Goal: Task Accomplishment & Management: Manage account settings

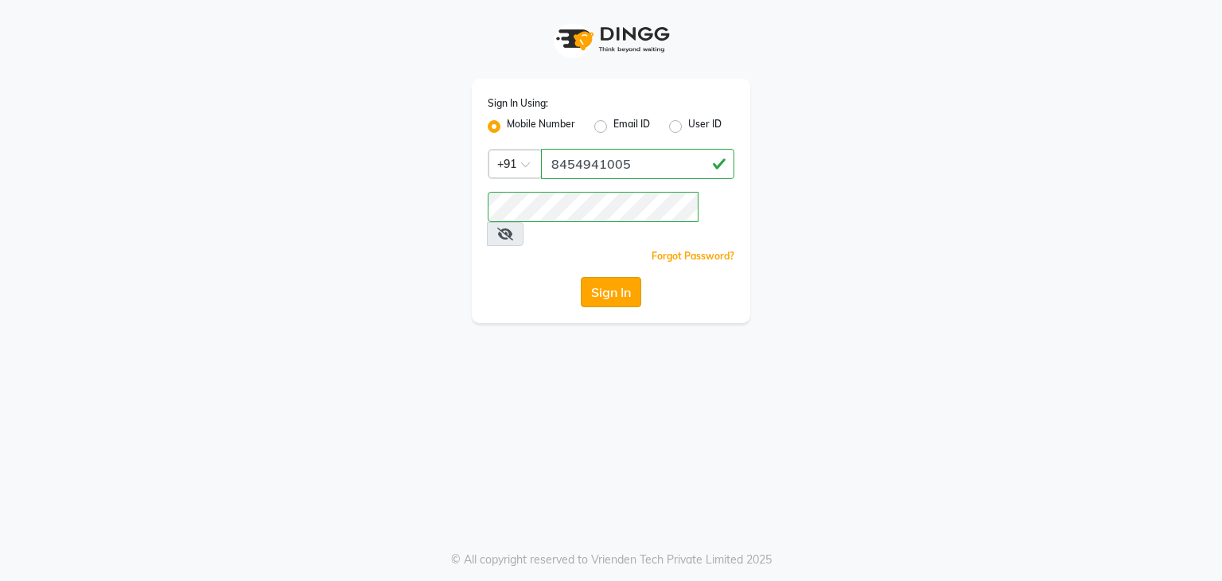
click at [612, 277] on button "Sign In" at bounding box center [611, 292] width 60 height 30
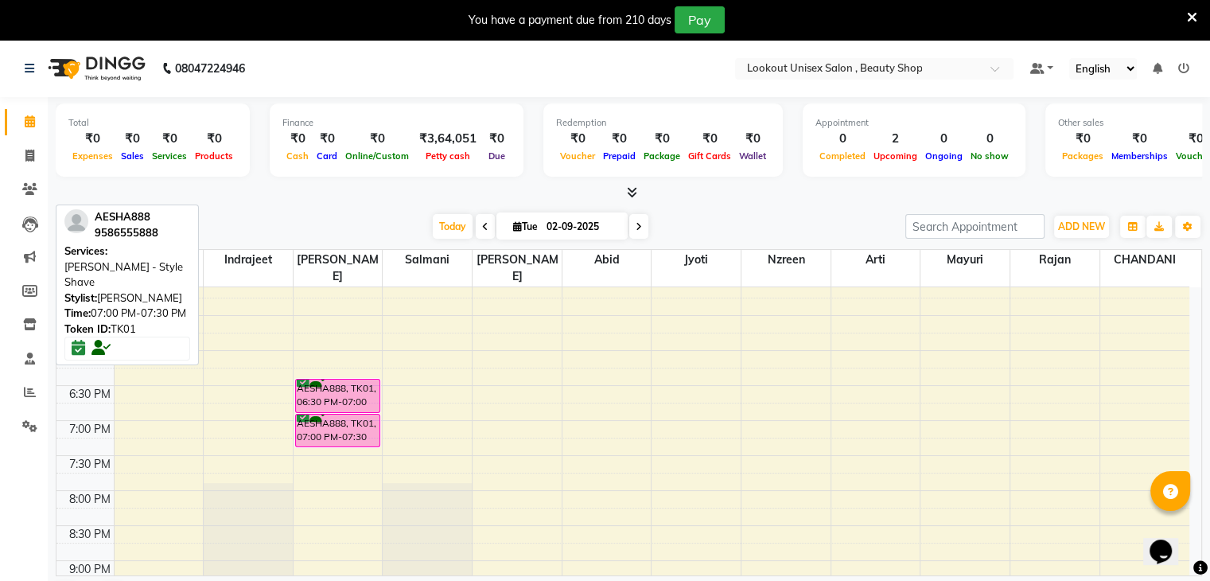
scroll to position [665, 0]
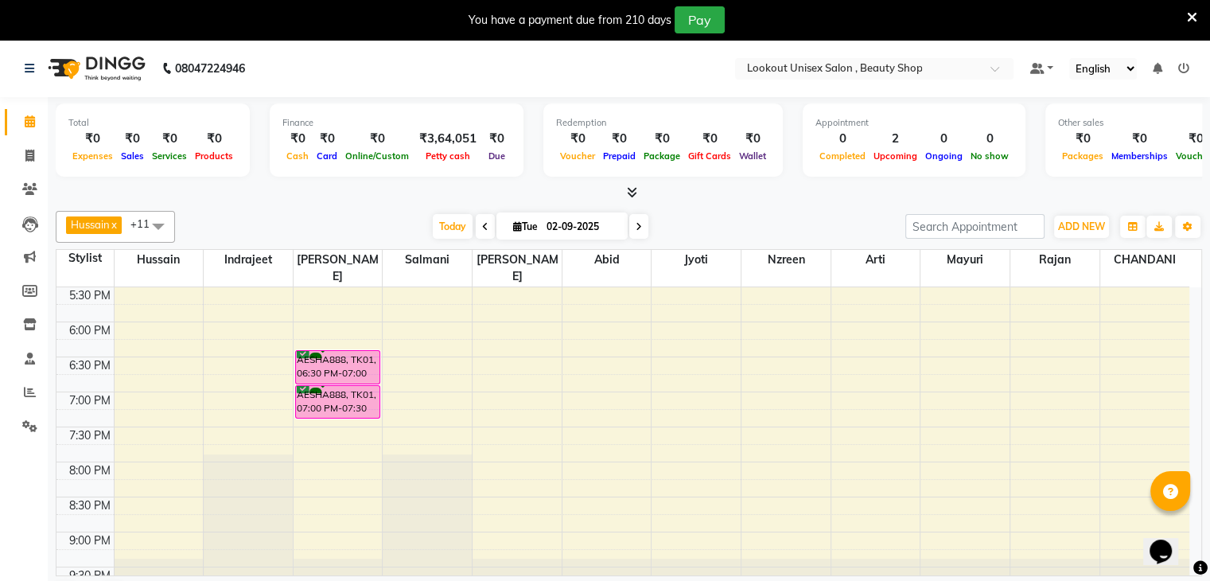
click at [429, 323] on div "8:00 AM 8:30 AM 9:00 AM 9:30 AM 10:00 AM 10:30 AM 11:00 AM 11:30 AM 12:00 PM 12…" at bounding box center [622, 111] width 1133 height 979
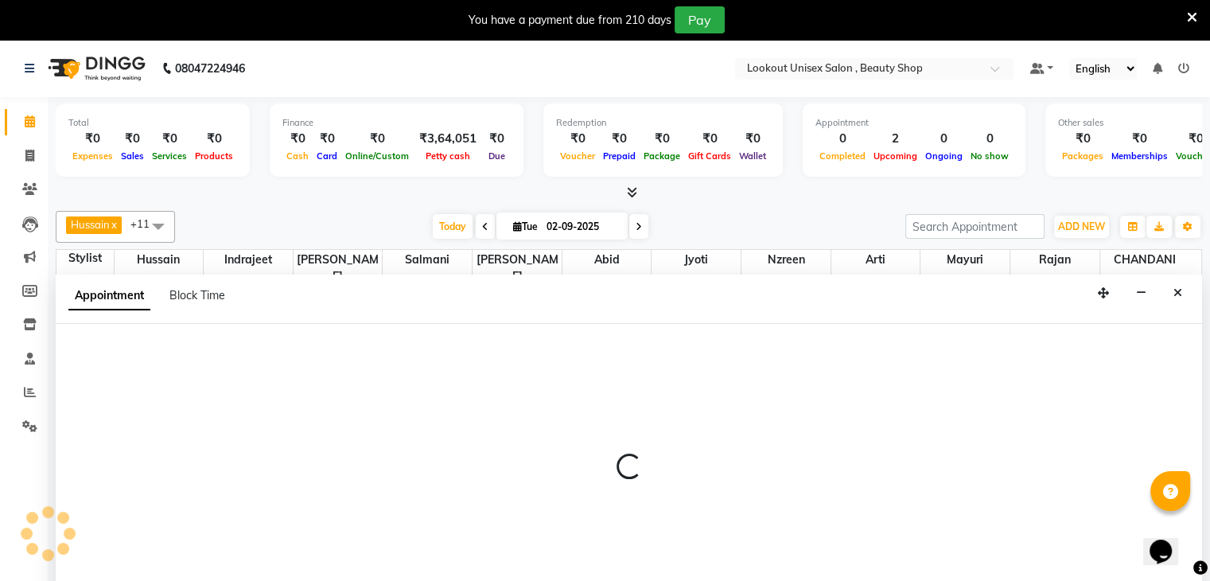
scroll to position [35, 0]
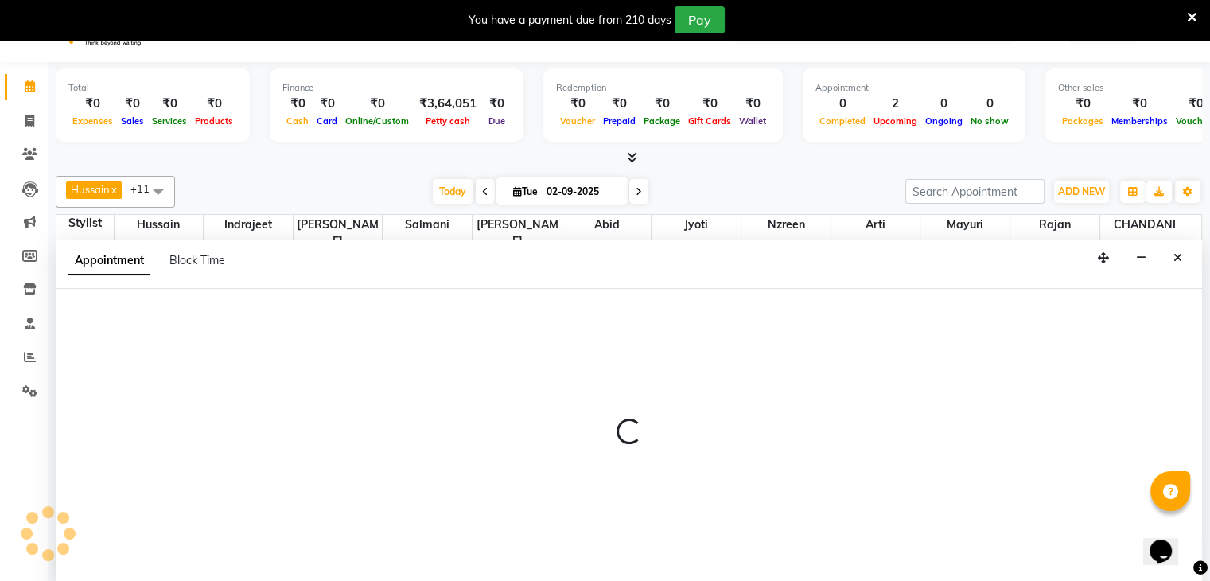
select select "67793"
select select "1095"
select select "tentative"
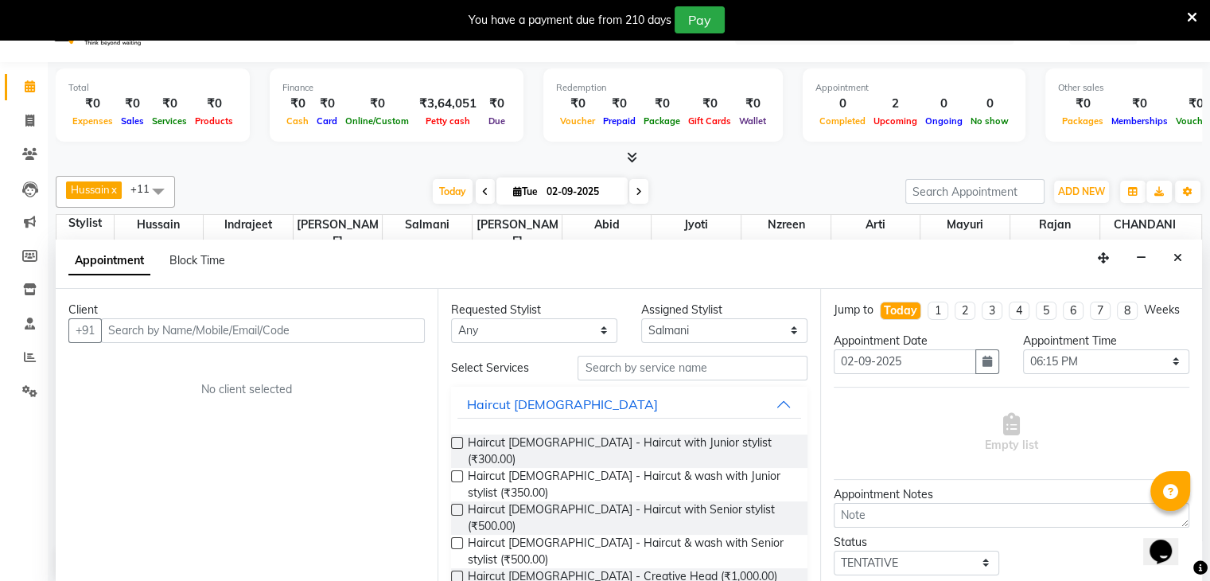
click at [135, 333] on input "text" at bounding box center [263, 330] width 324 height 25
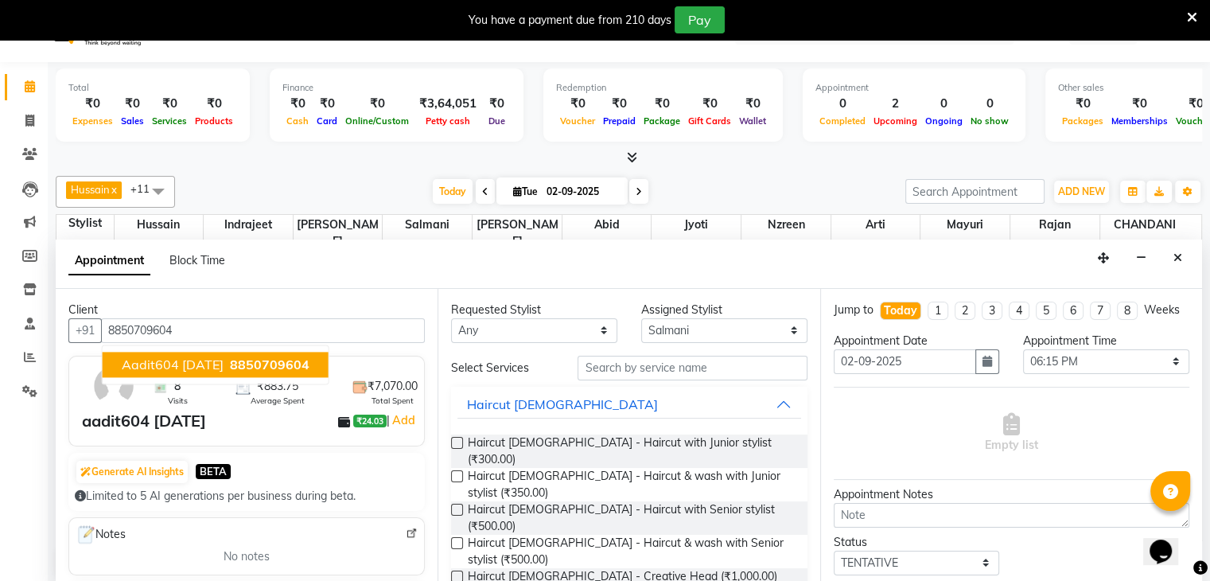
click at [150, 360] on span "aadit604 16-11-25" at bounding box center [173, 364] width 102 height 16
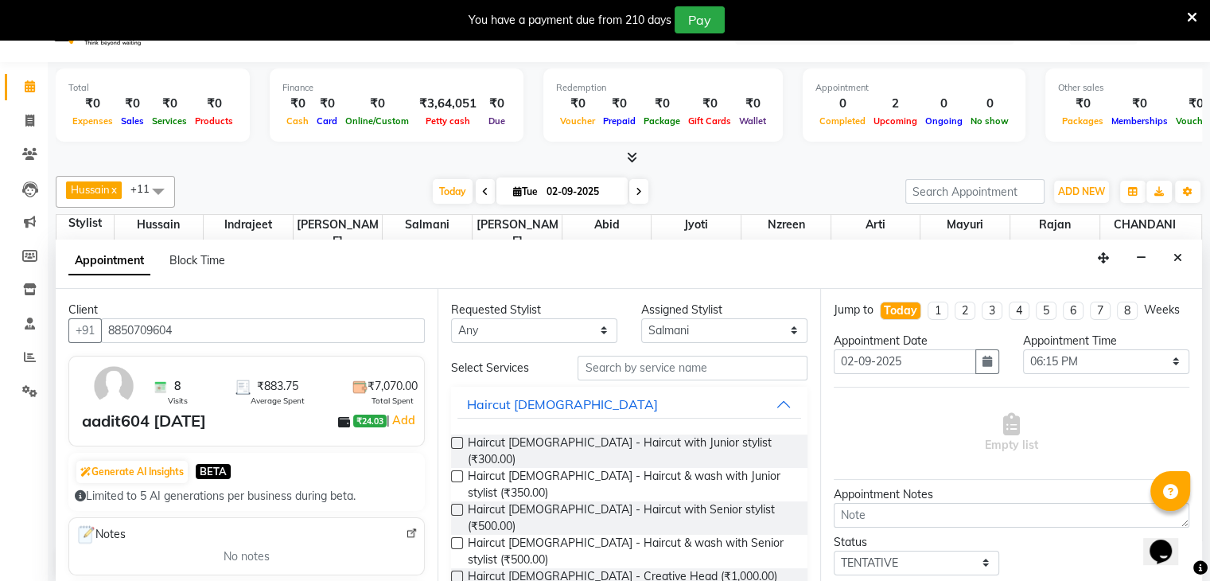
type input "8850709604"
click at [593, 327] on select "Any Abid Arti CHANDANI Dhaval Sir Hussain Indrajeet Jyoti Mayuri Nabil Nzreen R…" at bounding box center [534, 330] width 166 height 25
select select "67793"
click at [451, 318] on select "Any Abid Arti CHANDANI Dhaval Sir Hussain Indrajeet Jyoti Mayuri Nabil Nzreen R…" at bounding box center [534, 330] width 166 height 25
click at [592, 364] on input "text" at bounding box center [692, 368] width 229 height 25
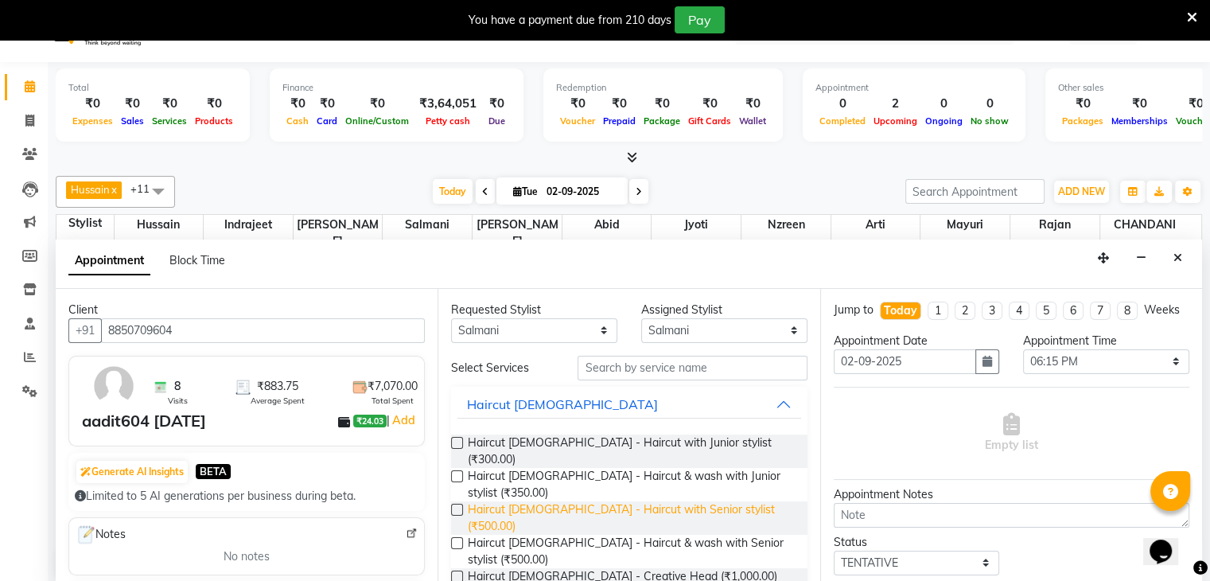
click at [667, 501] on span "Haircut Male - Haircut with Senior stylist (₹500.00)" at bounding box center [631, 517] width 326 height 33
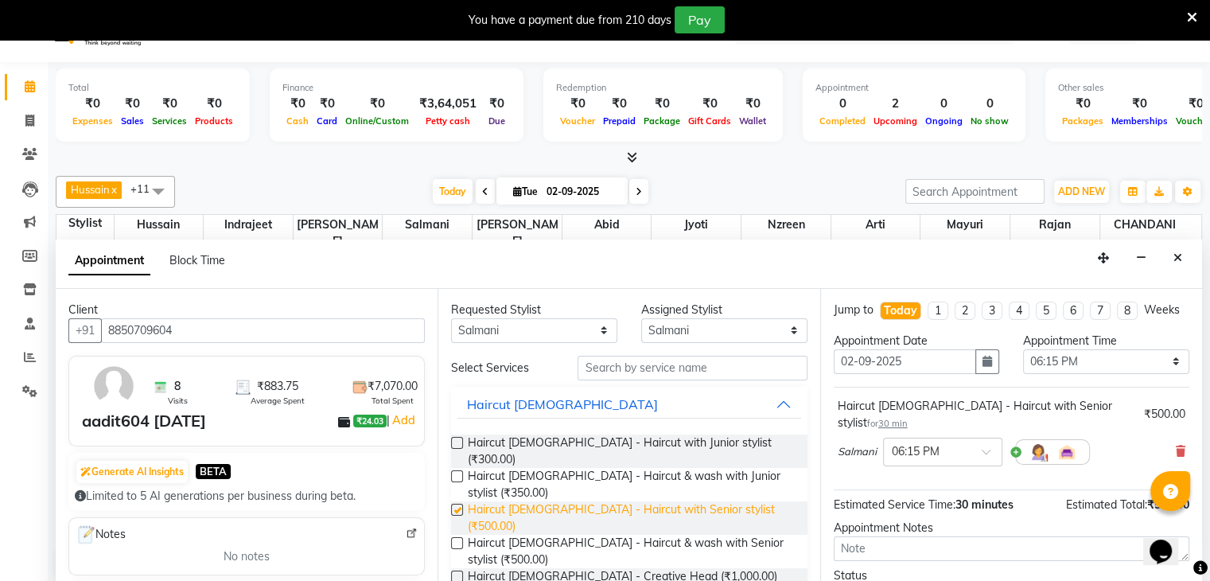
checkbox input "false"
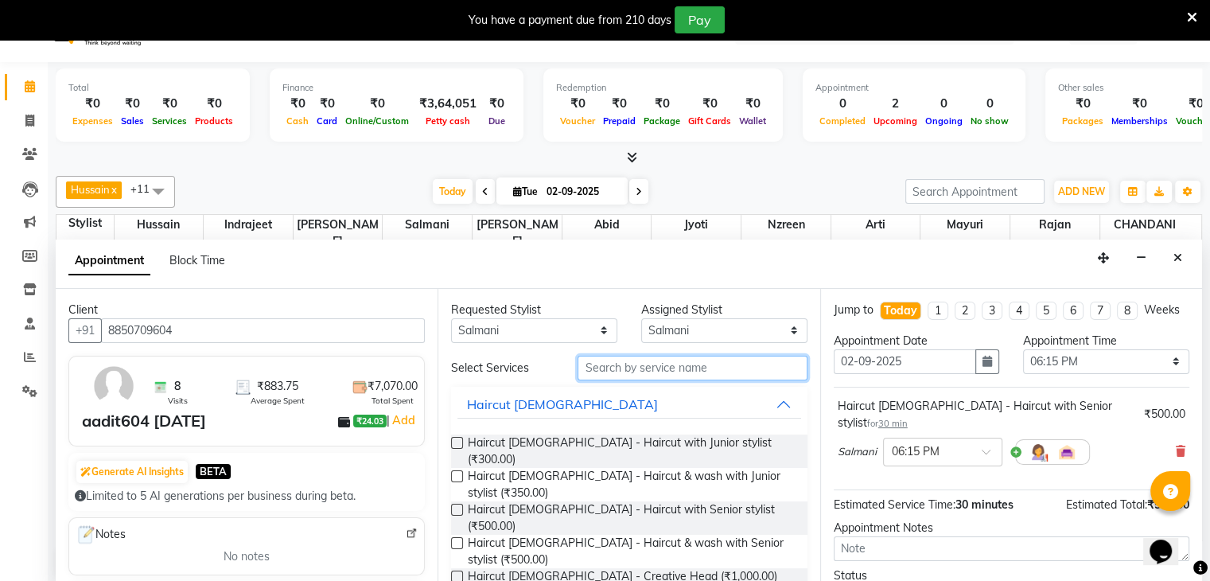
click at [633, 370] on input "text" at bounding box center [692, 368] width 229 height 25
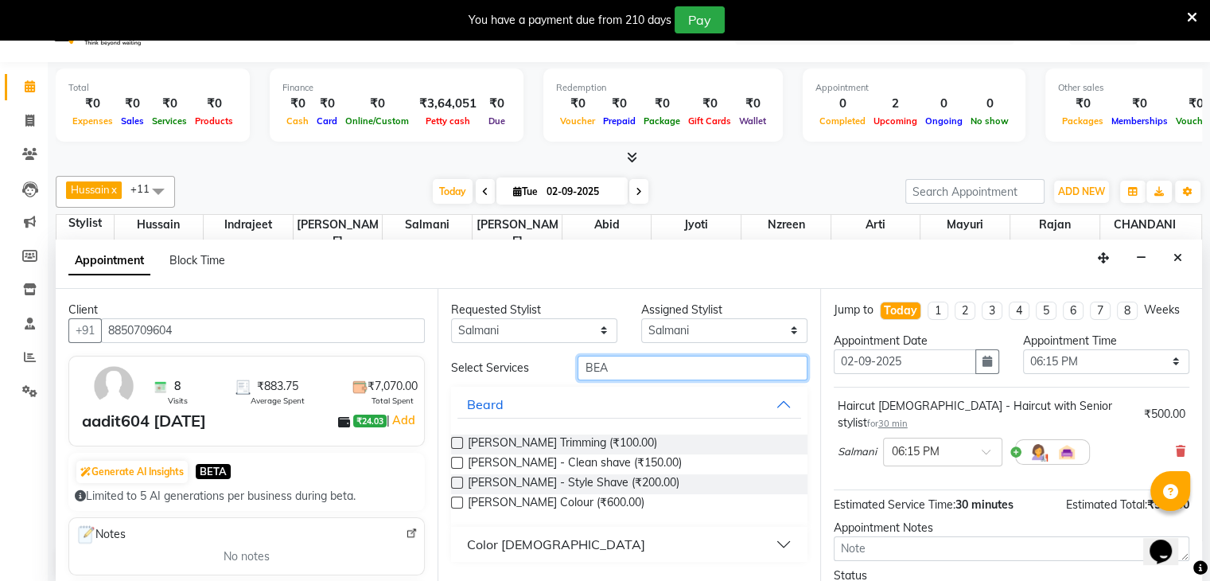
type input "BEA"
click at [458, 484] on label at bounding box center [457, 482] width 12 height 12
click at [458, 484] on input "checkbox" at bounding box center [456, 484] width 10 height 10
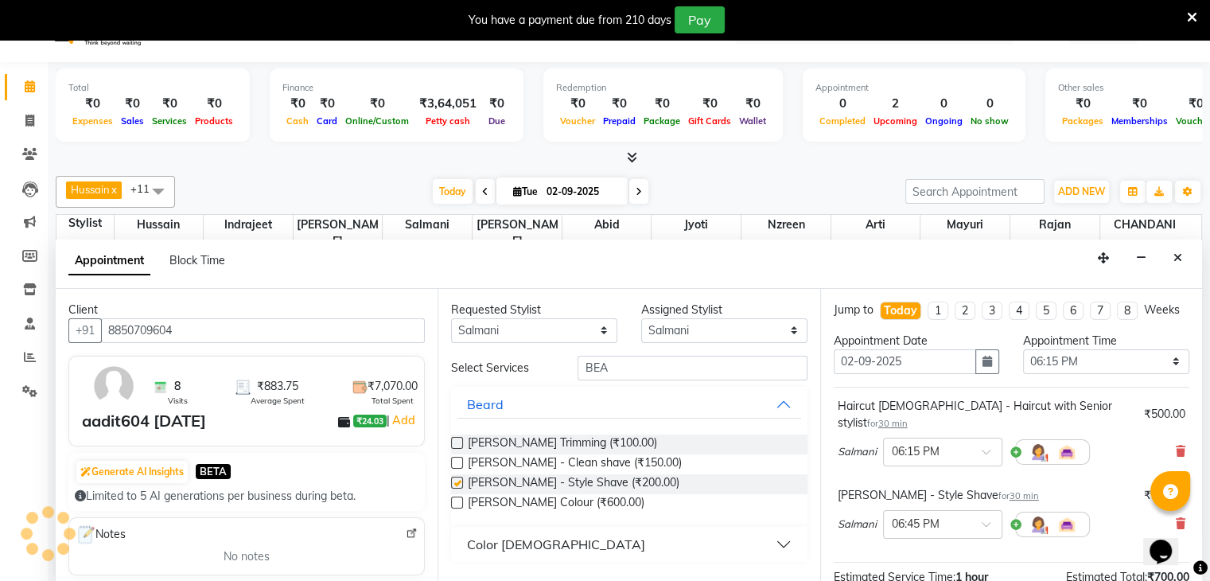
checkbox input "false"
click at [989, 448] on span at bounding box center [992, 456] width 20 height 17
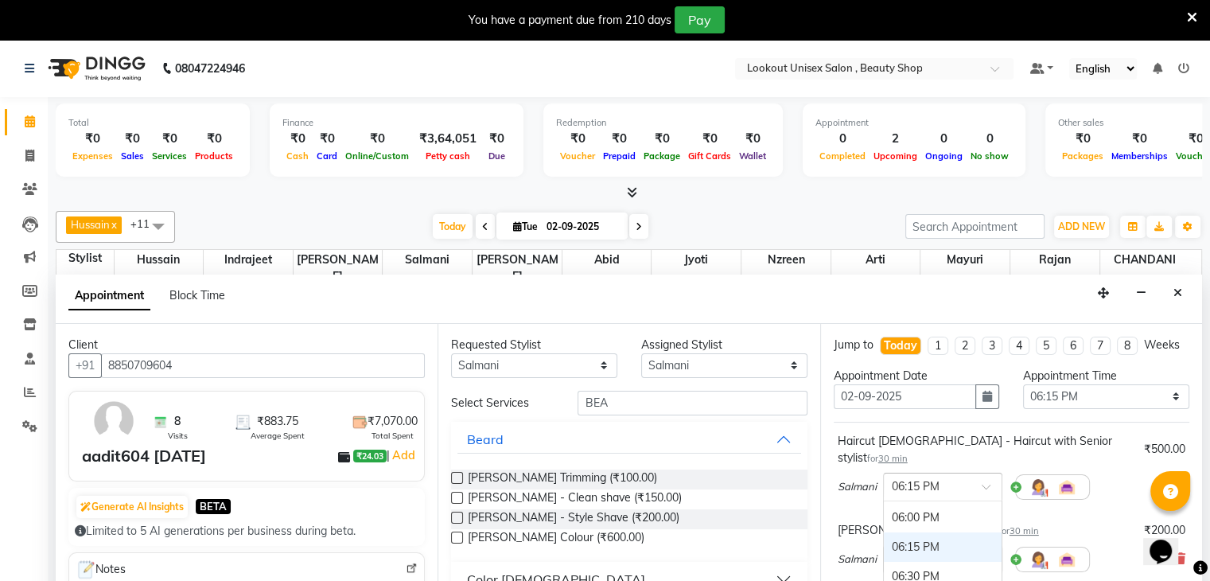
scroll to position [1056, 0]
click at [948, 517] on div "06:00 PM" at bounding box center [943, 518] width 118 height 29
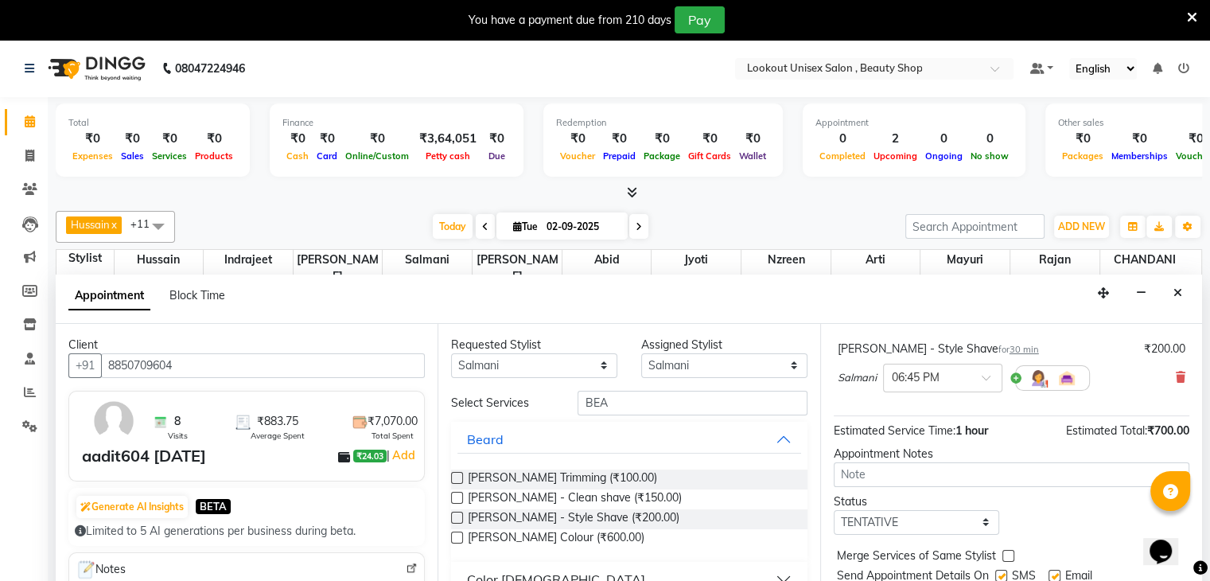
scroll to position [191, 0]
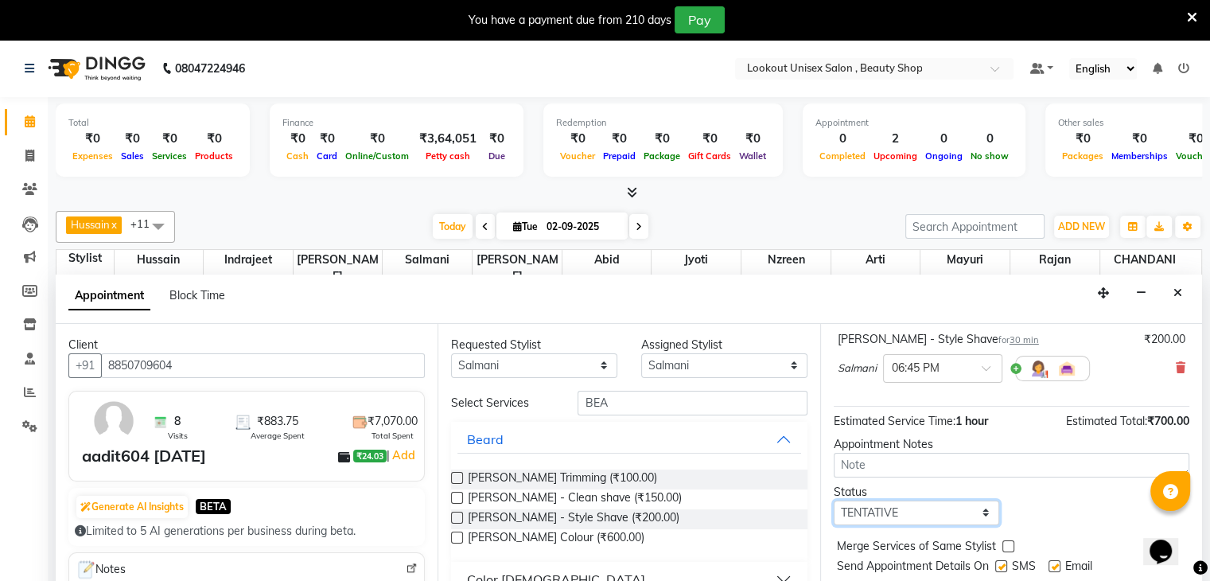
click at [976, 510] on select "Select TENTATIVE CONFIRM CHECK-IN UPCOMING" at bounding box center [917, 512] width 166 height 25
select select "confirm booking"
click at [834, 500] on select "Select TENTATIVE CONFIRM CHECK-IN UPCOMING" at bounding box center [917, 512] width 166 height 25
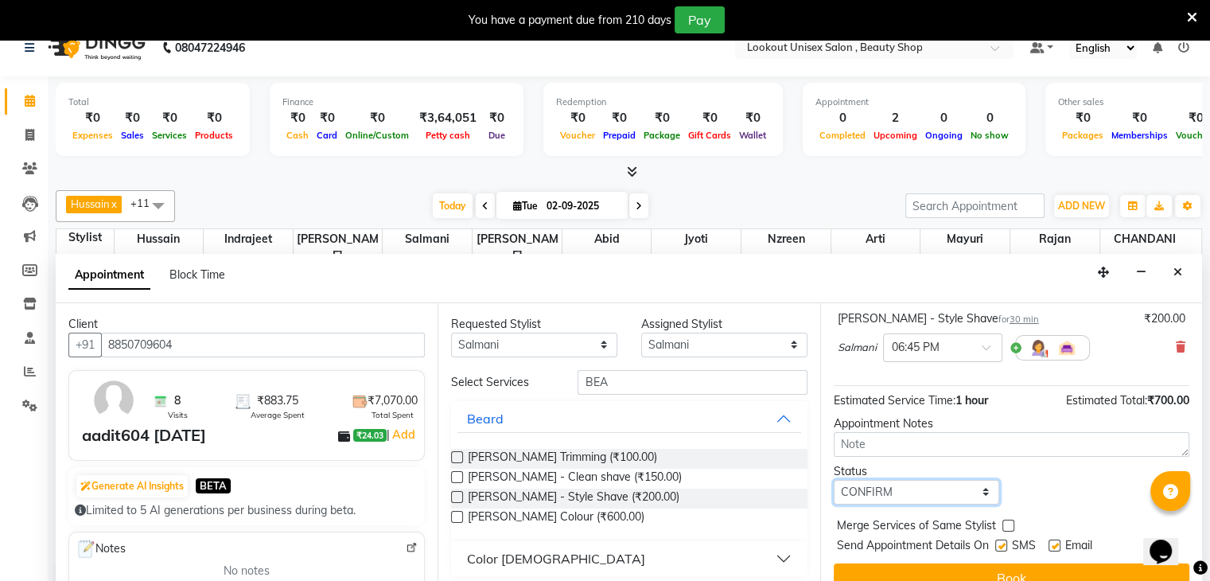
scroll to position [41, 0]
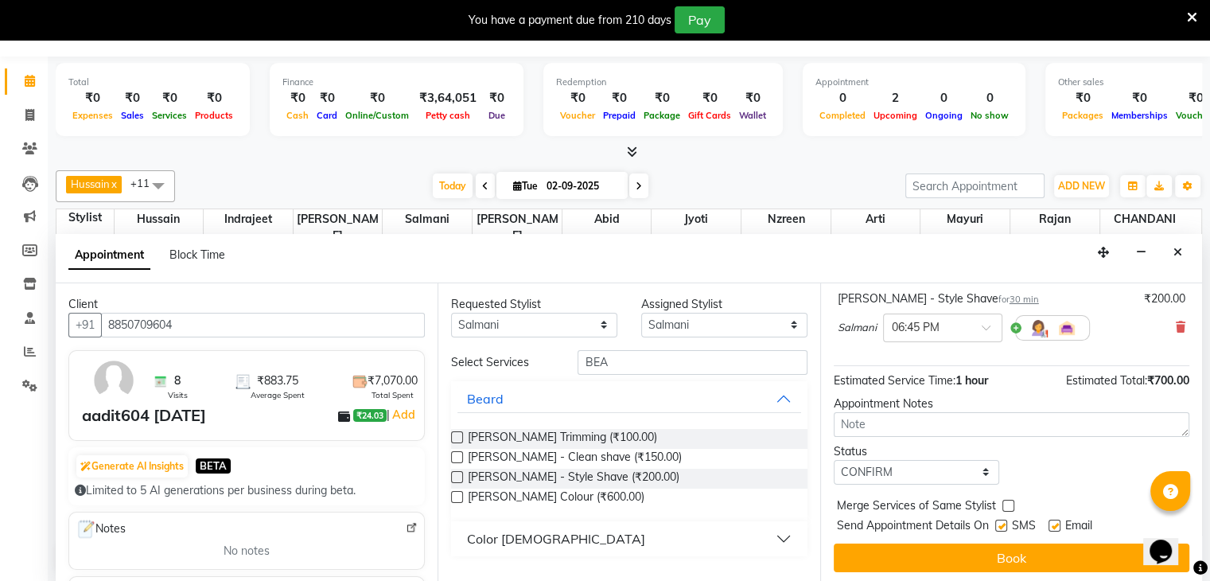
click at [997, 519] on label at bounding box center [1001, 525] width 12 height 12
click at [997, 522] on input "checkbox" at bounding box center [1000, 527] width 10 height 10
checkbox input "false"
click at [1053, 519] on label at bounding box center [1054, 525] width 12 height 12
click at [1053, 522] on input "checkbox" at bounding box center [1053, 527] width 10 height 10
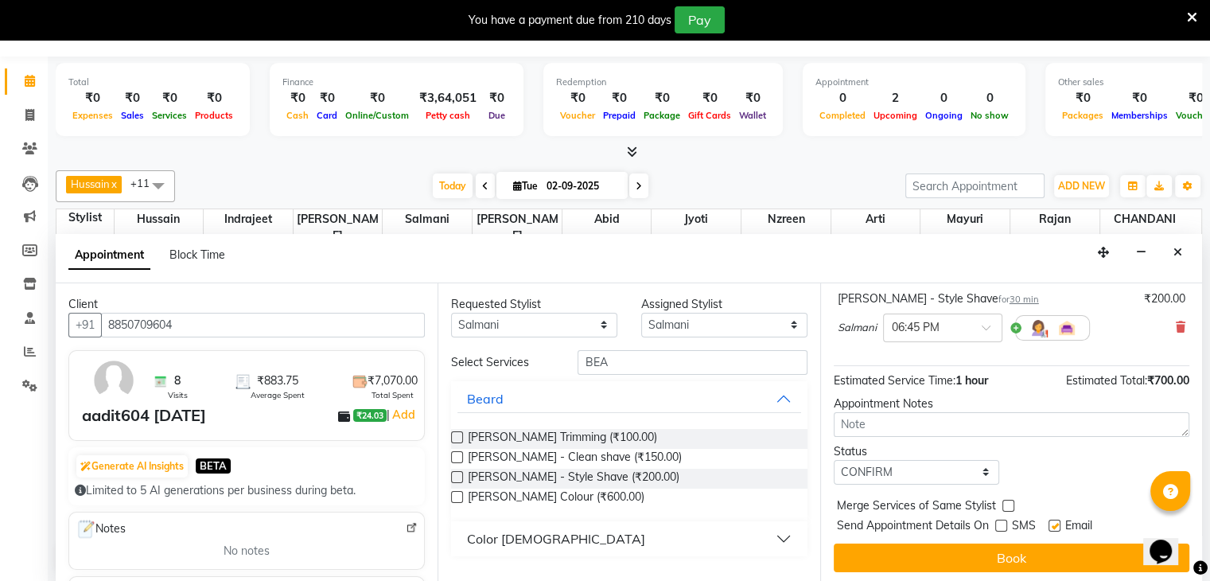
checkbox input "false"
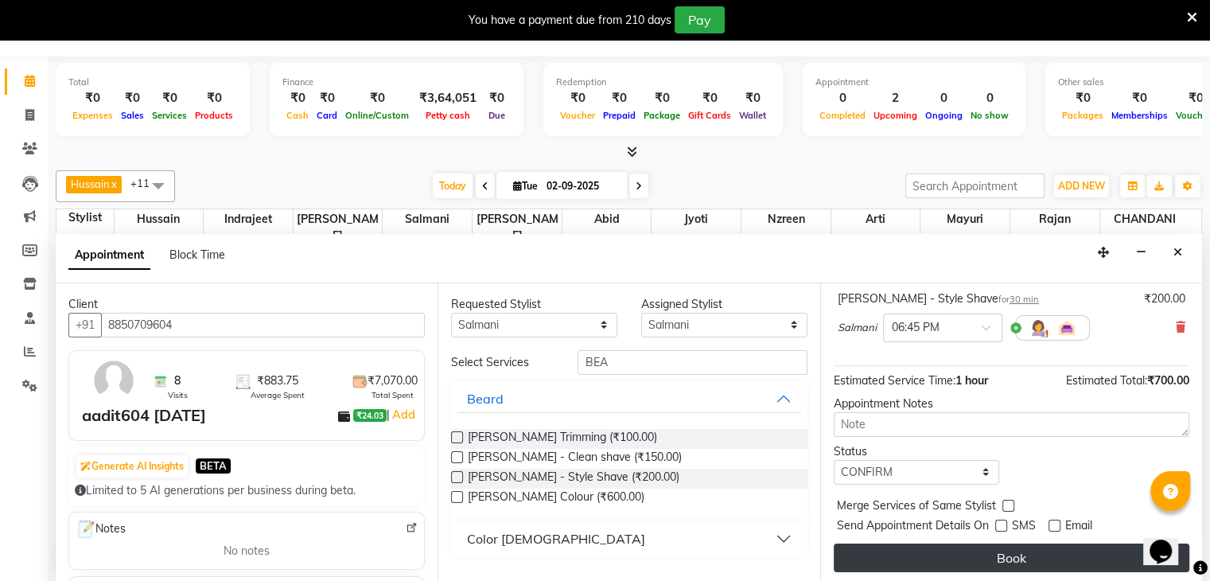
click at [1026, 556] on button "Book" at bounding box center [1012, 557] width 356 height 29
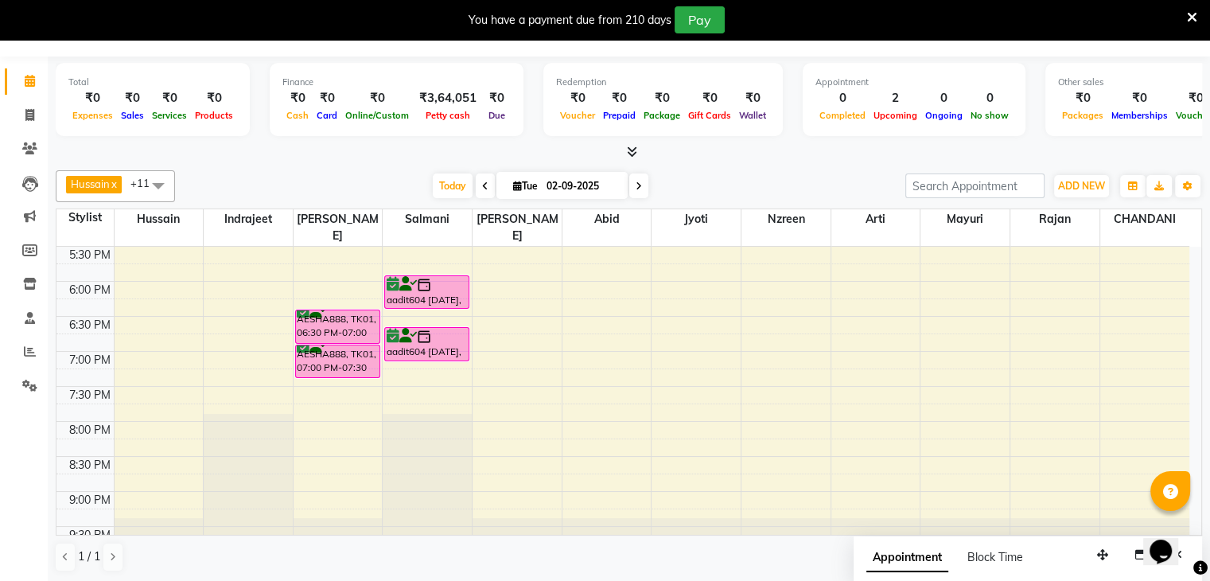
click at [330, 440] on div "8:00 AM 8:30 AM 9:00 AM 9:30 AM 10:00 AM 10:30 AM 11:00 AM 11:30 AM 12:00 PM 12…" at bounding box center [622, 71] width 1133 height 979
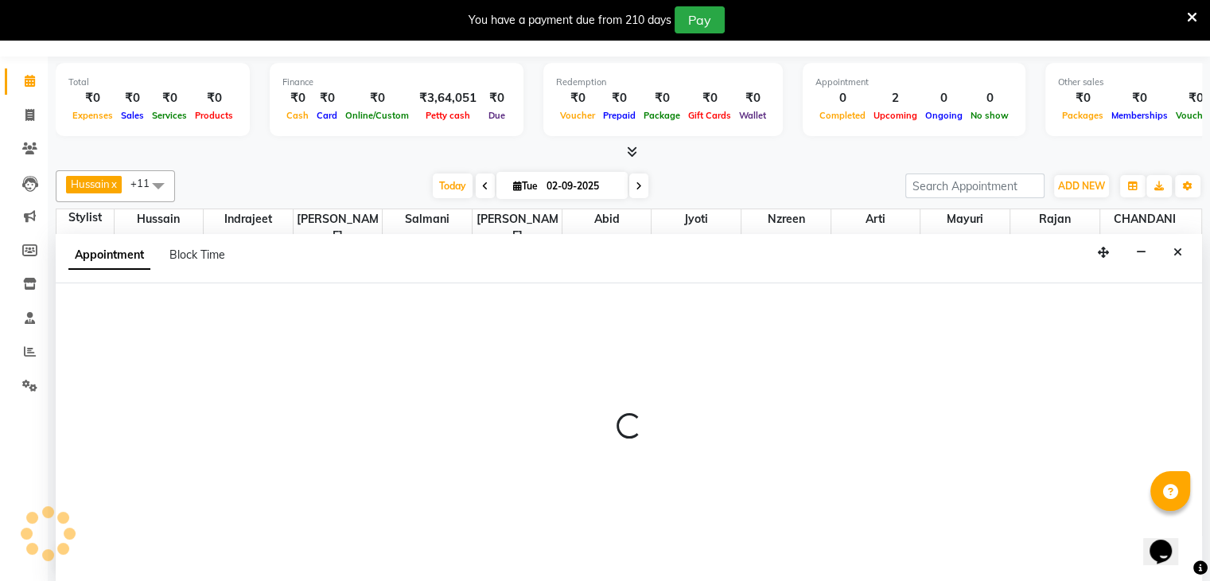
select select "68253"
select select "1230"
select select "tentative"
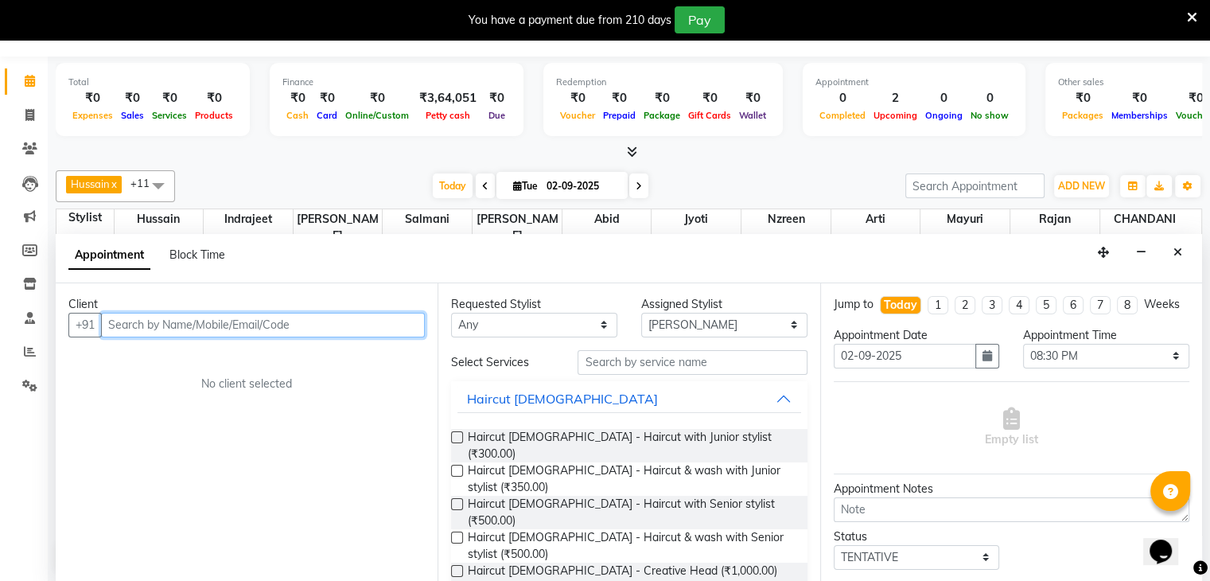
click at [145, 329] on input "text" at bounding box center [263, 325] width 324 height 25
click at [130, 321] on input "text" at bounding box center [263, 325] width 324 height 25
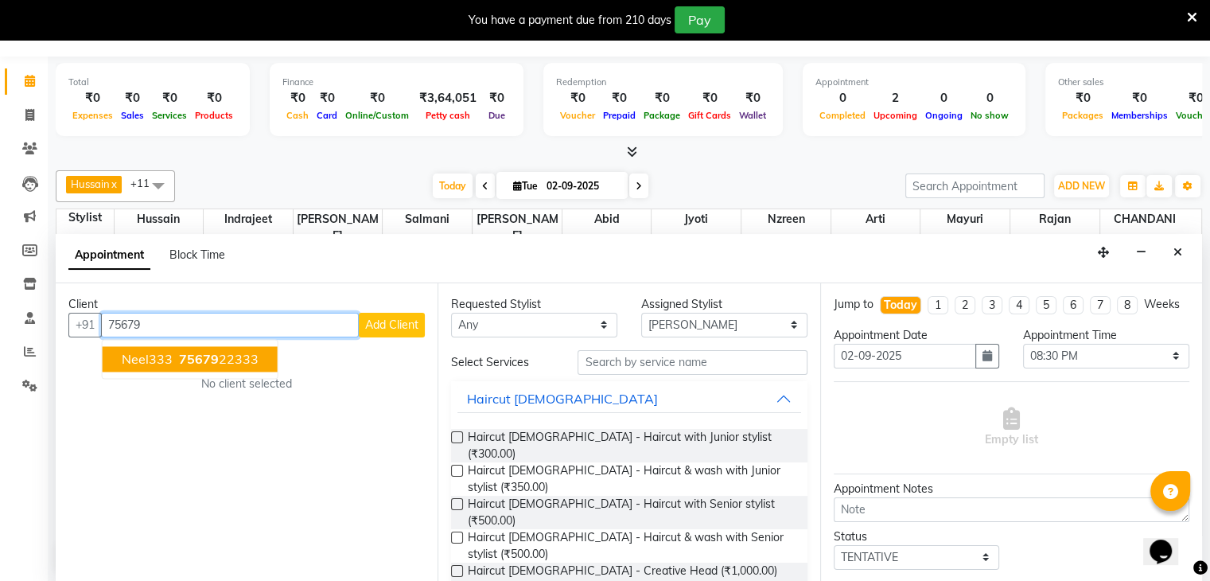
click at [151, 355] on span "neel333" at bounding box center [147, 359] width 51 height 16
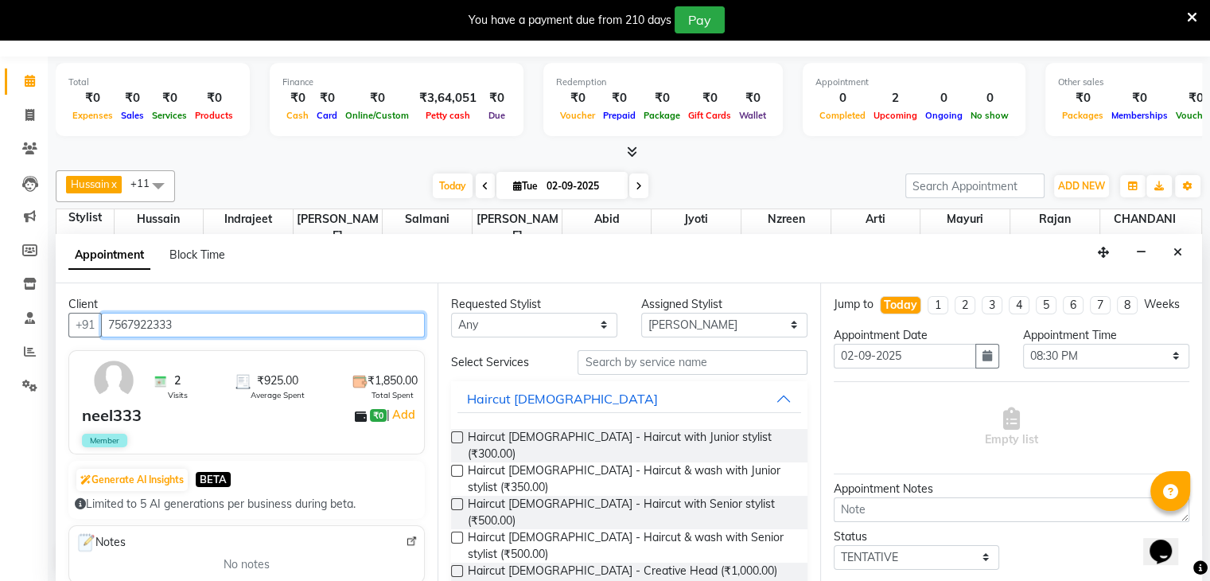
type input "7567922333"
click at [453, 498] on label at bounding box center [457, 504] width 12 height 12
click at [453, 500] on input "checkbox" at bounding box center [456, 505] width 10 height 10
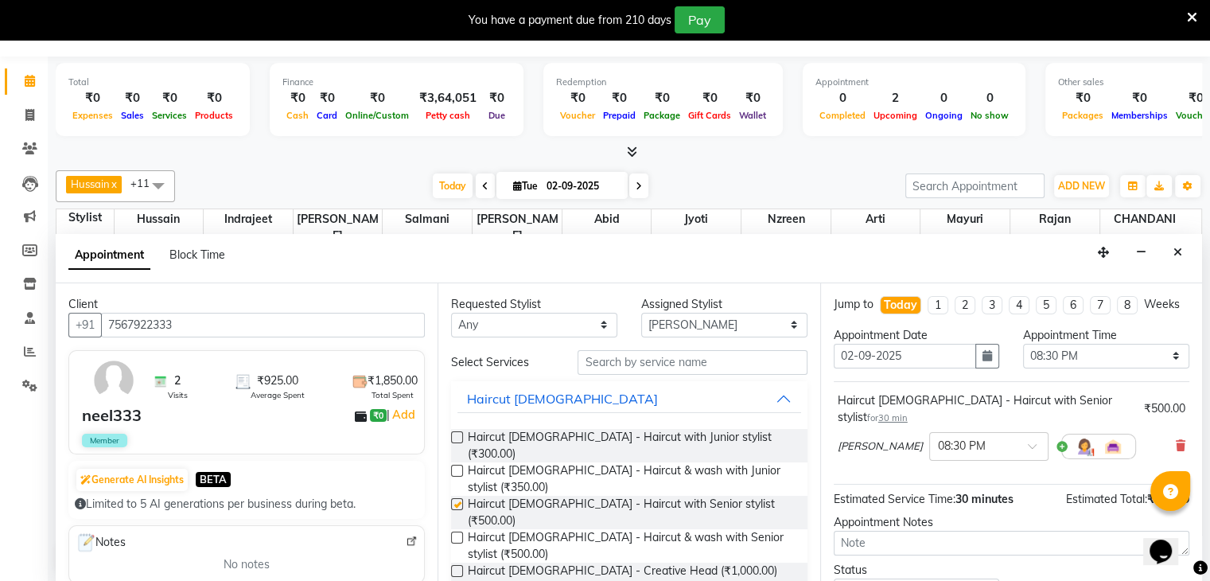
checkbox input "false"
click at [604, 356] on input "text" at bounding box center [692, 362] width 229 height 25
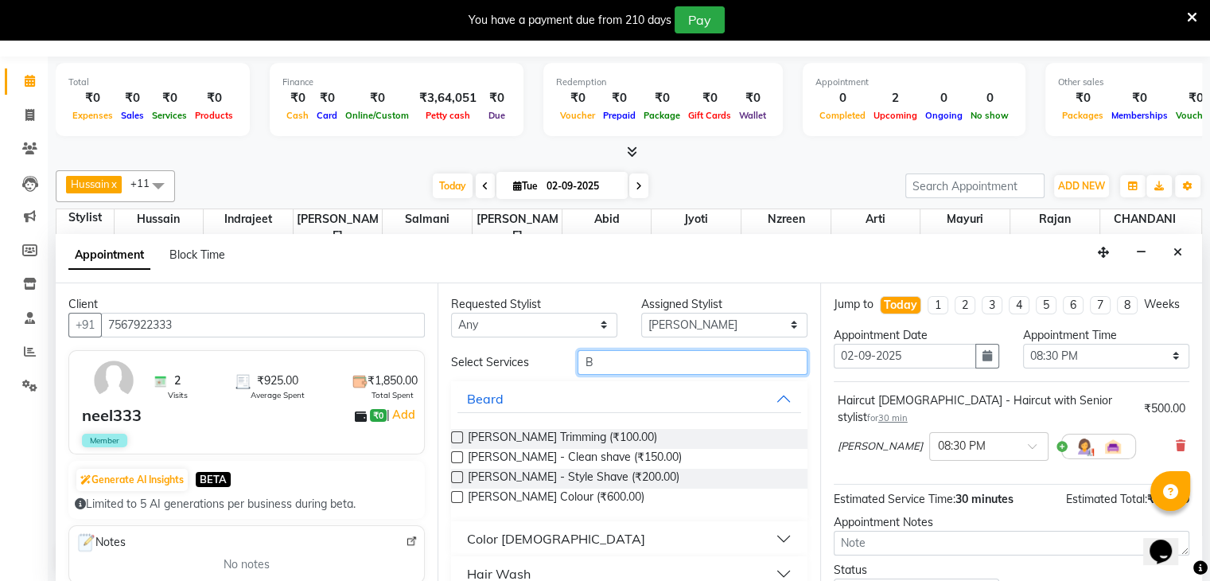
type input "B"
click at [455, 473] on label at bounding box center [457, 477] width 12 height 12
click at [455, 473] on input "checkbox" at bounding box center [456, 478] width 10 height 10
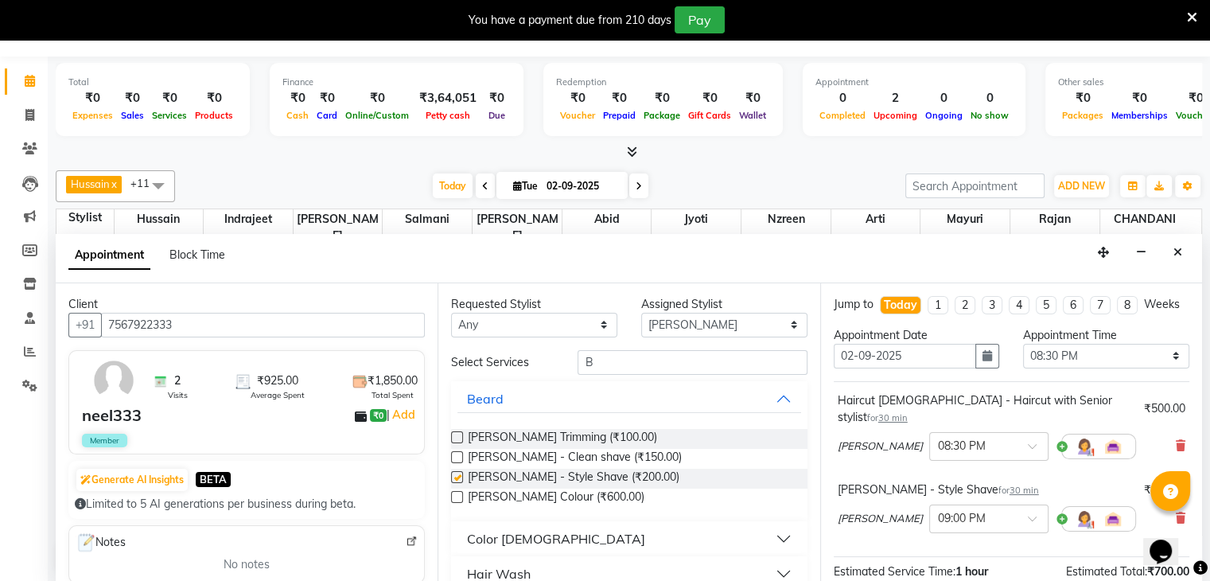
checkbox input "false"
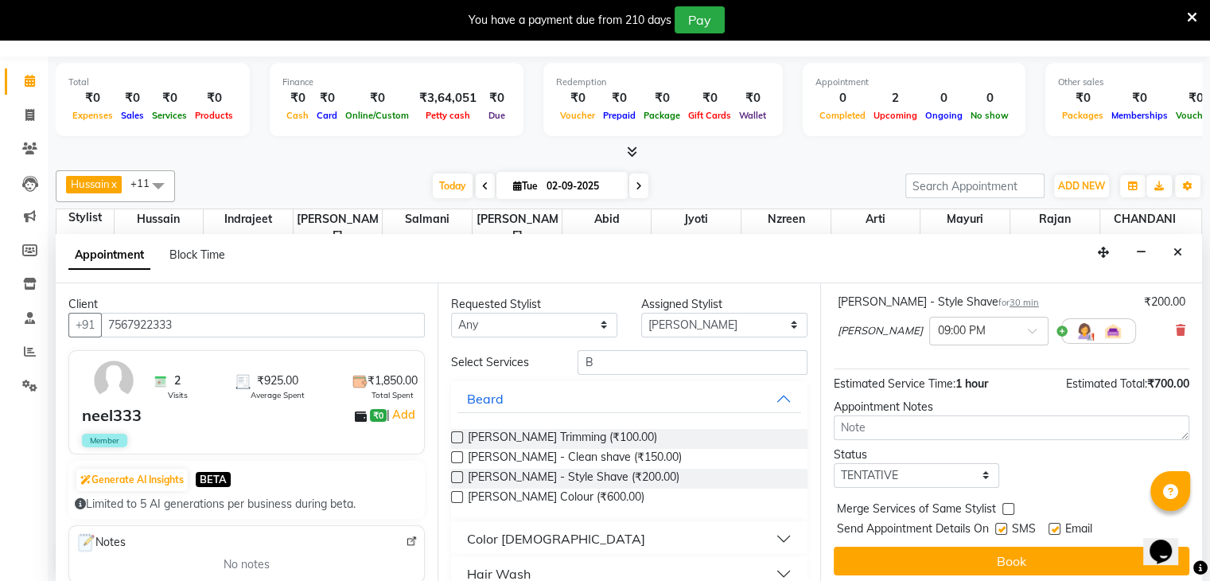
scroll to position [191, 0]
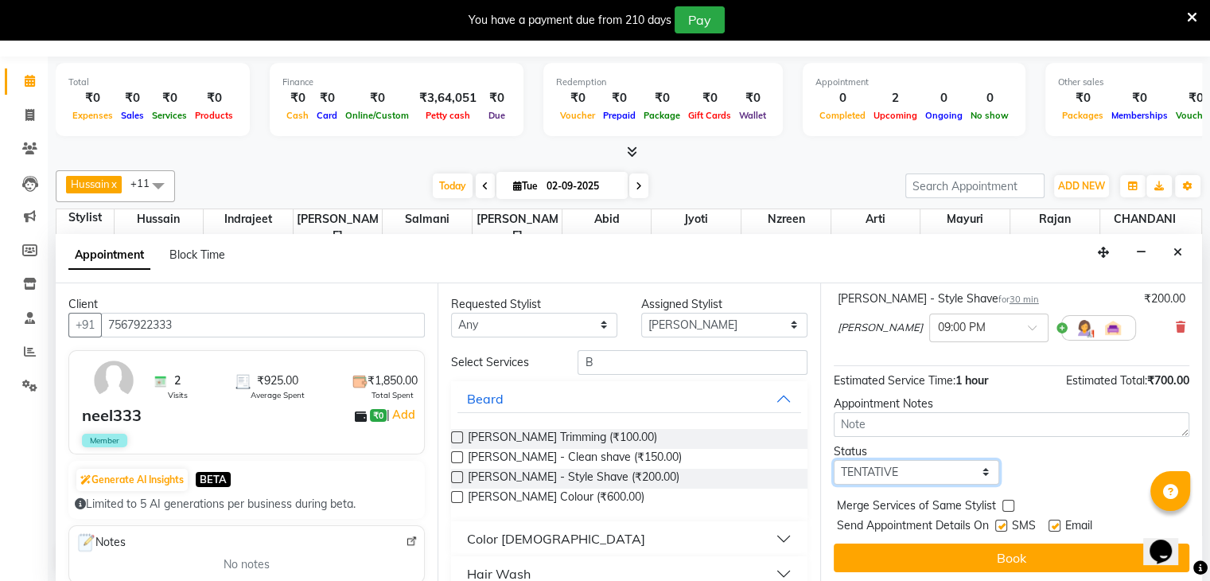
click at [984, 469] on select "Select TENTATIVE CONFIRM CHECK-IN UPCOMING" at bounding box center [917, 472] width 166 height 25
select select "confirm booking"
click at [834, 460] on select "Select TENTATIVE CONFIRM CHECK-IN UPCOMING" at bounding box center [917, 472] width 166 height 25
click at [998, 519] on label at bounding box center [1001, 525] width 12 height 12
click at [998, 522] on input "checkbox" at bounding box center [1000, 527] width 10 height 10
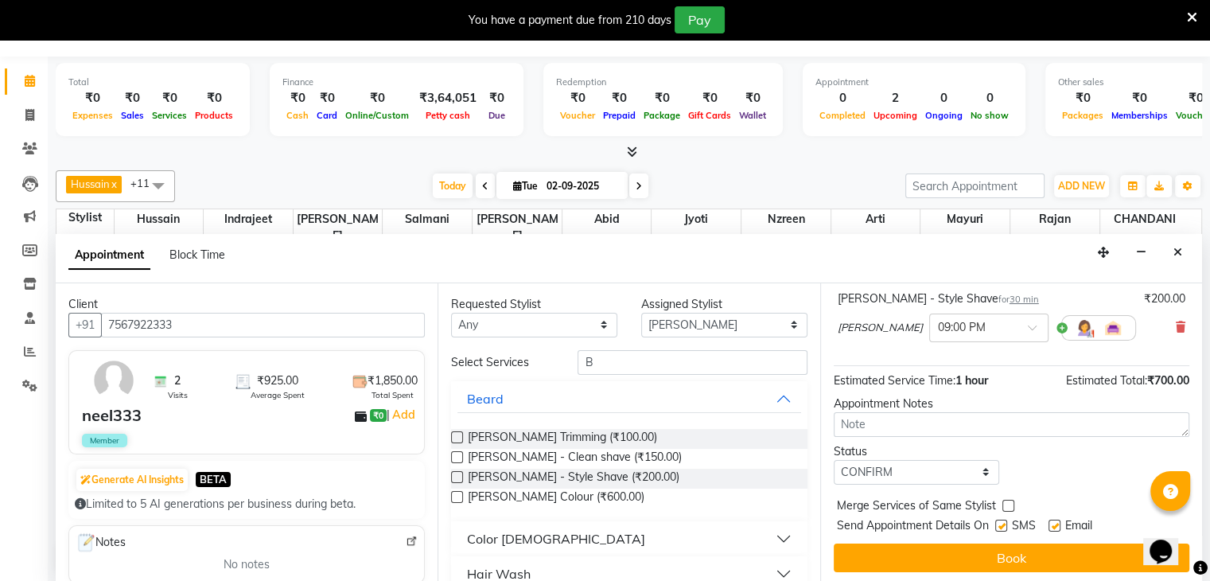
checkbox input "false"
click at [1059, 520] on label at bounding box center [1054, 525] width 12 height 12
click at [1059, 522] on input "checkbox" at bounding box center [1053, 527] width 10 height 10
checkbox input "false"
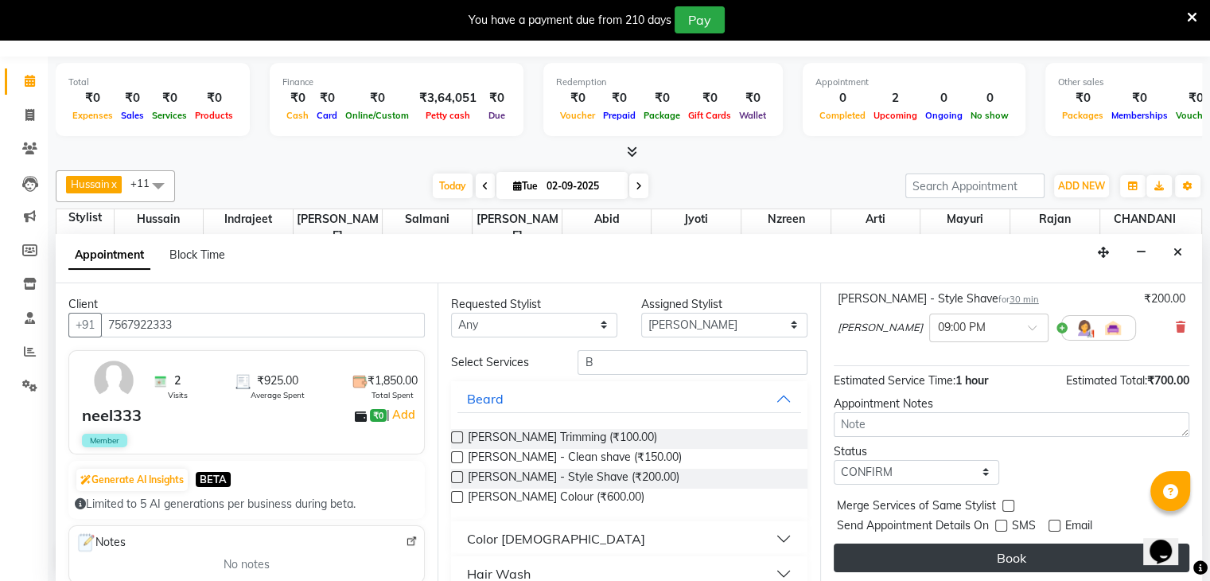
click at [1029, 554] on button "Book" at bounding box center [1012, 557] width 356 height 29
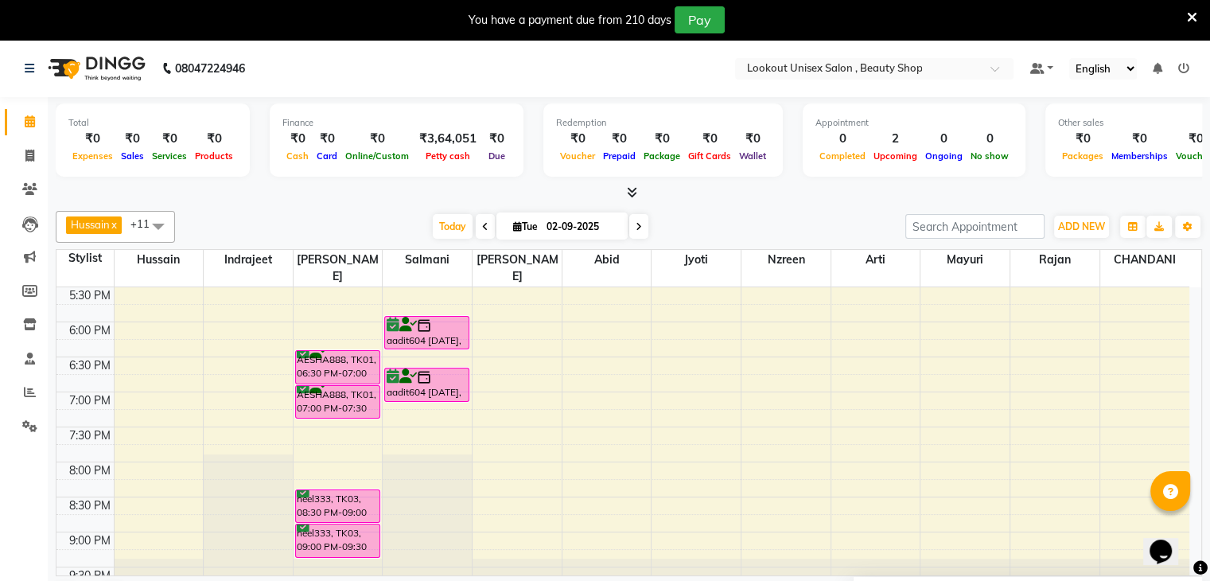
scroll to position [41, 0]
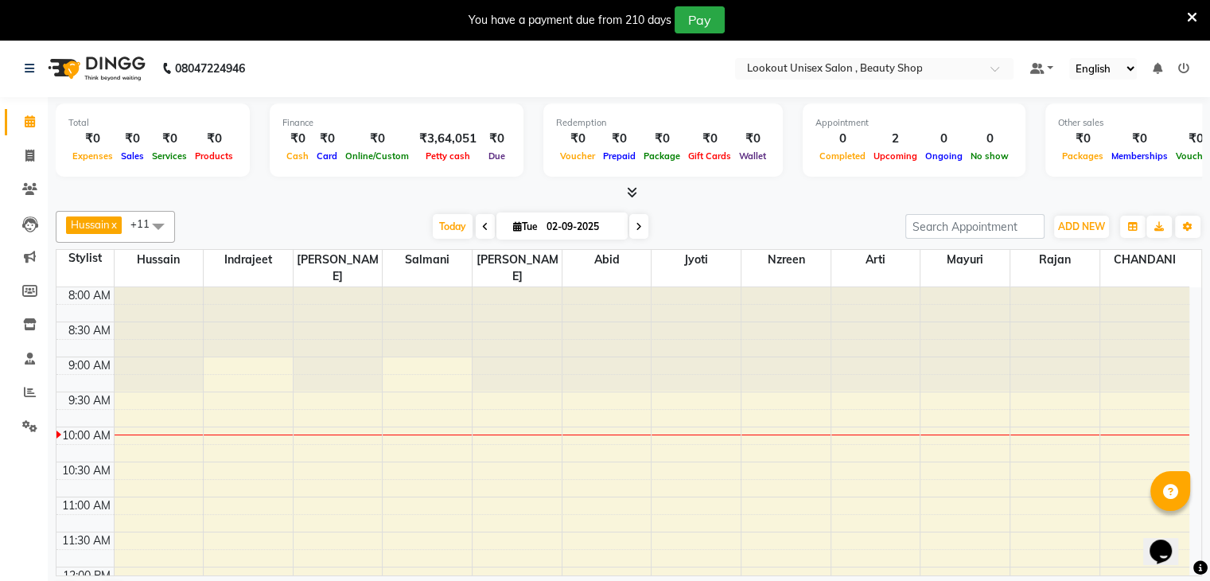
click at [636, 222] on icon at bounding box center [639, 227] width 6 height 10
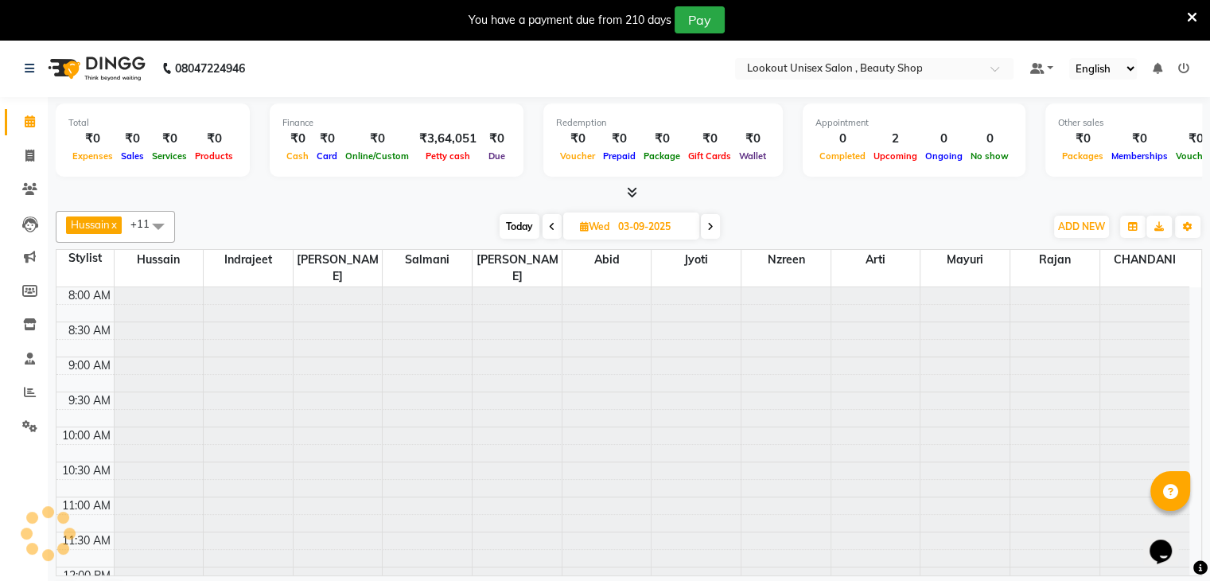
scroll to position [139, 0]
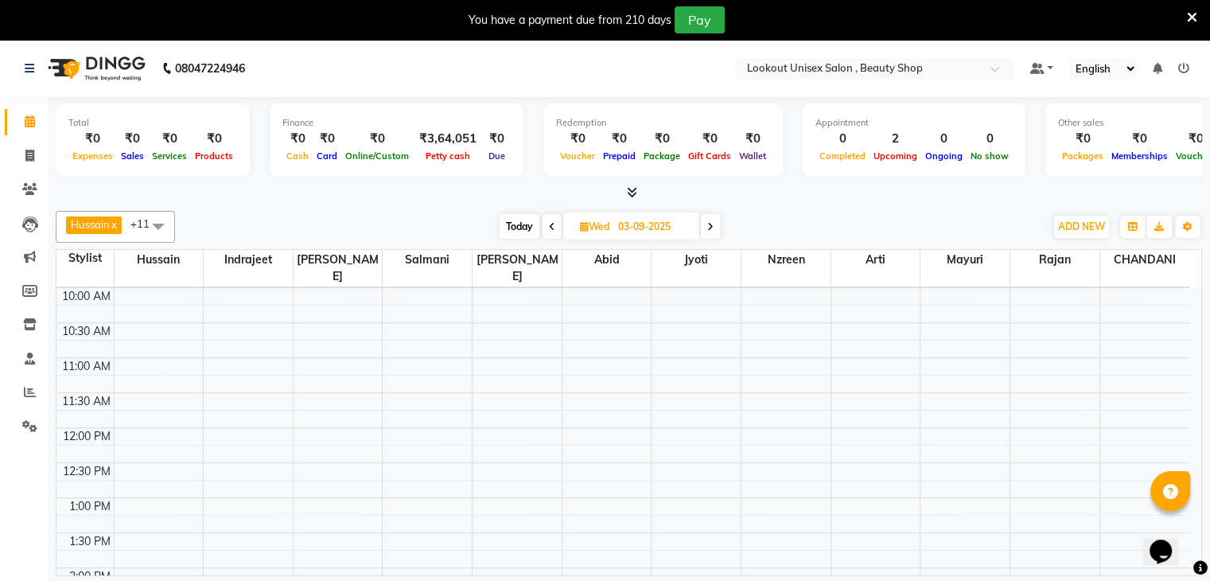
click at [725, 220] on div "Today Wed 03-09-2025" at bounding box center [610, 227] width 854 height 24
click at [714, 226] on span at bounding box center [710, 226] width 19 height 25
type input "04-09-2025"
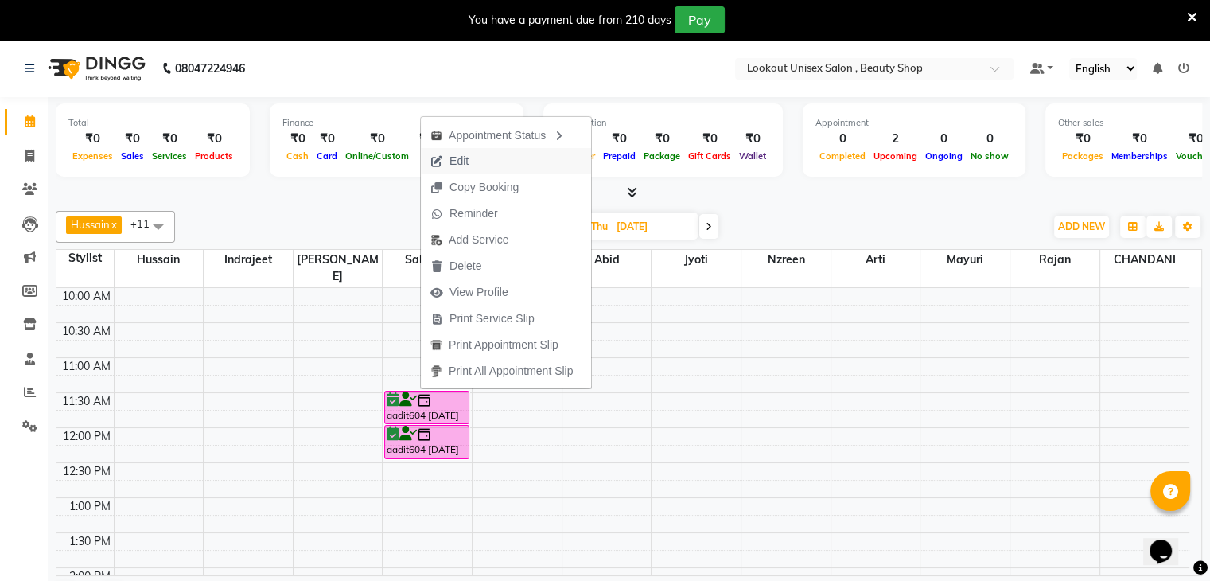
click at [451, 165] on span "Edit" at bounding box center [458, 161] width 19 height 17
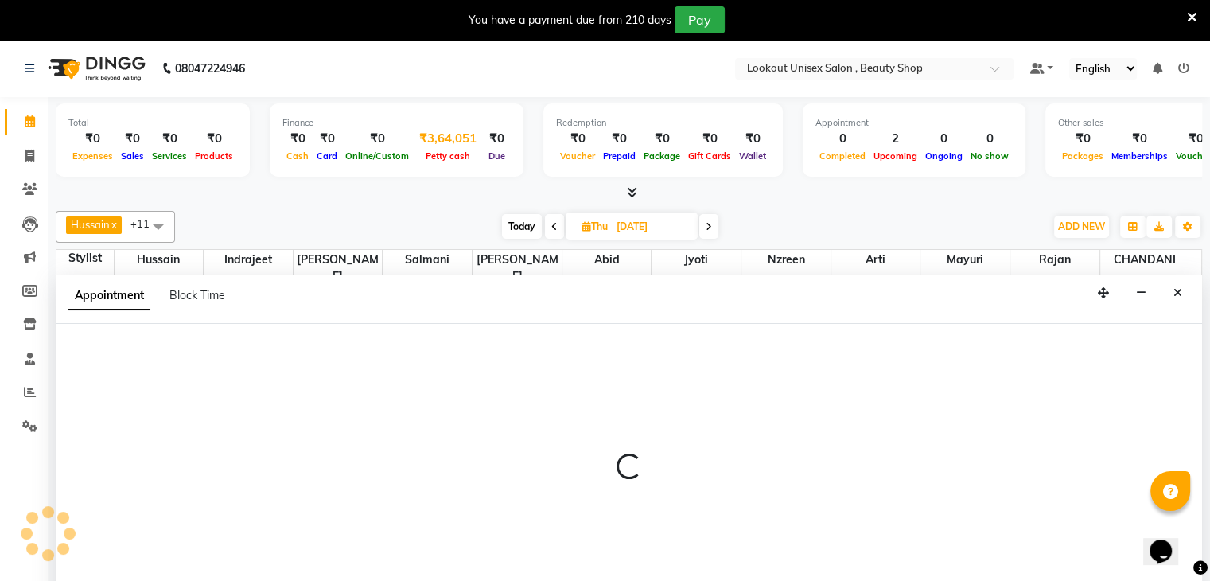
scroll to position [25, 0]
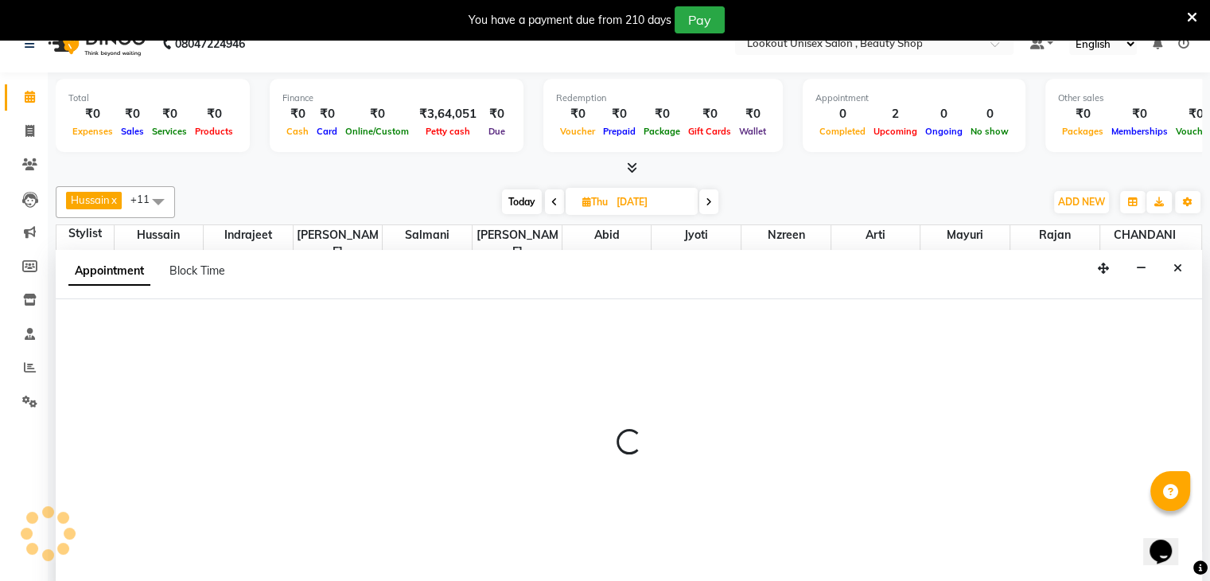
select select "confirm booking"
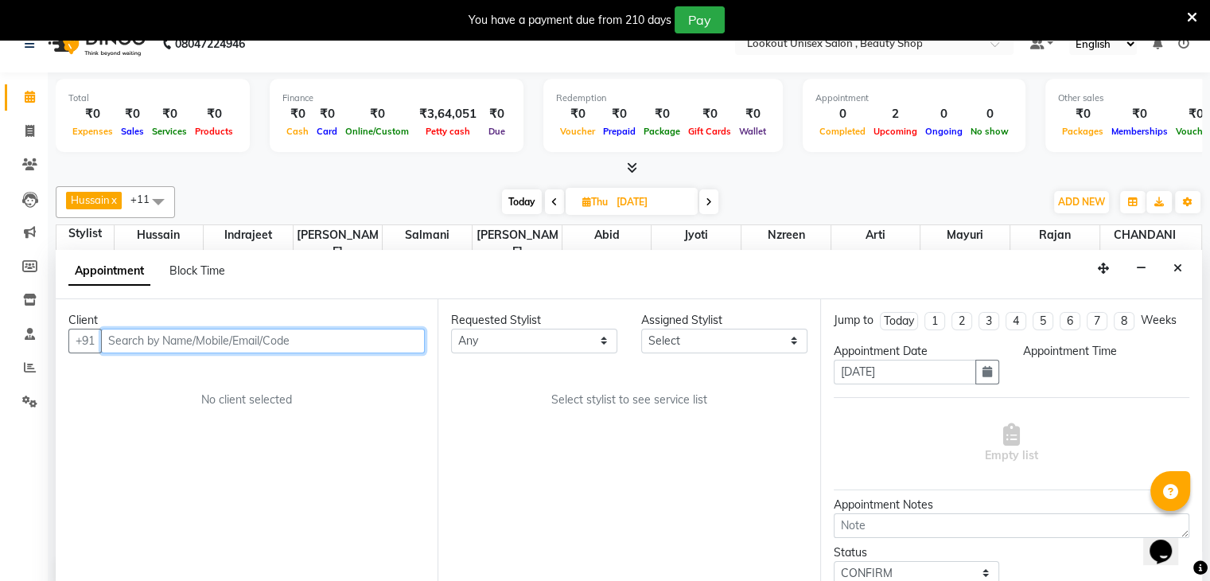
scroll to position [0, 0]
select select "67793"
select select "690"
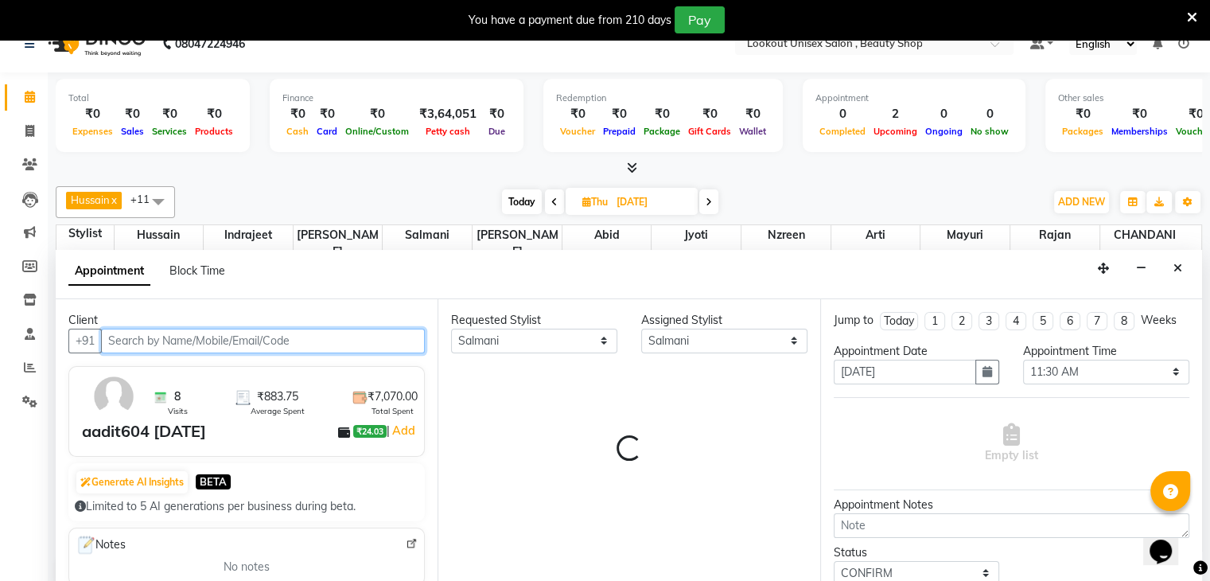
scroll to position [140, 0]
select select "3843"
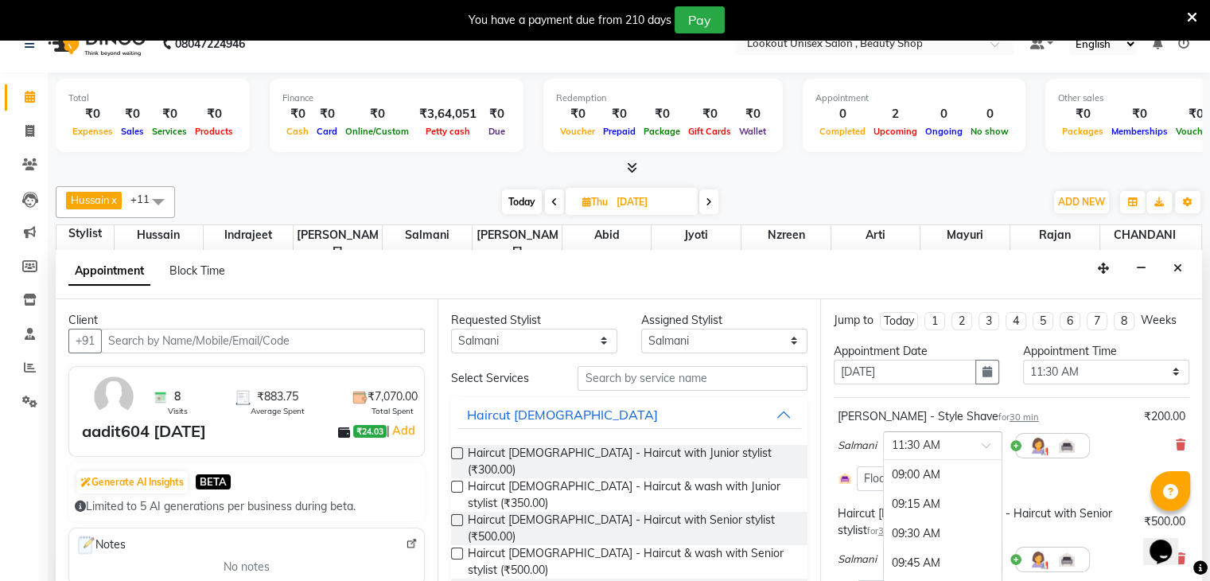
click at [986, 446] on span at bounding box center [992, 449] width 20 height 17
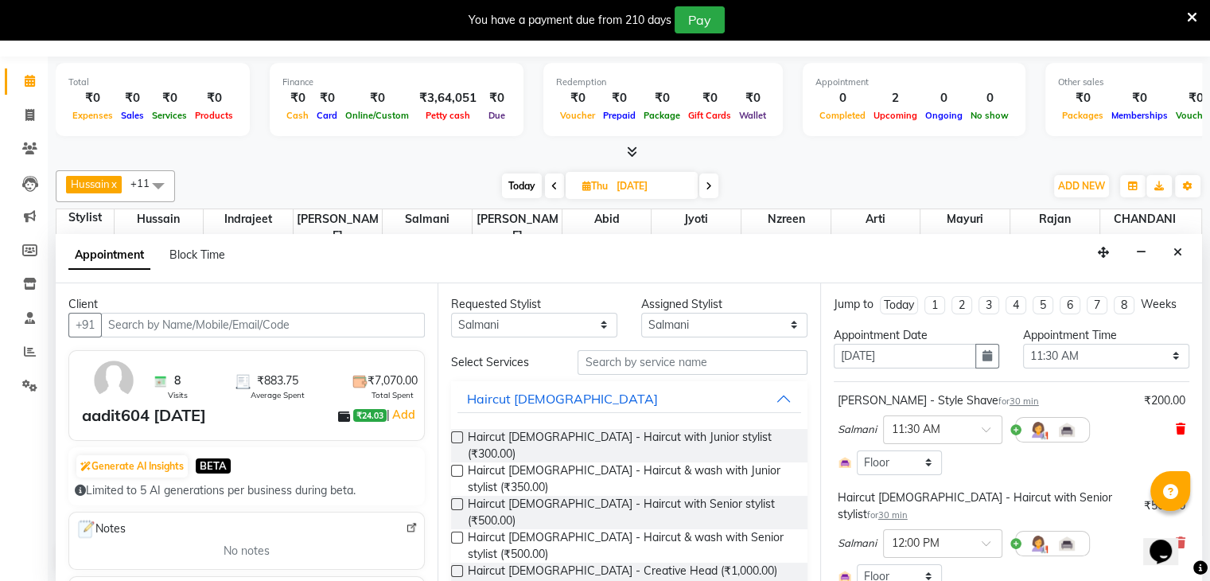
click at [1176, 423] on icon at bounding box center [1181, 428] width 10 height 11
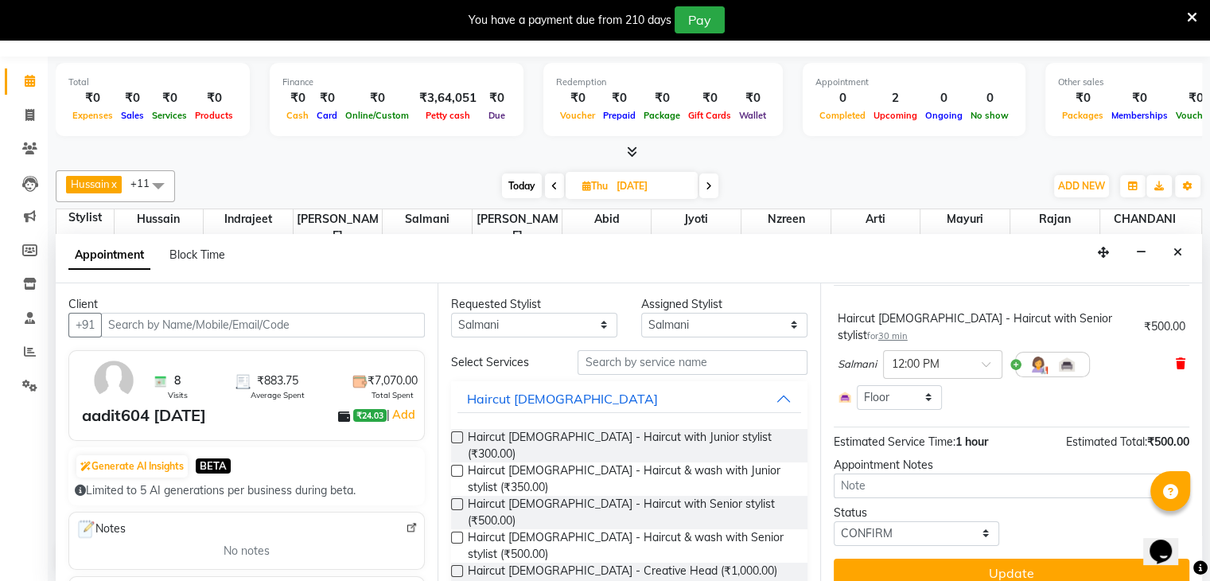
click at [1176, 358] on icon at bounding box center [1181, 363] width 10 height 11
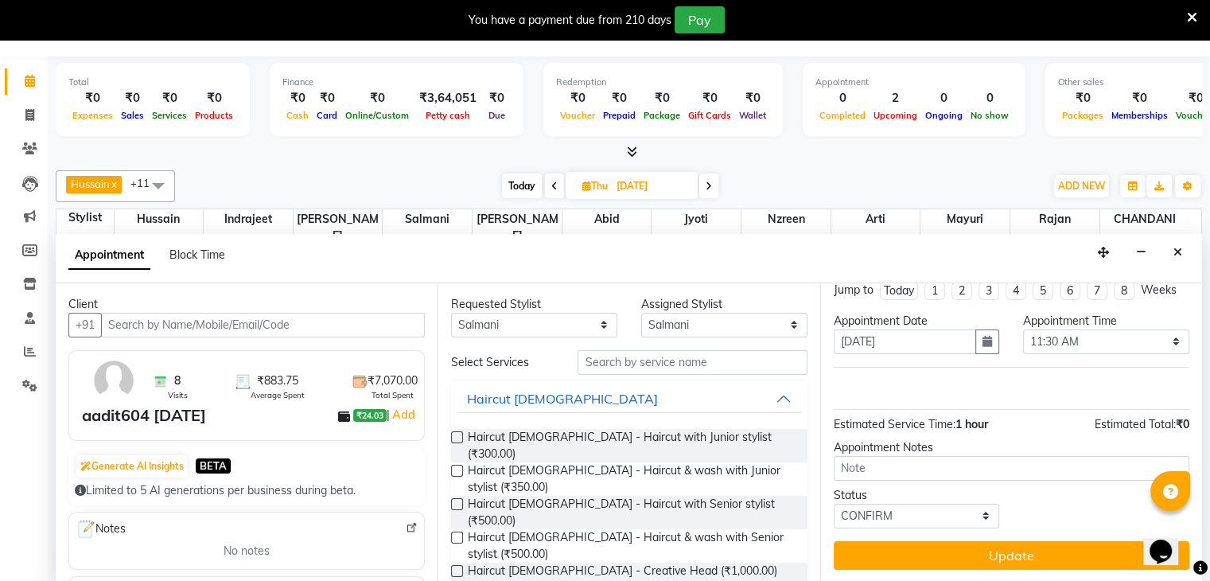
scroll to position [14, 0]
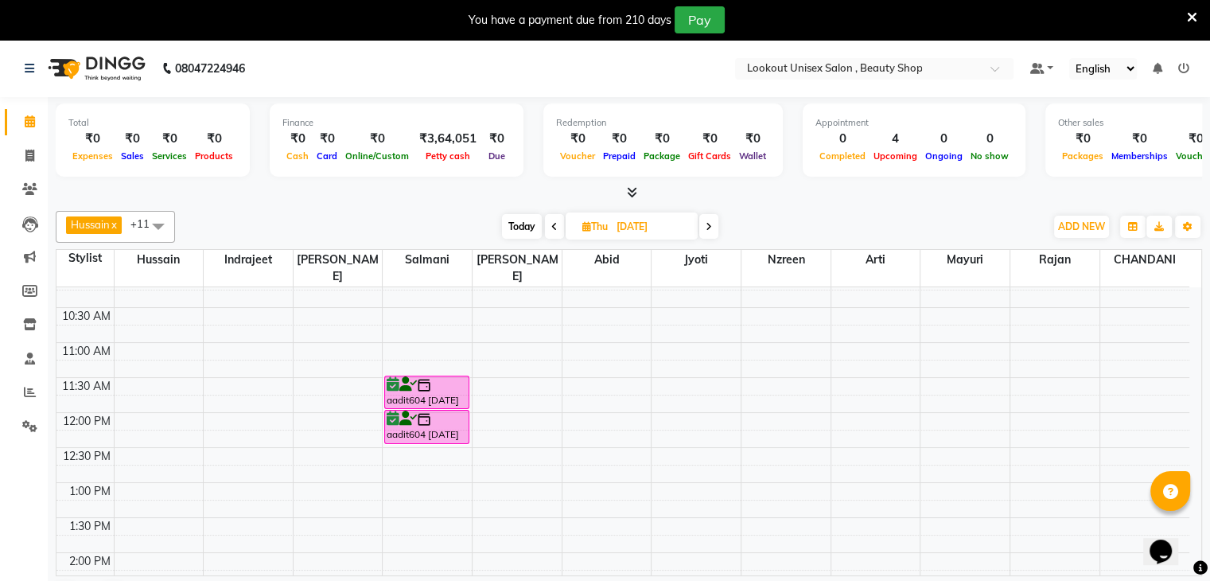
scroll to position [159, 0]
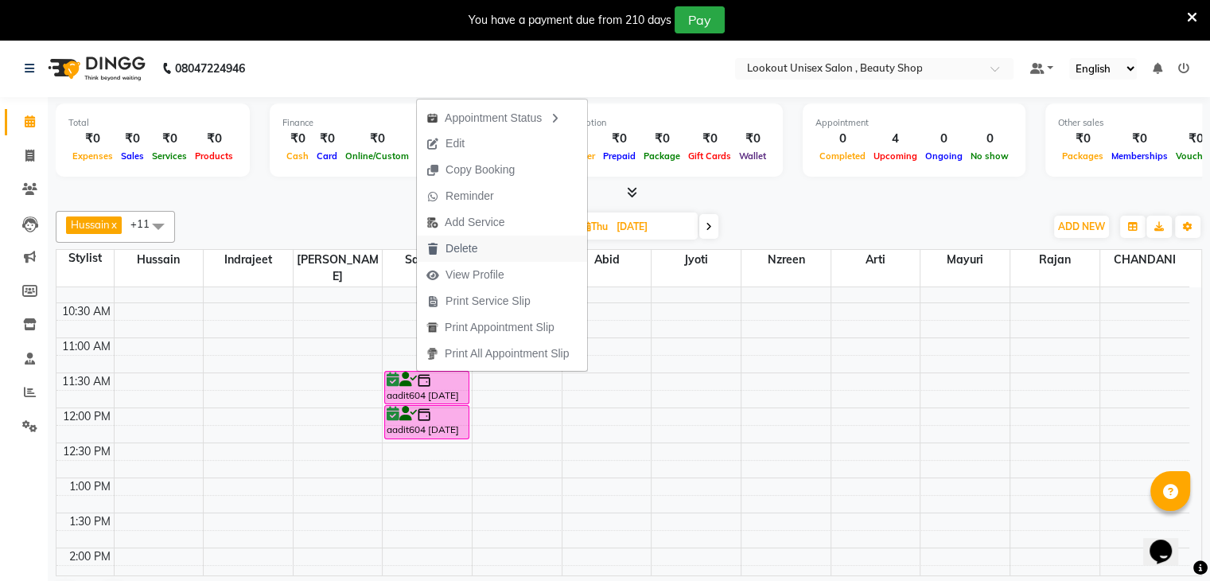
click at [465, 249] on span "Delete" at bounding box center [461, 248] width 32 height 17
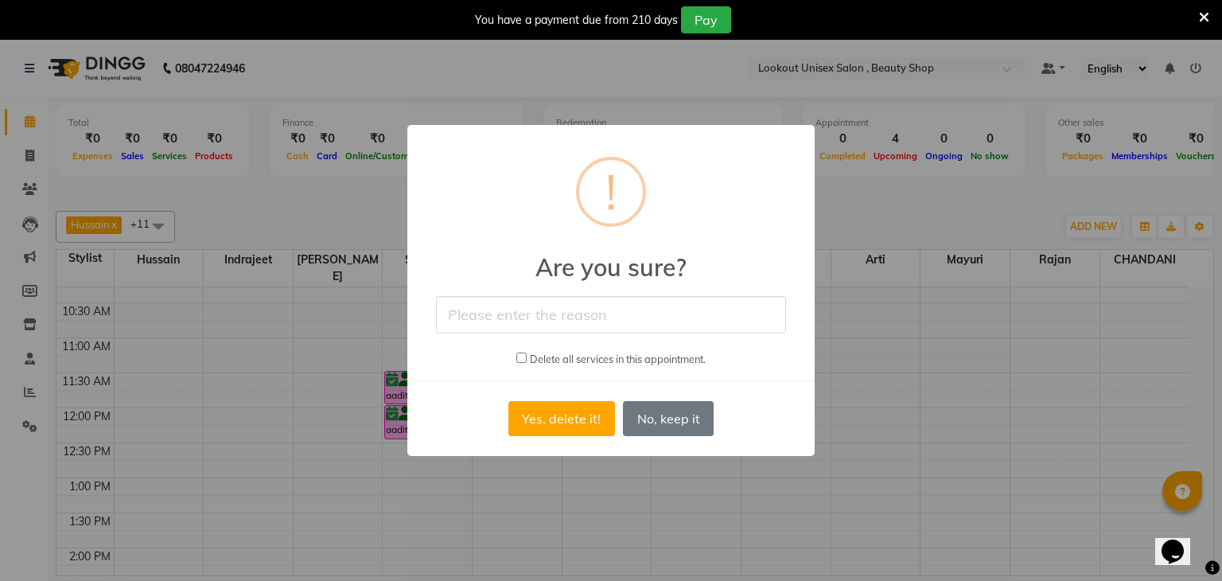
click at [493, 318] on input "text" at bounding box center [611, 314] width 350 height 37
type input "S"
click at [577, 427] on button "Yes, delete it!" at bounding box center [561, 418] width 107 height 35
type input "cancel"
click at [547, 415] on button "Yes, delete it!" at bounding box center [561, 418] width 107 height 35
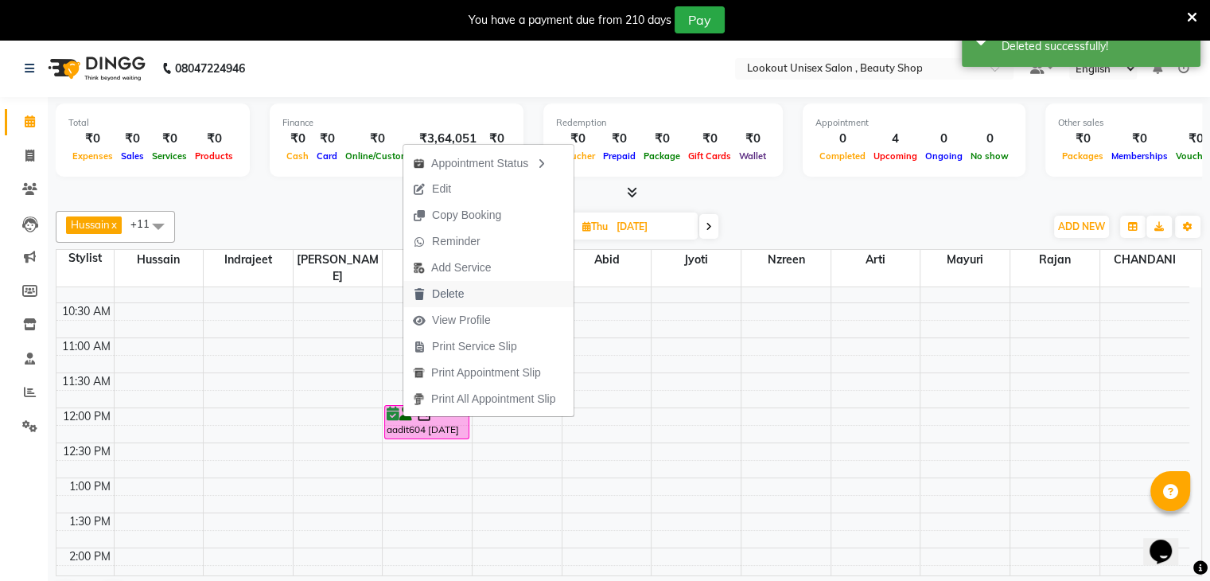
click at [450, 298] on span "Delete" at bounding box center [448, 294] width 32 height 17
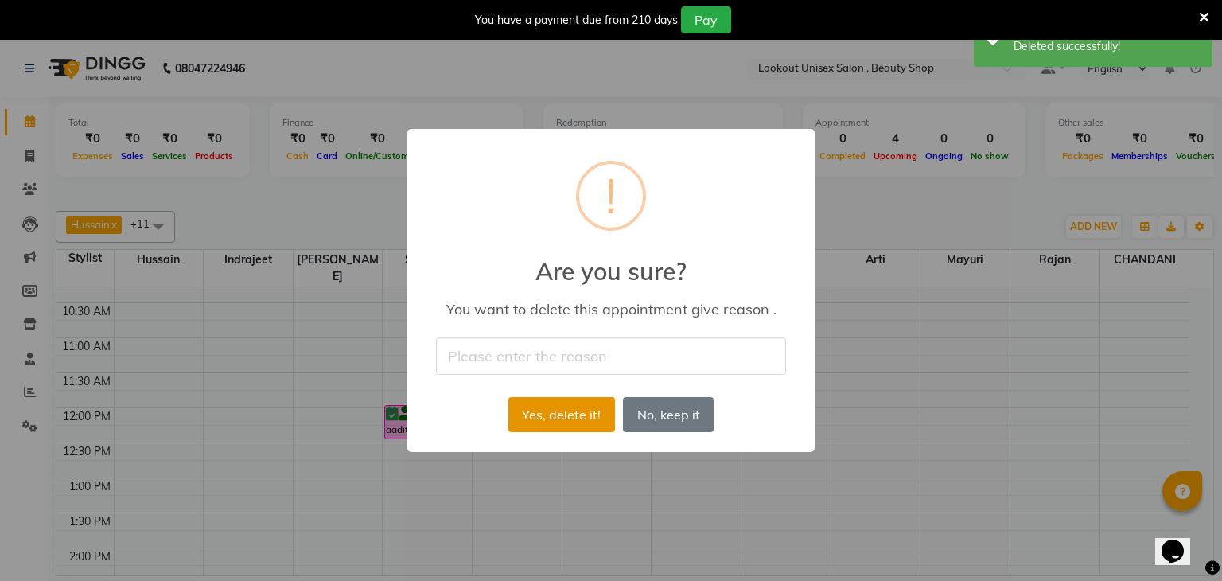
click at [574, 414] on button "Yes, delete it!" at bounding box center [561, 414] width 107 height 35
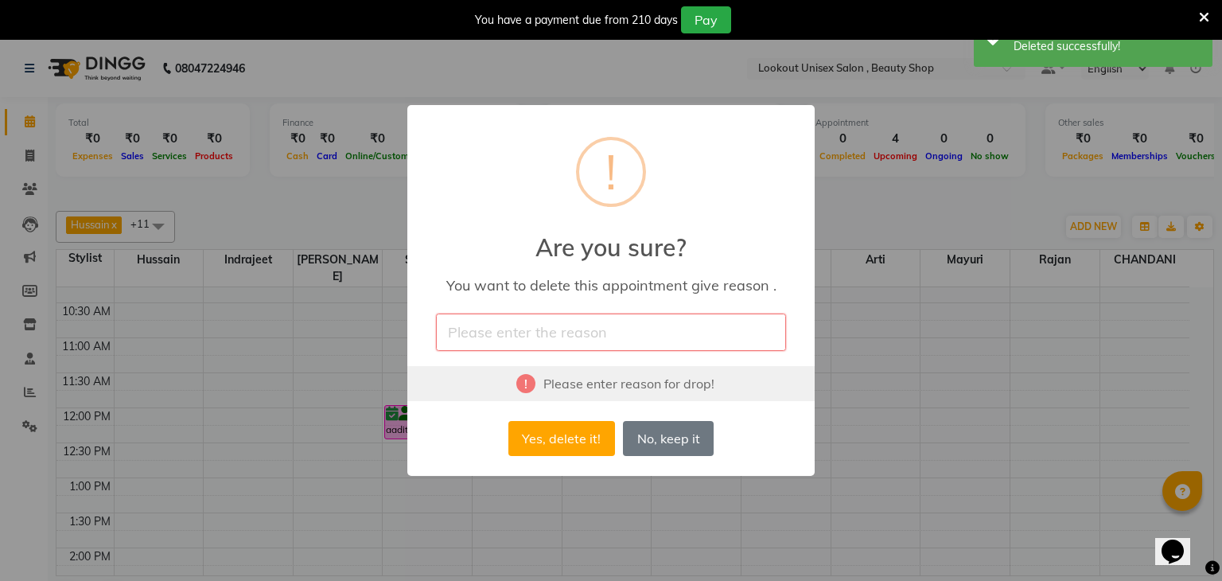
click at [474, 336] on input "text" at bounding box center [611, 331] width 350 height 37
type input "cancel"
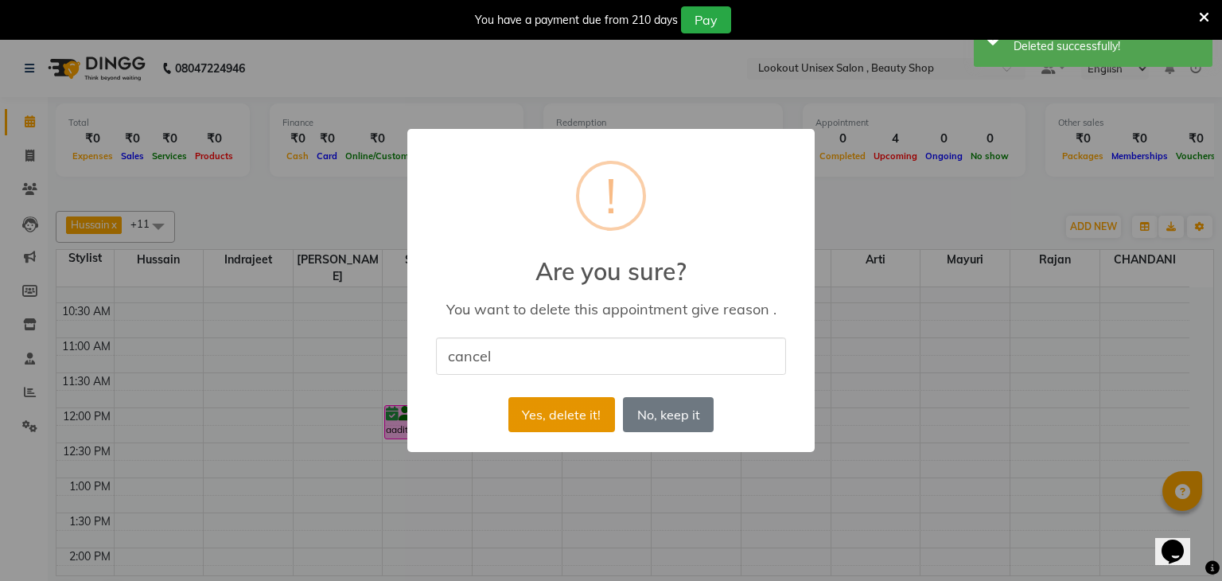
click at [588, 426] on button "Yes, delete it!" at bounding box center [561, 414] width 107 height 35
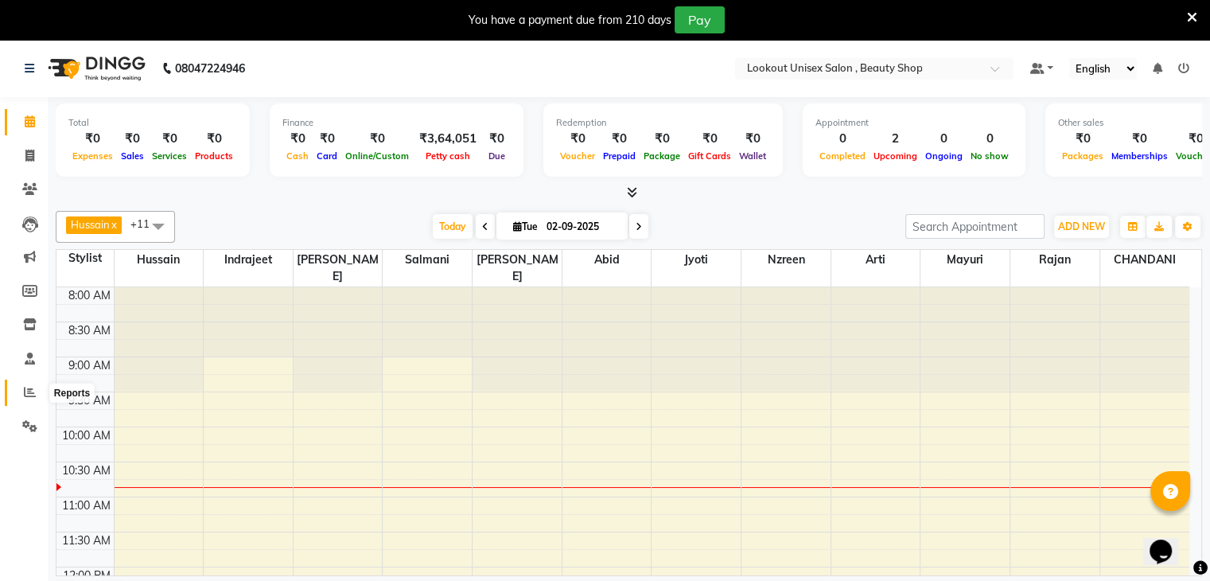
click at [24, 391] on icon at bounding box center [30, 392] width 12 height 12
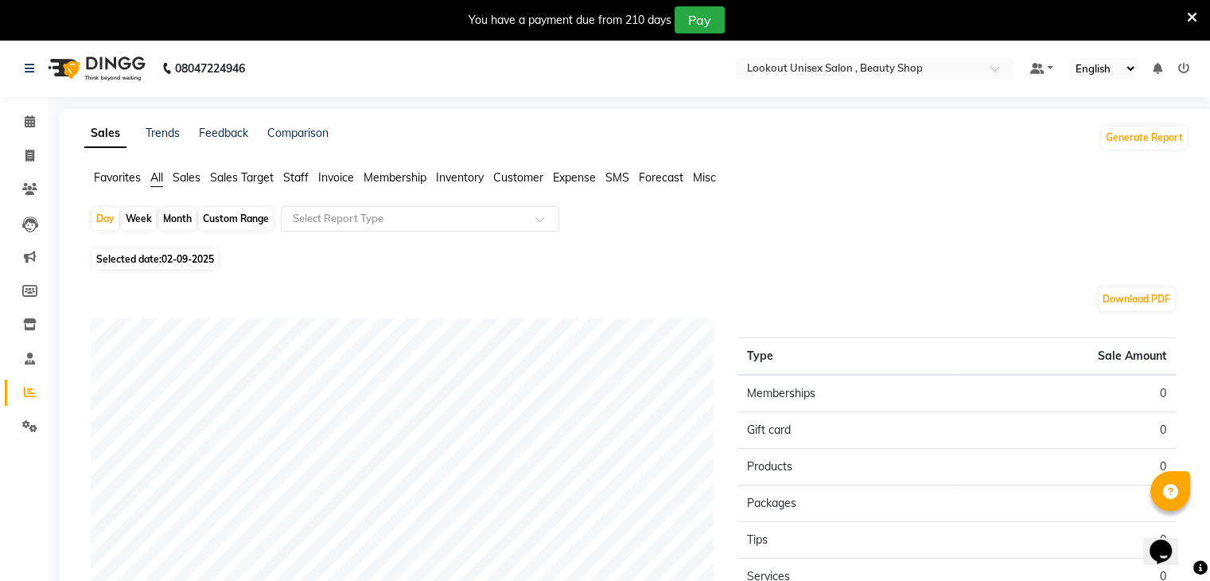
click at [169, 260] on span "02-09-2025" at bounding box center [187, 259] width 53 height 12
select select "9"
select select "2025"
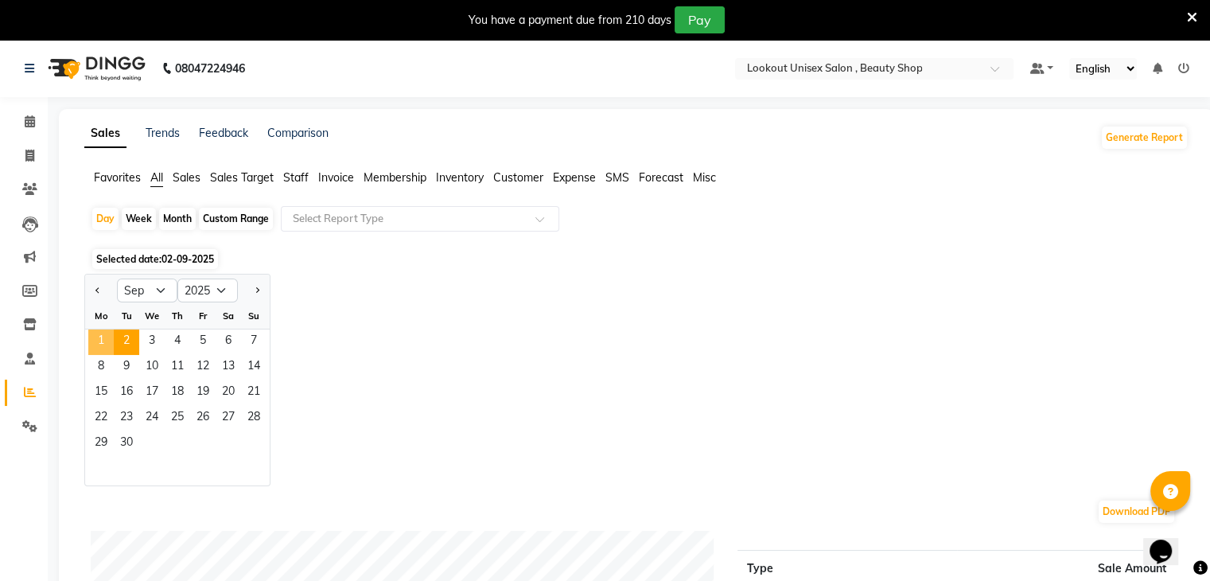
click at [102, 337] on span "1" at bounding box center [100, 341] width 25 height 25
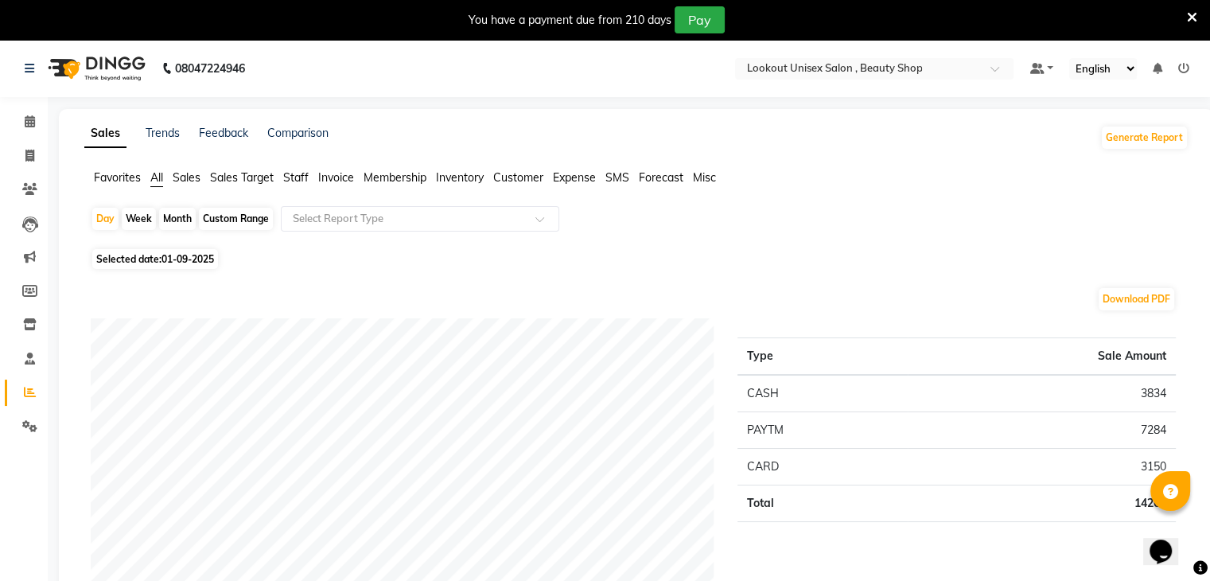
click at [291, 179] on span "Staff" at bounding box center [295, 177] width 25 height 14
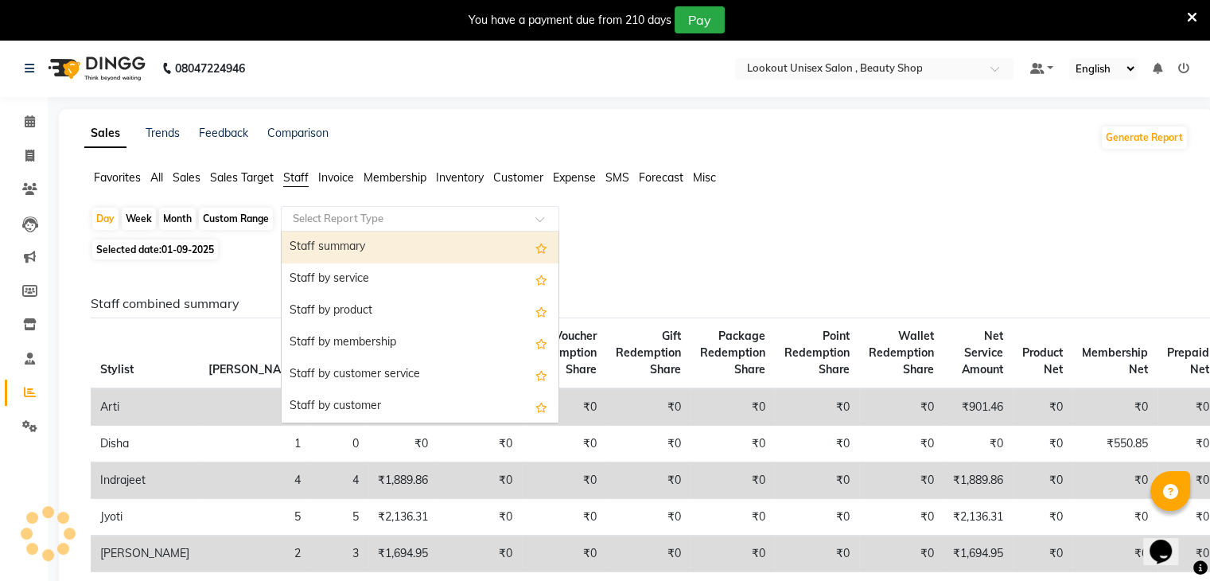
click at [550, 211] on div at bounding box center [420, 219] width 277 height 16
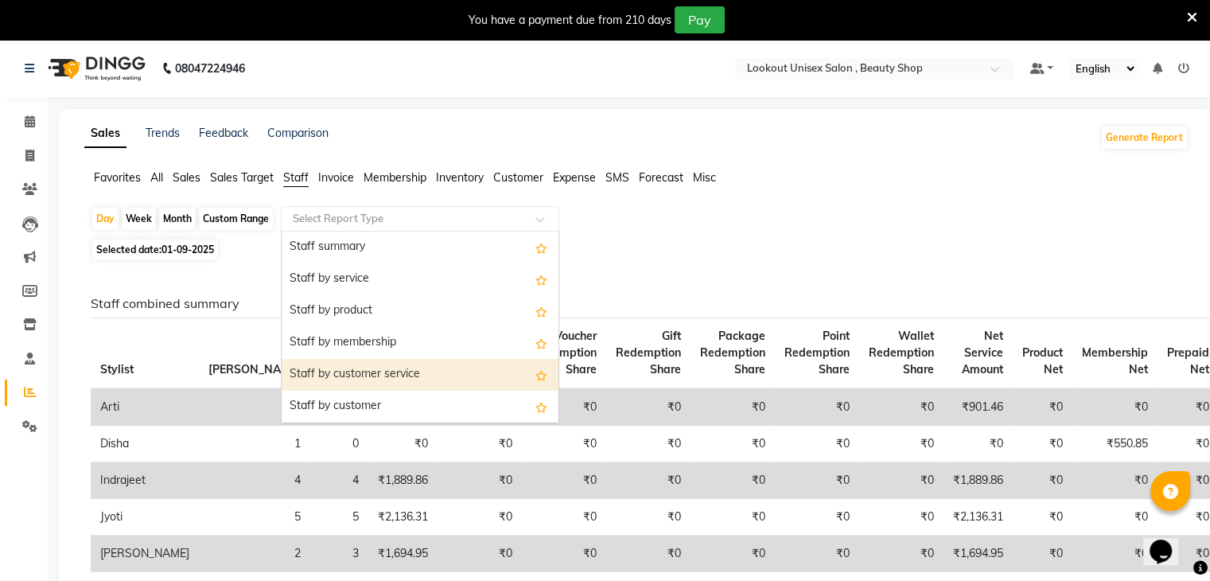
click at [387, 372] on div "Staff by customer service" at bounding box center [420, 375] width 277 height 32
select select "full_report"
select select "csv"
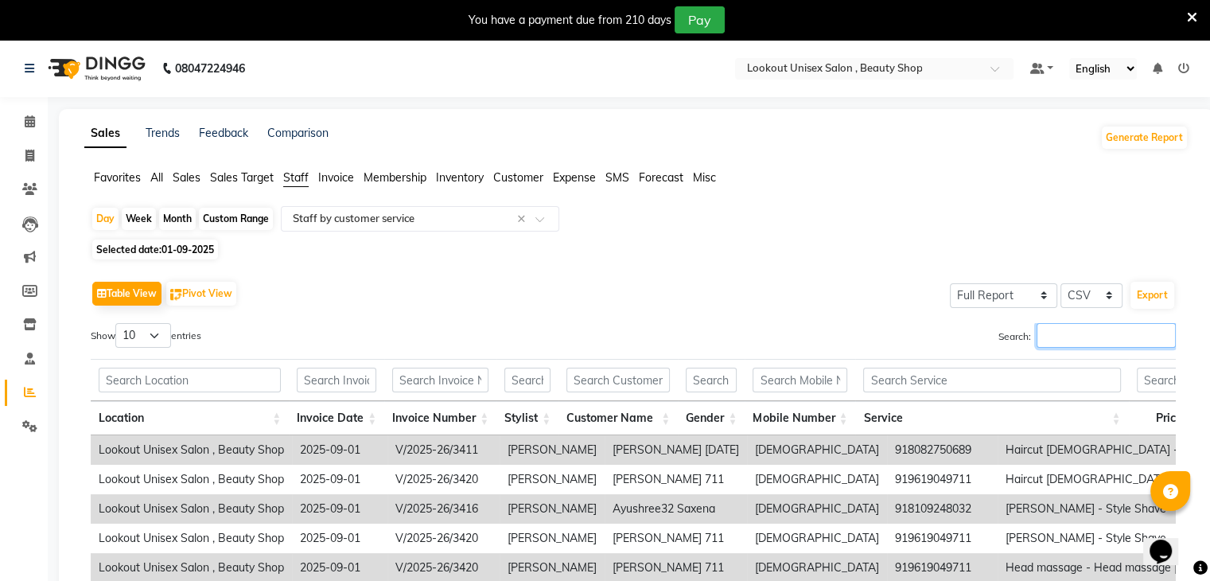
click at [1057, 325] on input "Search:" at bounding box center [1106, 335] width 139 height 25
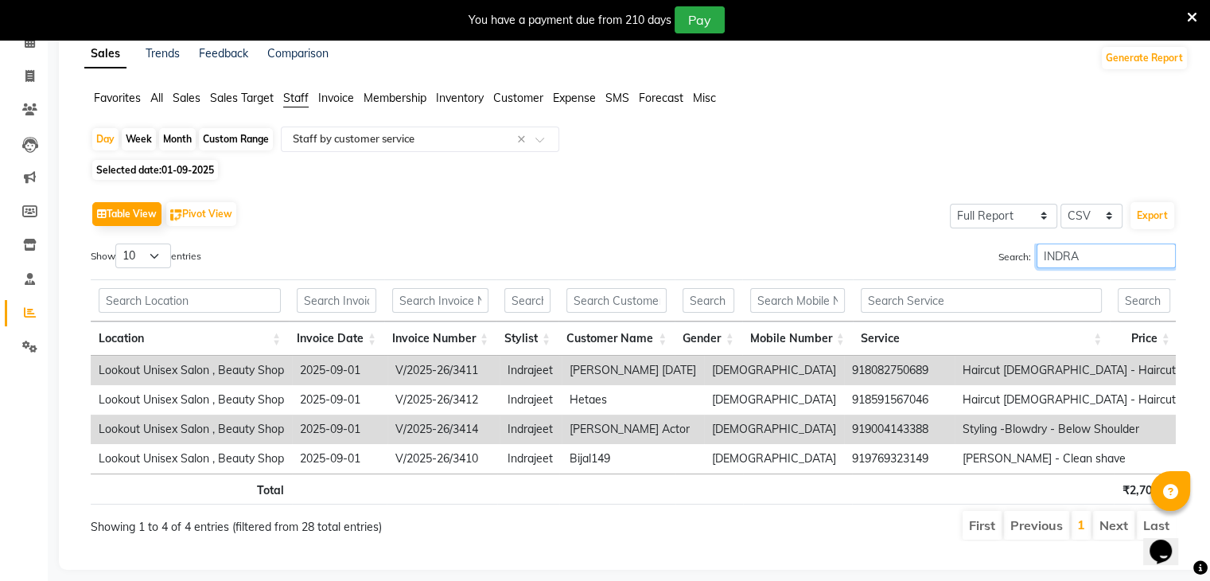
scroll to position [0, 134]
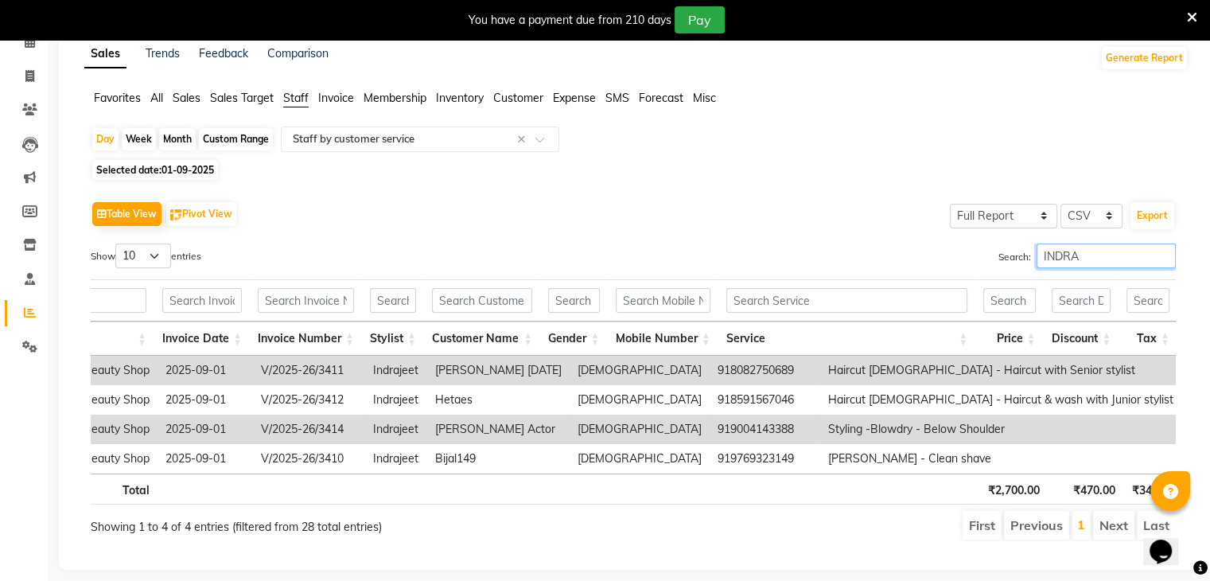
type input "INDRA"
drag, startPoint x: 158, startPoint y: 251, endPoint x: 154, endPoint y: 263, distance: 12.6
click at [158, 251] on select "10 25 50 100" at bounding box center [143, 255] width 56 height 25
select select "100"
click at [118, 243] on select "10 25 50 100" at bounding box center [143, 255] width 56 height 25
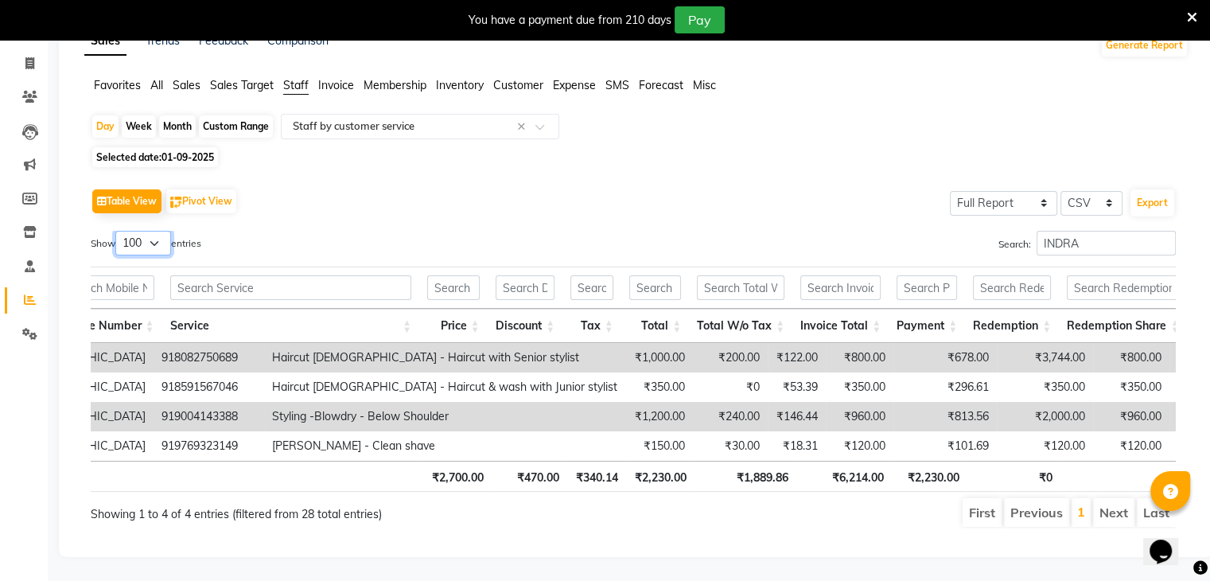
scroll to position [0, 702]
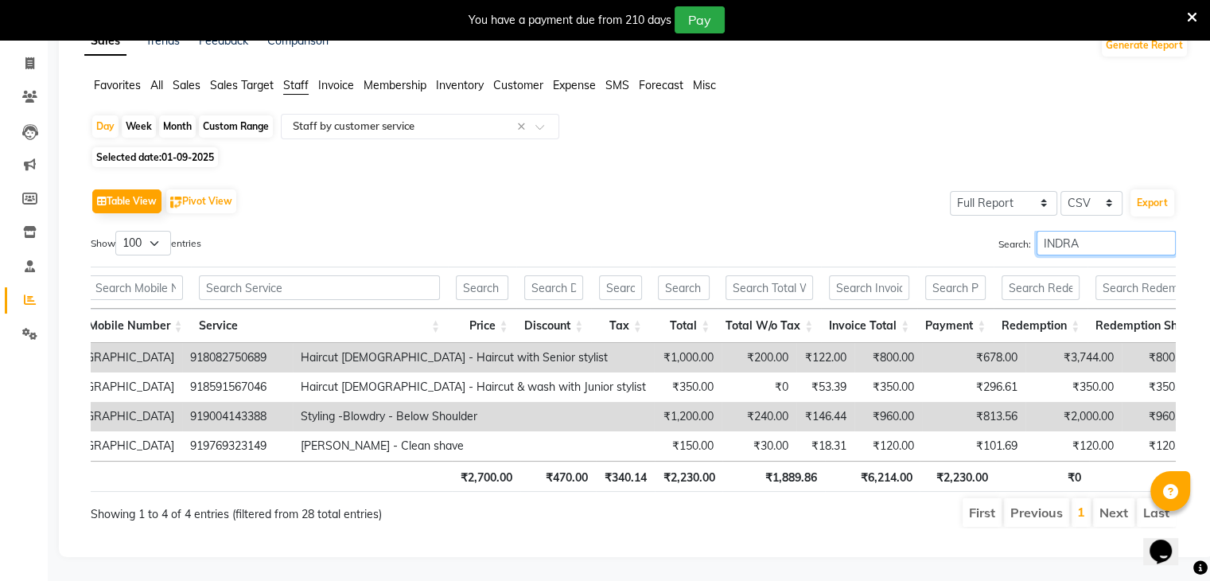
click at [1101, 231] on input "INDRA" at bounding box center [1106, 243] width 139 height 25
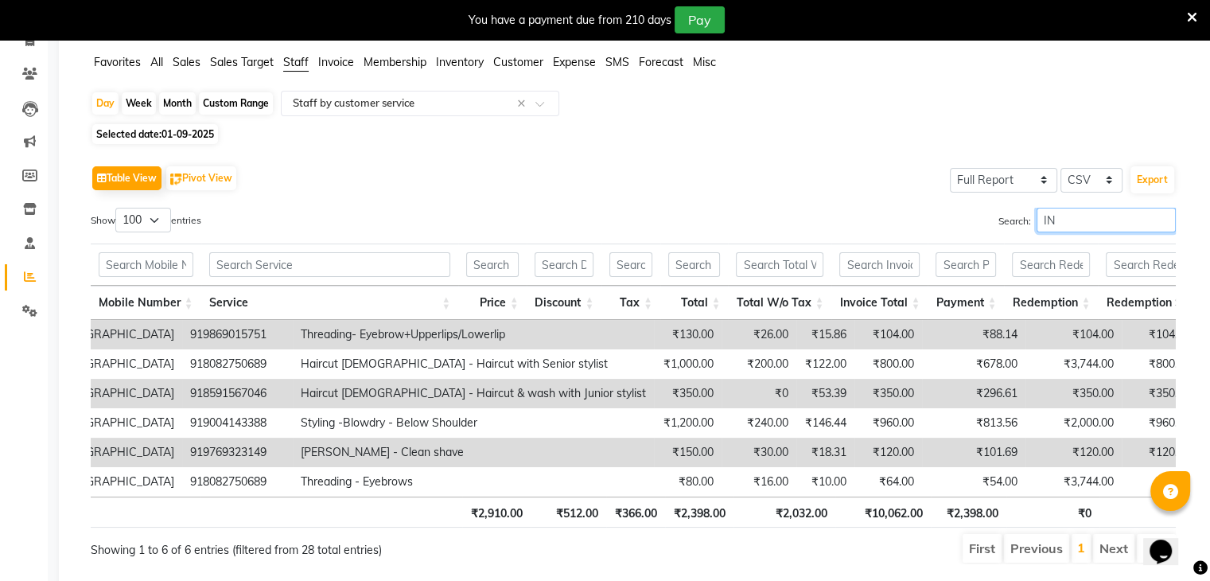
type input "I"
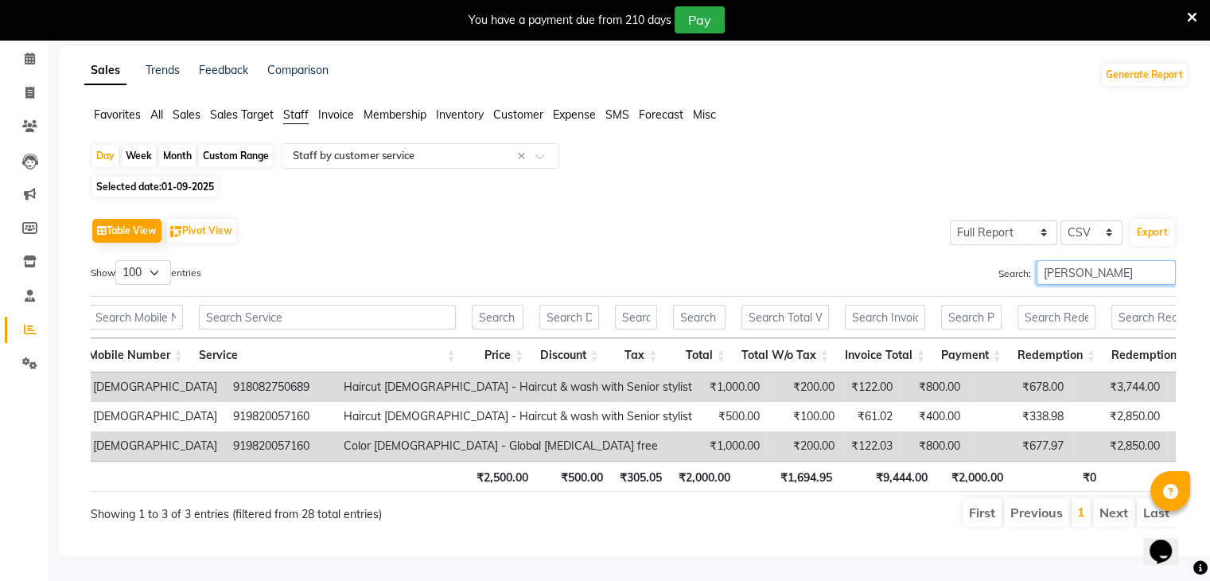
scroll to position [0, 717]
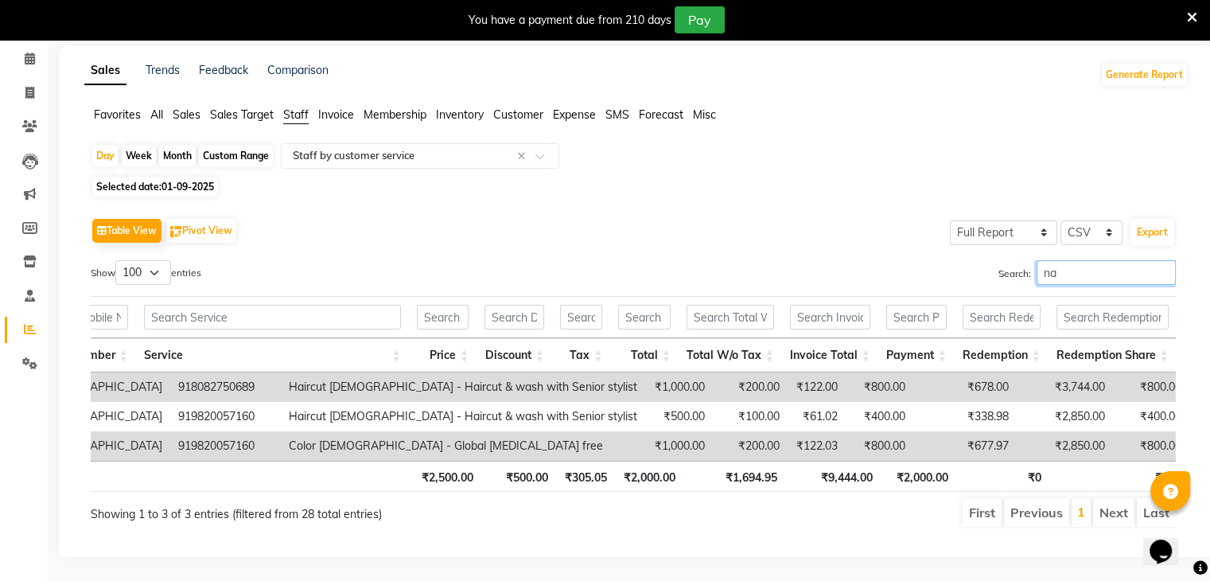
type input "n"
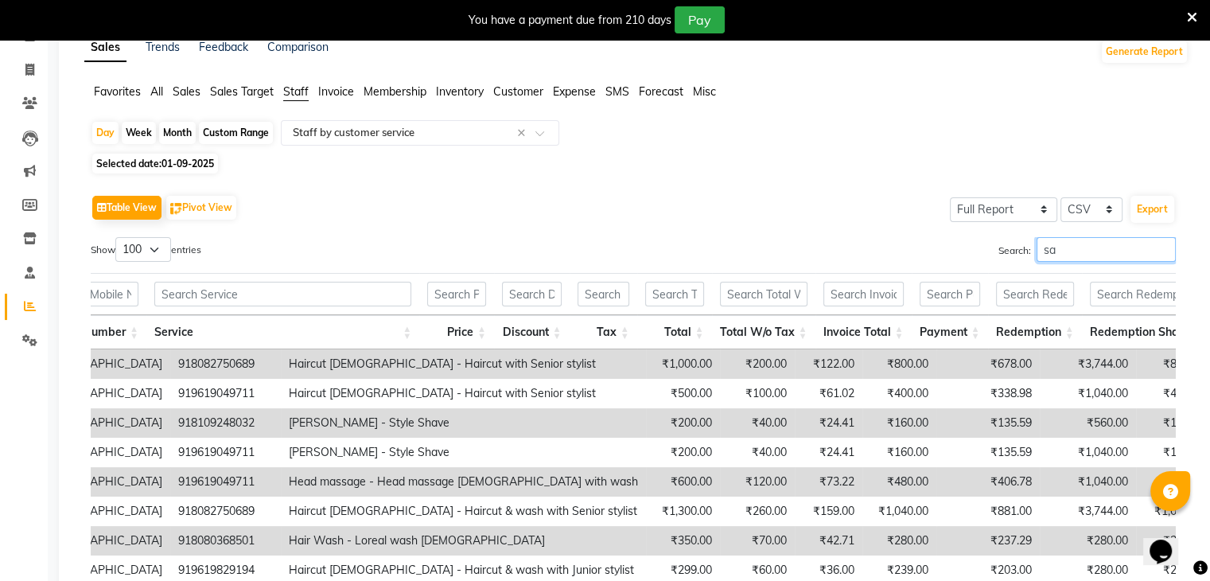
type input "s"
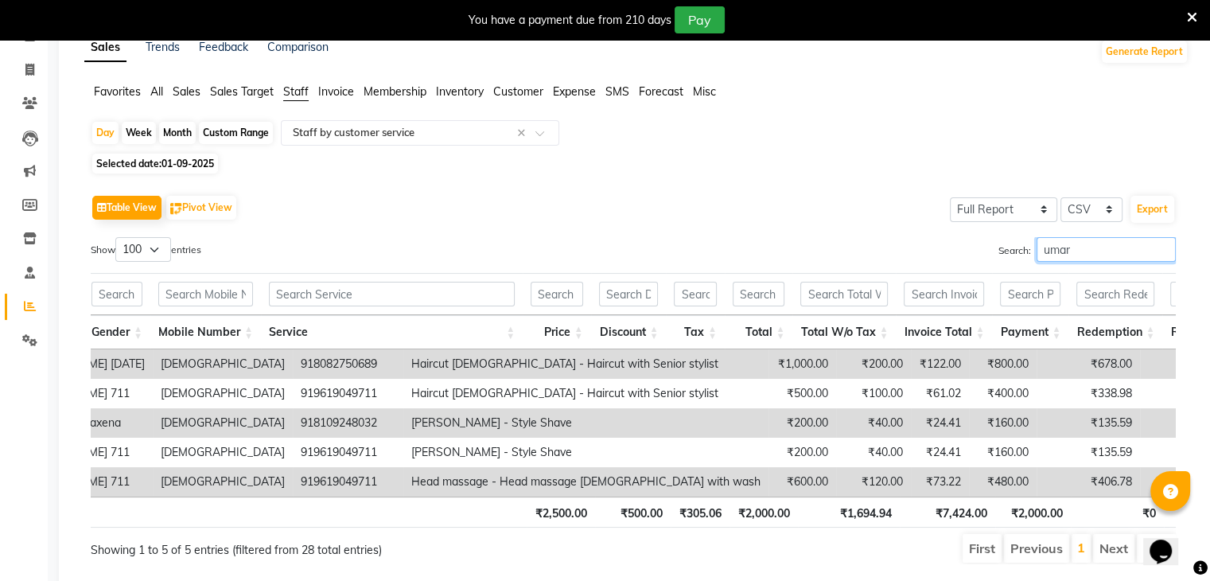
scroll to position [0, 709]
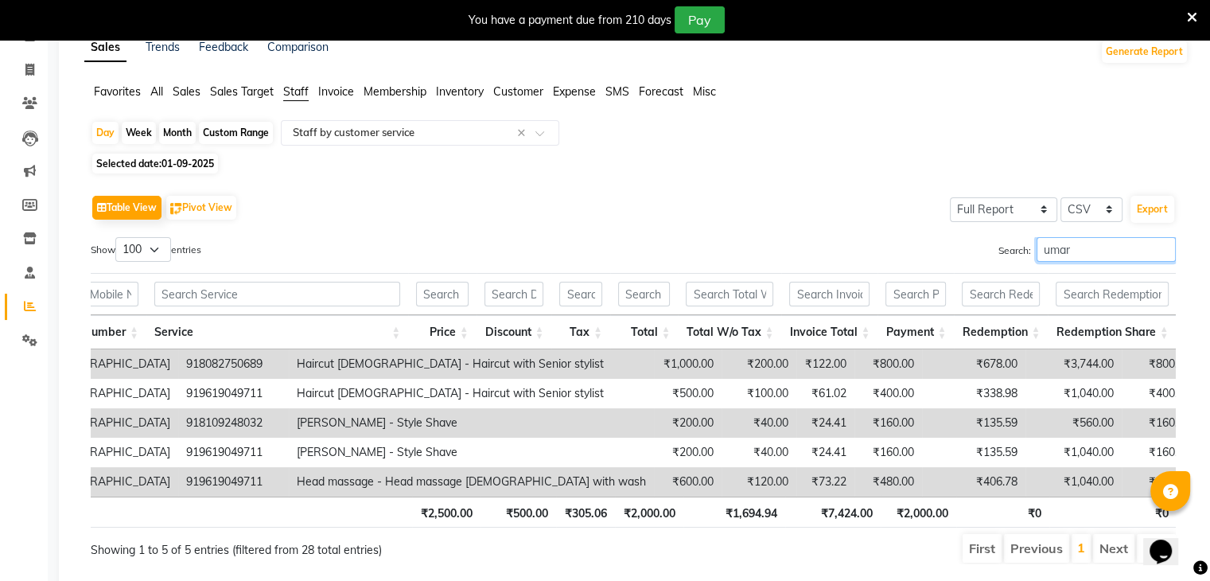
click at [1078, 251] on input "umar" at bounding box center [1106, 249] width 139 height 25
type input "u"
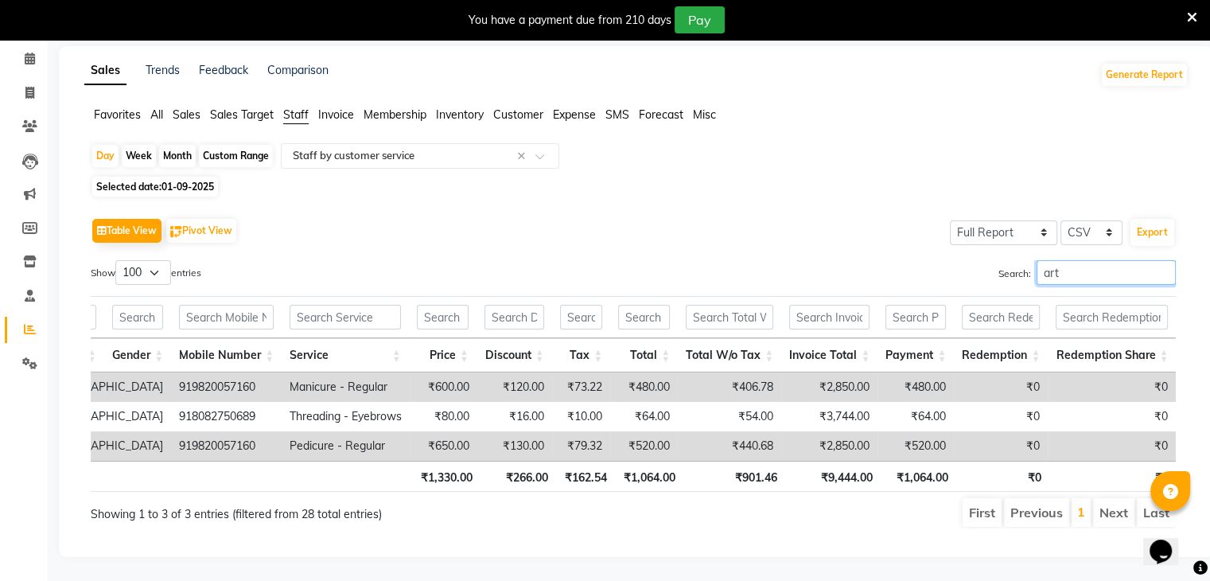
scroll to position [0, 569]
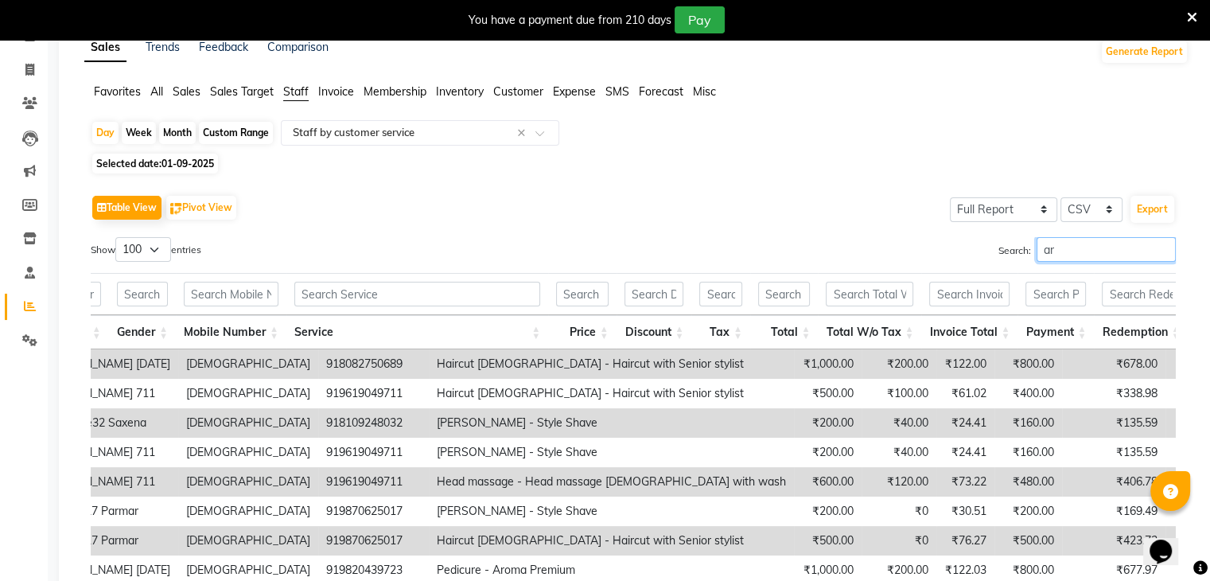
type input "a"
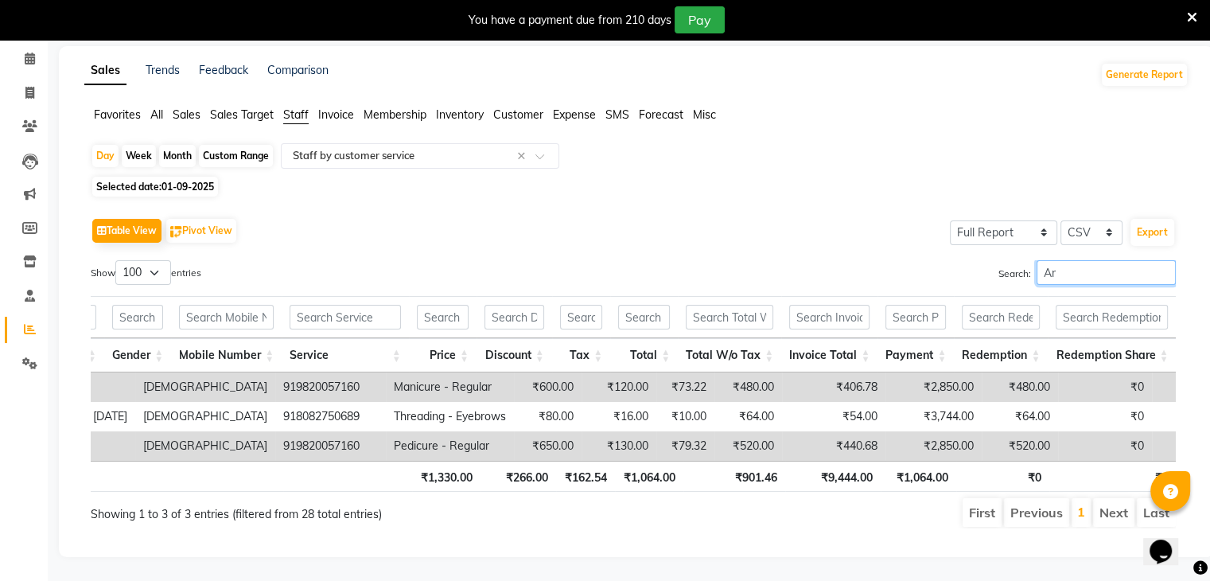
type input "A"
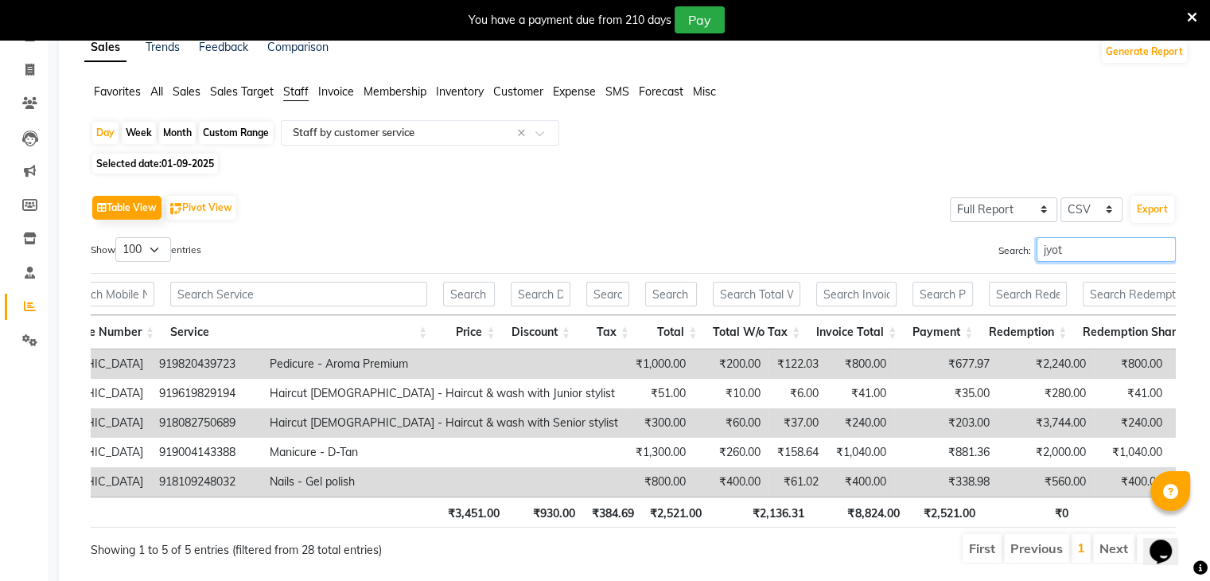
scroll to position [0, 719]
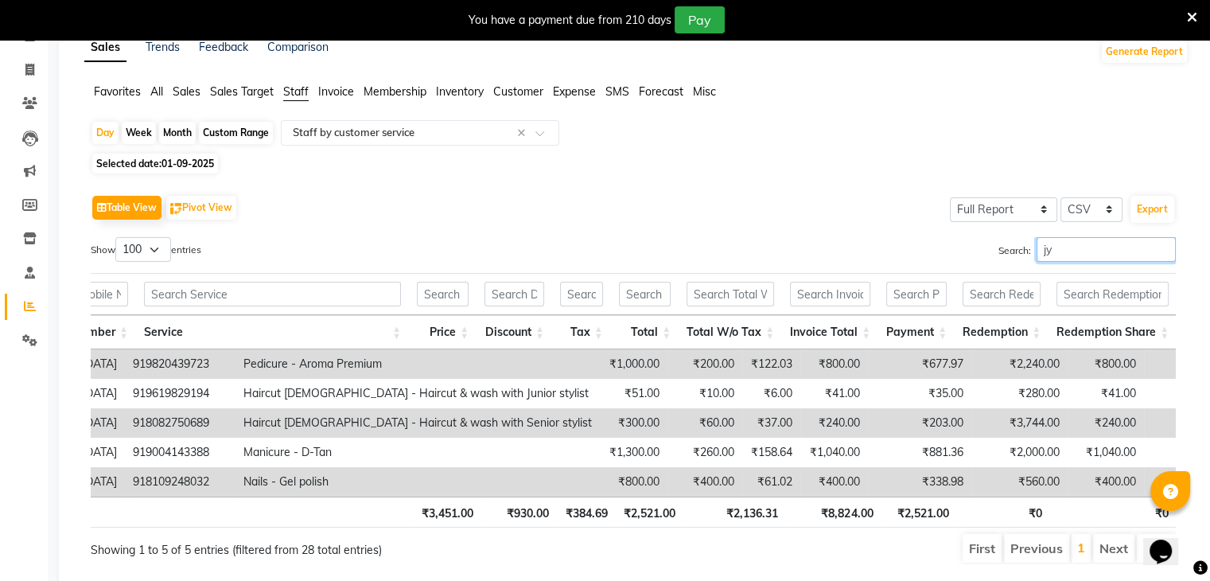
type input "j"
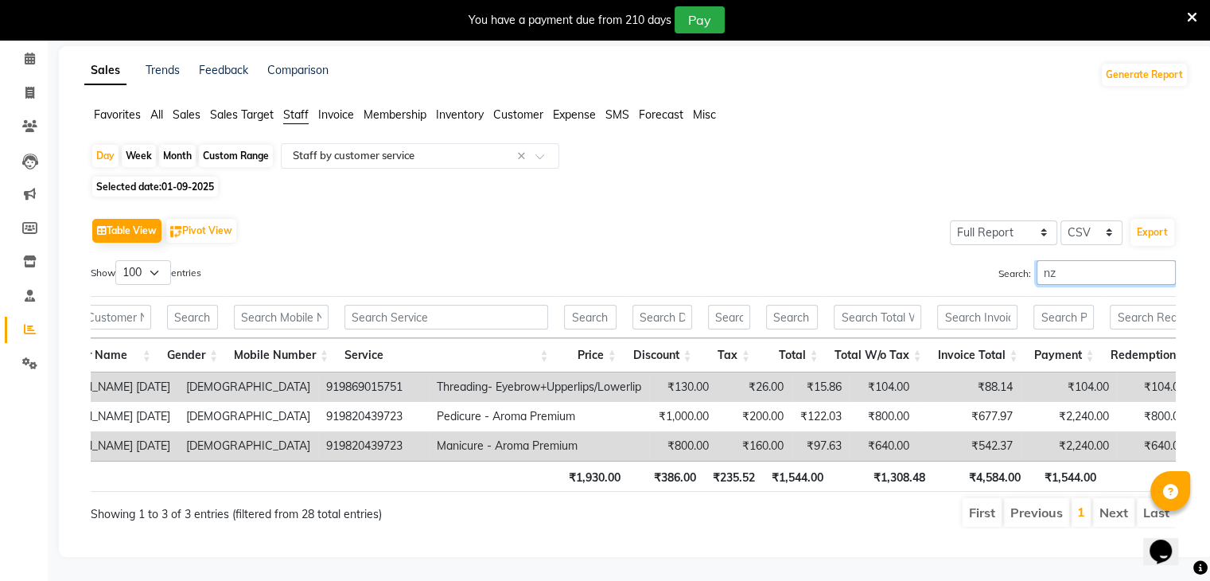
scroll to position [0, 504]
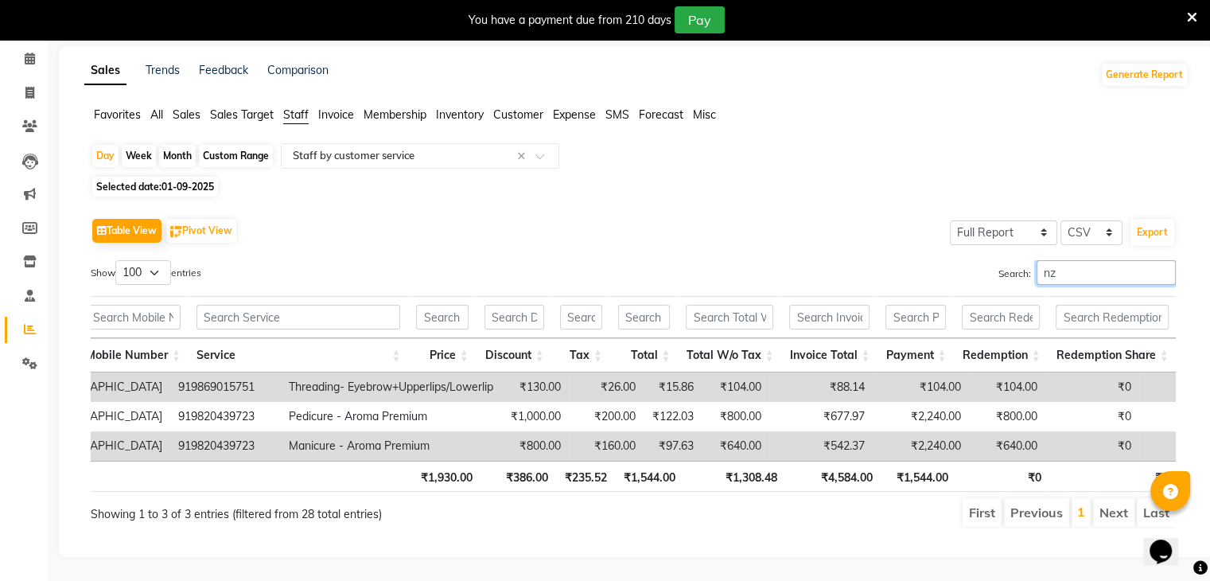
type input "nz"
click at [170, 181] on span "01-09-2025" at bounding box center [187, 187] width 53 height 12
select select "9"
select select "2025"
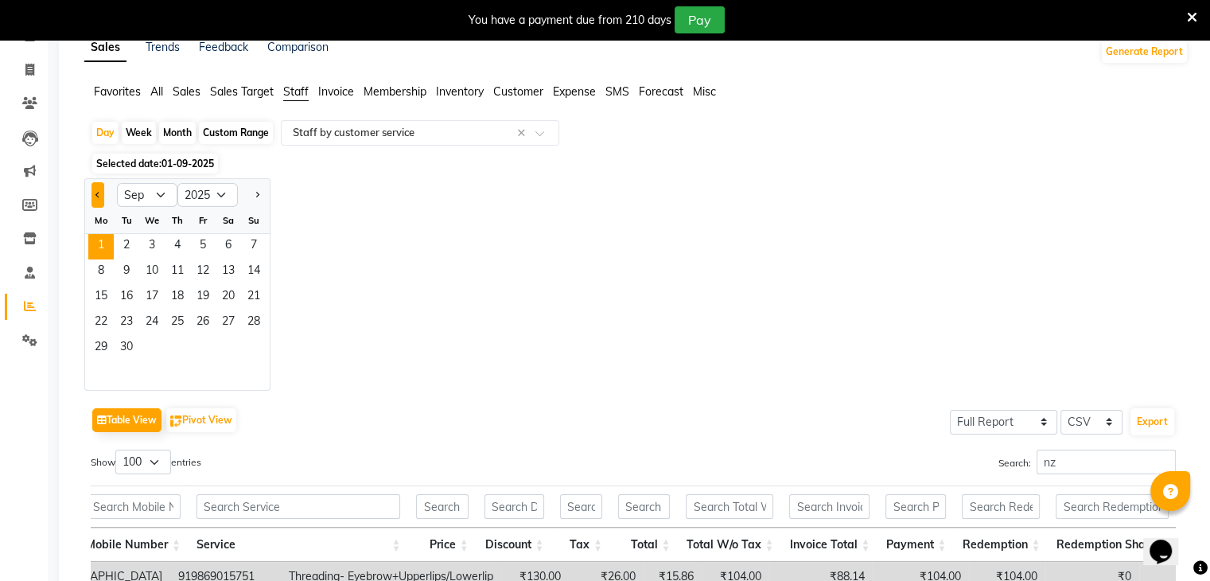
click at [95, 189] on button "Previous month" at bounding box center [97, 194] width 13 height 25
select select "8"
click at [256, 344] on span "31" at bounding box center [253, 348] width 25 height 25
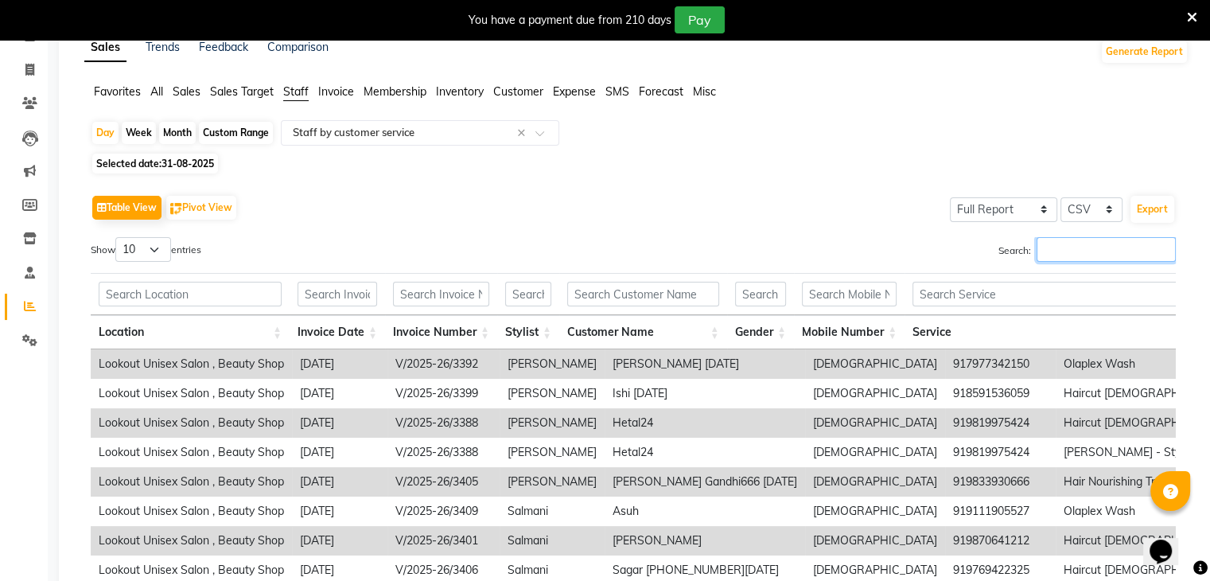
click at [1059, 237] on input "Search:" at bounding box center [1106, 249] width 139 height 25
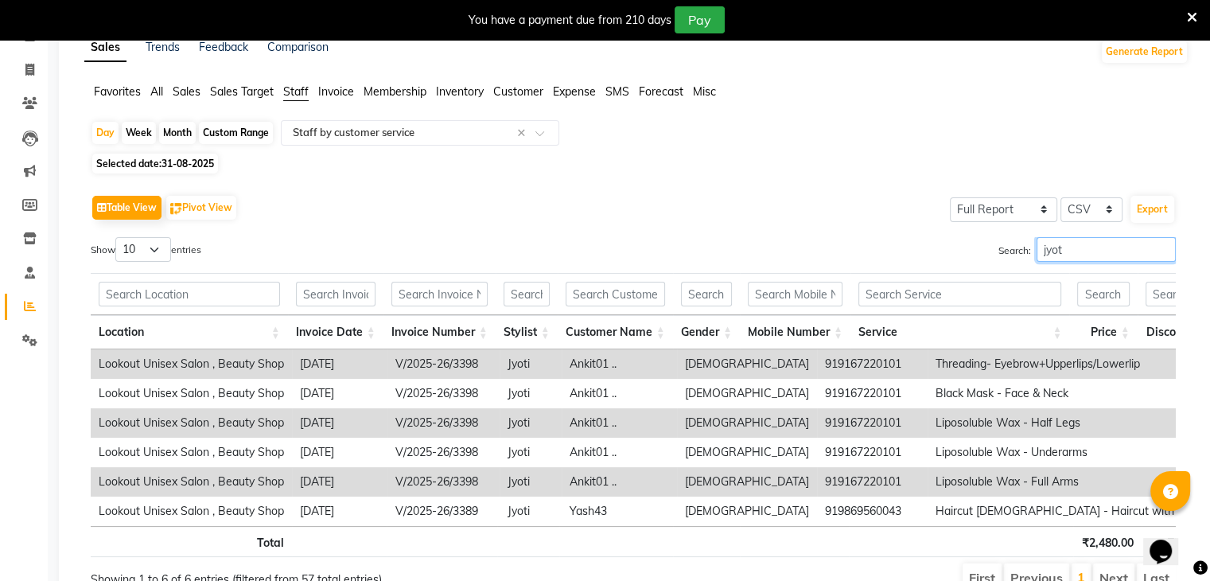
type input "jyot"
click at [149, 243] on select "10 25 50 100" at bounding box center [143, 249] width 56 height 25
select select "100"
click at [118, 237] on select "10 25 50 100" at bounding box center [143, 249] width 56 height 25
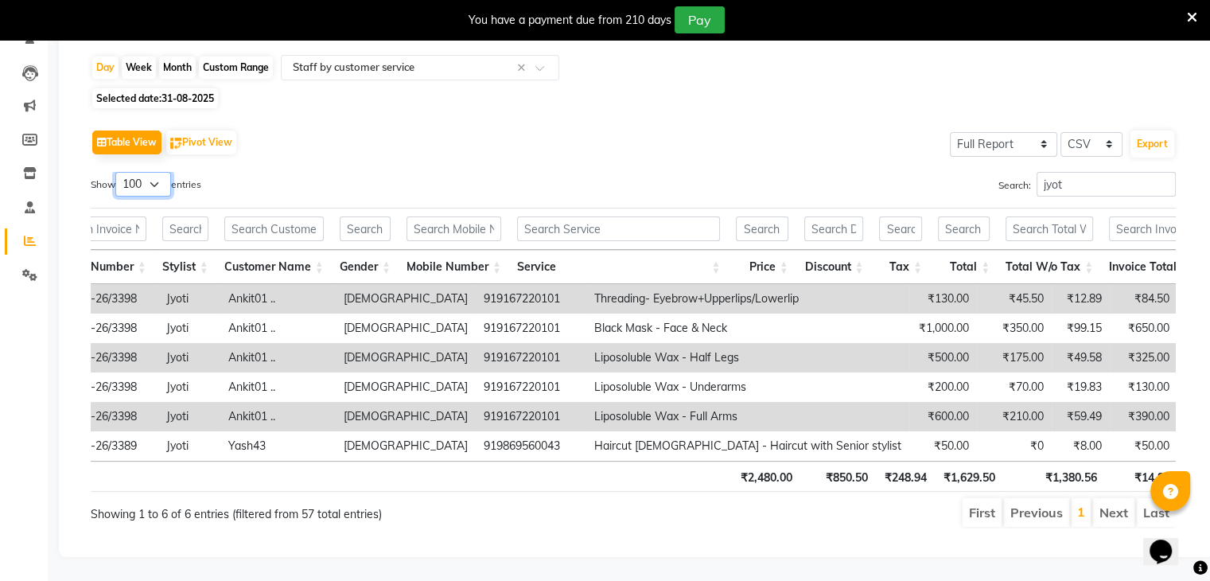
scroll to position [0, 321]
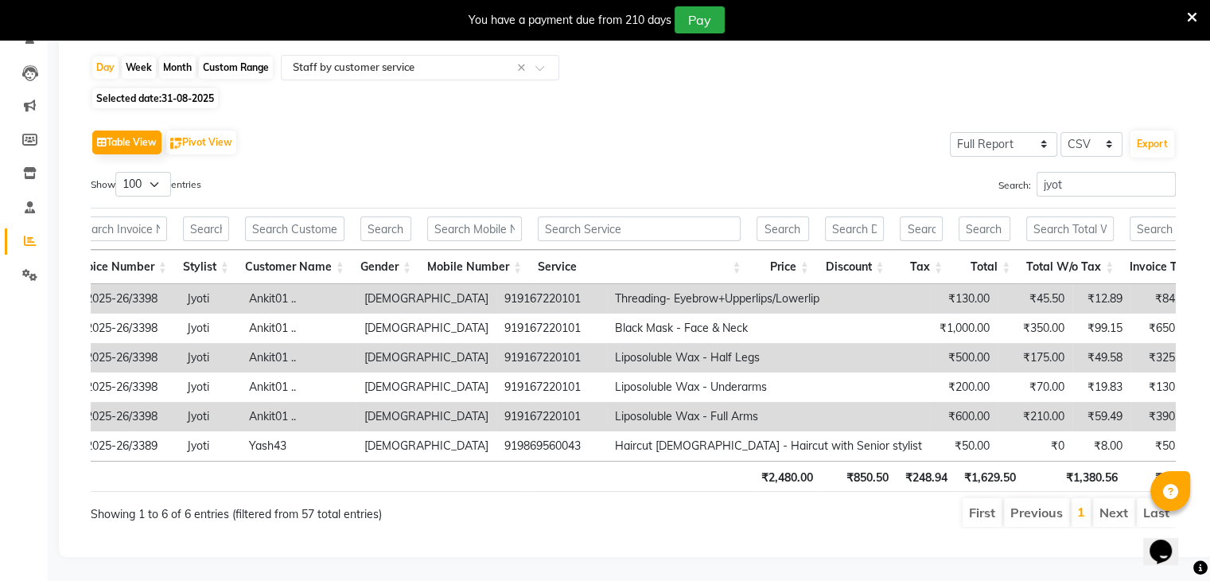
click at [173, 92] on span "31-08-2025" at bounding box center [187, 98] width 53 height 12
select select "8"
select select "2025"
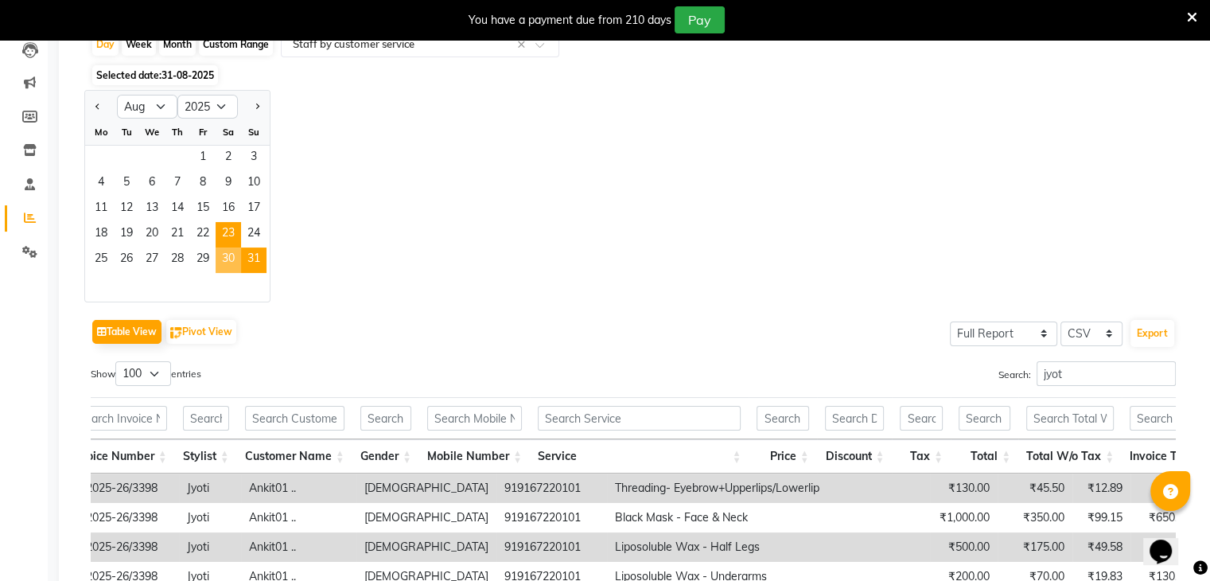
click at [230, 261] on span "30" at bounding box center [228, 259] width 25 height 25
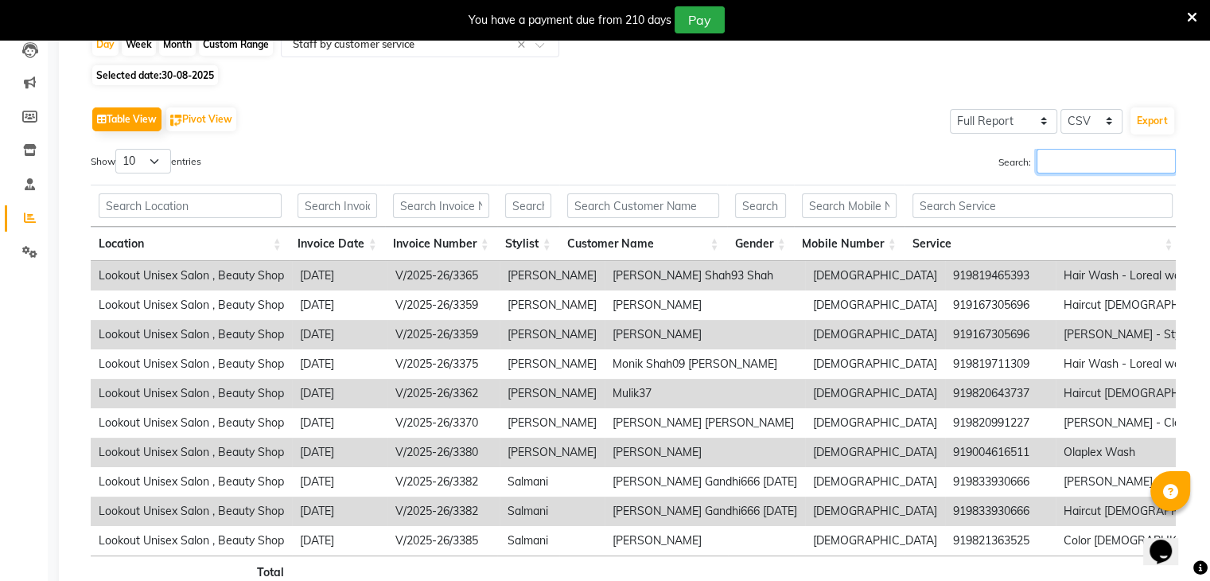
click at [1061, 161] on input "Search:" at bounding box center [1106, 161] width 139 height 25
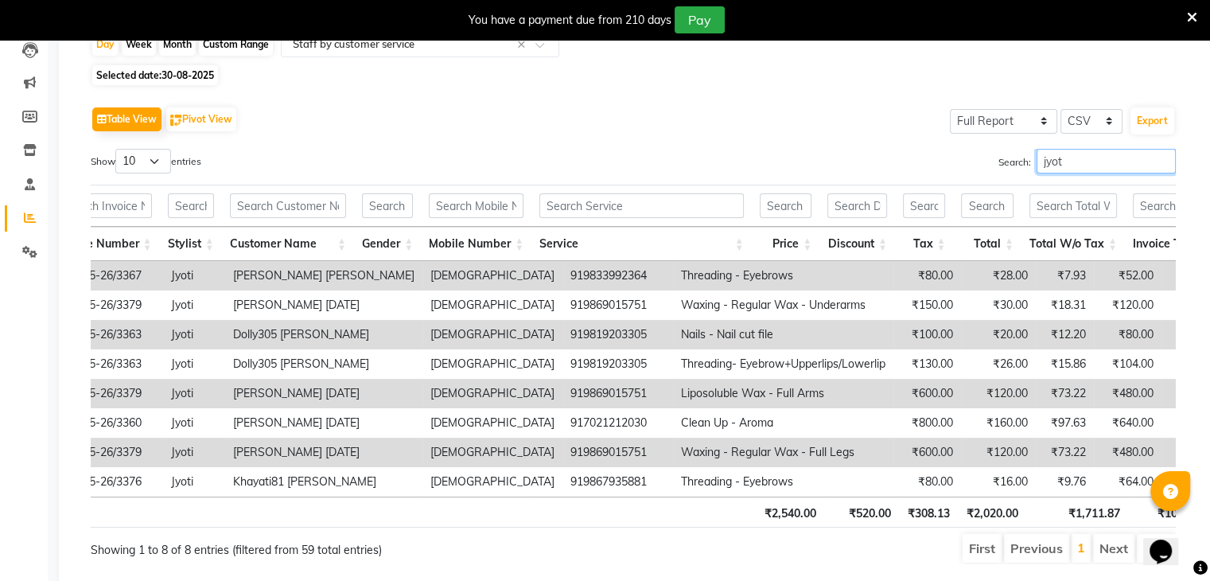
scroll to position [0, 344]
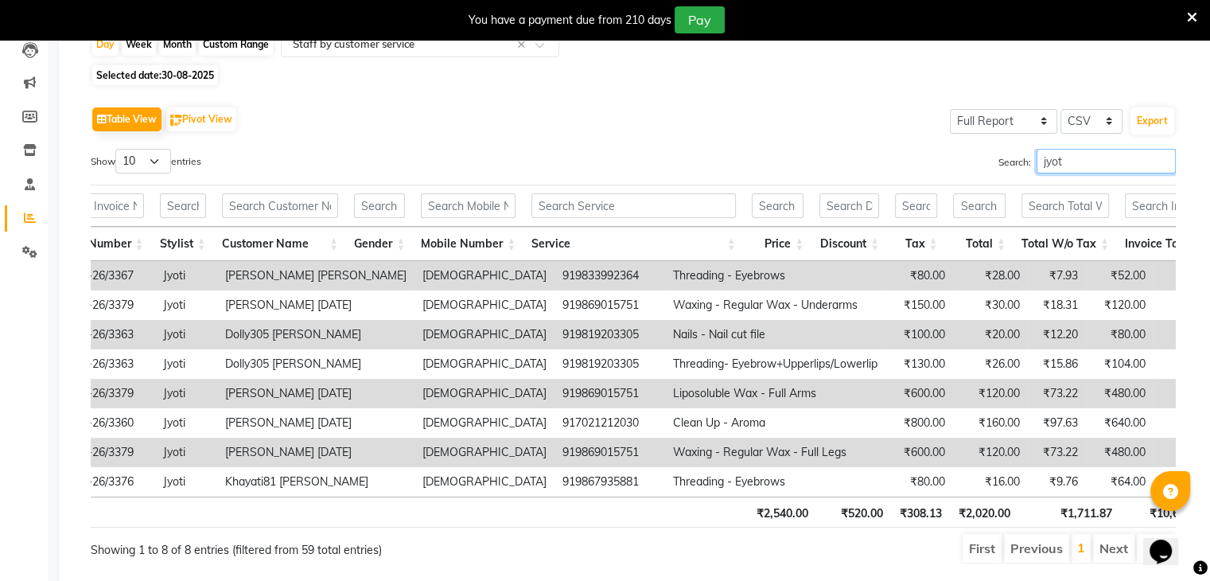
type input "jyot"
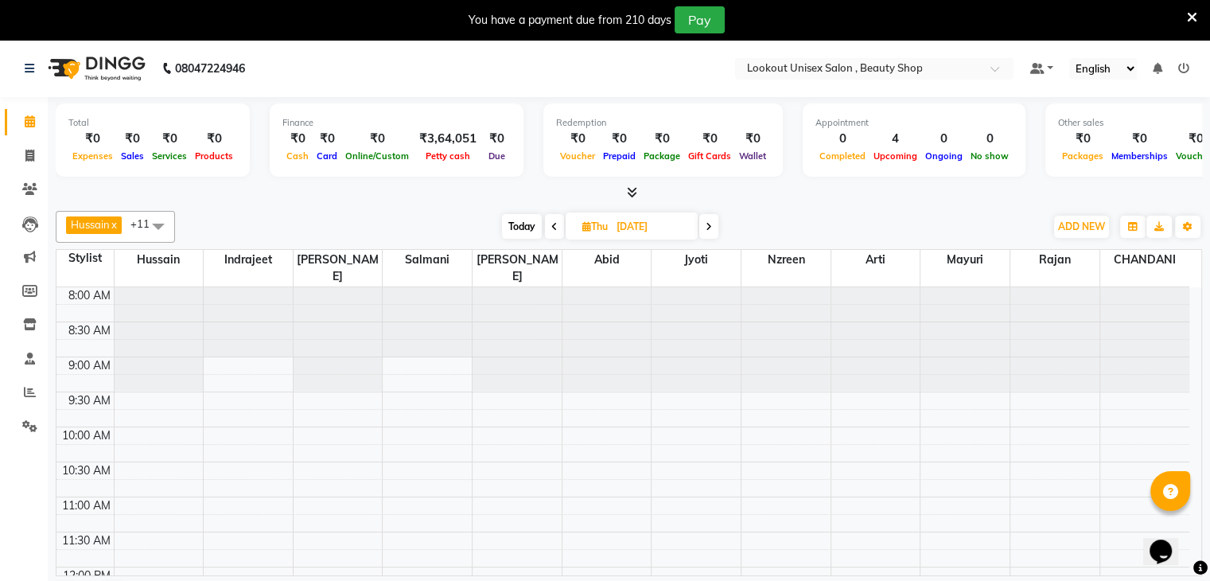
scroll to position [159, 0]
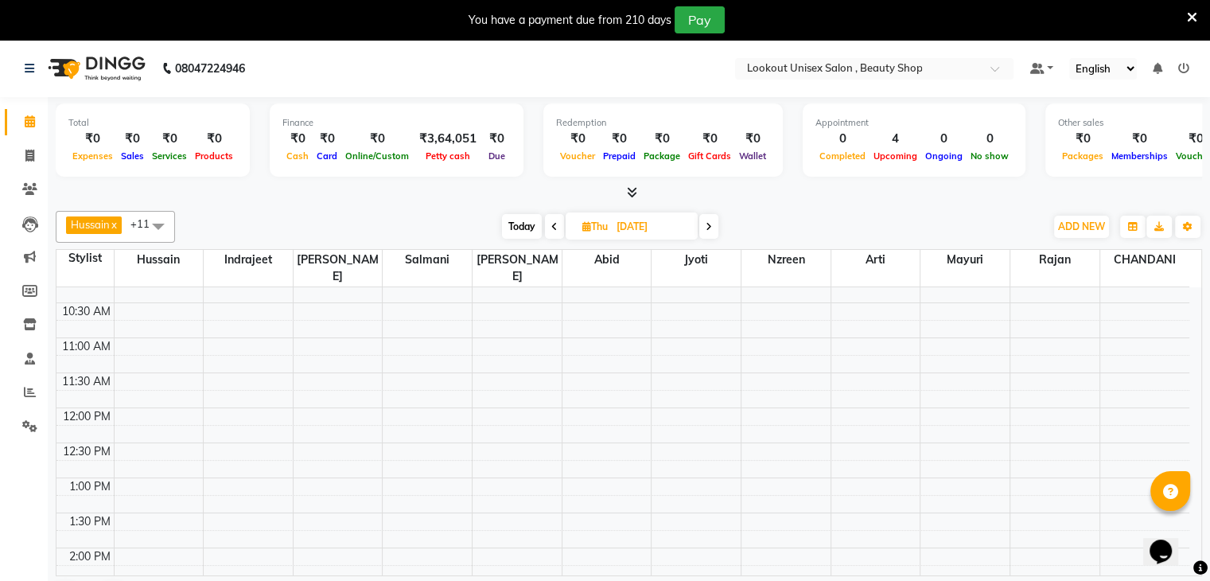
click at [520, 220] on span "Today" at bounding box center [522, 226] width 40 height 25
type input "02-09-2025"
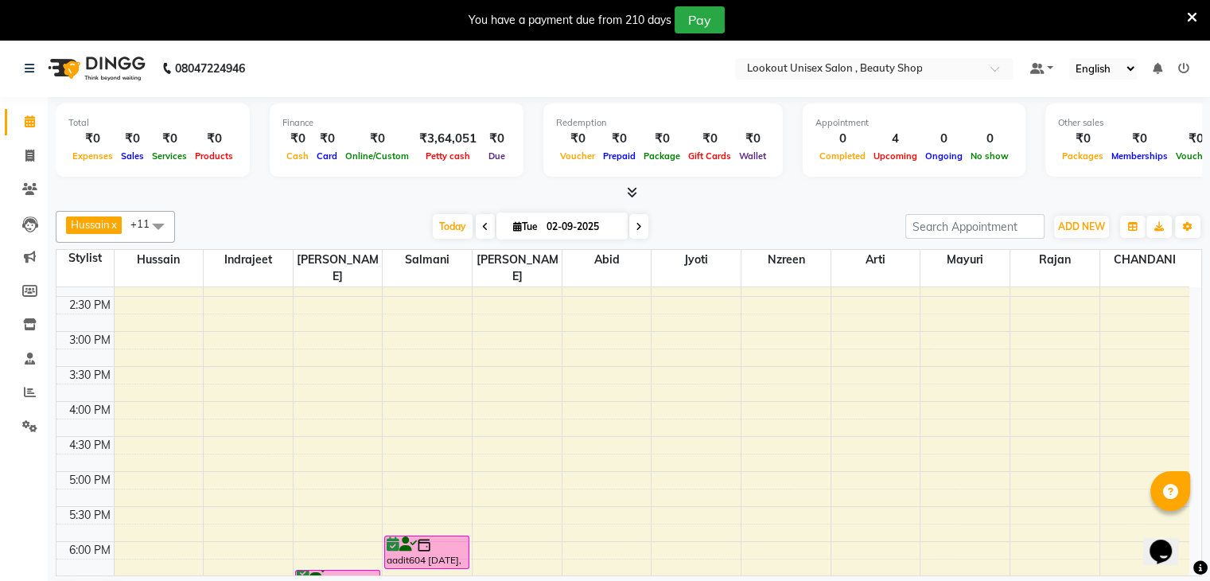
scroll to position [448, 0]
click at [1039, 383] on div "8:00 AM 8:30 AM 9:00 AM 9:30 AM 10:00 AM 10:30 AM 11:00 AM 11:30 AM 12:00 PM 12…" at bounding box center [622, 328] width 1133 height 979
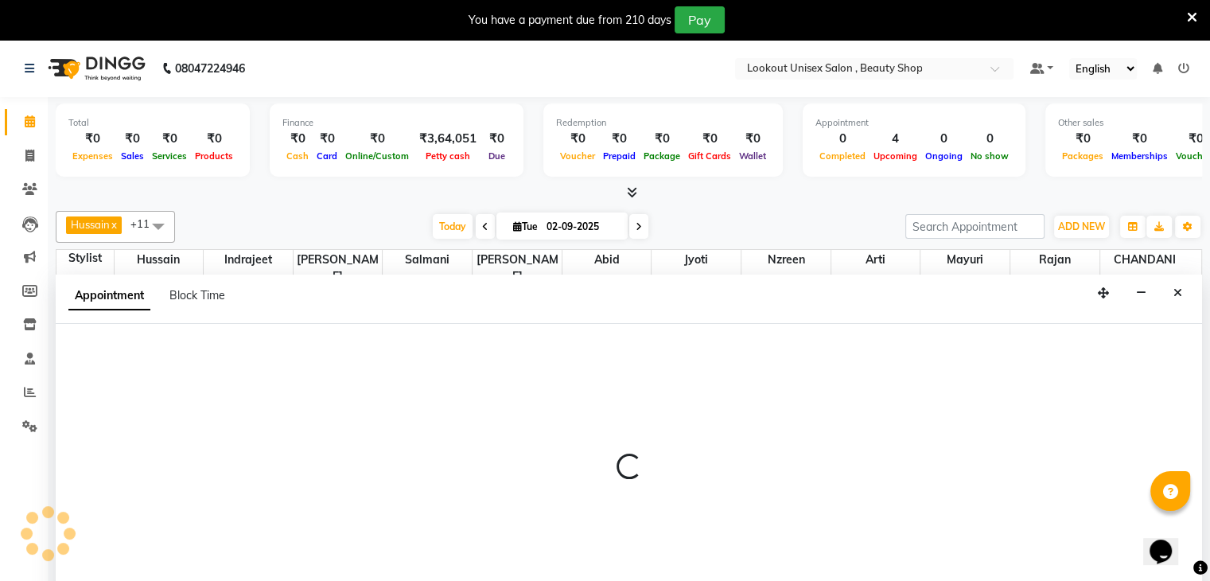
scroll to position [33, 0]
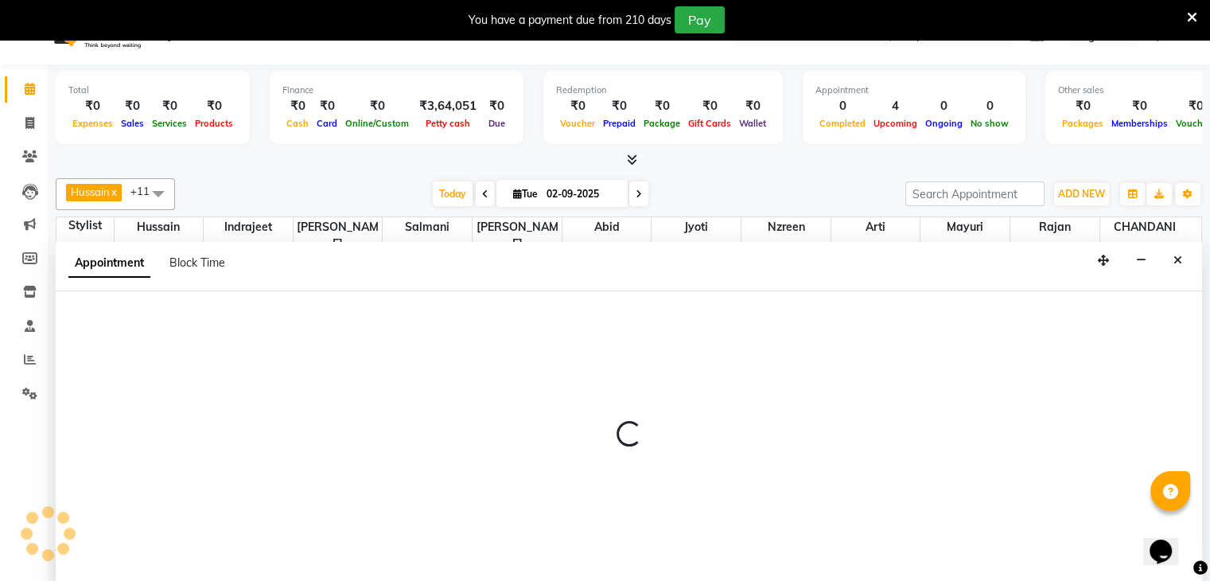
select select "68211"
select select "960"
select select "tentative"
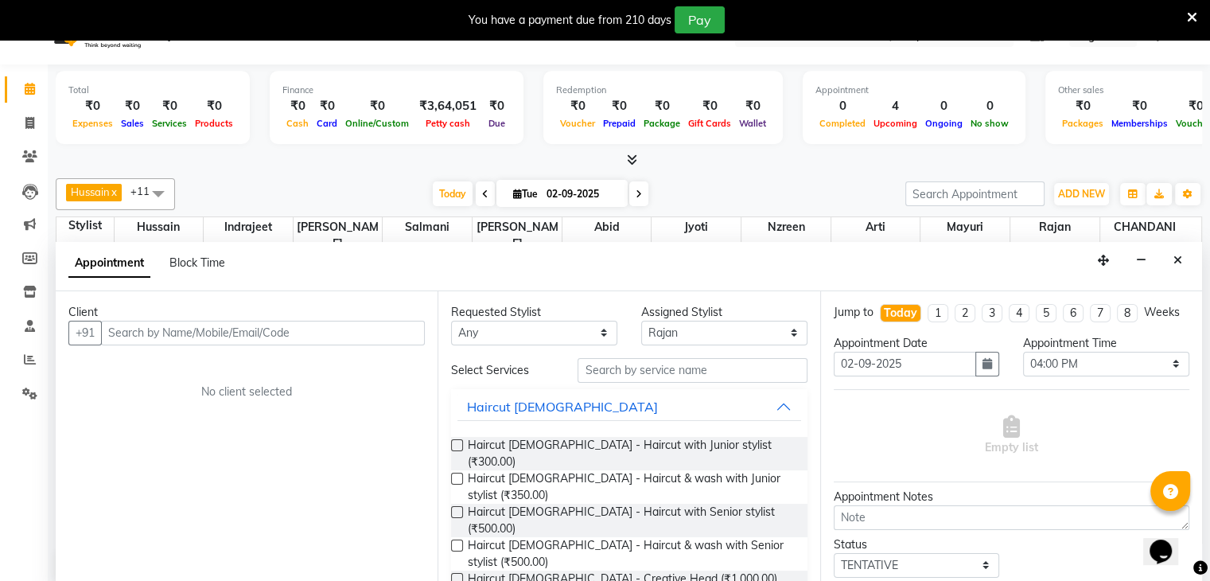
click at [146, 311] on div "Client" at bounding box center [246, 312] width 356 height 17
click at [140, 334] on input "text" at bounding box center [263, 333] width 324 height 25
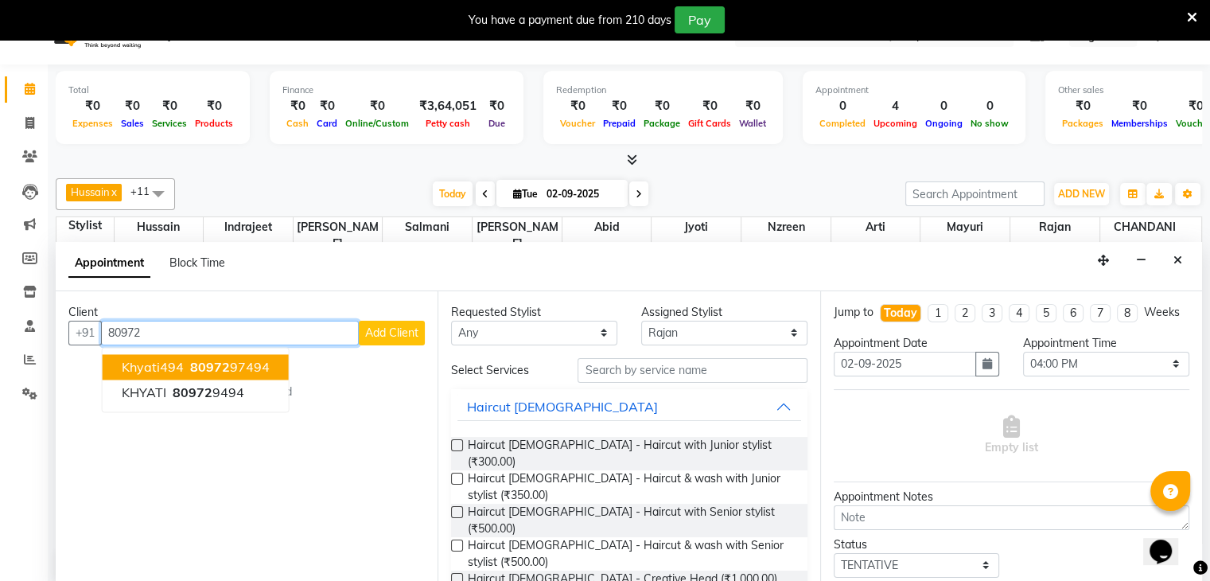
click at [141, 365] on span "khyati494" at bounding box center [153, 367] width 62 height 16
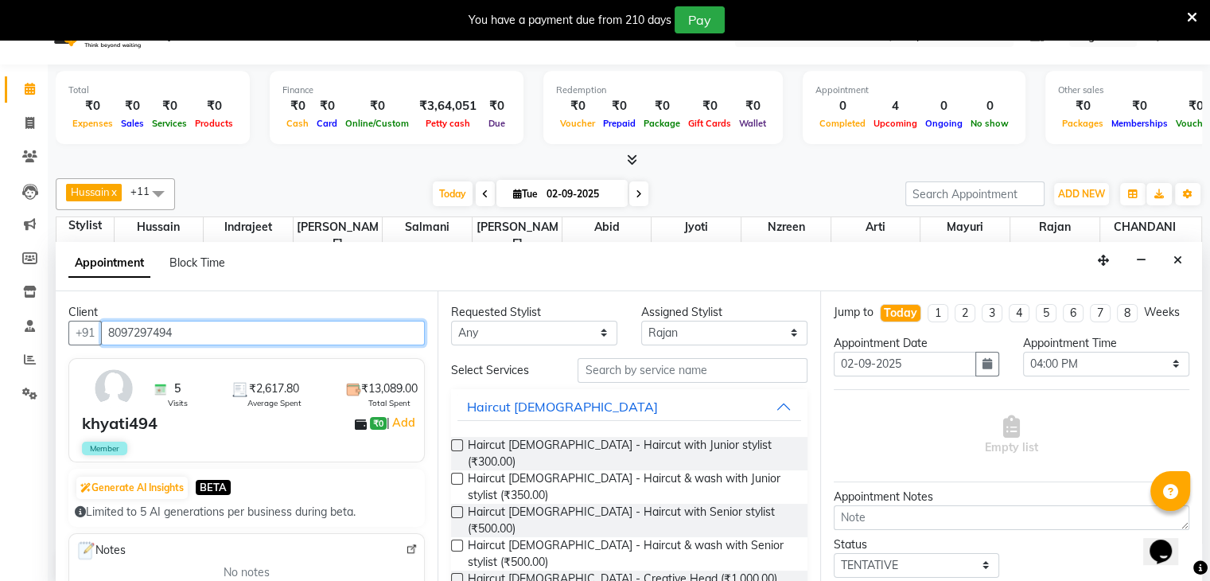
type input "8097297494"
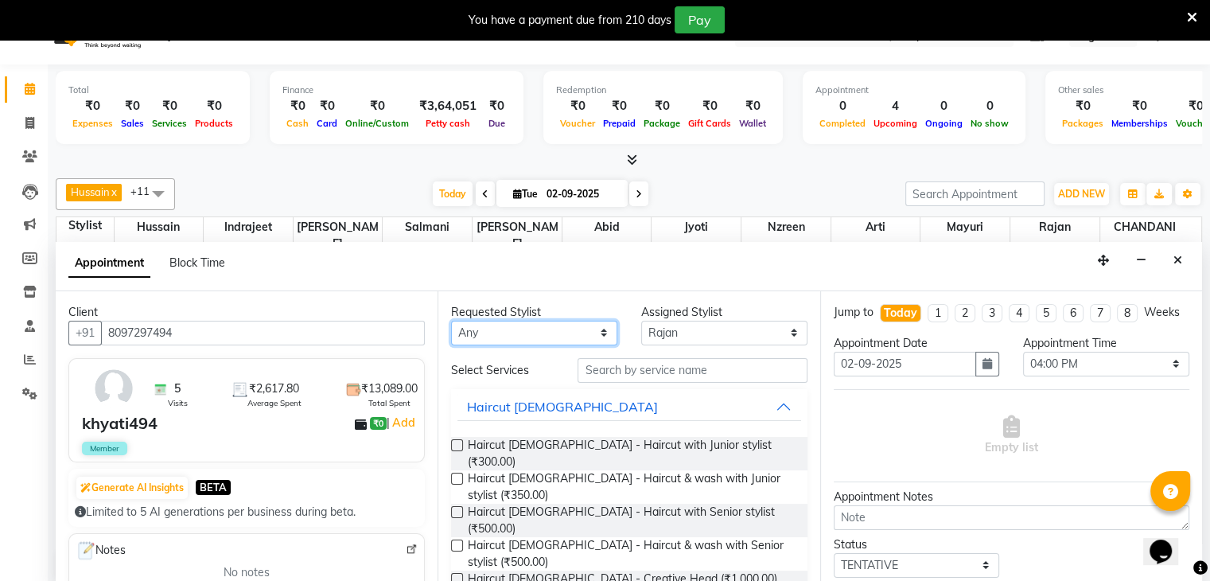
click at [601, 329] on select "Any Abid Arti CHANDANI Dhaval Sir Hussain Indrajeet Jyoti Mayuri Nabil Nzreen R…" at bounding box center [534, 333] width 166 height 25
select select "68211"
click at [451, 321] on select "Any Abid Arti CHANDANI Dhaval Sir Hussain Indrajeet Jyoti Mayuri Nabil Nzreen R…" at bounding box center [534, 333] width 166 height 25
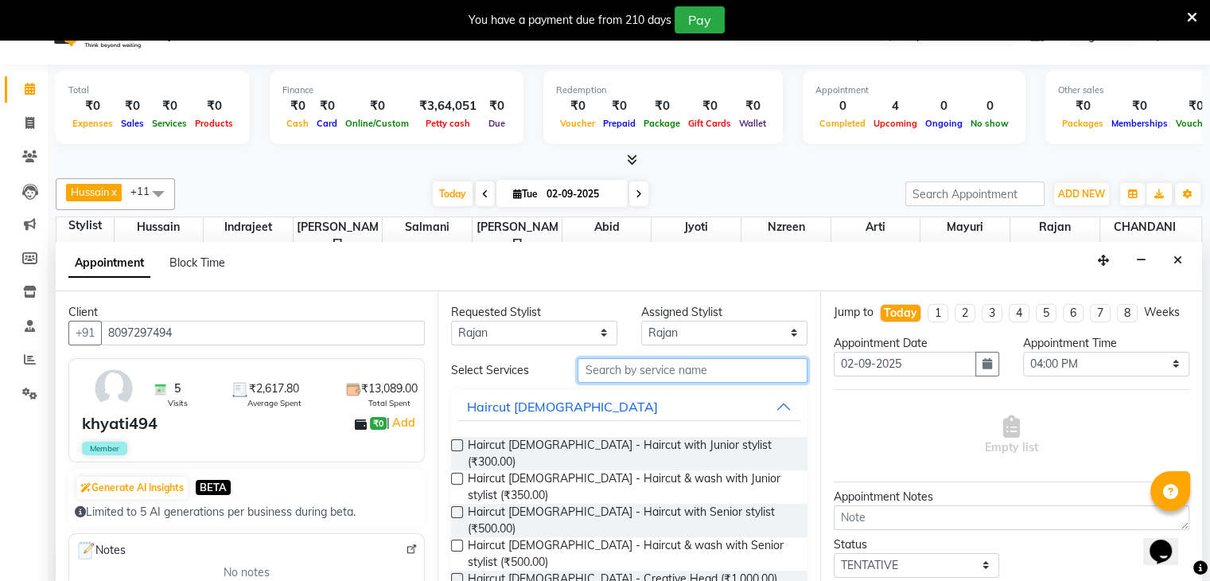
click at [627, 362] on input "text" at bounding box center [692, 370] width 229 height 25
type input "cut"
click at [454, 506] on label at bounding box center [457, 512] width 12 height 12
click at [454, 508] on input "checkbox" at bounding box center [456, 513] width 10 height 10
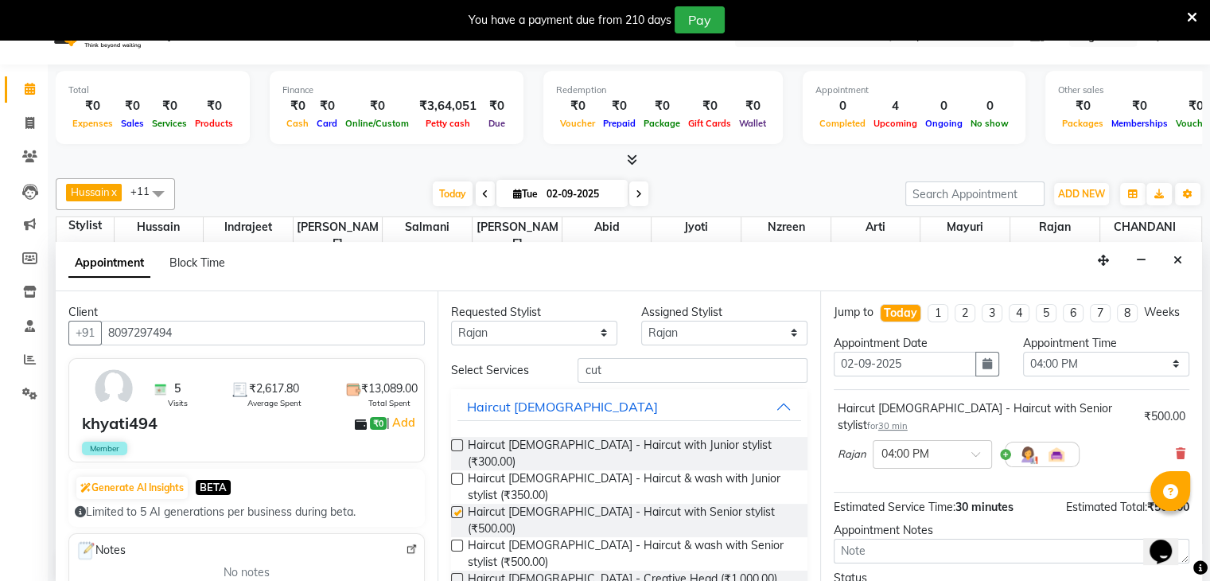
checkbox input "false"
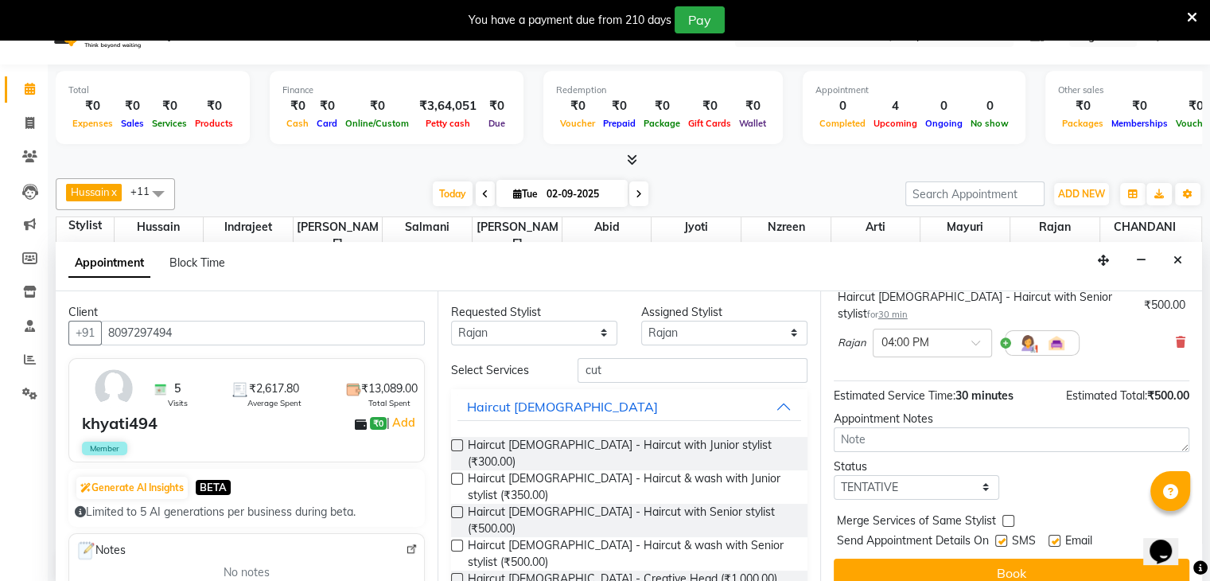
scroll to position [119, 0]
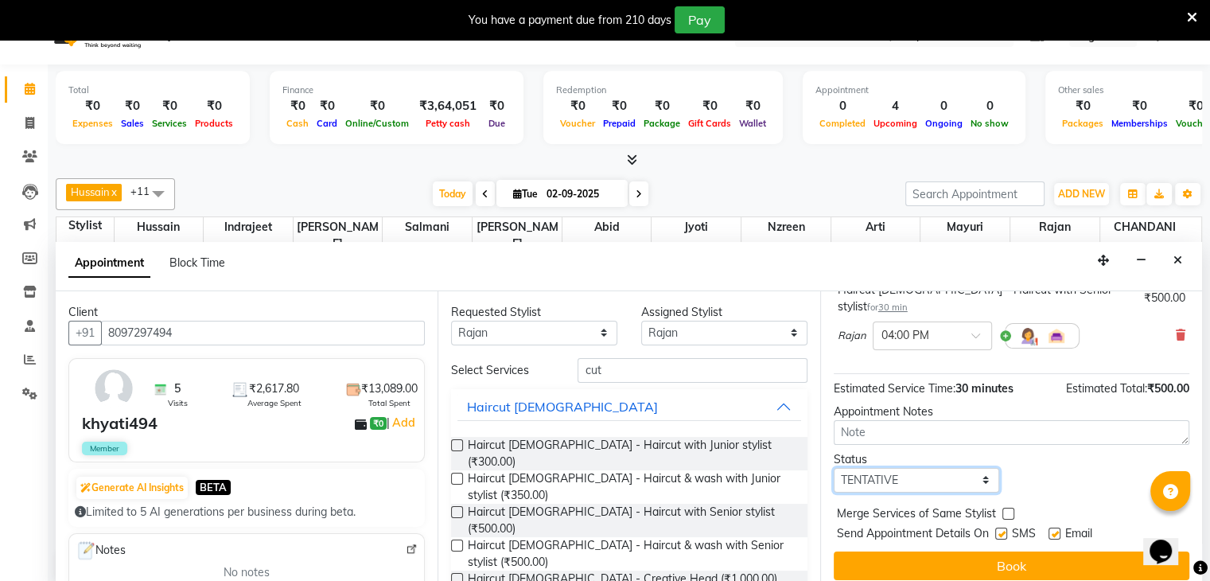
click at [978, 476] on select "Select TENTATIVE CONFIRM CHECK-IN UPCOMING" at bounding box center [917, 480] width 166 height 25
select select "confirm booking"
click at [834, 468] on select "Select TENTATIVE CONFIRM CHECK-IN UPCOMING" at bounding box center [917, 480] width 166 height 25
click at [1056, 531] on label at bounding box center [1054, 533] width 12 height 12
click at [1056, 531] on input "checkbox" at bounding box center [1053, 535] width 10 height 10
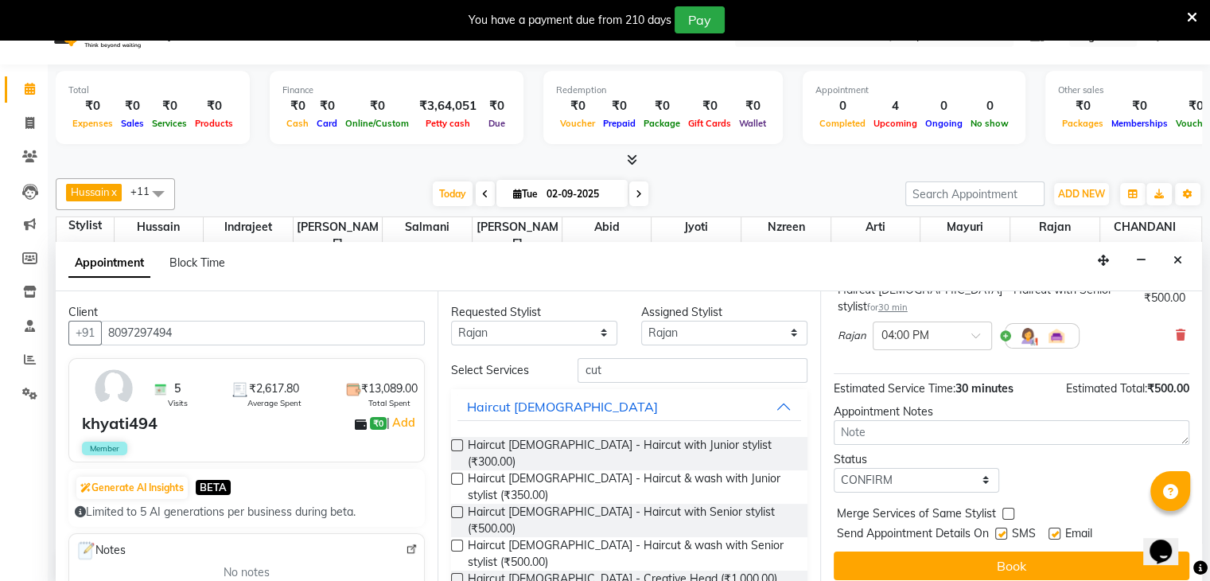
checkbox input "false"
click at [998, 527] on label at bounding box center [1001, 533] width 12 height 12
click at [998, 530] on input "checkbox" at bounding box center [1000, 535] width 10 height 10
checkbox input "false"
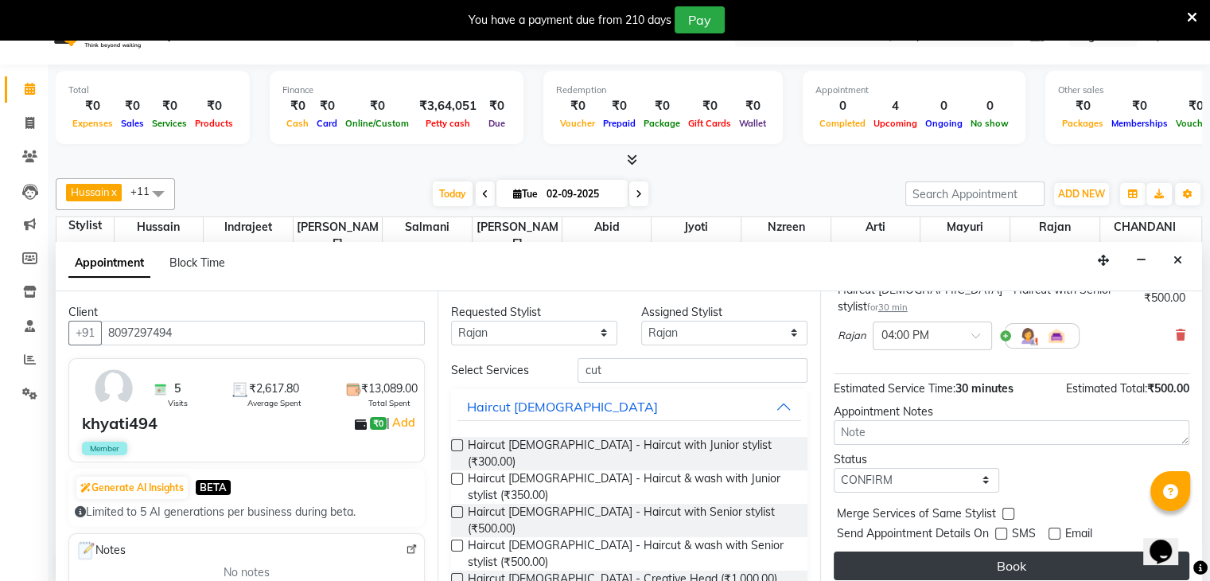
click at [1025, 558] on button "Book" at bounding box center [1012, 565] width 356 height 29
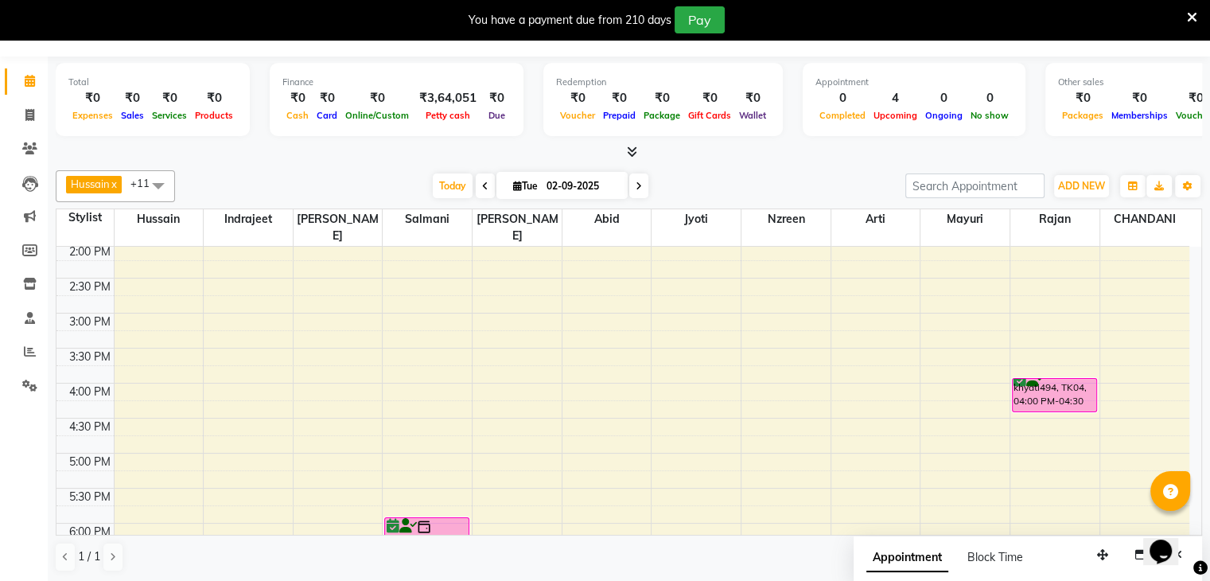
scroll to position [426, 0]
click at [175, 328] on div "8:00 AM 8:30 AM 9:00 AM 9:30 AM 10:00 AM 10:30 AM 11:00 AM 11:30 AM 12:00 PM 12…" at bounding box center [622, 309] width 1133 height 979
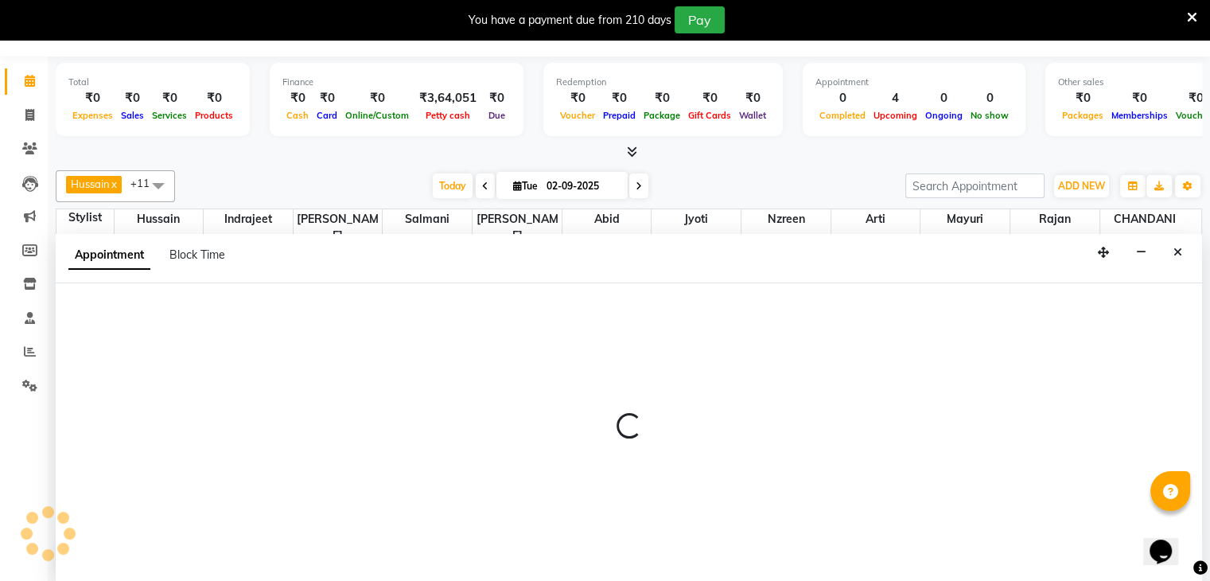
select select "68200"
select select "tentative"
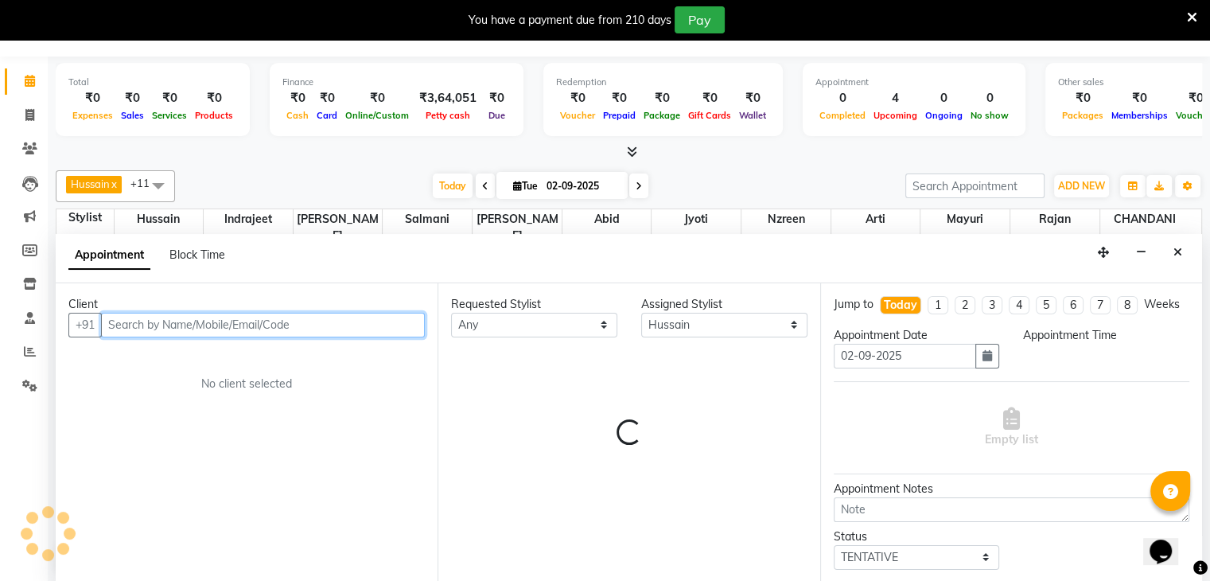
select select "930"
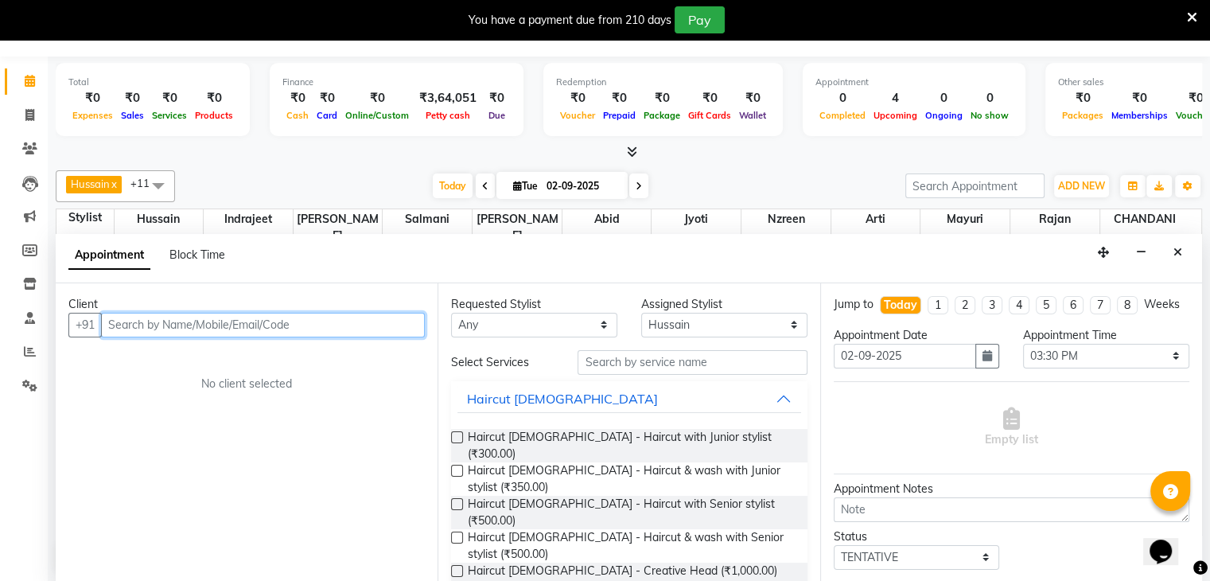
click at [135, 332] on input "text" at bounding box center [263, 325] width 324 height 25
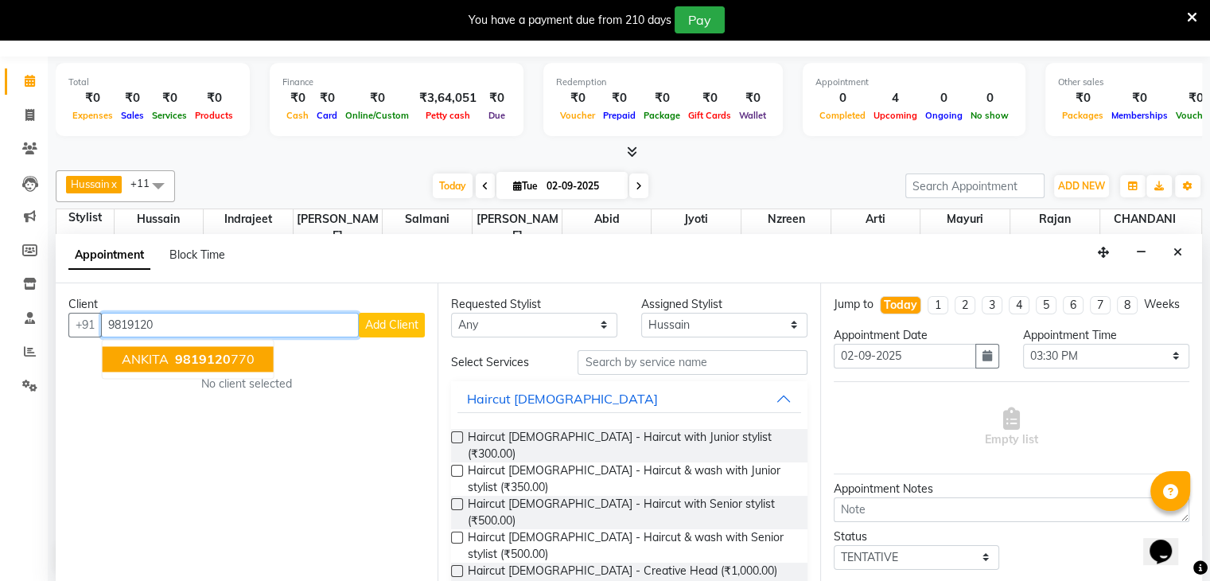
click at [124, 353] on span "ANKITA" at bounding box center [145, 359] width 47 height 16
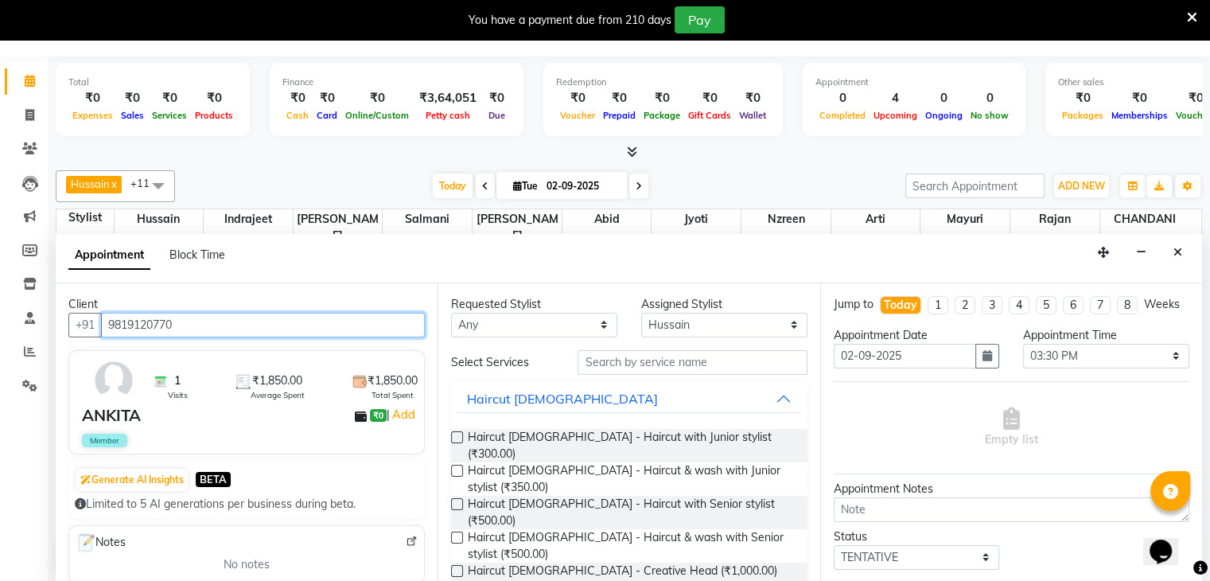
type input "9819120770"
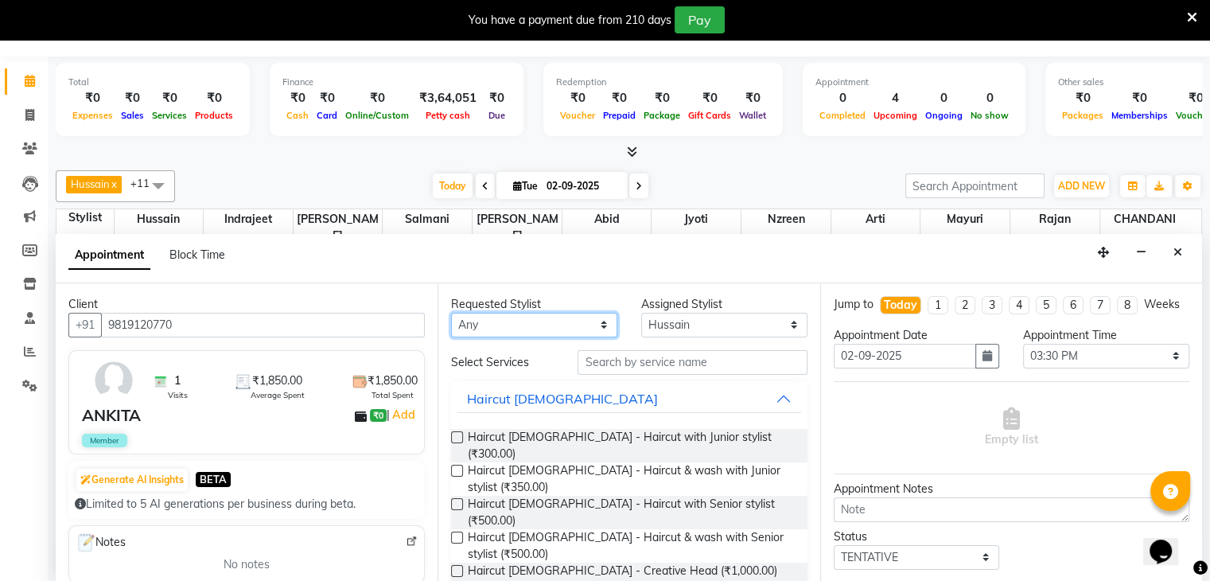
click at [598, 325] on select "Any Abid Arti CHANDANI Dhaval Sir Hussain Indrajeet Jyoti Mayuri Nabil Nzreen R…" at bounding box center [534, 325] width 166 height 25
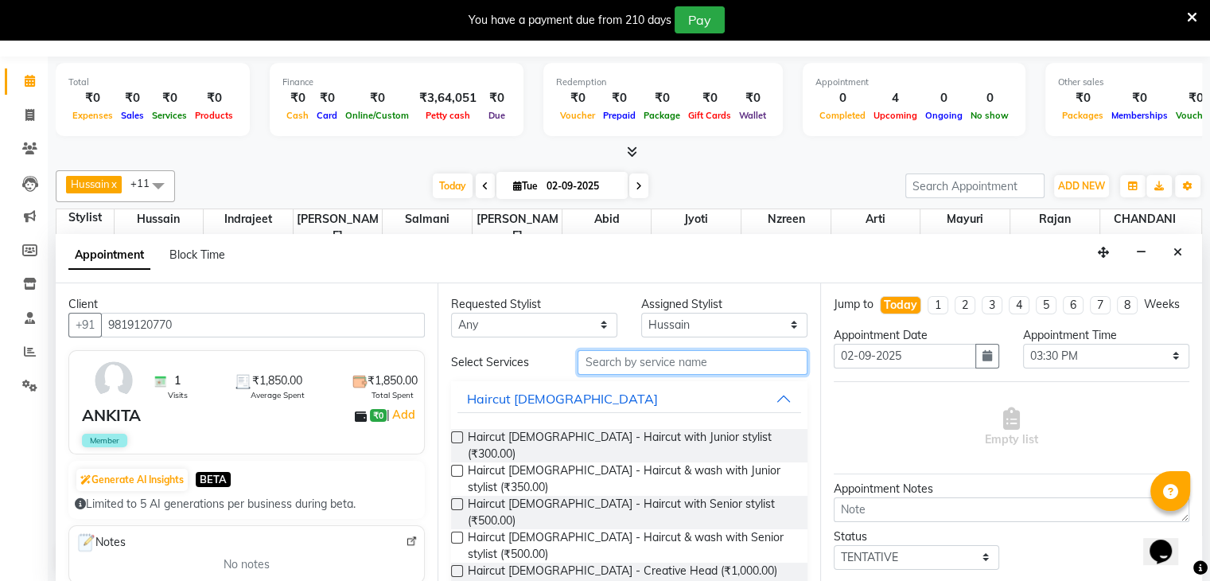
click at [601, 364] on input "text" at bounding box center [692, 362] width 229 height 25
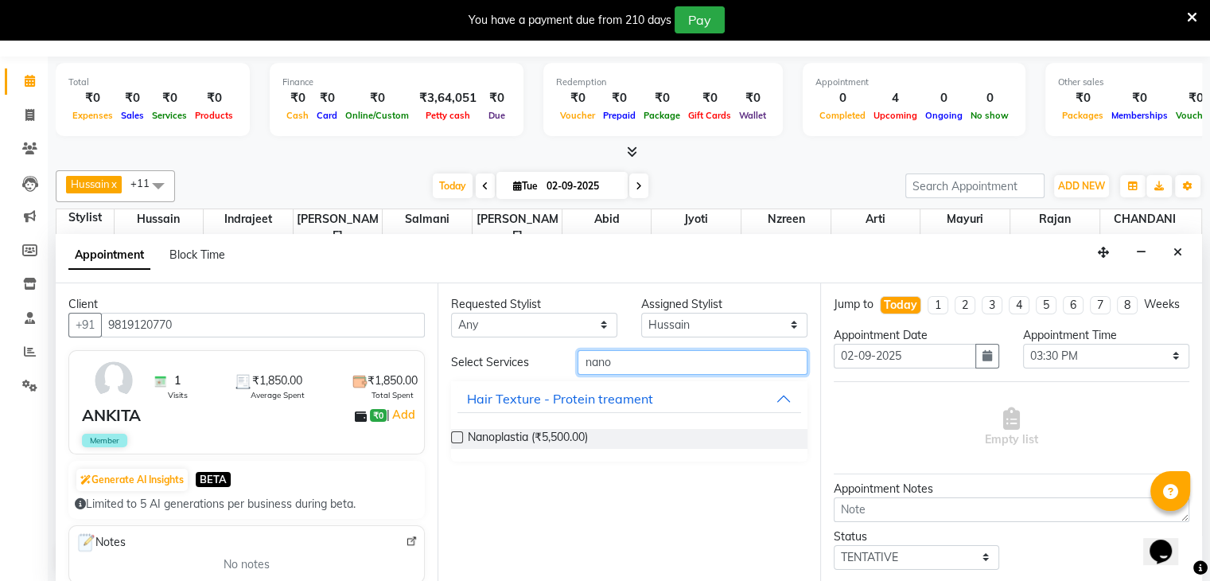
type input "nano"
click at [456, 435] on label at bounding box center [457, 437] width 12 height 12
click at [456, 435] on input "checkbox" at bounding box center [456, 439] width 10 height 10
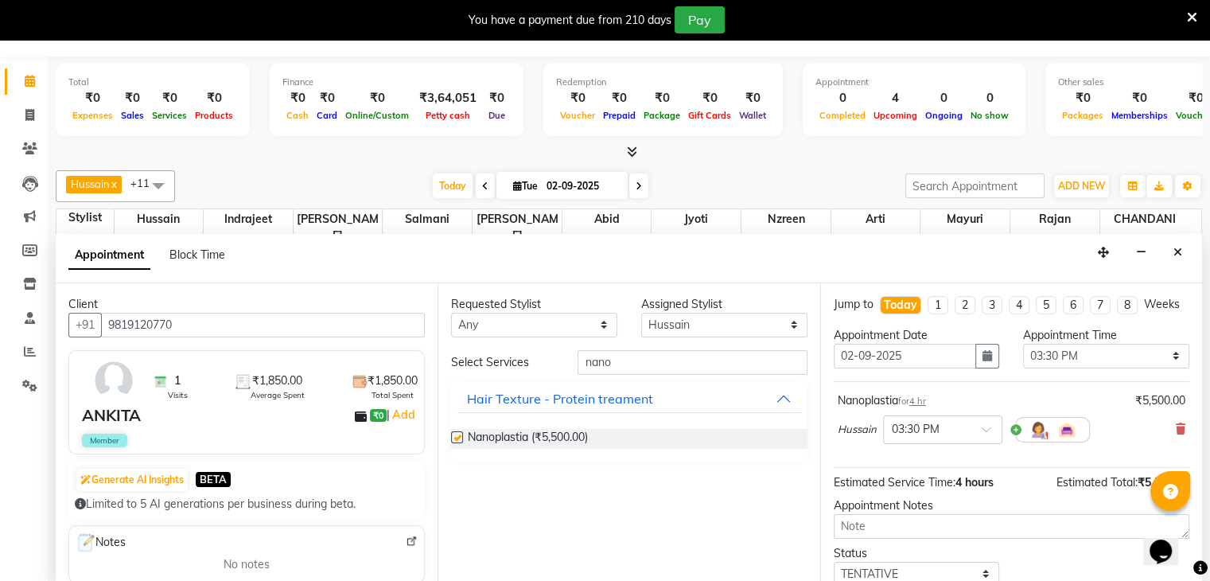
checkbox input "false"
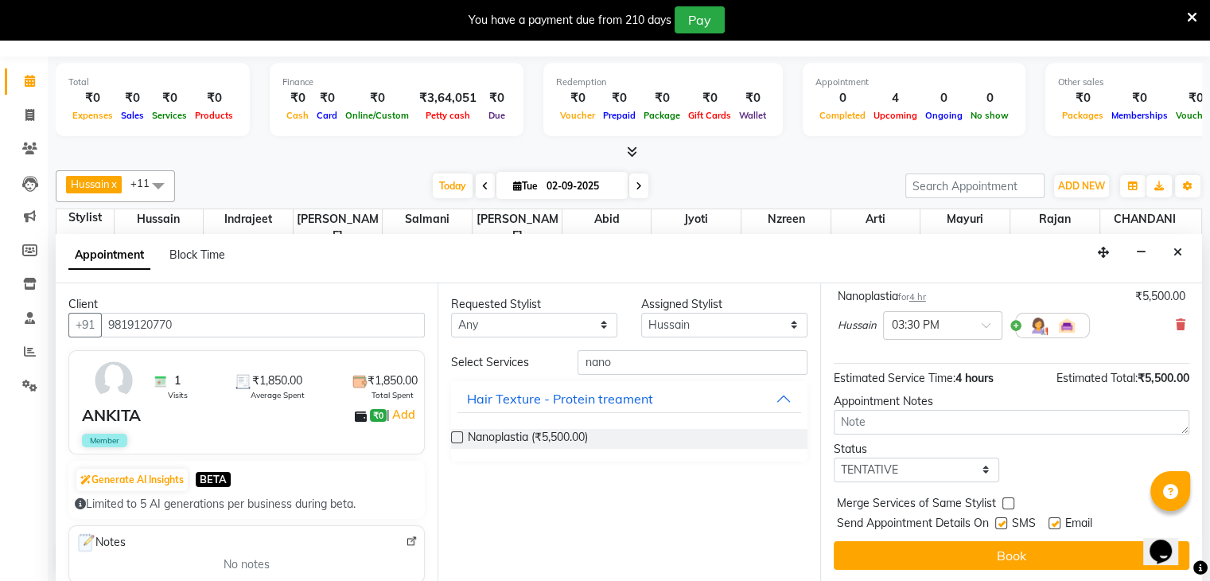
scroll to position [119, 0]
click at [982, 322] on span at bounding box center [992, 329] width 20 height 17
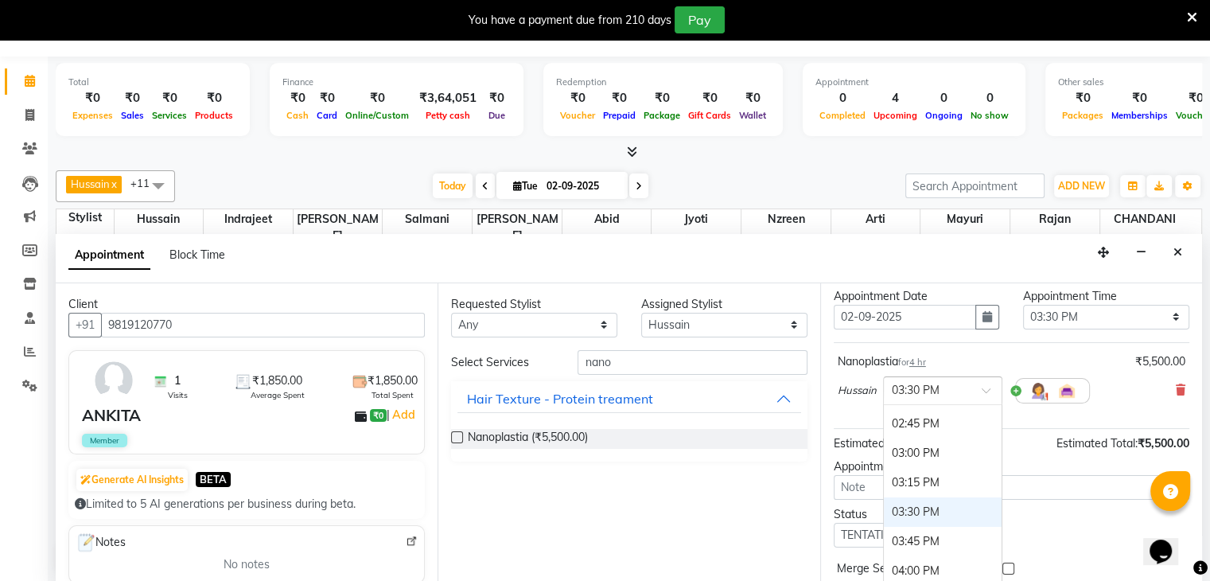
scroll to position [671, 0]
click at [935, 469] on div "03:00 PM" at bounding box center [943, 457] width 118 height 29
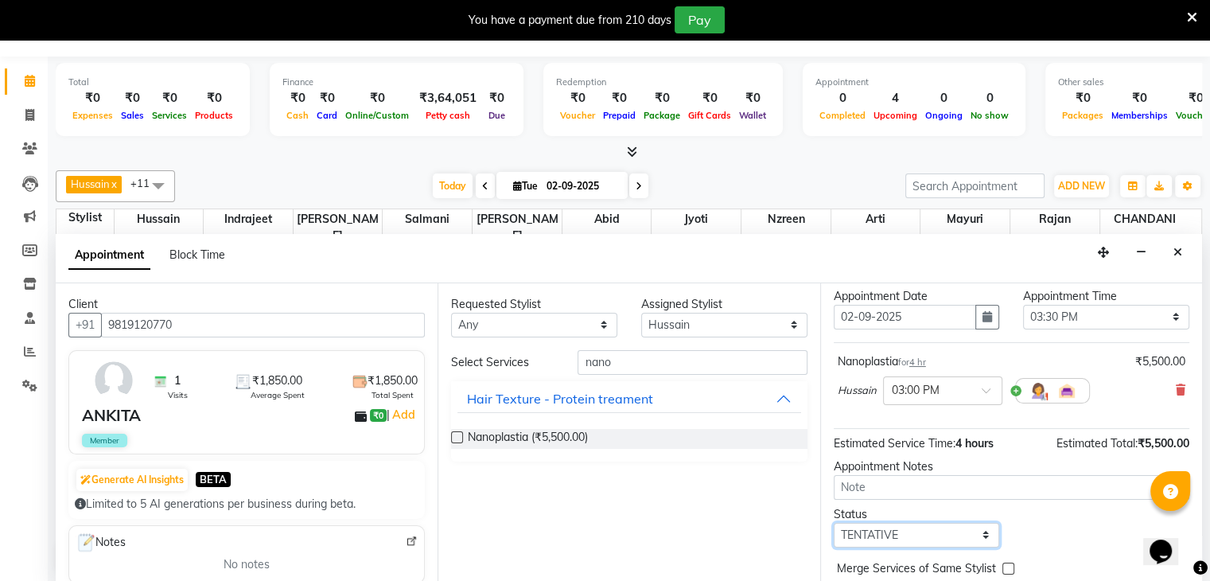
click at [982, 547] on select "Select TENTATIVE CONFIRM CHECK-IN UPCOMING" at bounding box center [917, 535] width 166 height 25
select select "confirm booking"
click at [834, 535] on select "Select TENTATIVE CONFIRM CHECK-IN UPCOMING" at bounding box center [917, 535] width 166 height 25
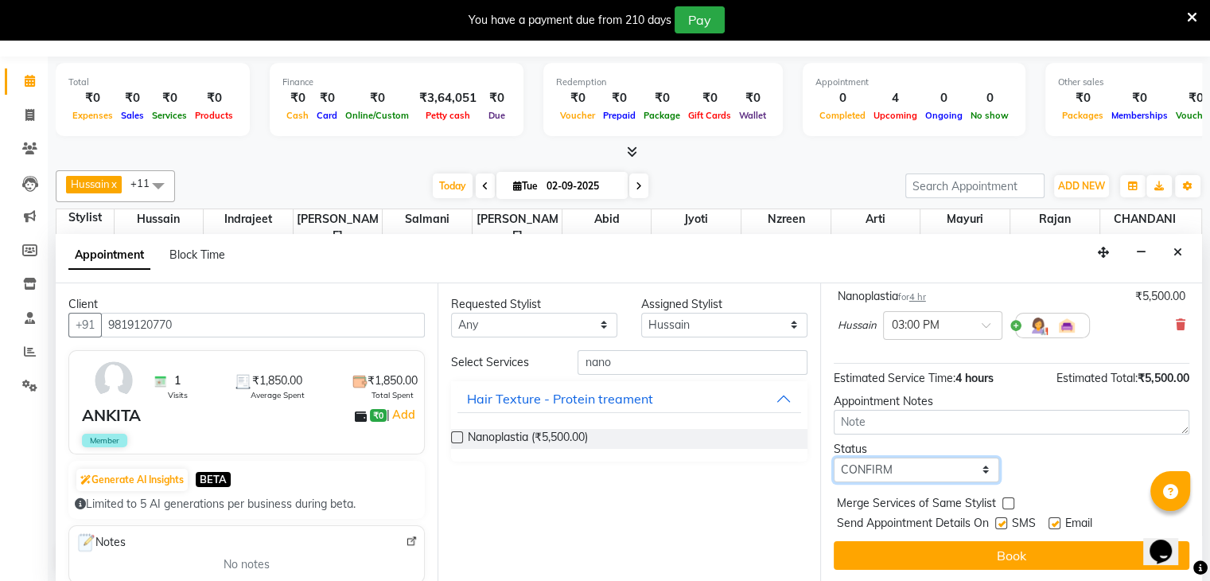
scroll to position [119, 0]
click at [1004, 519] on label at bounding box center [1001, 523] width 12 height 12
click at [1004, 519] on input "checkbox" at bounding box center [1000, 524] width 10 height 10
checkbox input "false"
click at [1058, 519] on label at bounding box center [1054, 523] width 12 height 12
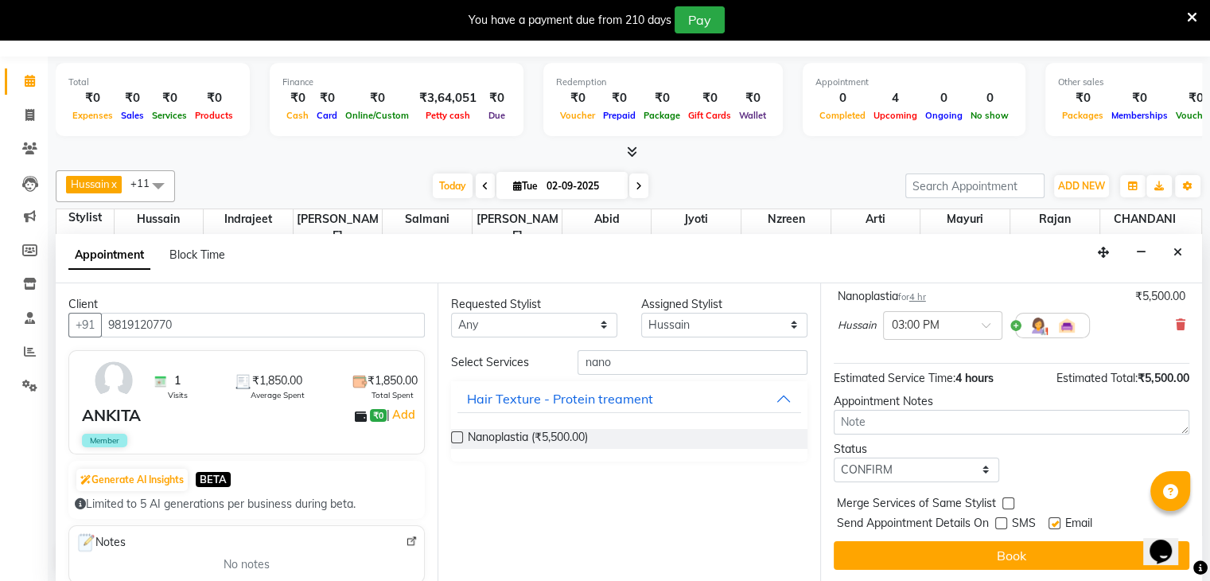
click at [1058, 519] on input "checkbox" at bounding box center [1053, 524] width 10 height 10
checkbox input "false"
click at [1035, 569] on div "Jump to Today 1 2 3 4 5 6 7 8 Weeks Appointment Date 02-09-2025 Appointment Tim…" at bounding box center [1011, 432] width 382 height 299
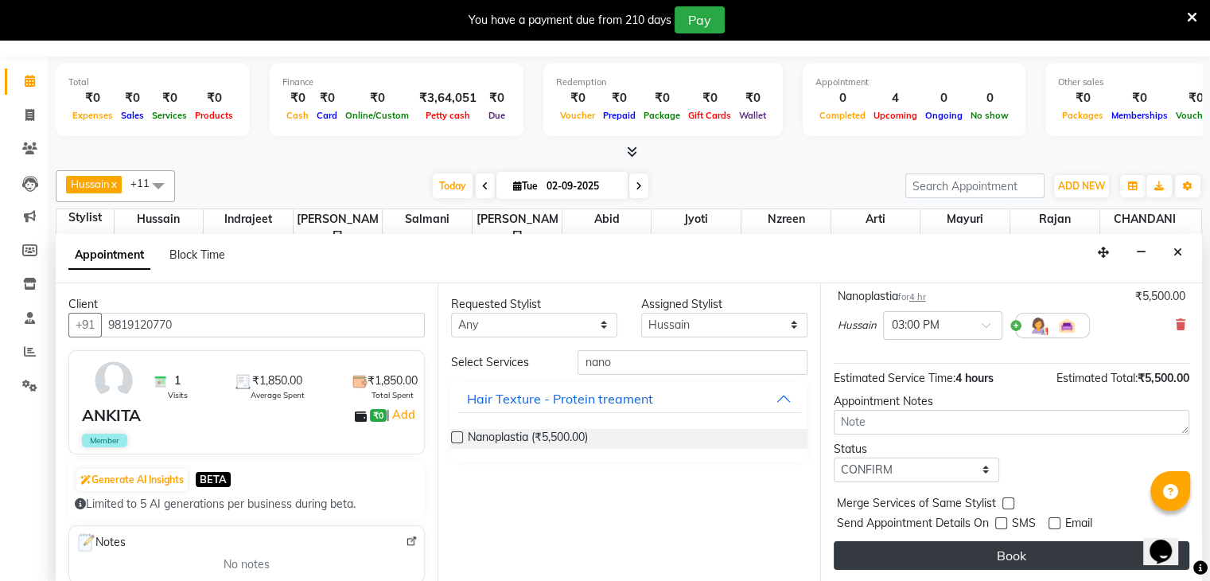
click at [1028, 562] on button "Book" at bounding box center [1012, 555] width 356 height 29
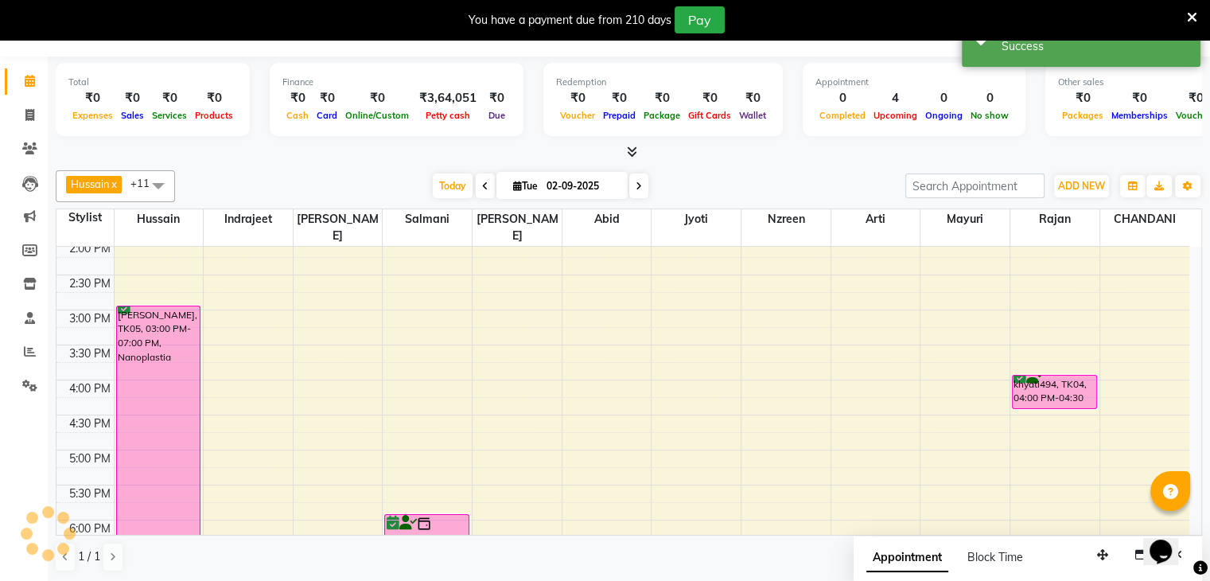
scroll to position [0, 0]
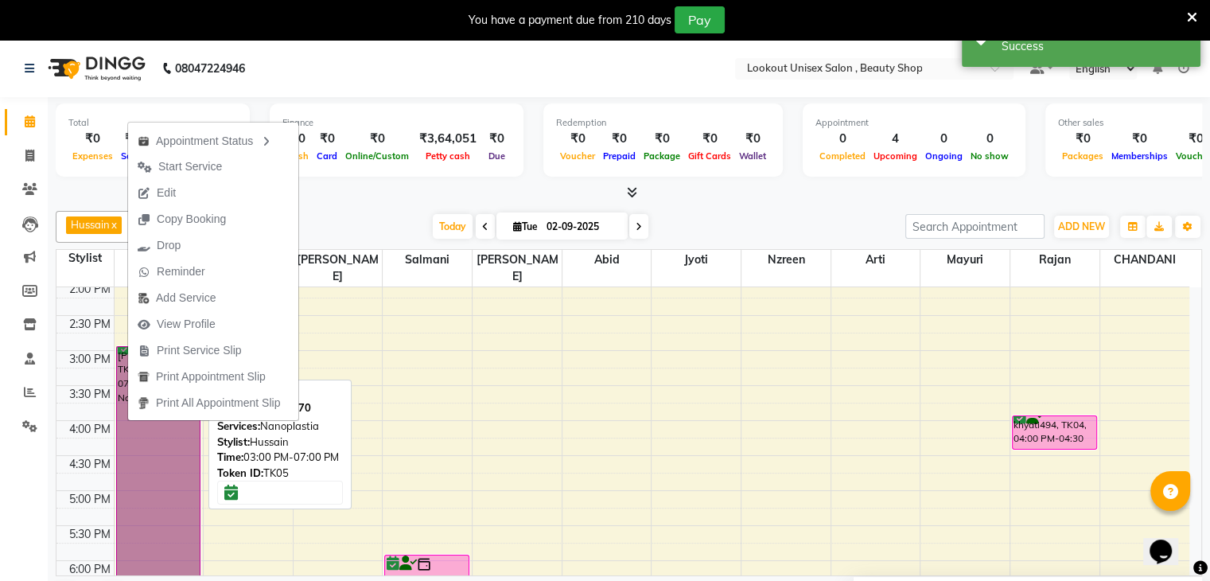
click at [150, 458] on link "ANKITA, TK05, 03:00 PM-07:00 PM, Nanoplastia" at bounding box center [158, 484] width 85 height 277
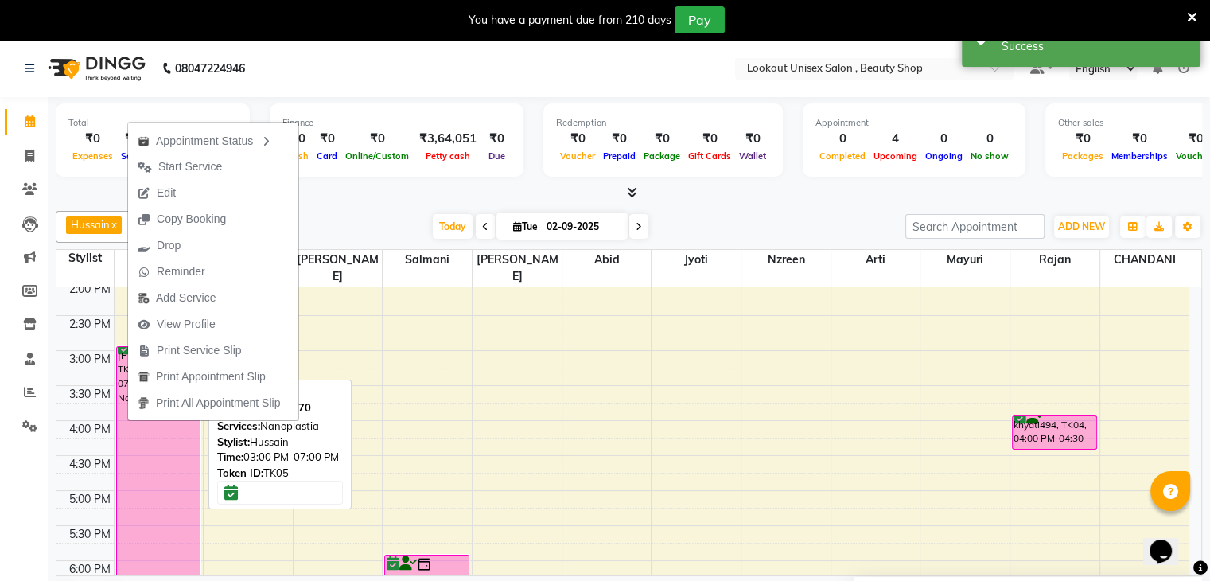
select select "6"
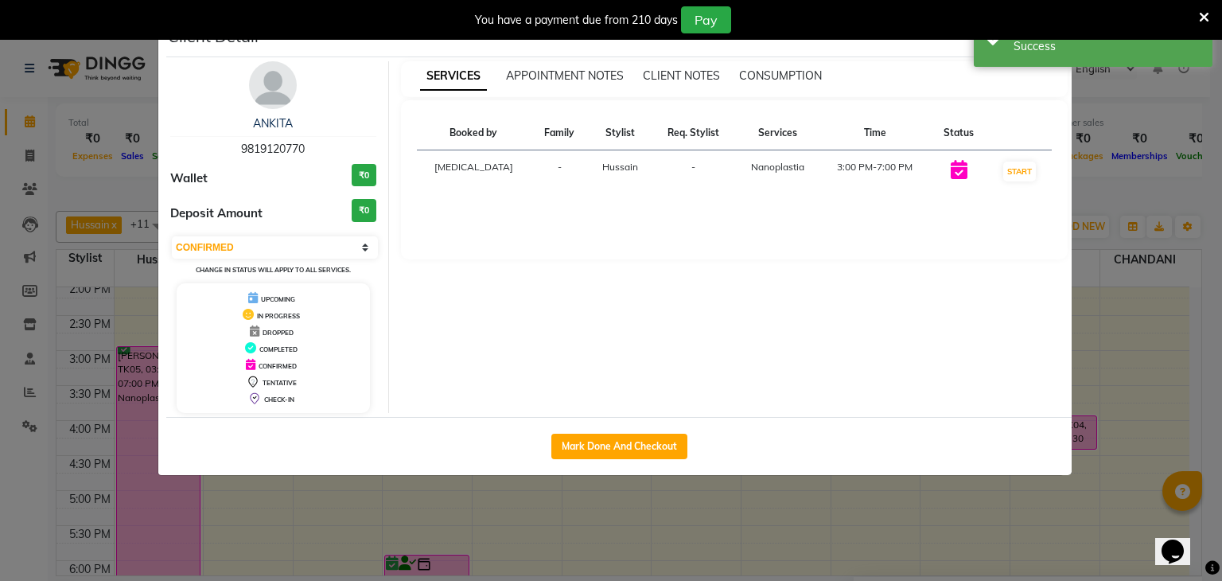
click at [274, 88] on img at bounding box center [273, 85] width 48 height 48
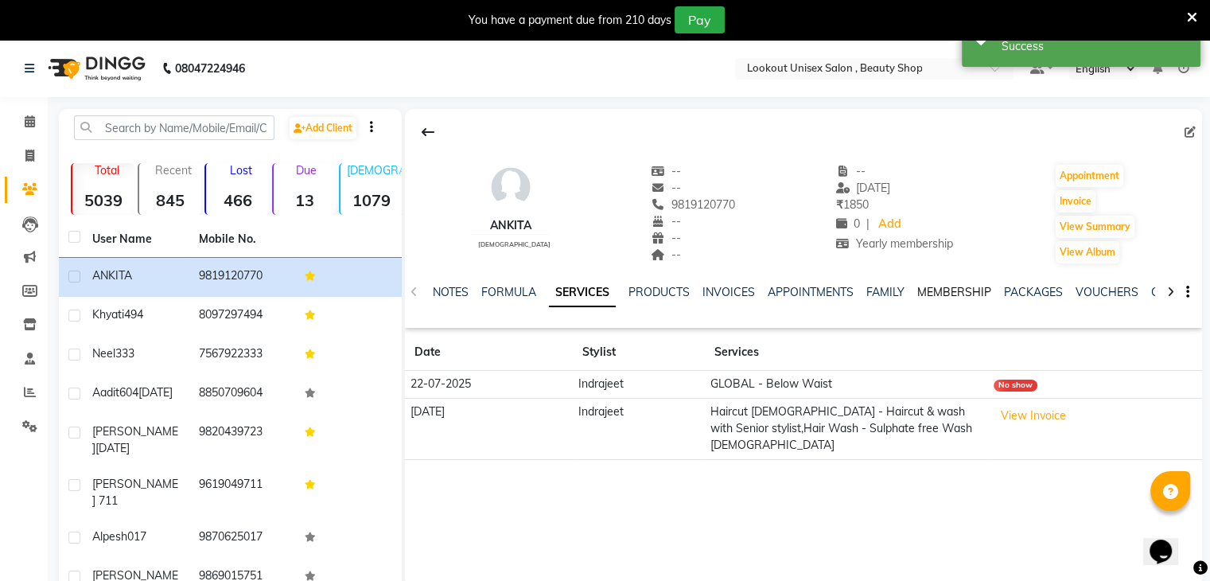
click at [946, 287] on link "MEMBERSHIP" at bounding box center [954, 292] width 74 height 14
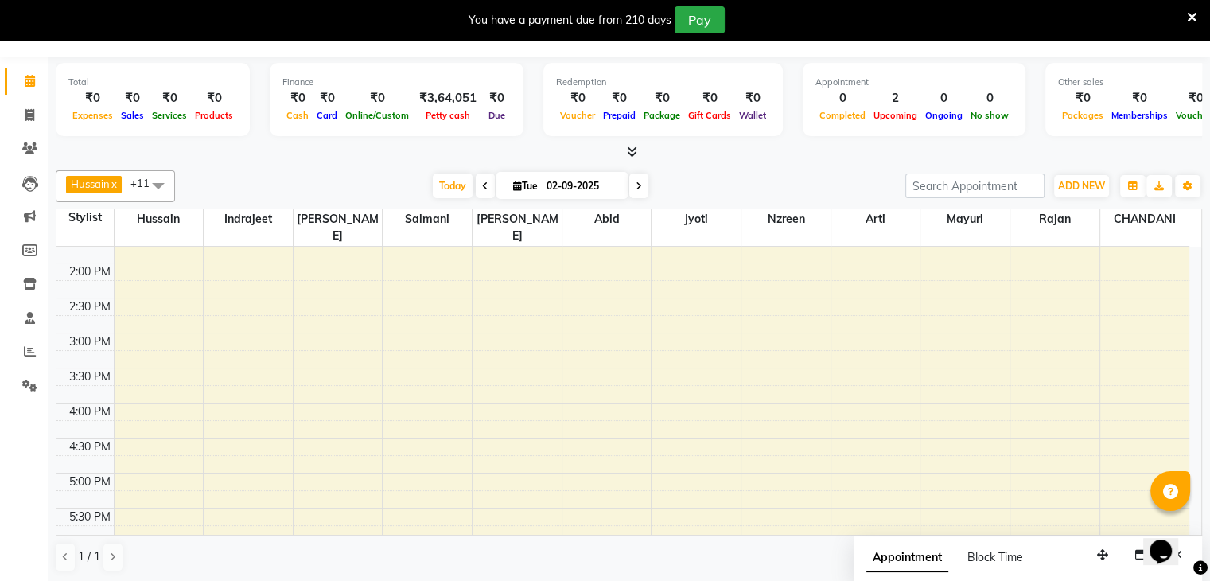
scroll to position [426, 0]
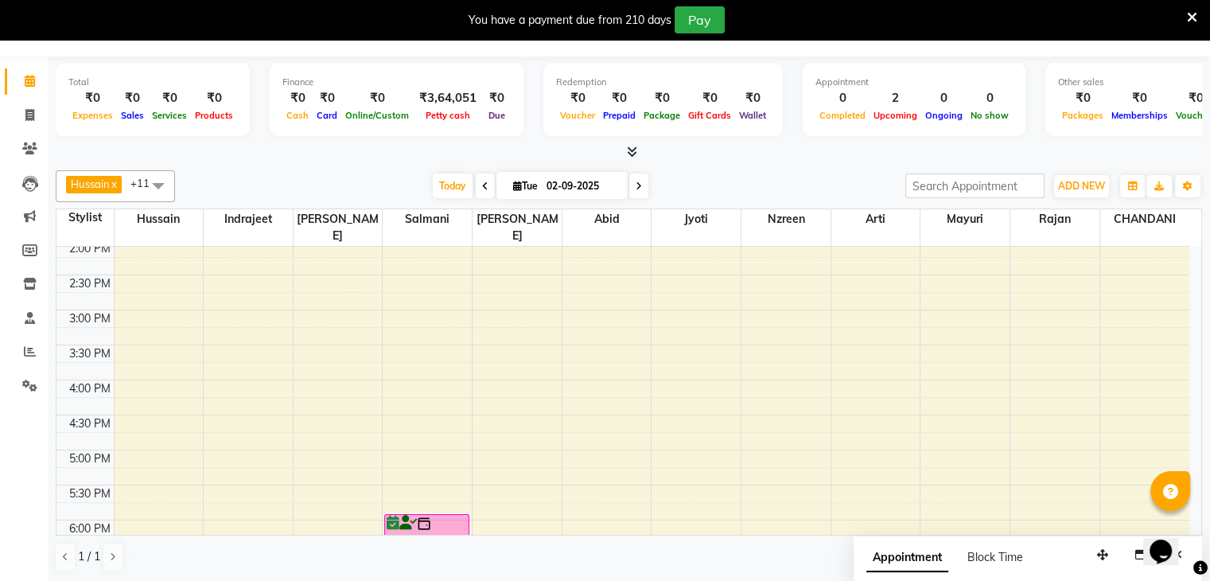
click at [168, 363] on div "8:00 AM 8:30 AM 9:00 AM 9:30 AM 10:00 AM 10:30 AM 11:00 AM 11:30 AM 12:00 PM 12…" at bounding box center [622, 309] width 1133 height 979
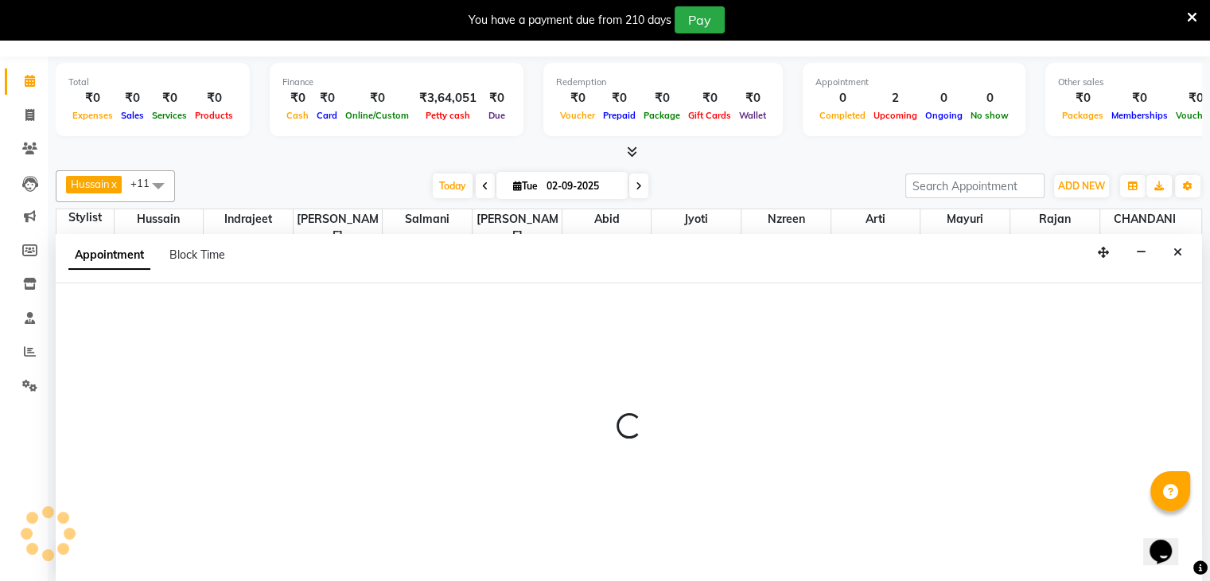
select select "68200"
select select "960"
select select "tentative"
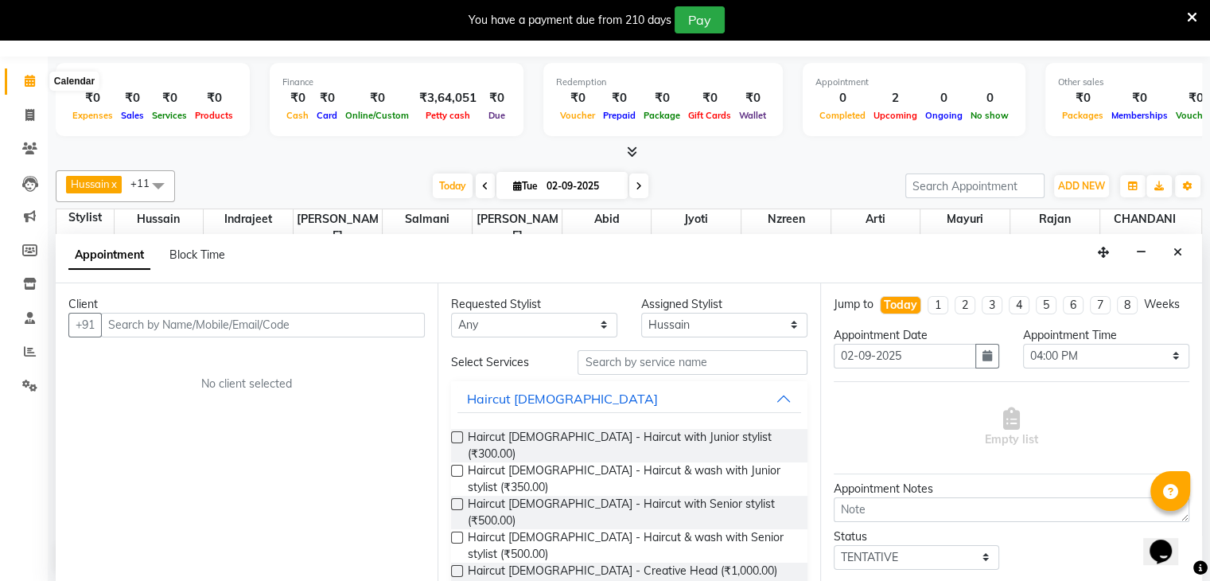
click at [29, 80] on icon at bounding box center [30, 81] width 10 height 12
click at [25, 122] on span at bounding box center [30, 116] width 28 height 18
select select "service"
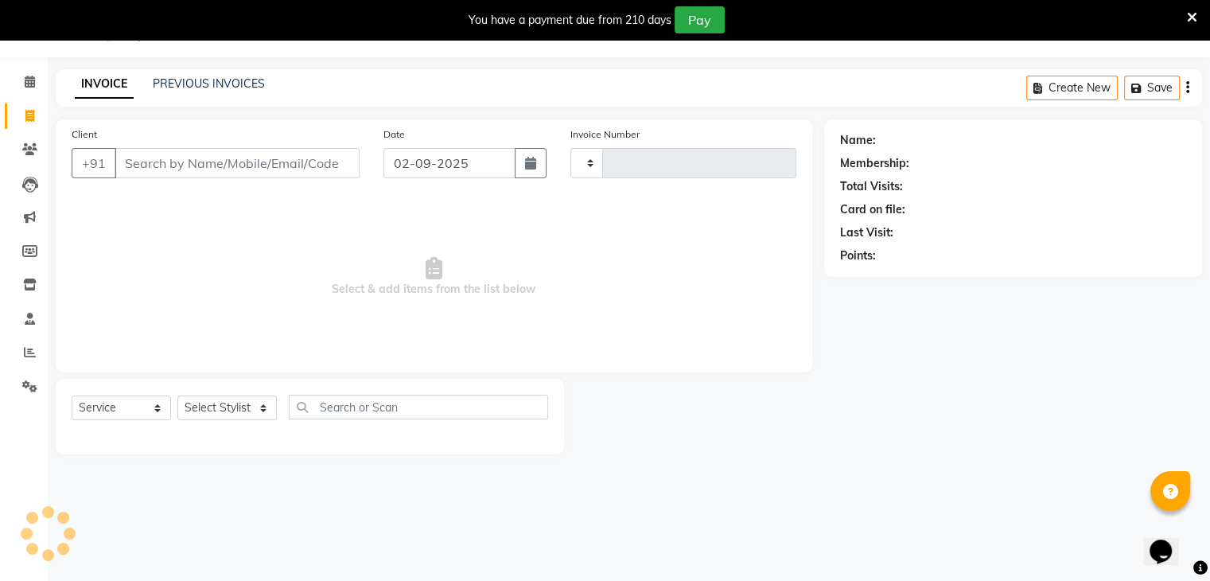
type input "3422"
select select "7658"
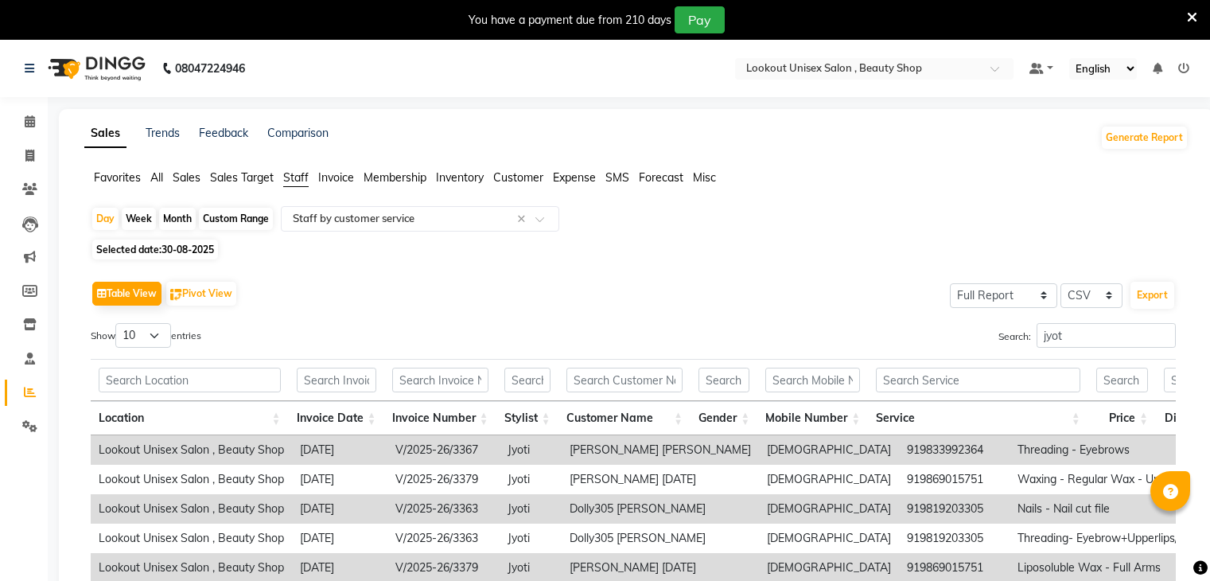
select select "full_report"
select select "csv"
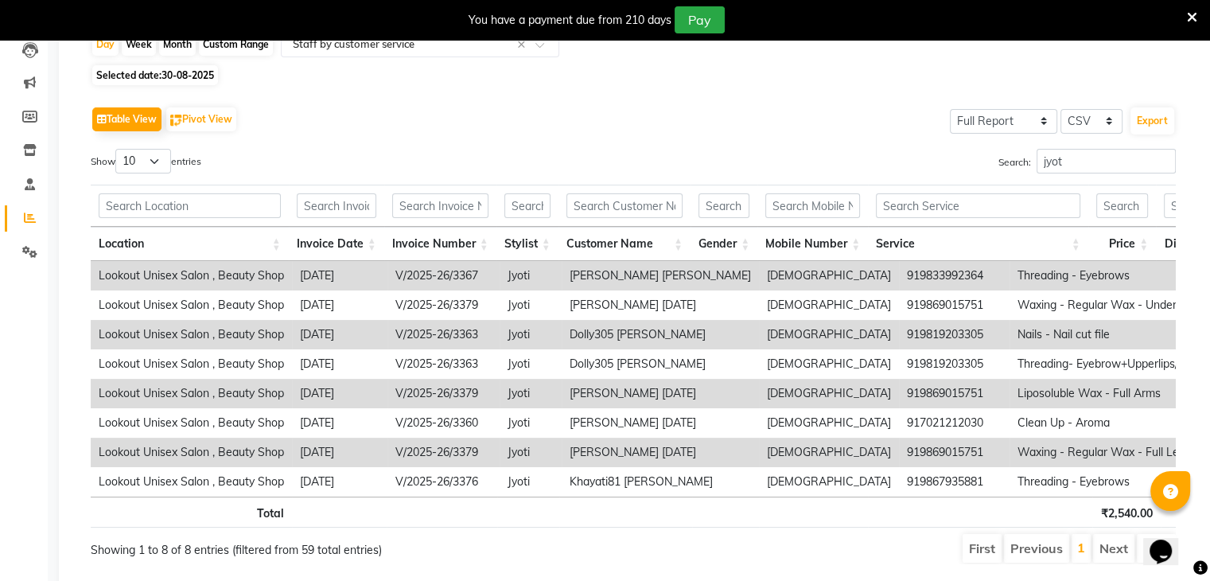
scroll to position [0, 344]
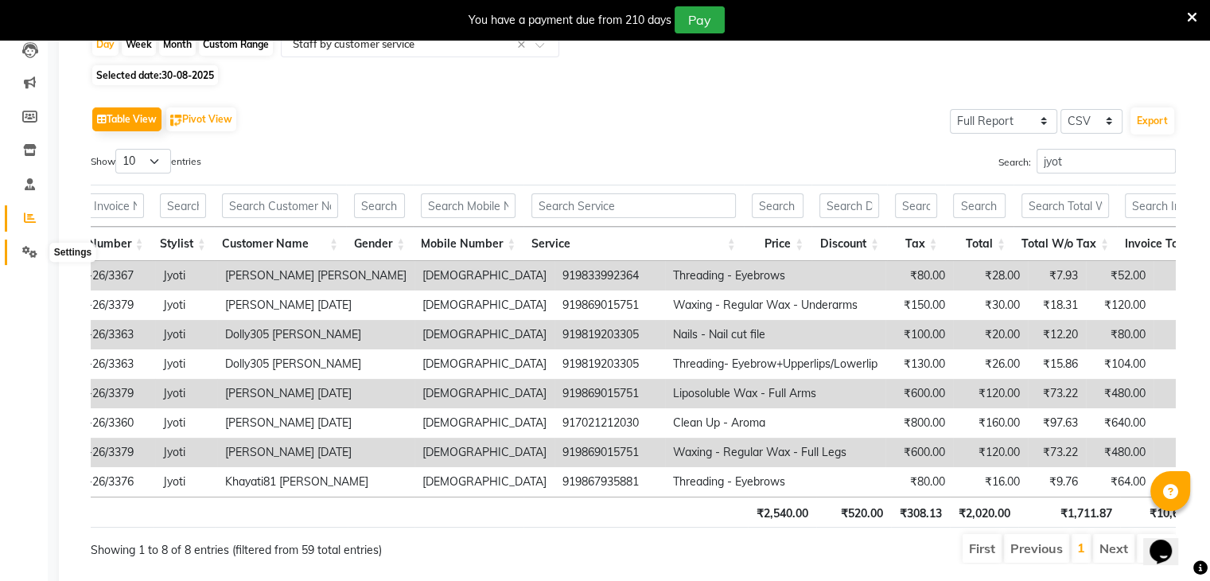
click at [32, 249] on icon at bounding box center [29, 252] width 15 height 12
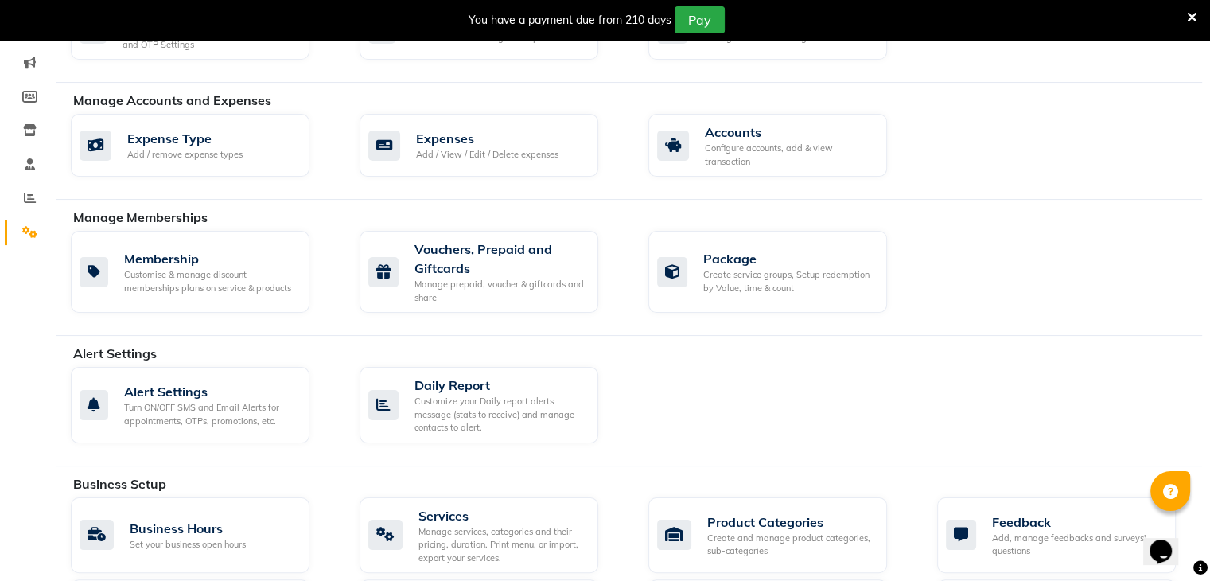
scroll to position [193, 0]
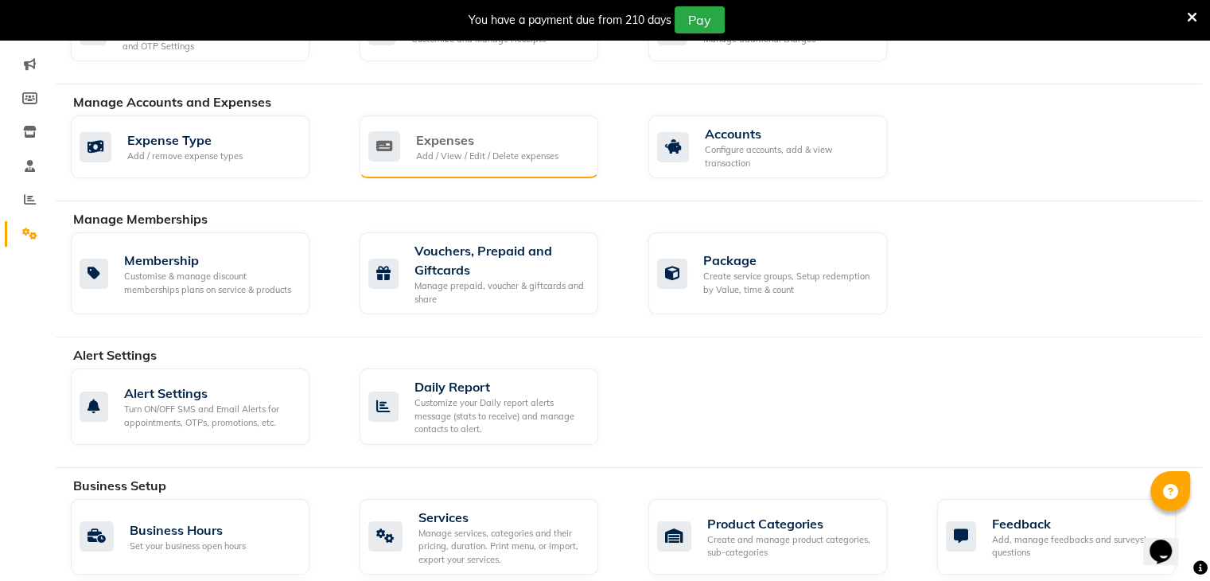
click at [510, 159] on div "Add / View / Edit / Delete expenses" at bounding box center [487, 157] width 142 height 14
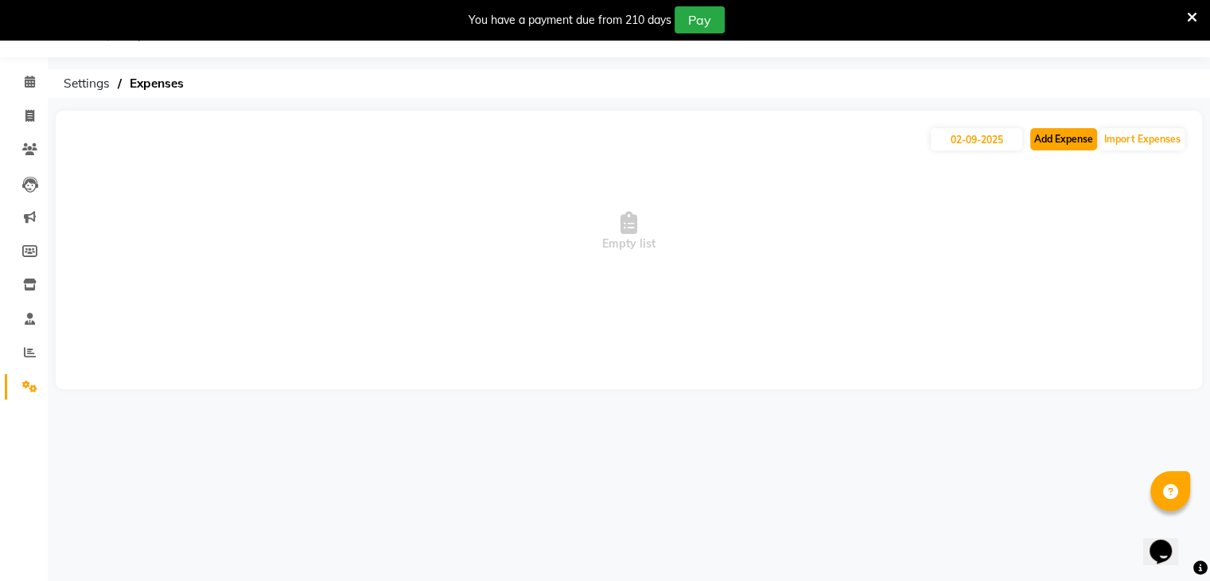
click at [1055, 142] on button "Add Expense" at bounding box center [1063, 139] width 67 height 22
select select "1"
select select "6789"
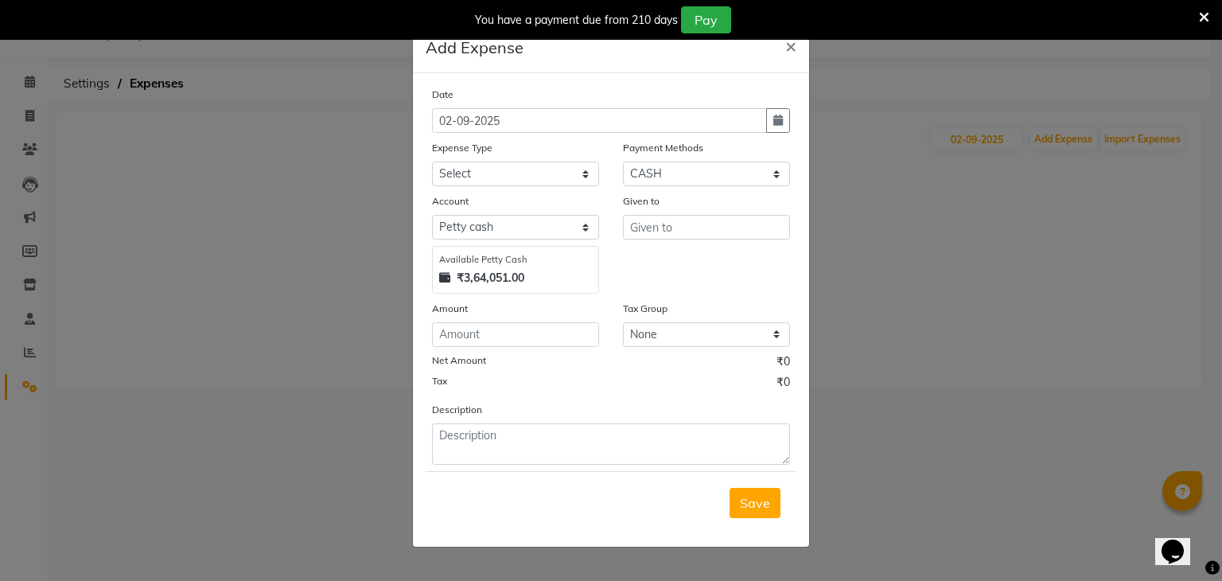
click at [954, 142] on ngb-modal-window "Add Expense × Date 02-09-2025 Expense Type Select Advance Salary Bank charges C…" at bounding box center [611, 290] width 1222 height 581
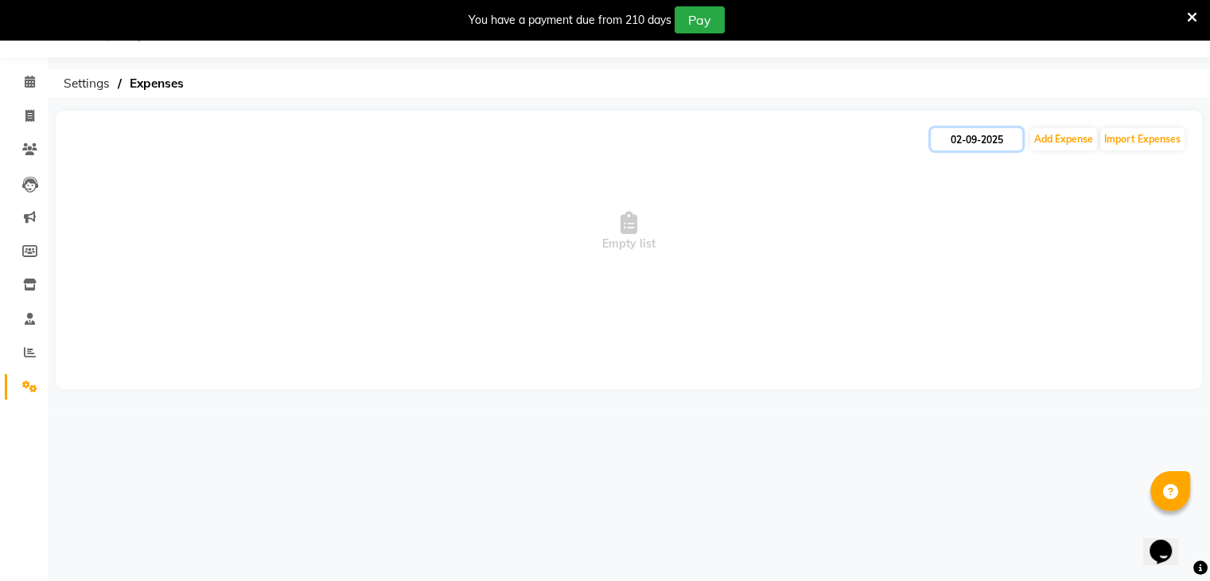
click at [959, 138] on input "02-09-2025" at bounding box center [976, 139] width 91 height 22
select select "9"
select select "2025"
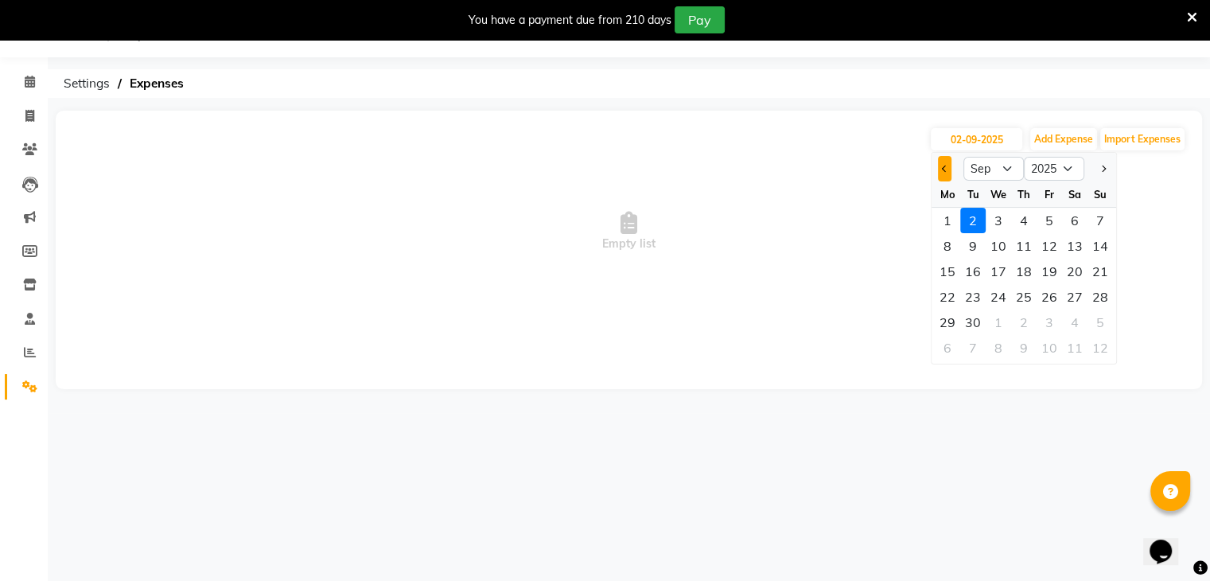
click at [943, 166] on span "Previous month" at bounding box center [945, 168] width 6 height 6
select select "8"
click at [26, 321] on icon at bounding box center [30, 319] width 10 height 12
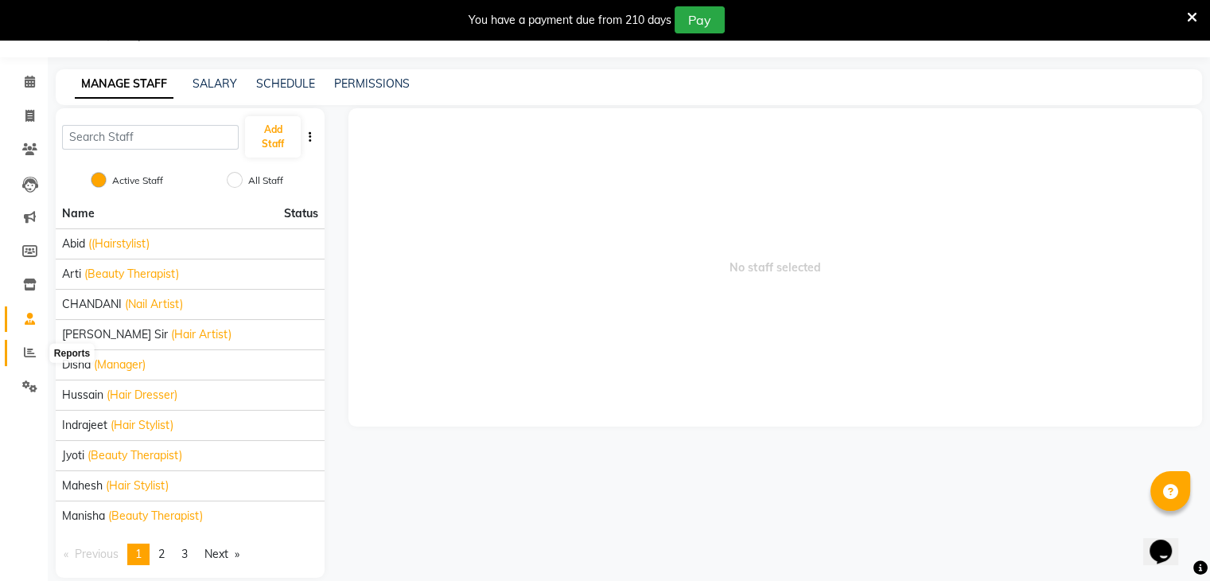
click at [25, 359] on span at bounding box center [30, 353] width 28 height 18
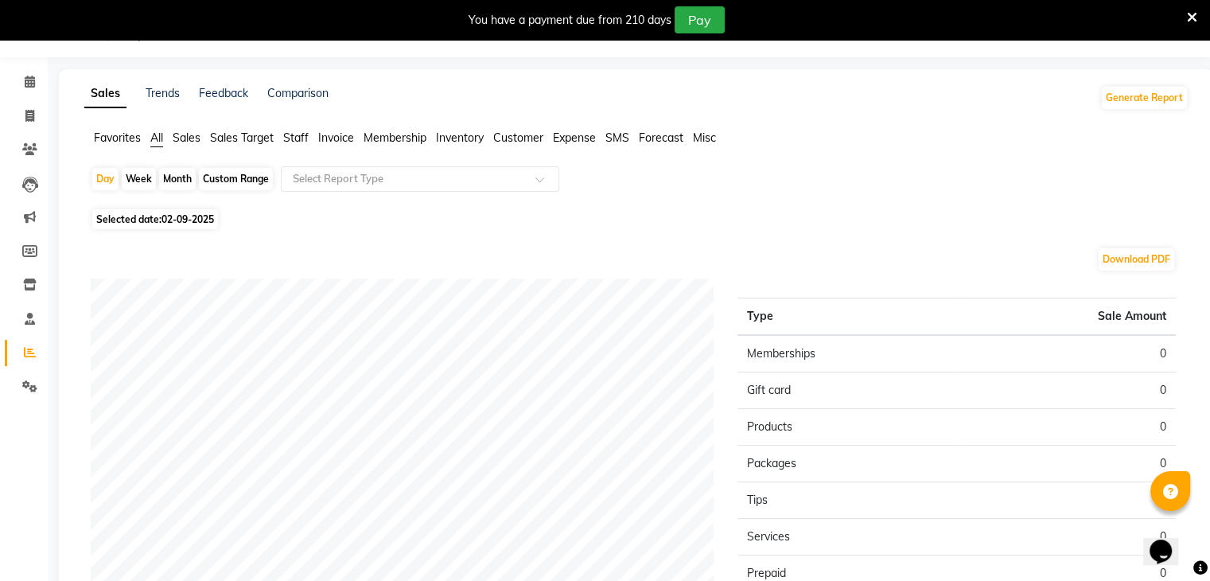
click at [582, 139] on span "Expense" at bounding box center [574, 137] width 43 height 14
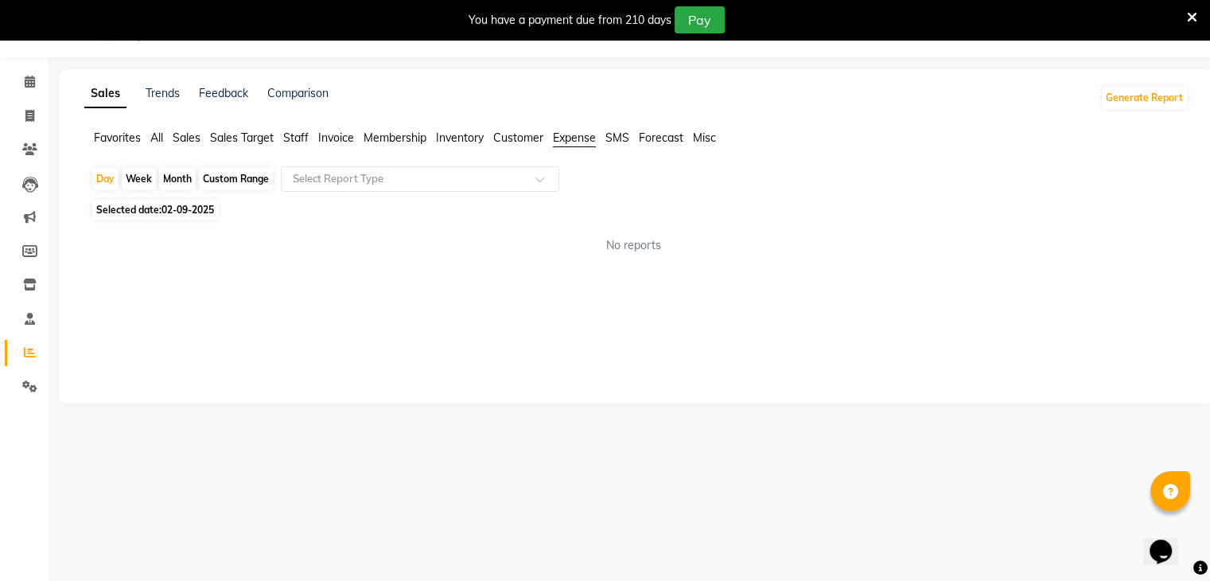
click at [178, 177] on div "Month" at bounding box center [177, 179] width 37 height 22
select select "9"
select select "2025"
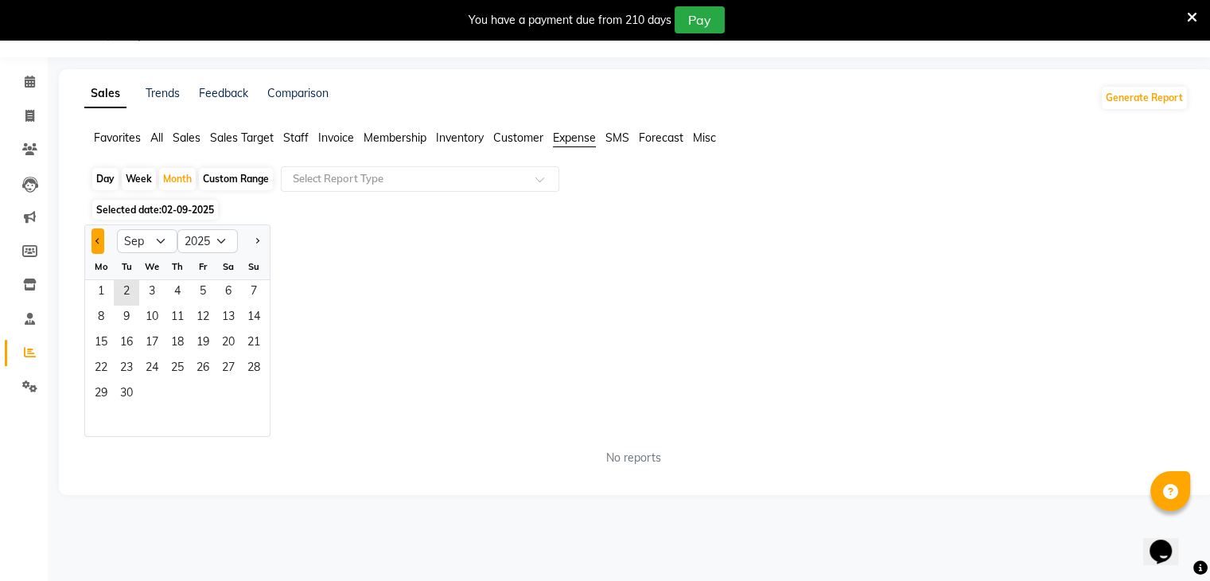
click at [101, 239] on button "Previous month" at bounding box center [97, 240] width 13 height 25
select select "8"
click at [200, 290] on span "1" at bounding box center [202, 292] width 25 height 25
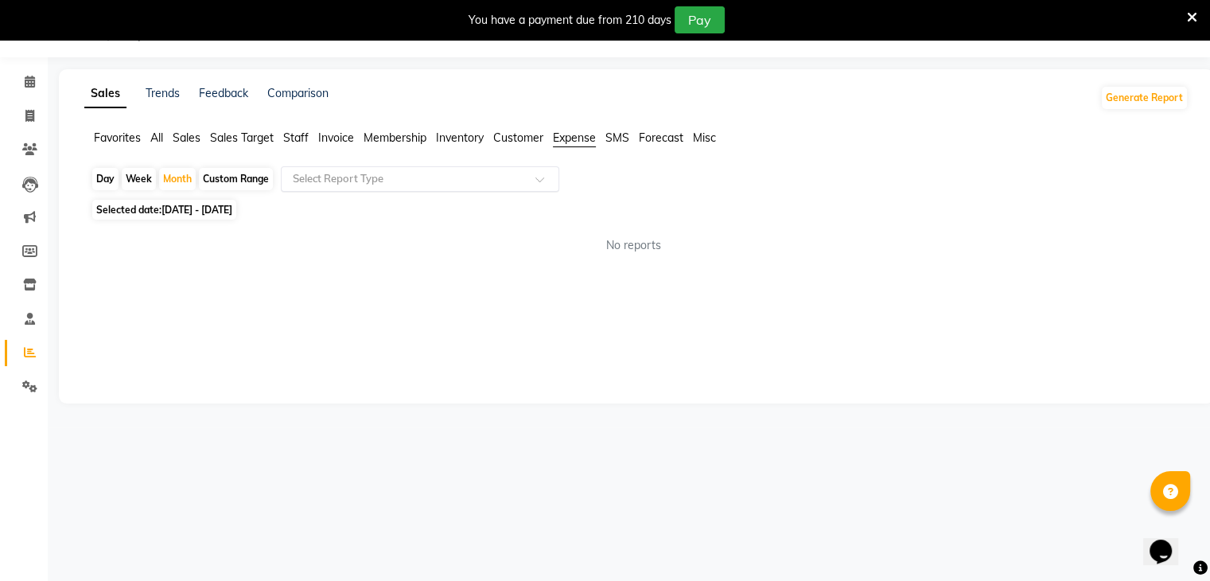
click at [551, 181] on span at bounding box center [545, 184] width 20 height 16
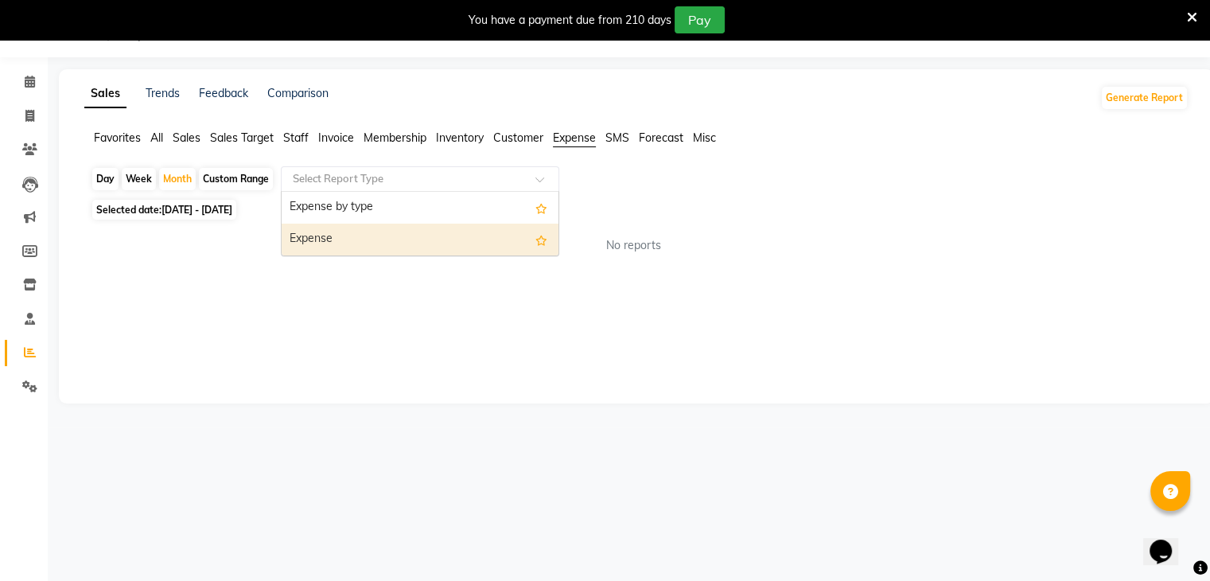
click at [374, 236] on div "Expense" at bounding box center [420, 240] width 277 height 32
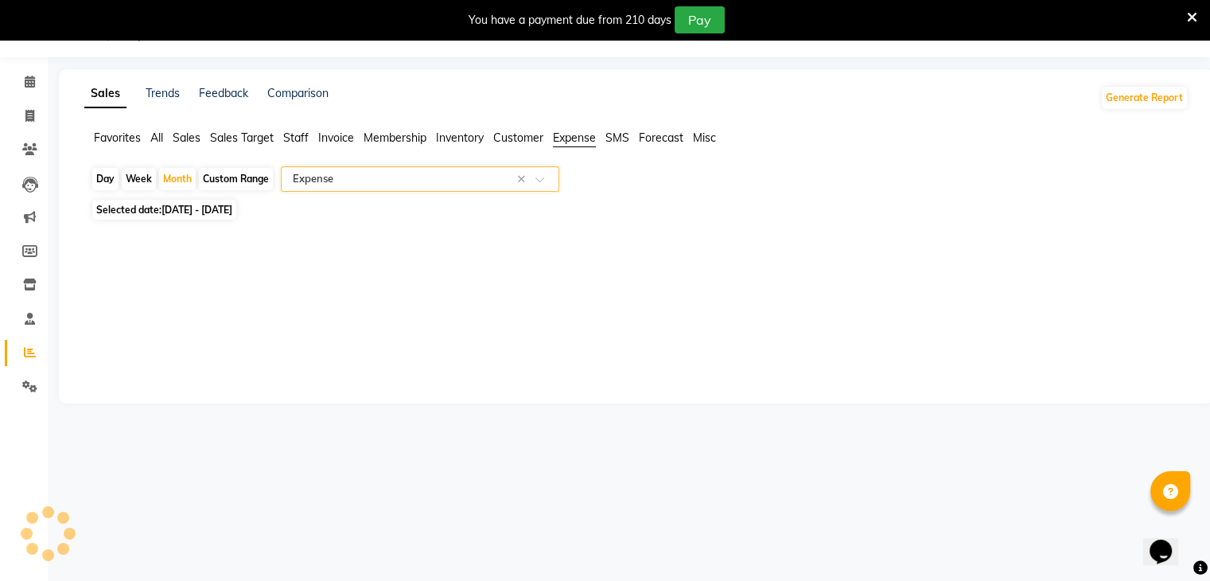
select select "full_report"
select select "csv"
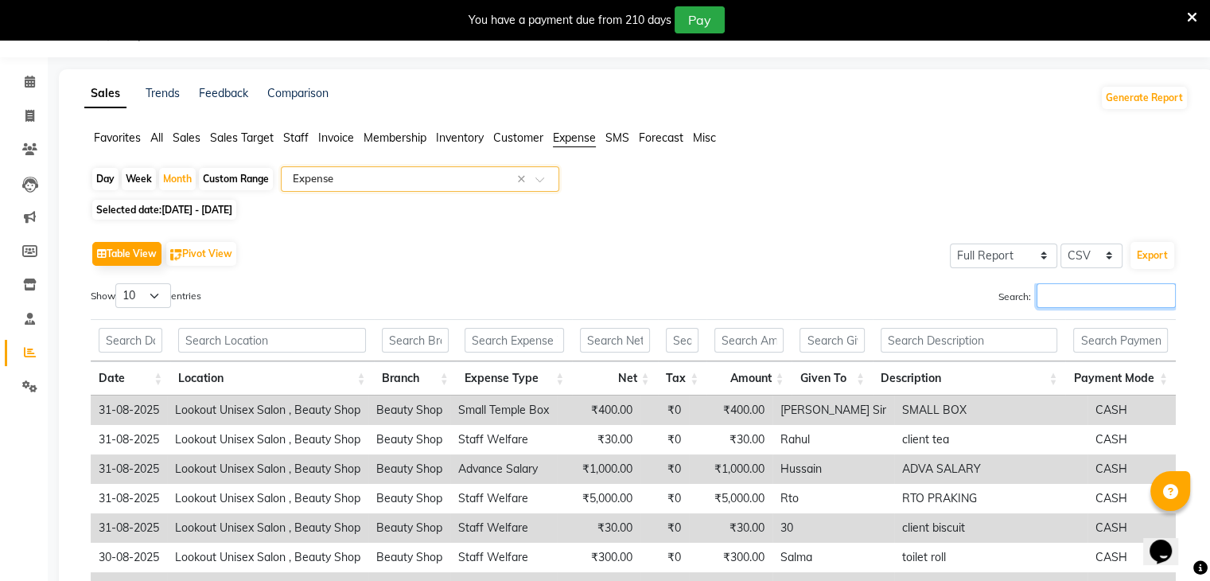
click at [1056, 298] on input "Search:" at bounding box center [1106, 295] width 139 height 25
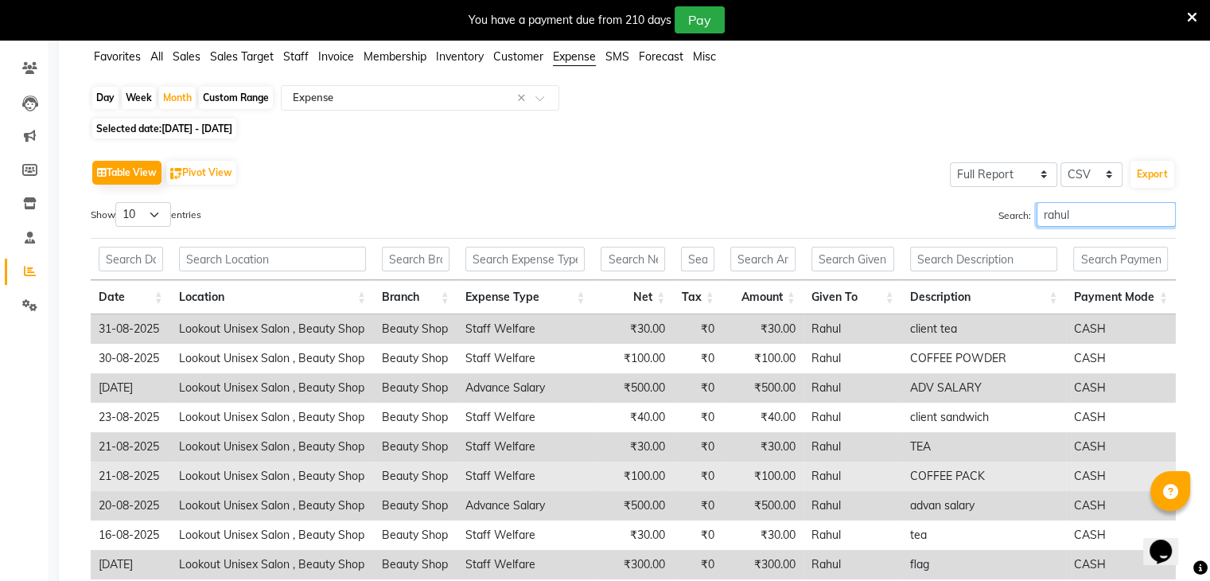
scroll to position [119, 0]
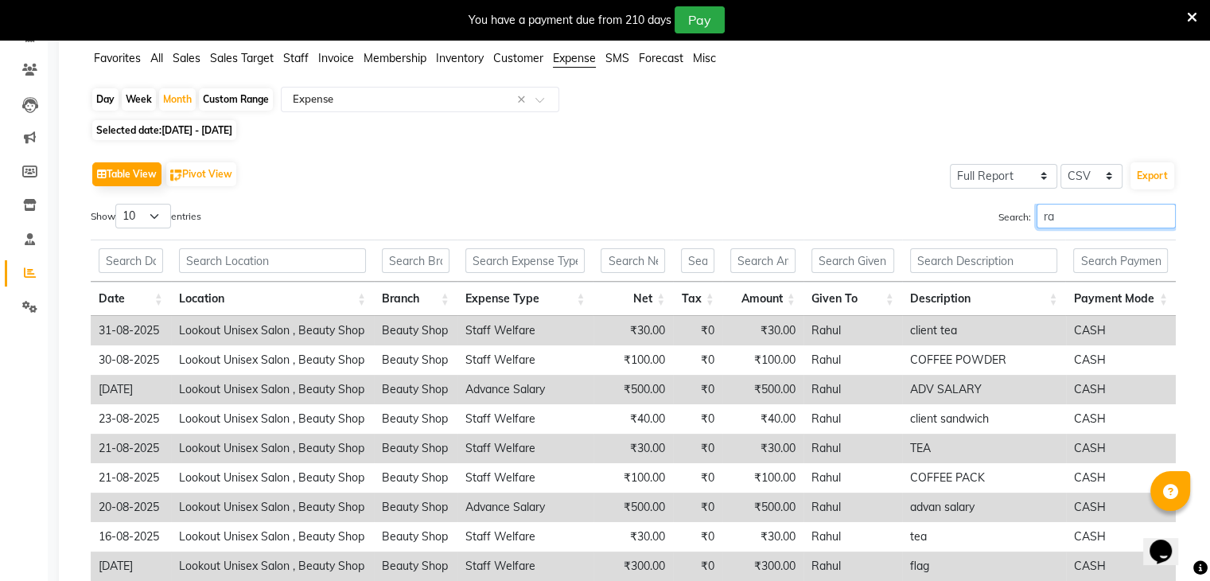
type input "r"
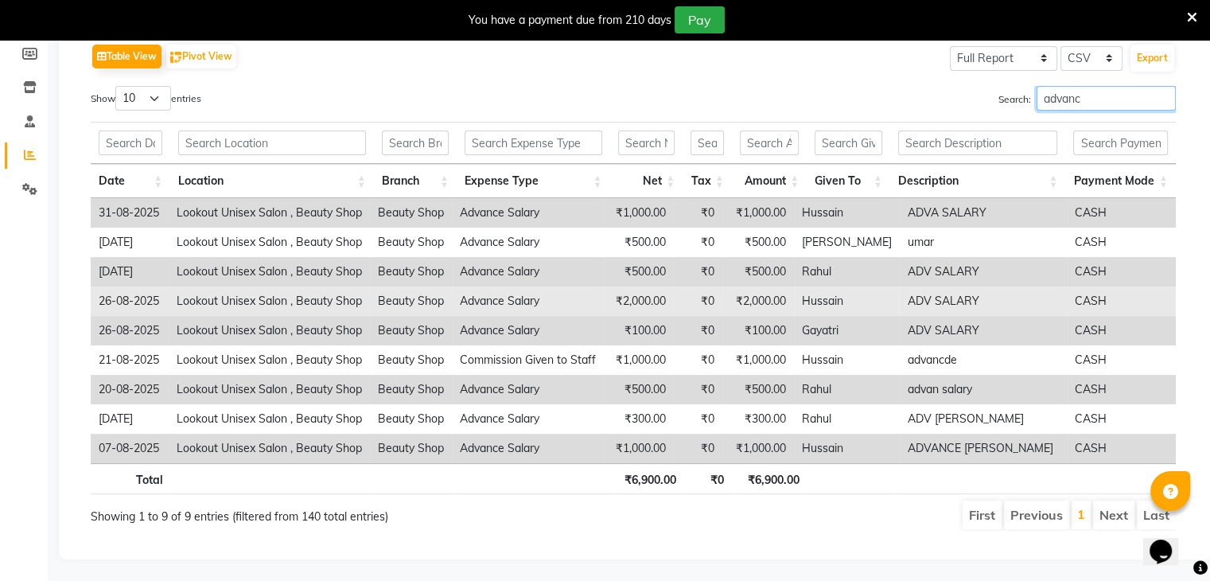
scroll to position [251, 0]
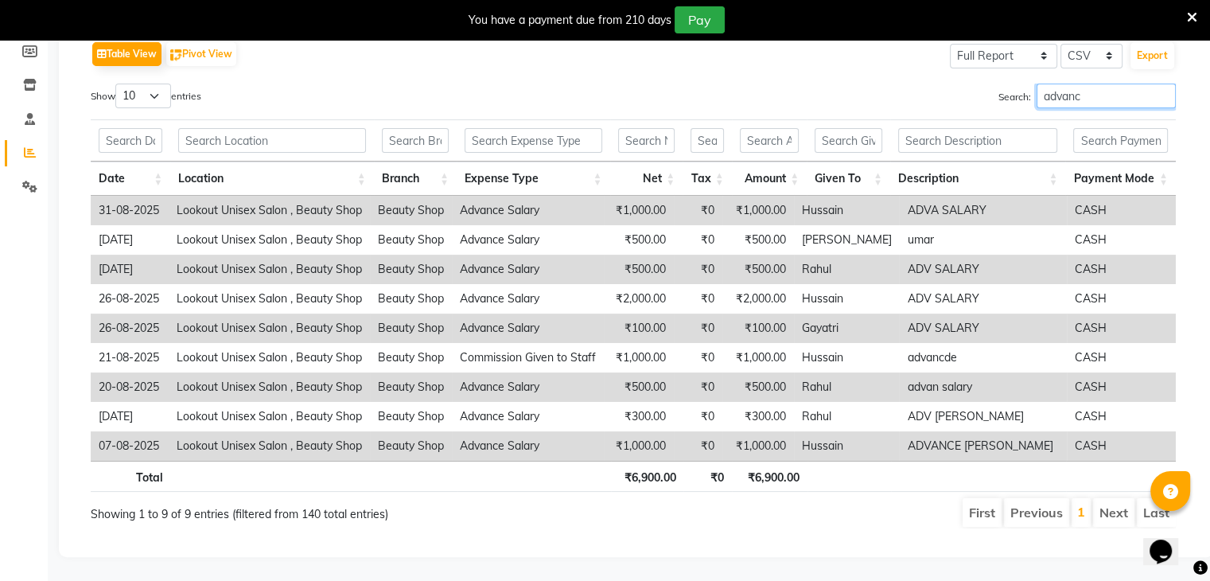
type input "advanc"
click at [150, 84] on select "10 25 50 100" at bounding box center [143, 96] width 56 height 25
select select "100"
click at [118, 84] on select "10 25 50 100" at bounding box center [143, 96] width 56 height 25
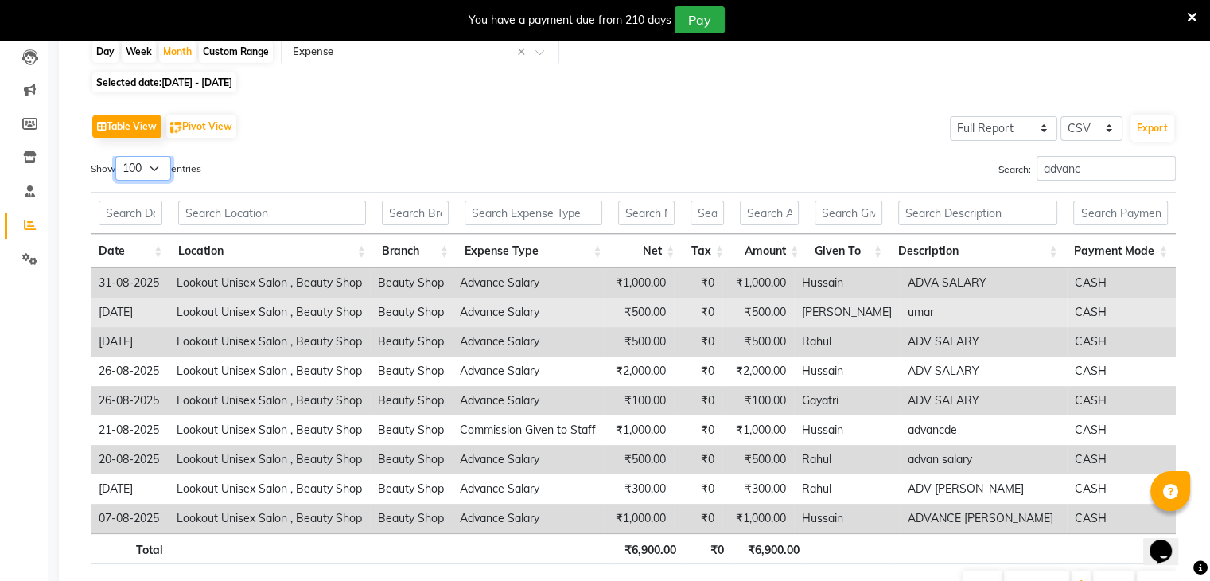
scroll to position [171, 0]
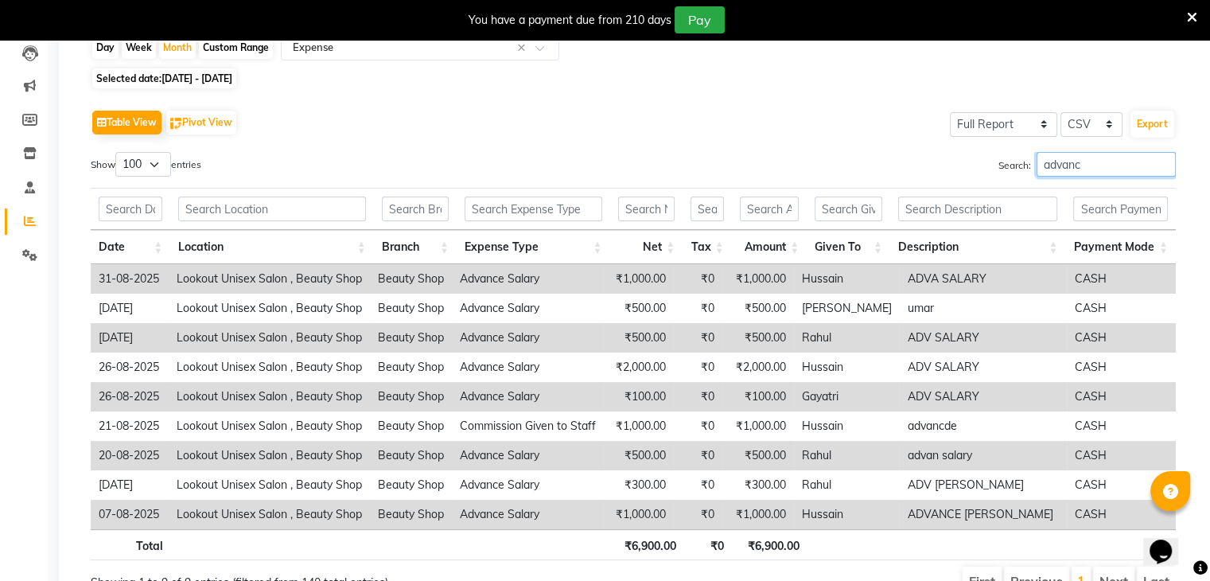
click at [1095, 166] on input "advanc" at bounding box center [1106, 164] width 139 height 25
type input "a"
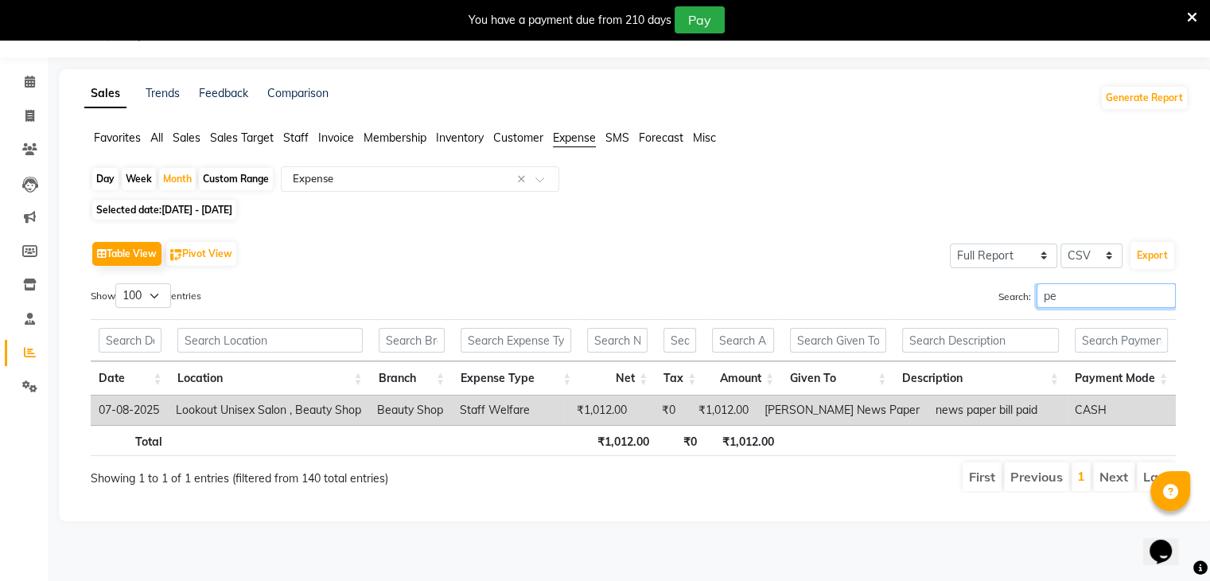
scroll to position [40, 0]
type input "p"
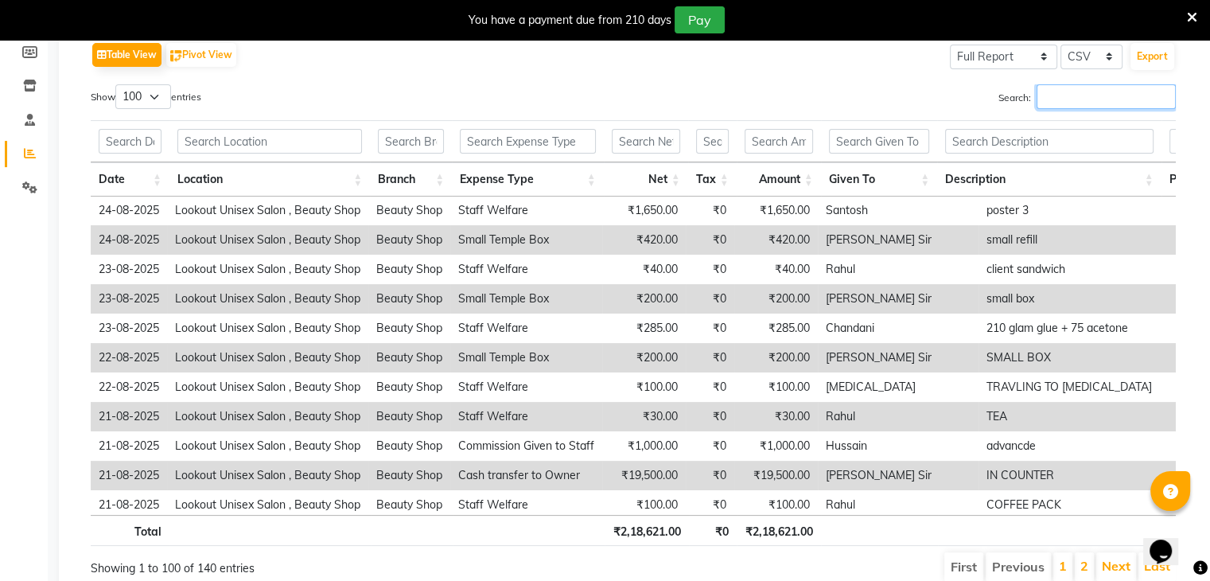
scroll to position [636, 0]
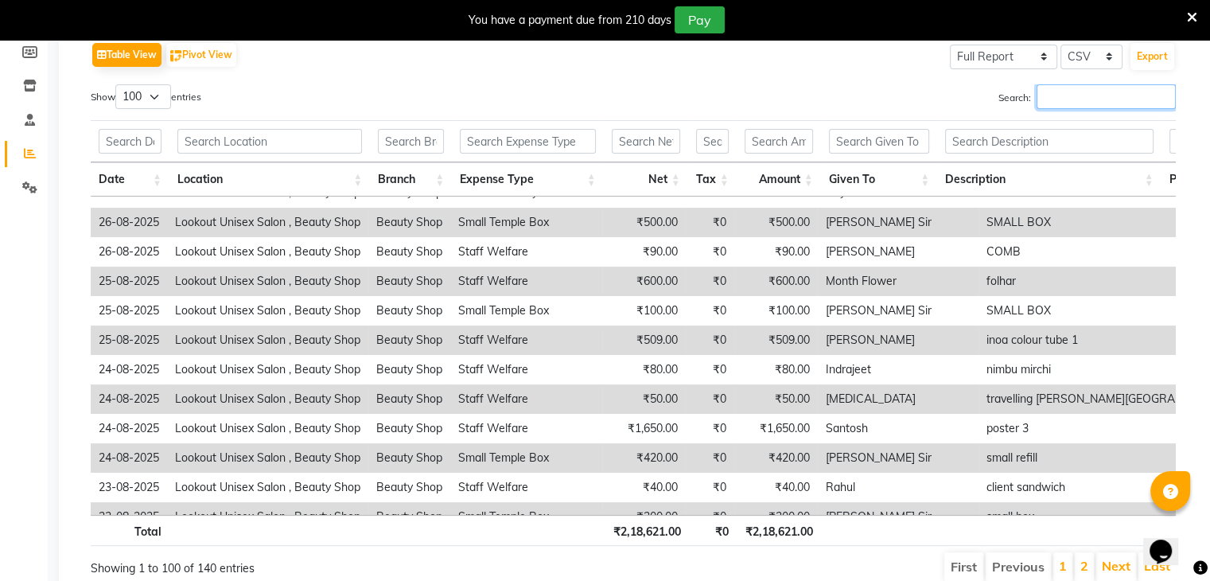
click at [1052, 93] on input "Search:" at bounding box center [1106, 96] width 139 height 25
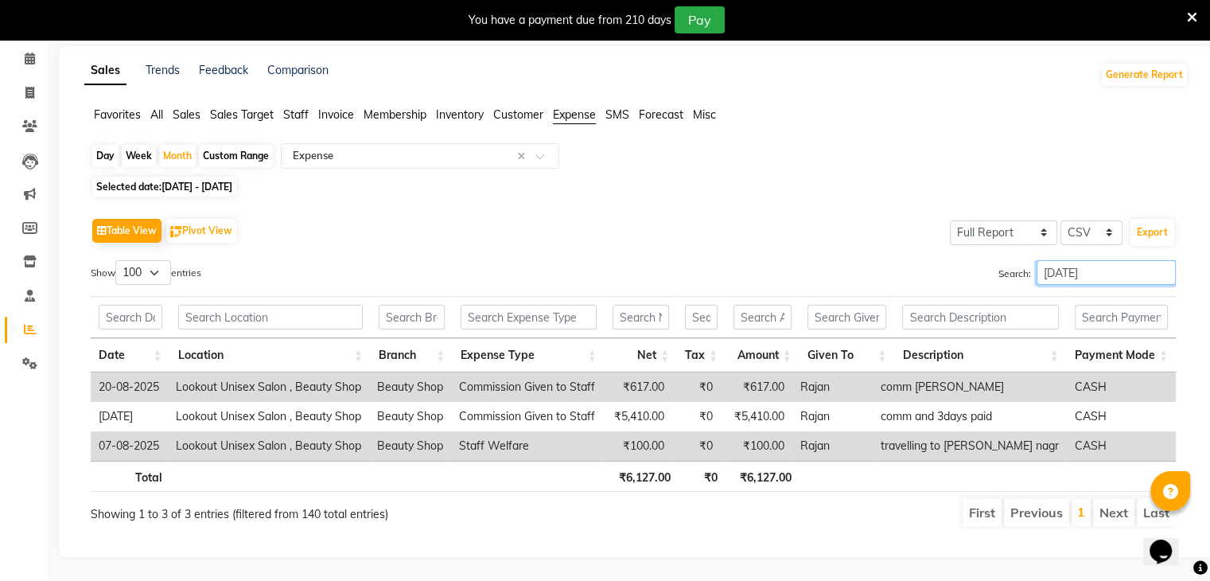
scroll to position [74, 0]
type input "raja"
click at [302, 107] on span "Staff" at bounding box center [295, 114] width 25 height 14
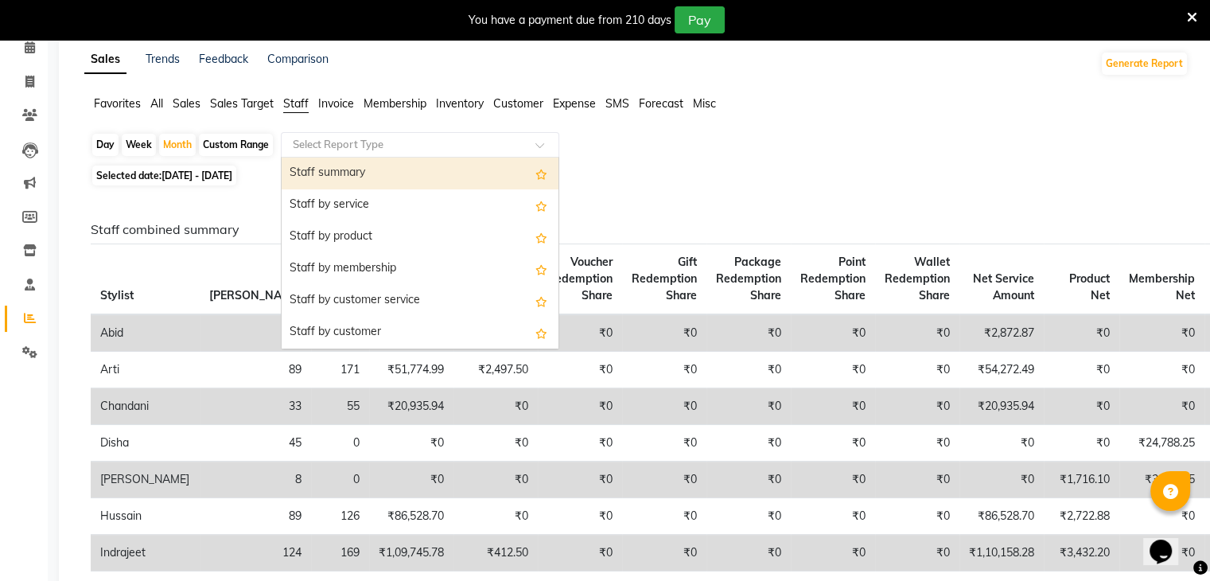
click at [533, 142] on div at bounding box center [420, 145] width 277 height 16
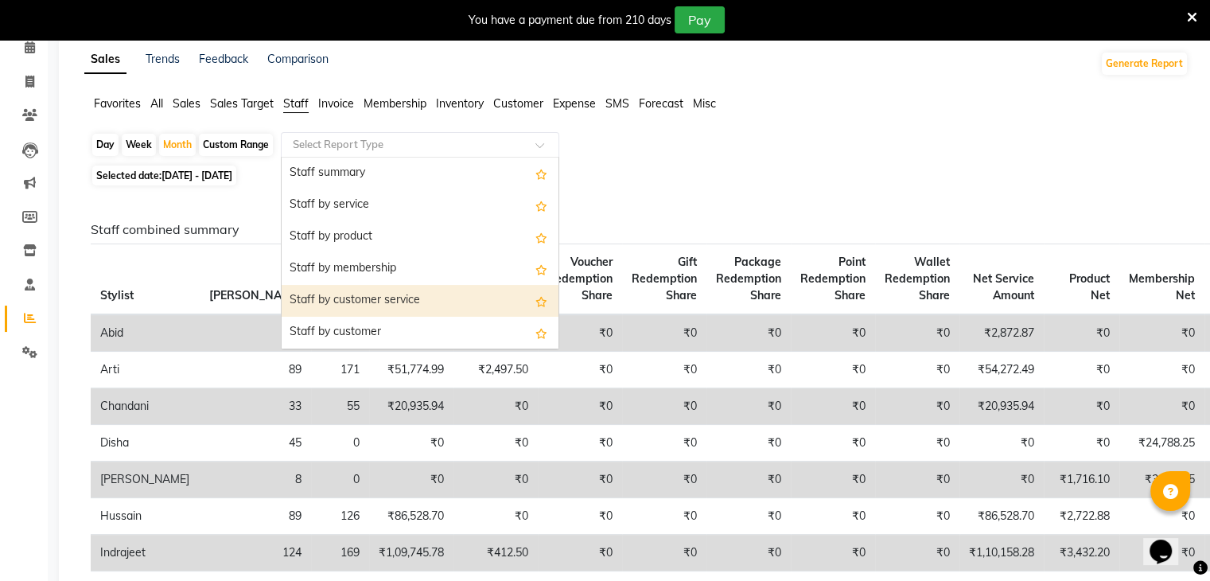
click at [375, 298] on div "Staff by customer service" at bounding box center [420, 301] width 277 height 32
select select "full_report"
select select "csv"
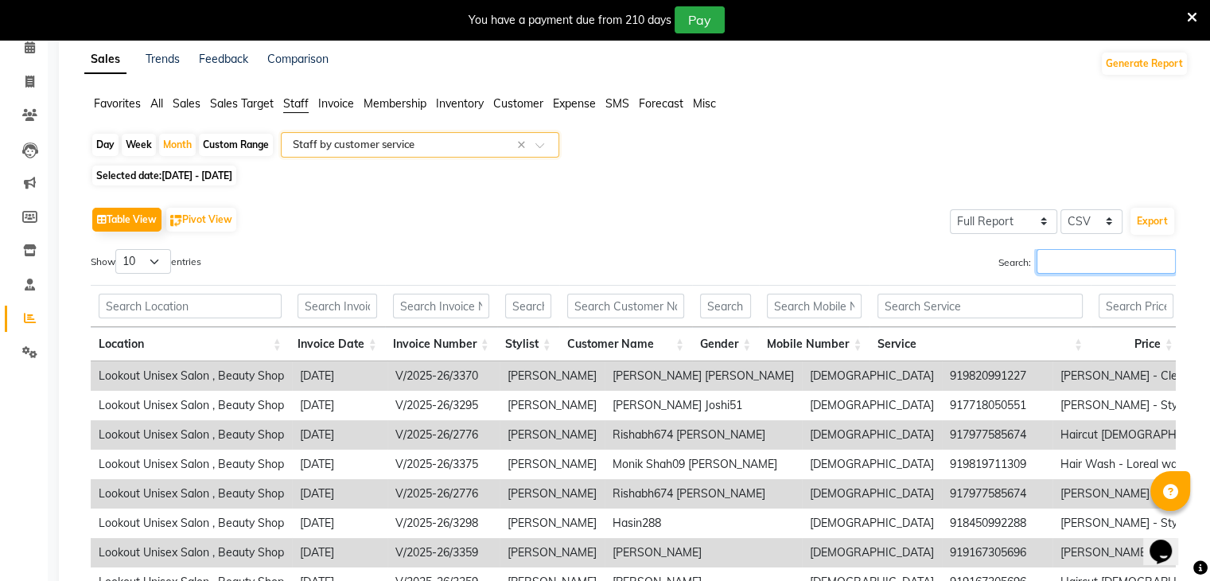
click at [1041, 259] on input "Search:" at bounding box center [1106, 261] width 139 height 25
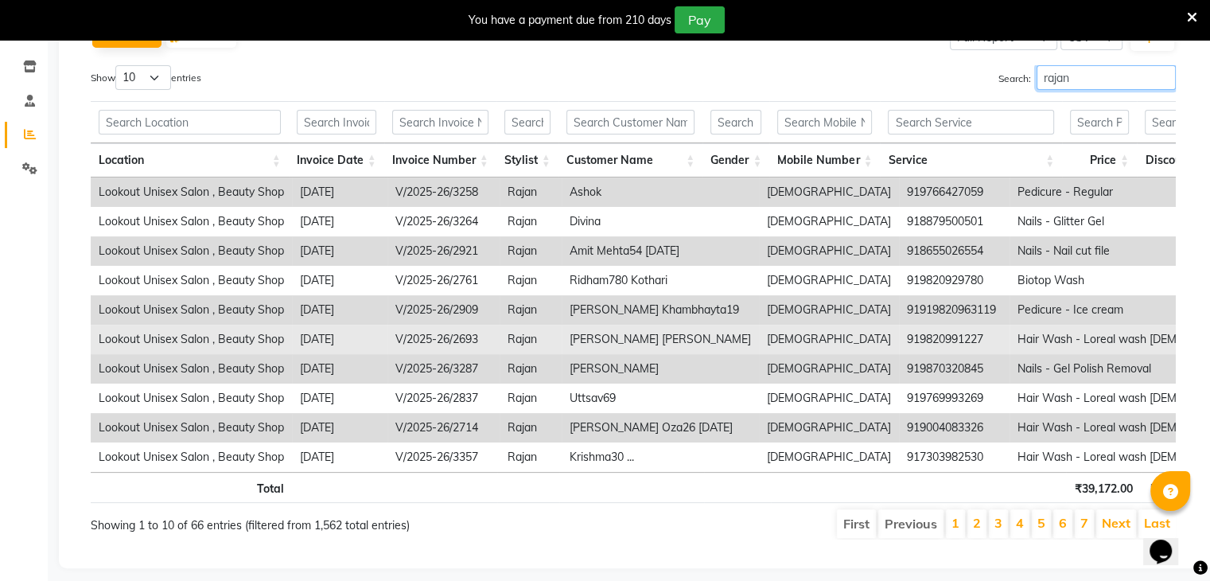
scroll to position [292, 0]
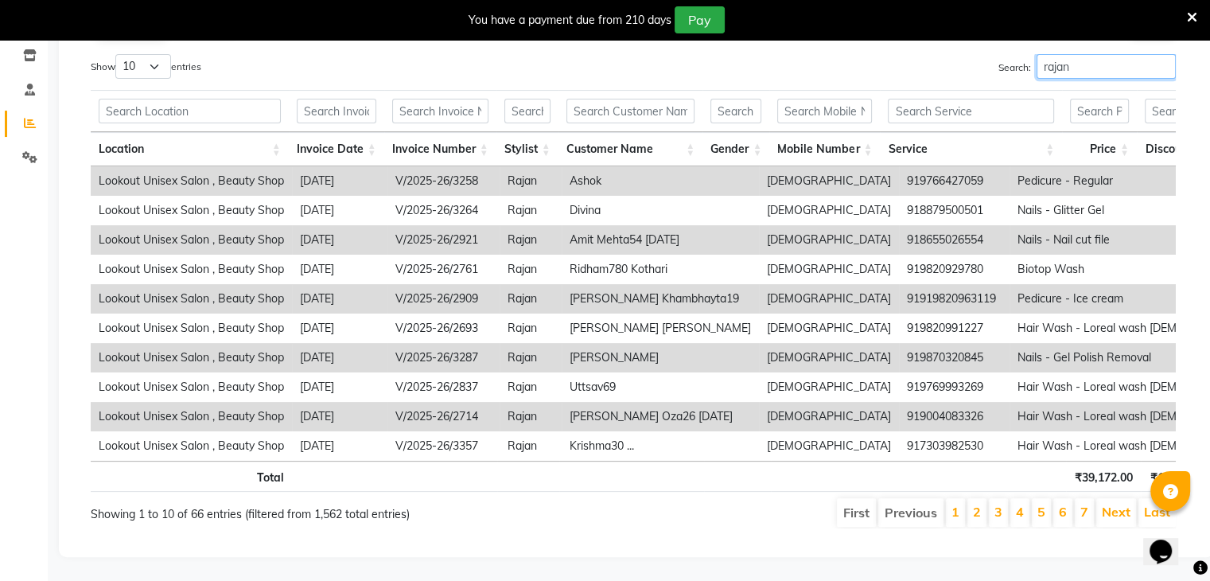
type input "rajan"
drag, startPoint x: 153, startPoint y: 45, endPoint x: 146, endPoint y: 54, distance: 10.8
click at [153, 54] on select "10 25 50 100" at bounding box center [143, 66] width 56 height 25
select select "100"
click at [118, 54] on select "10 25 50 100" at bounding box center [143, 66] width 56 height 25
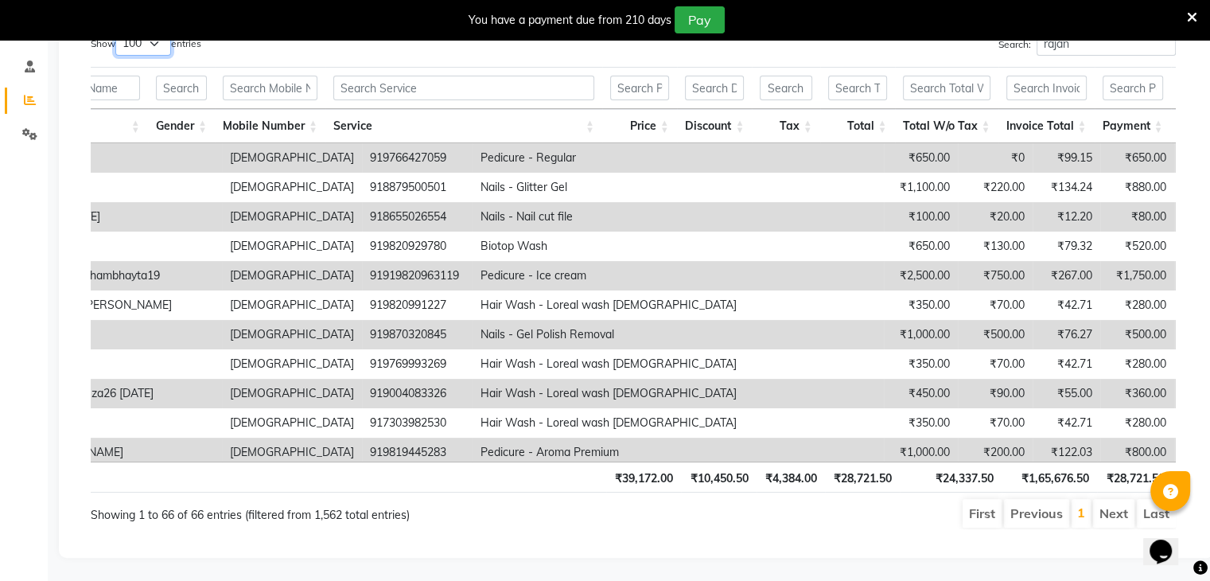
scroll to position [0, 687]
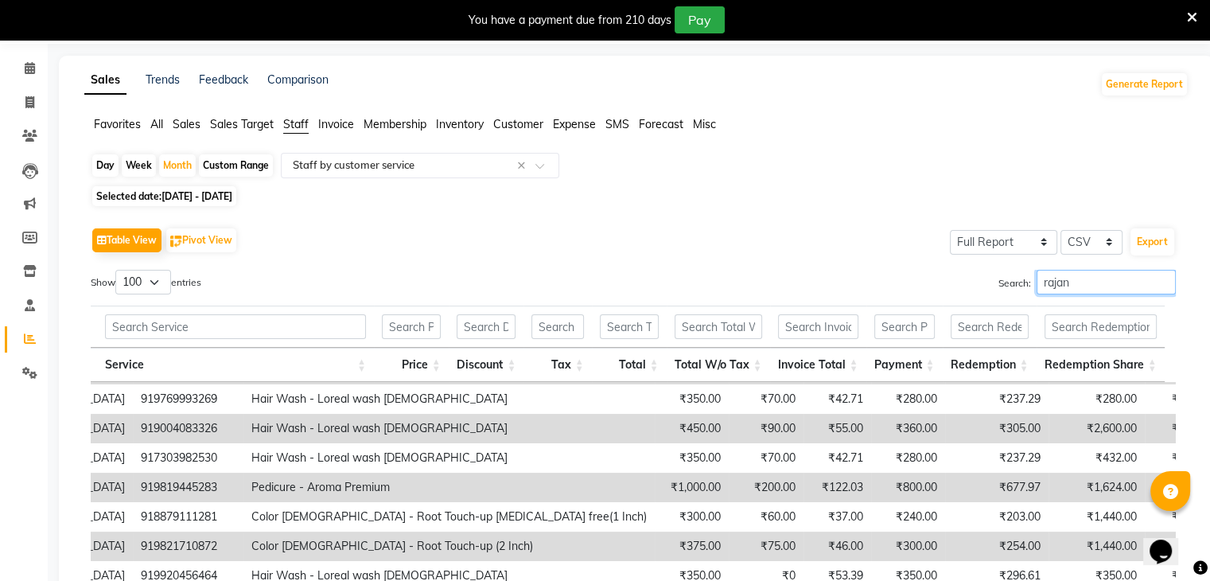
click at [1073, 281] on input "rajan" at bounding box center [1106, 282] width 139 height 25
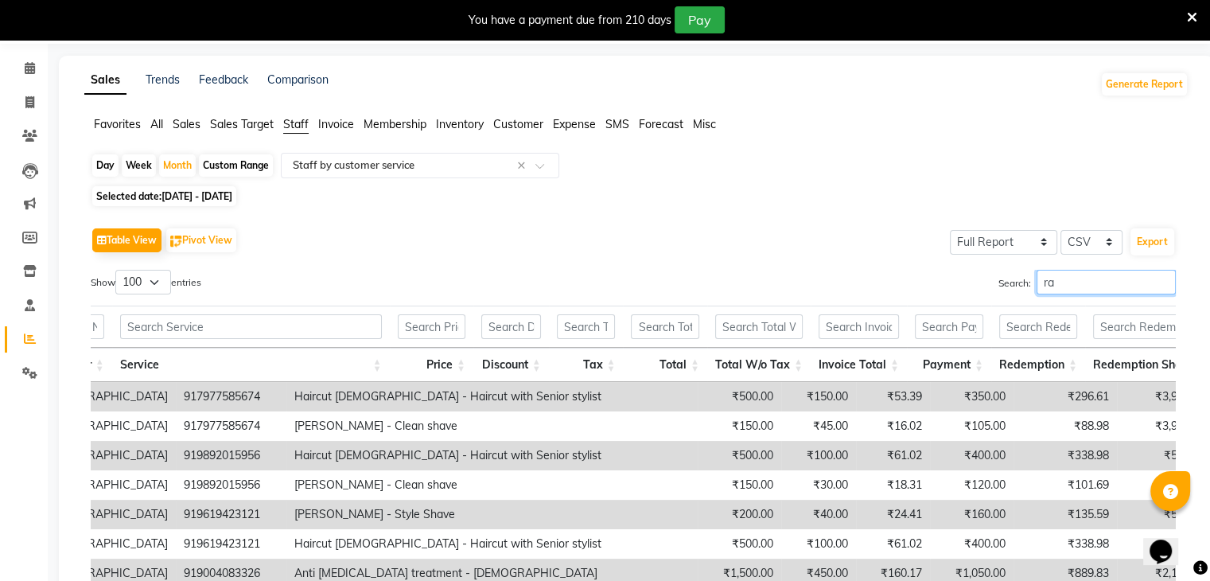
type input "r"
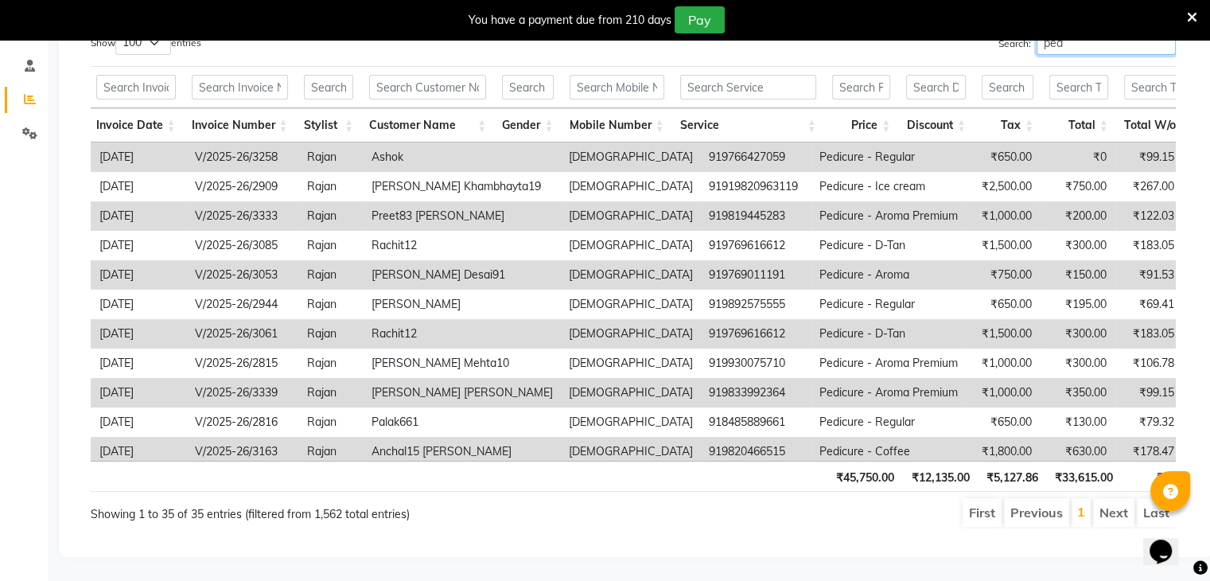
type input "ped"
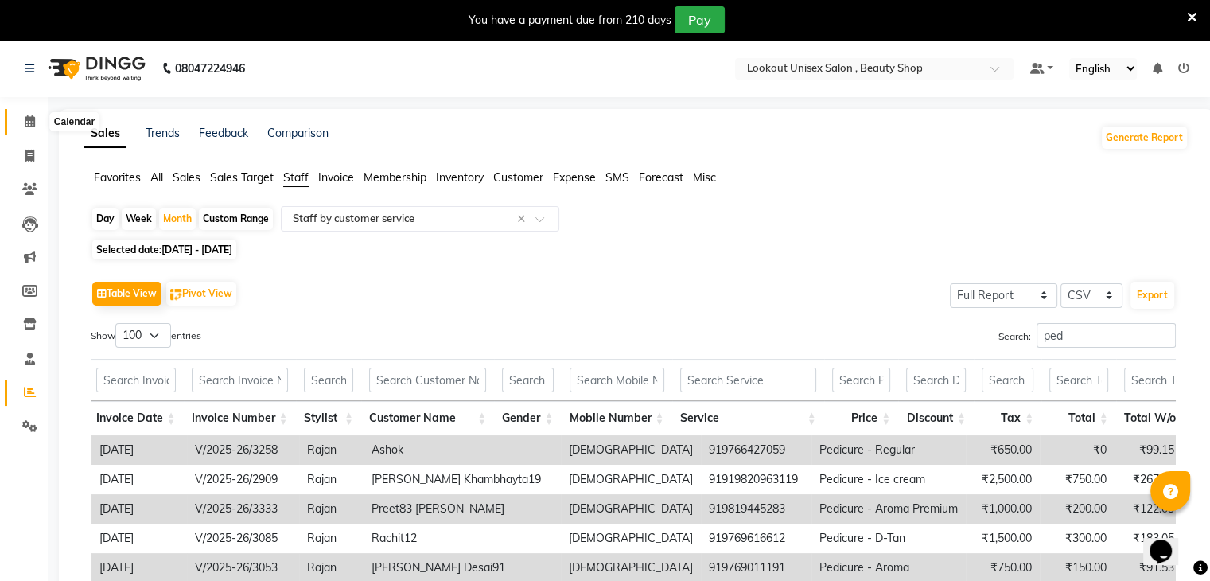
click at [22, 120] on span at bounding box center [30, 122] width 28 height 18
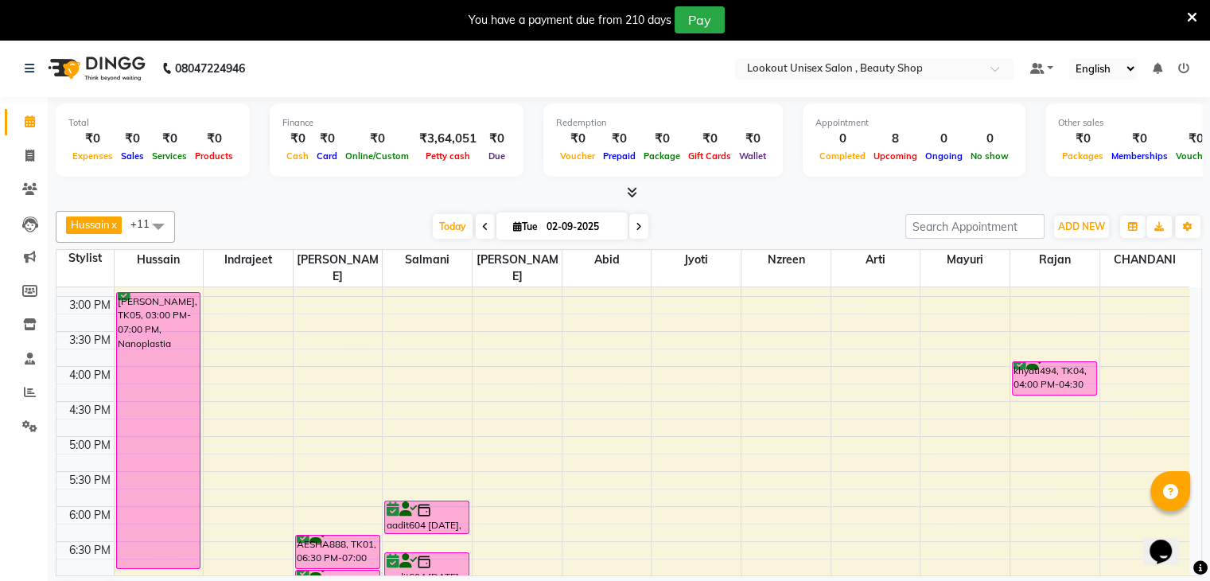
scroll to position [477, 0]
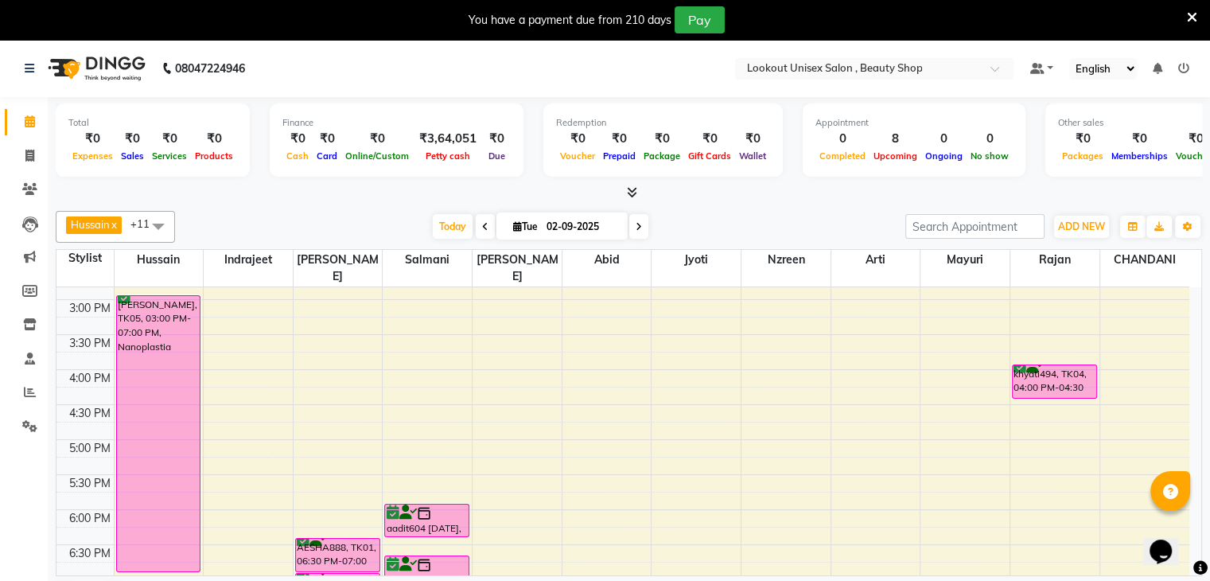
click at [687, 288] on div "8:00 AM 8:30 AM 9:00 AM 9:30 AM 10:00 AM 10:30 AM 11:00 AM 11:30 AM 12:00 PM 12…" at bounding box center [622, 299] width 1133 height 979
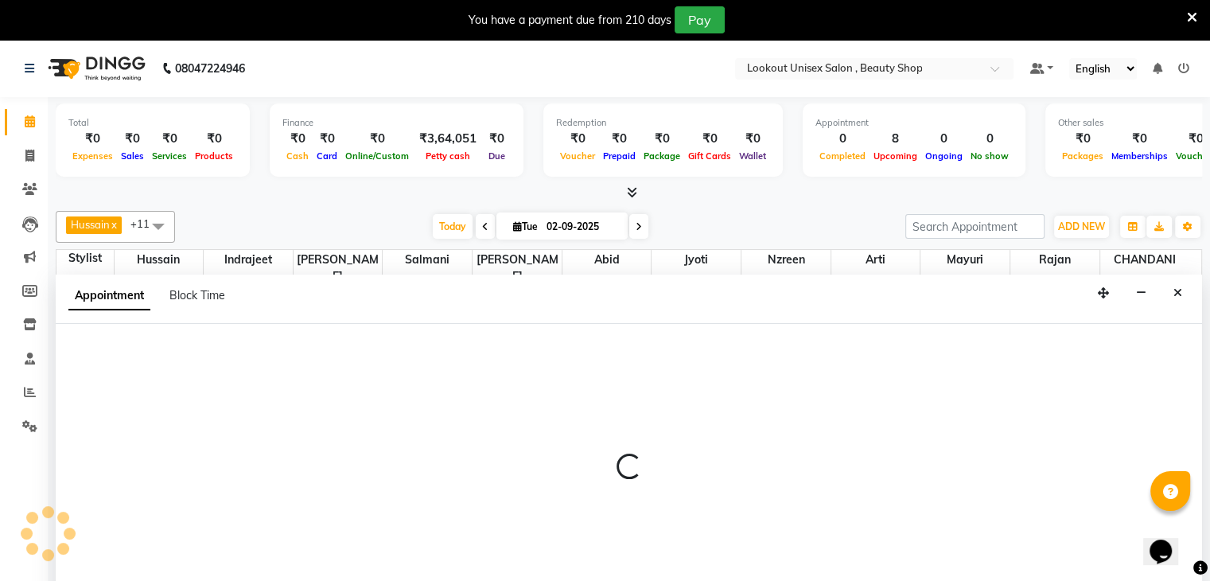
scroll to position [29, 0]
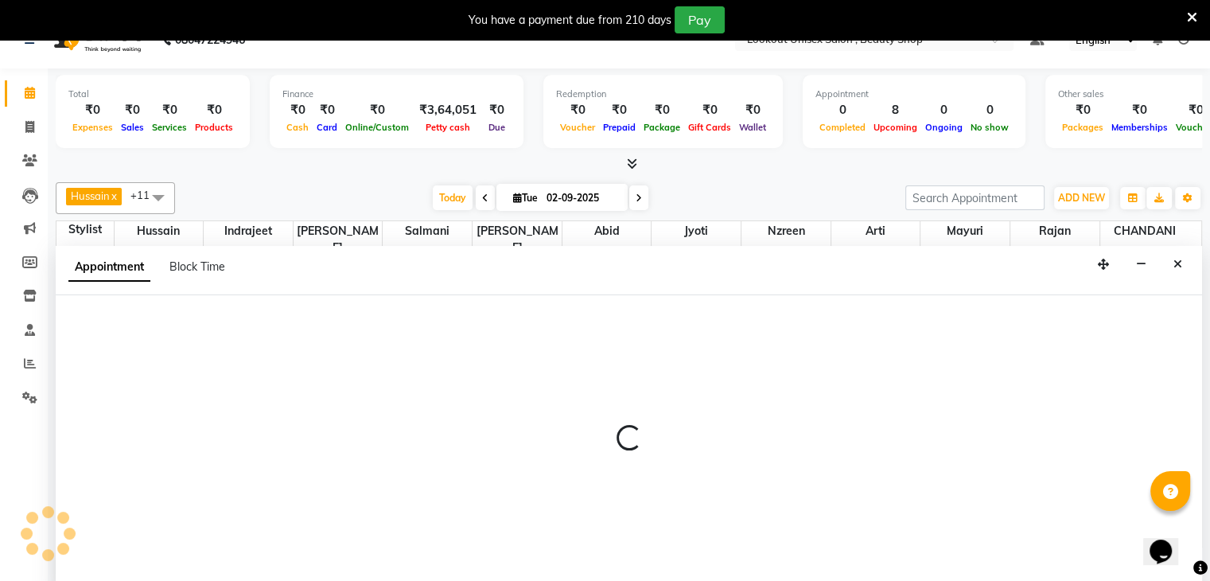
select select "68561"
select select "900"
select select "tentative"
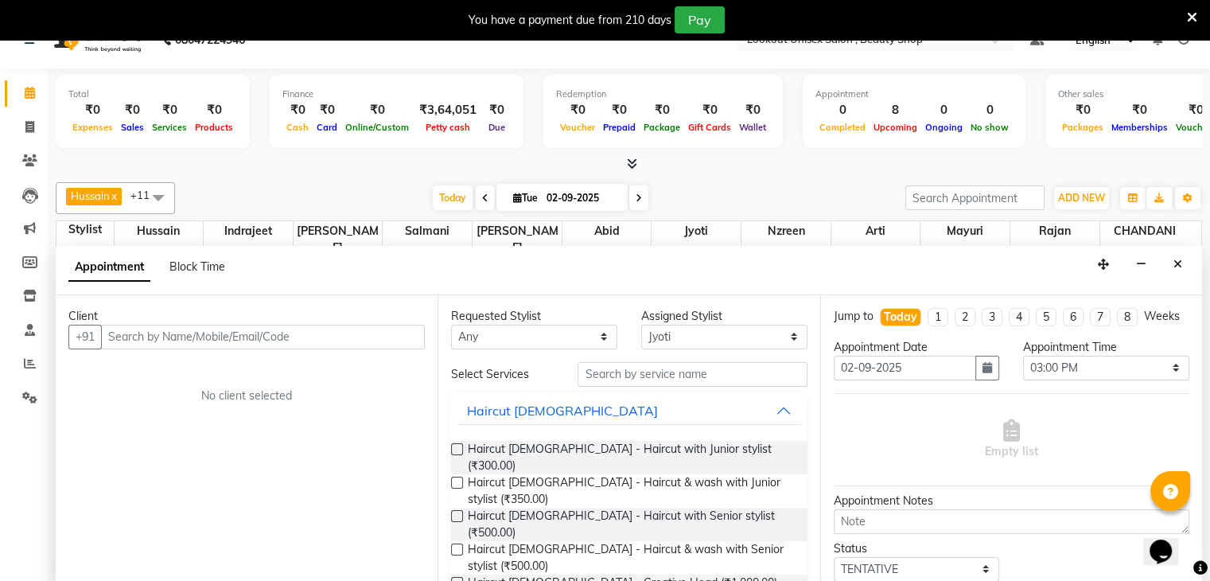
click at [180, 338] on input "text" at bounding box center [263, 337] width 324 height 25
click at [169, 335] on input "+91 90262 99999" at bounding box center [230, 337] width 258 height 25
click at [134, 335] on input "+91 9026299999" at bounding box center [230, 337] width 258 height 25
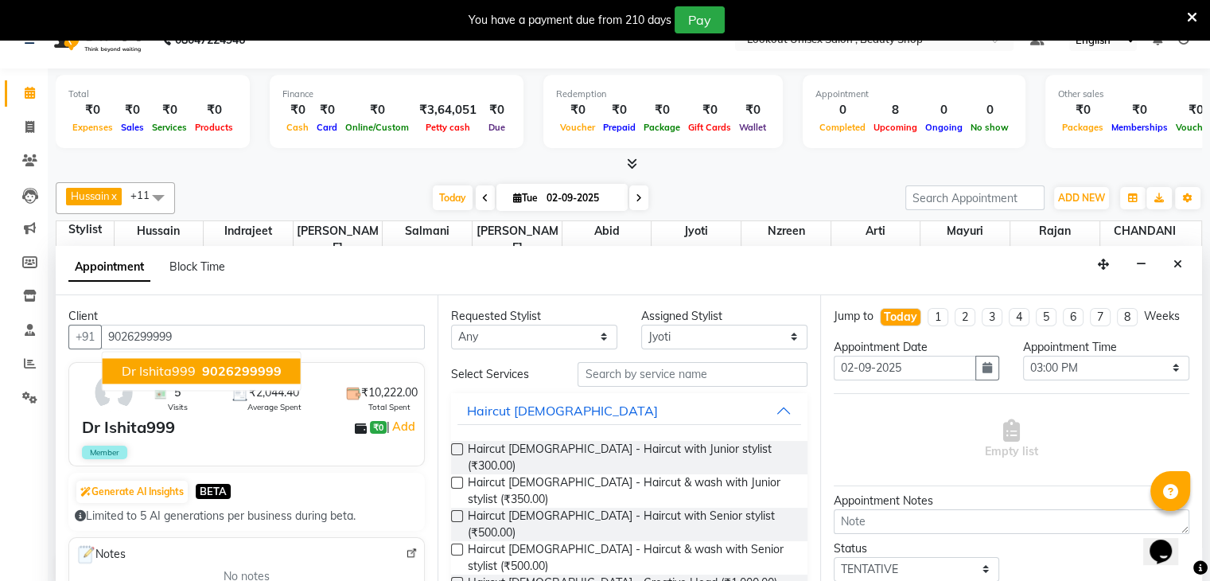
click at [156, 363] on span "Dr Ishita999" at bounding box center [159, 371] width 74 height 16
type input "9026299999"
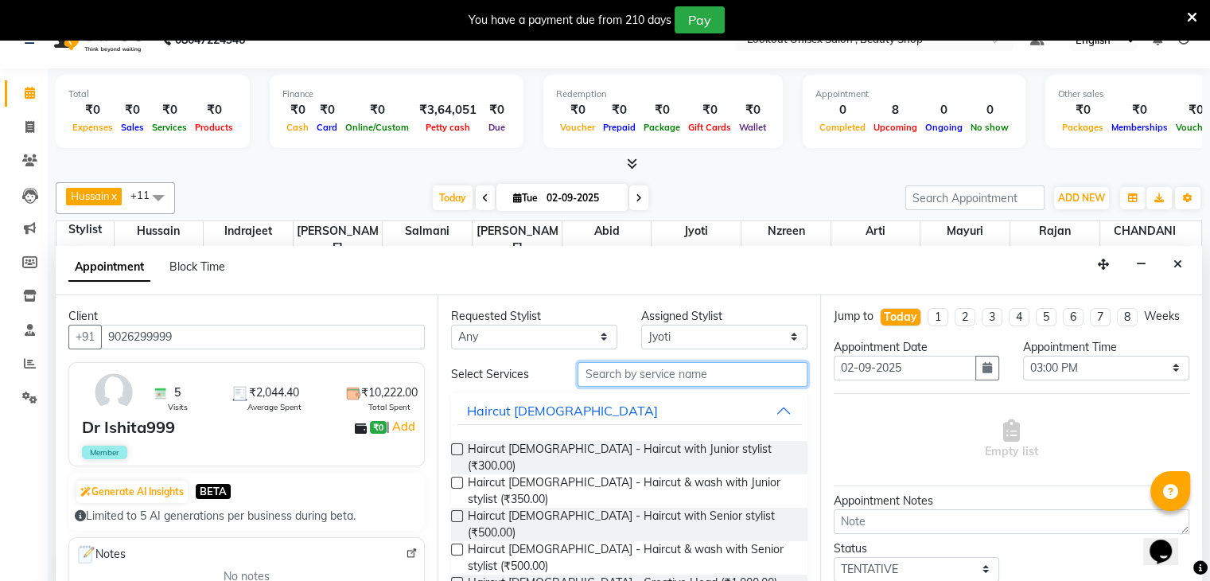
click at [606, 376] on input "text" at bounding box center [692, 374] width 229 height 25
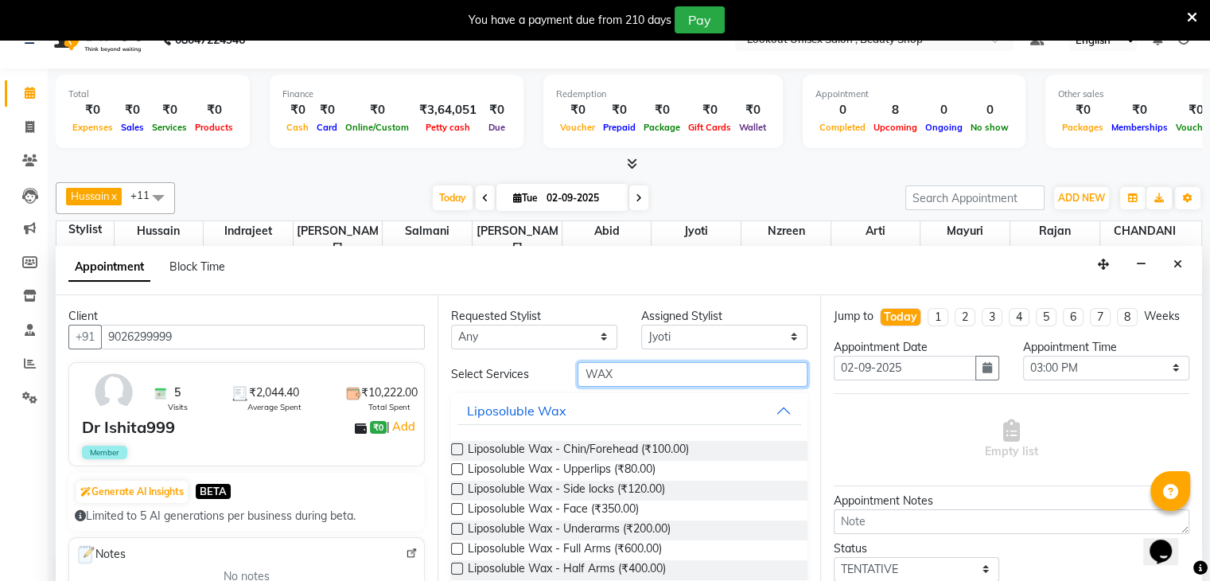
type input "WAX"
click at [456, 546] on label at bounding box center [457, 549] width 12 height 12
click at [456, 546] on input "checkbox" at bounding box center [456, 550] width 10 height 10
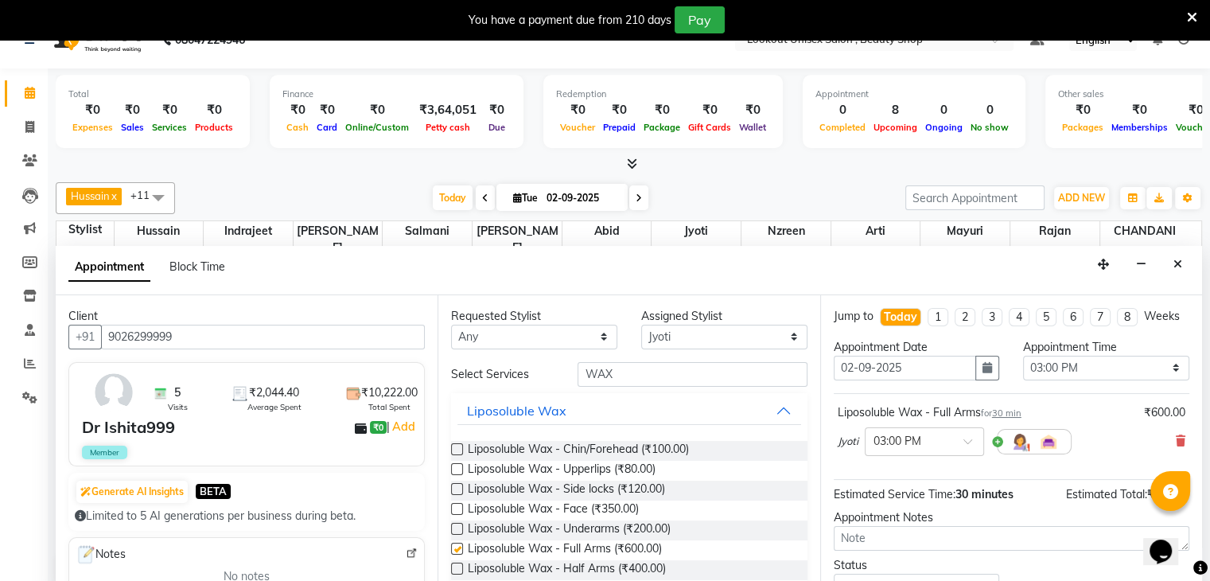
checkbox input "false"
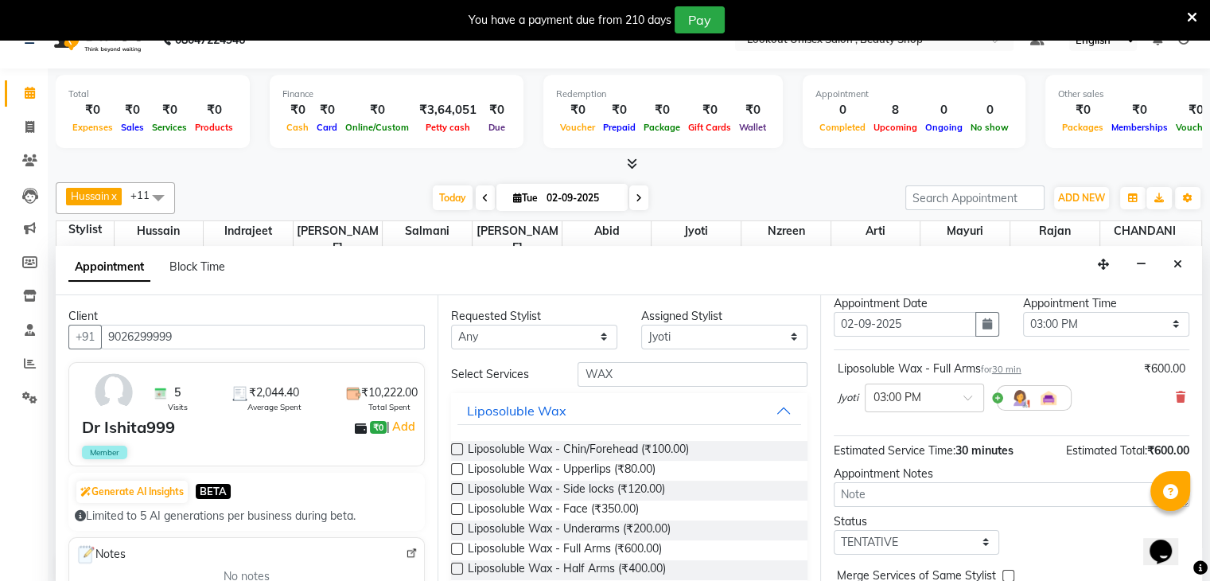
scroll to position [119, 0]
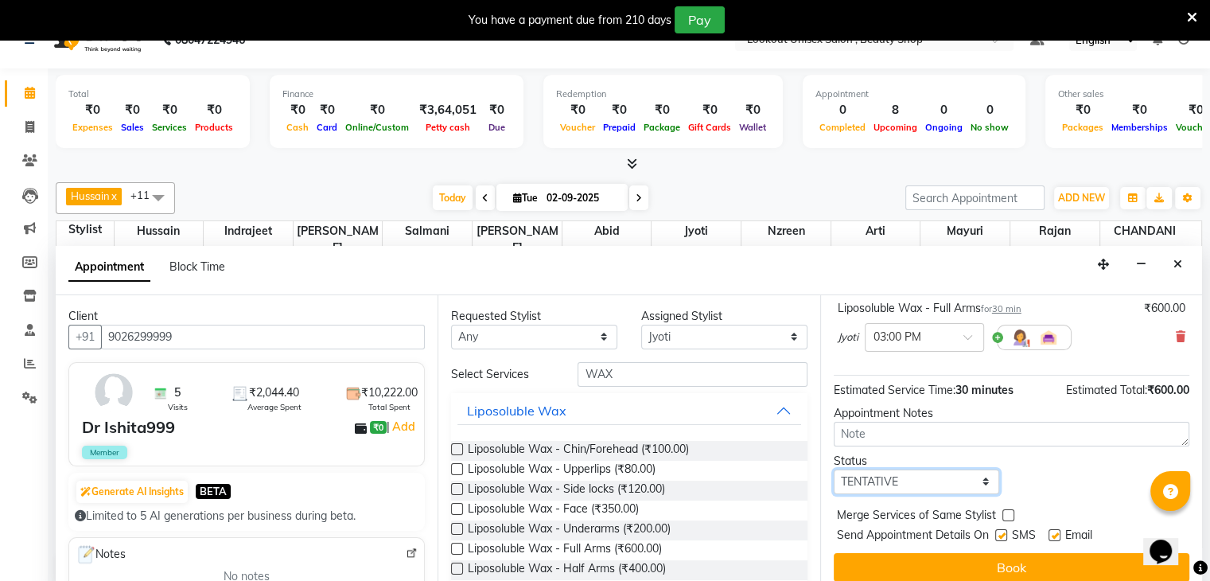
click at [977, 487] on select "Select TENTATIVE CONFIRM CHECK-IN UPCOMING" at bounding box center [917, 481] width 166 height 25
select select "confirm booking"
click at [834, 469] on select "Select TENTATIVE CONFIRM CHECK-IN UPCOMING" at bounding box center [917, 481] width 166 height 25
click at [1059, 531] on label at bounding box center [1054, 535] width 12 height 12
click at [1059, 531] on input "checkbox" at bounding box center [1053, 536] width 10 height 10
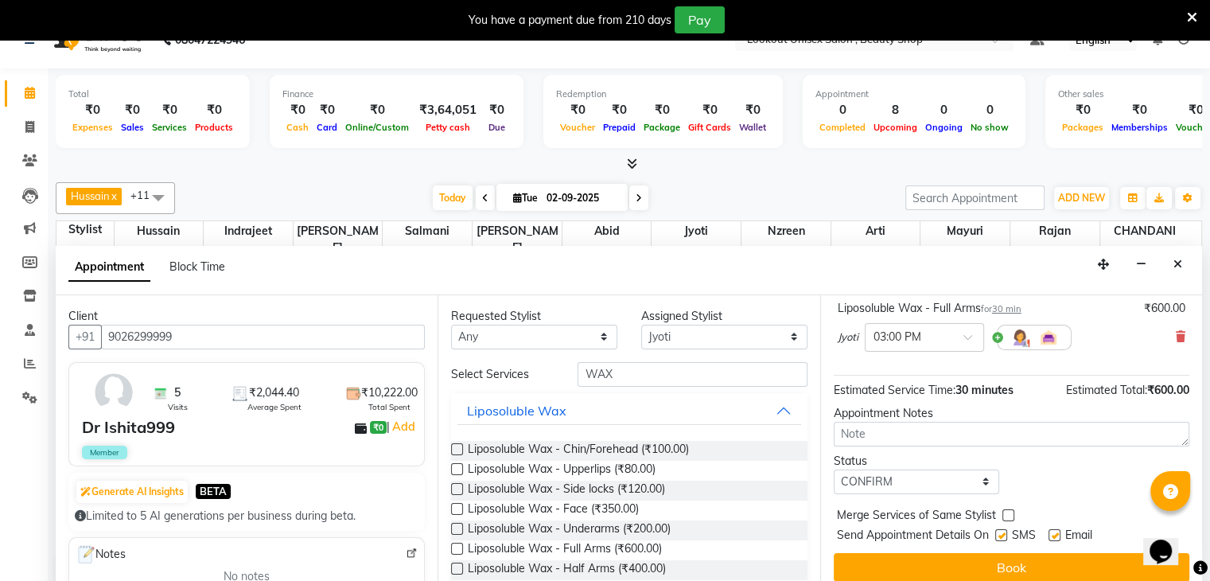
checkbox input "false"
click at [1000, 534] on label at bounding box center [1001, 535] width 12 height 12
click at [1000, 534] on input "checkbox" at bounding box center [1000, 536] width 10 height 10
checkbox input "false"
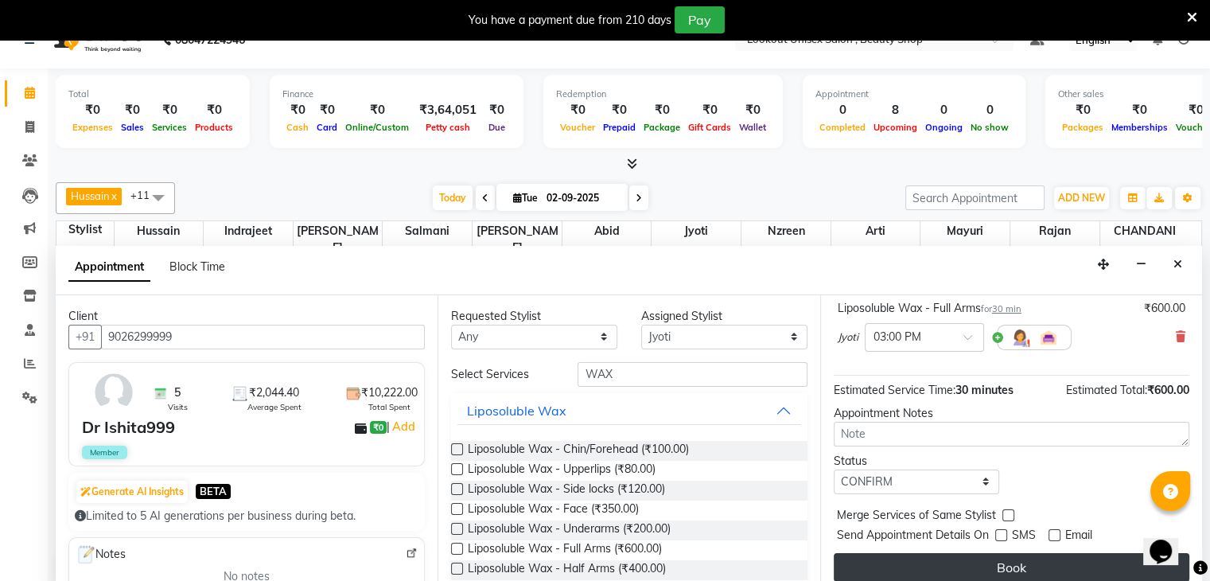
click at [1006, 561] on button "Book" at bounding box center [1012, 567] width 356 height 29
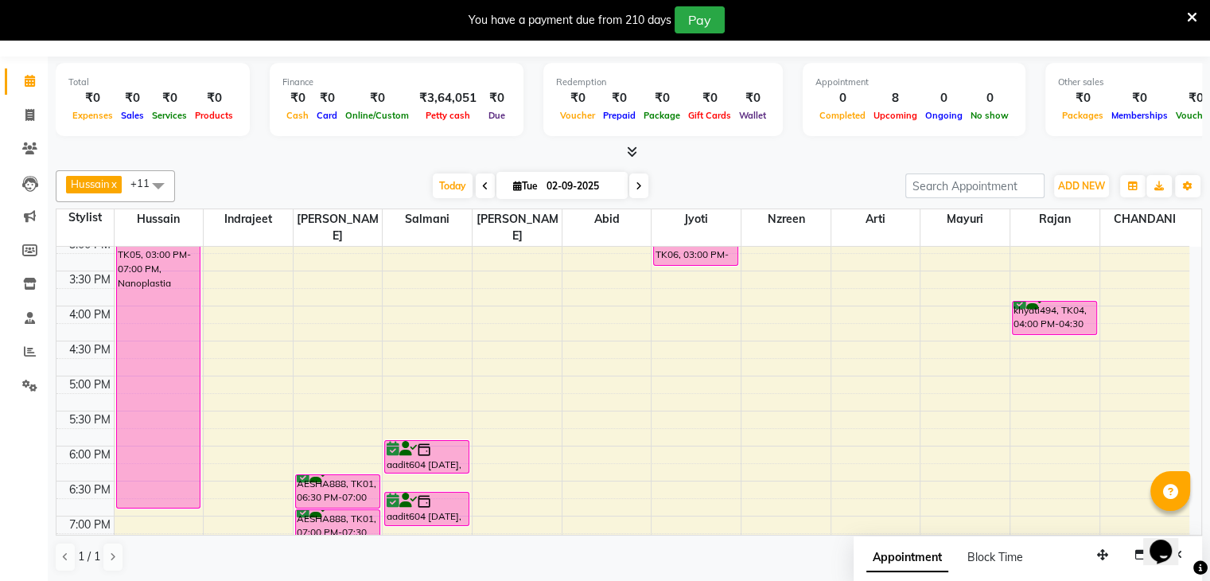
scroll to position [426, 0]
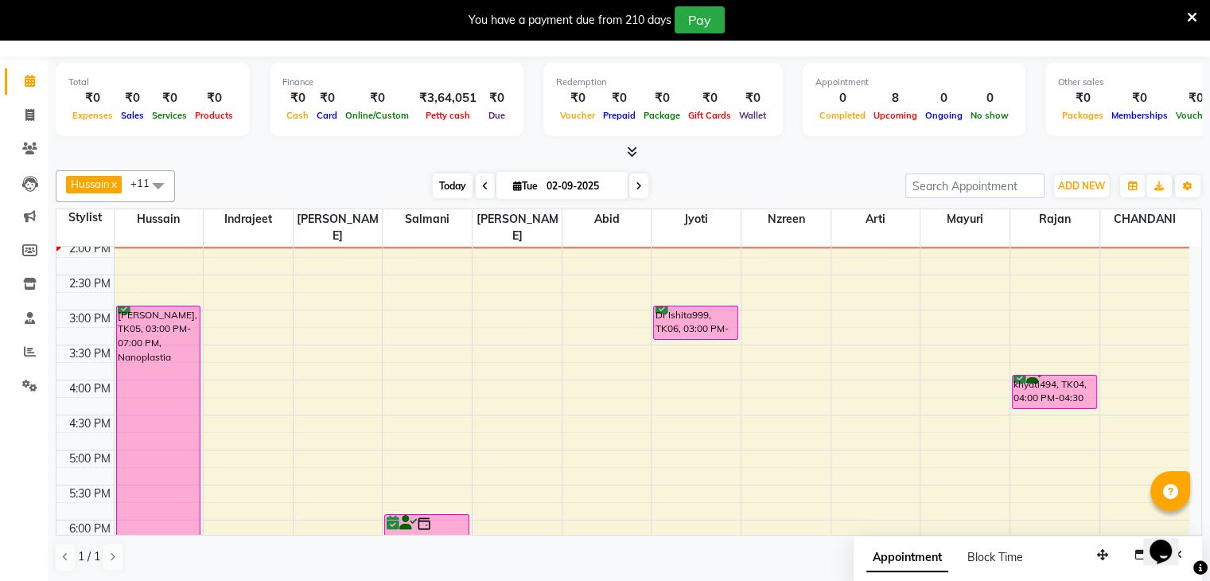
click at [447, 181] on span "Today" at bounding box center [453, 185] width 40 height 25
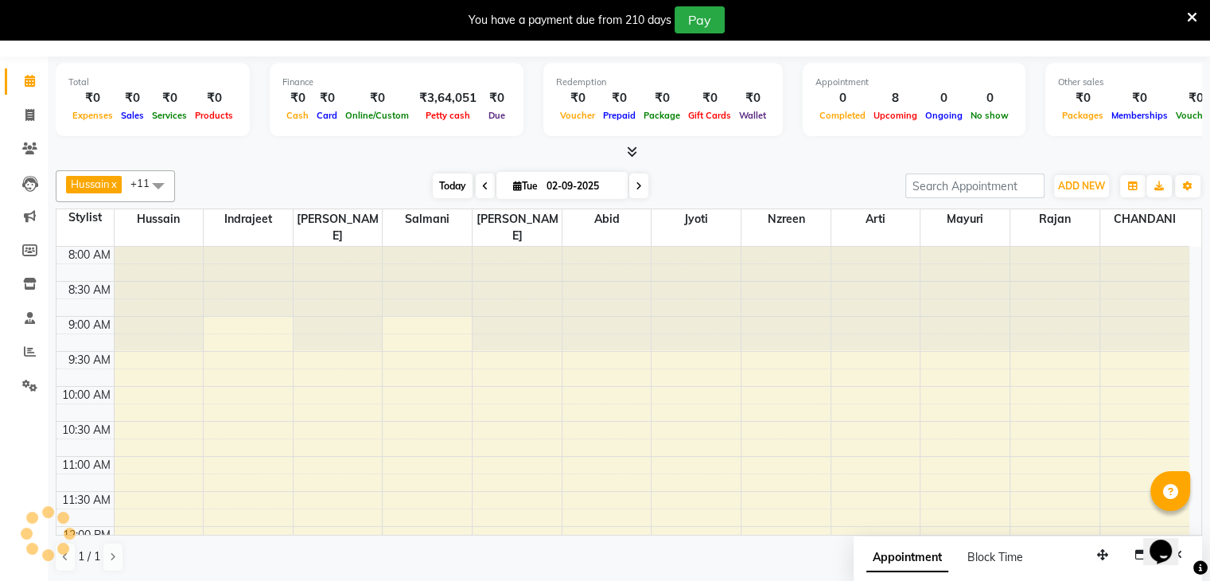
scroll to position [417, 0]
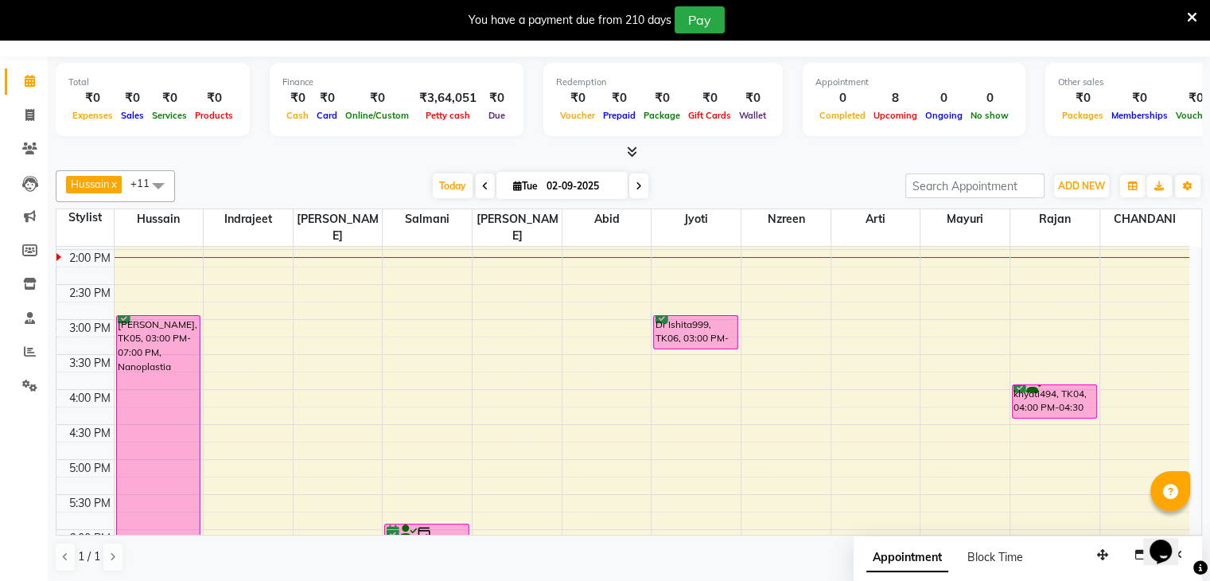
click at [517, 188] on span "Tue" at bounding box center [525, 186] width 33 height 12
select select "9"
select select "2025"
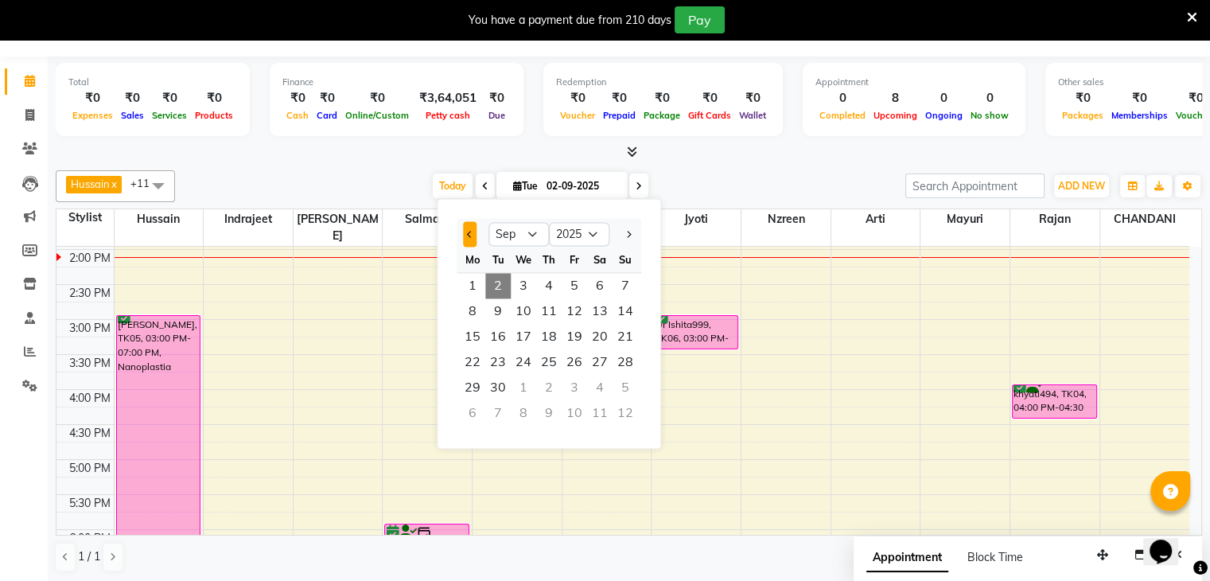
click at [463, 230] on button "Previous month" at bounding box center [470, 233] width 14 height 25
select select "7"
click at [542, 386] on span "31" at bounding box center [548, 387] width 25 height 25
type input "[DATE]"
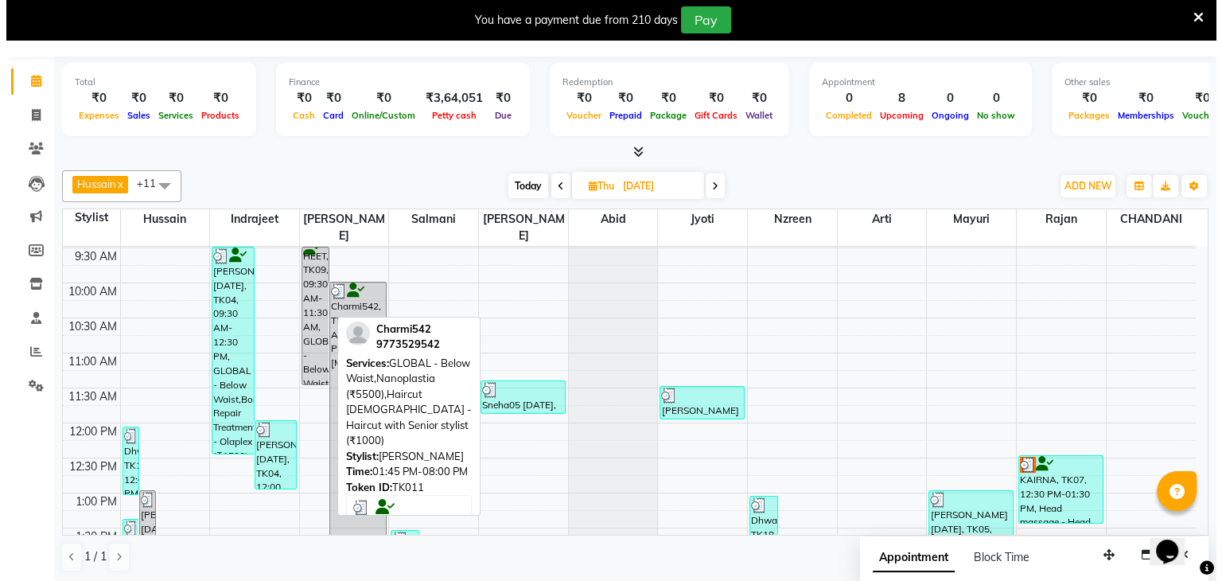
scroll to position [99, 0]
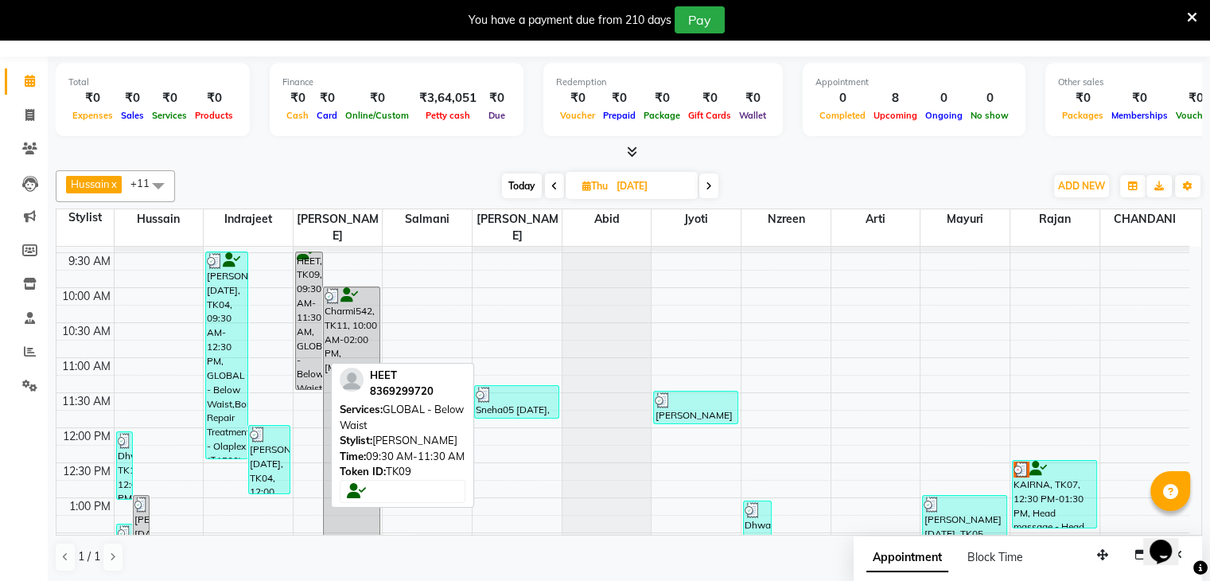
click at [301, 351] on div "HEET, TK09, 09:30 AM-11:30 AM, GLOBAL - Below Waist" at bounding box center [309, 320] width 27 height 137
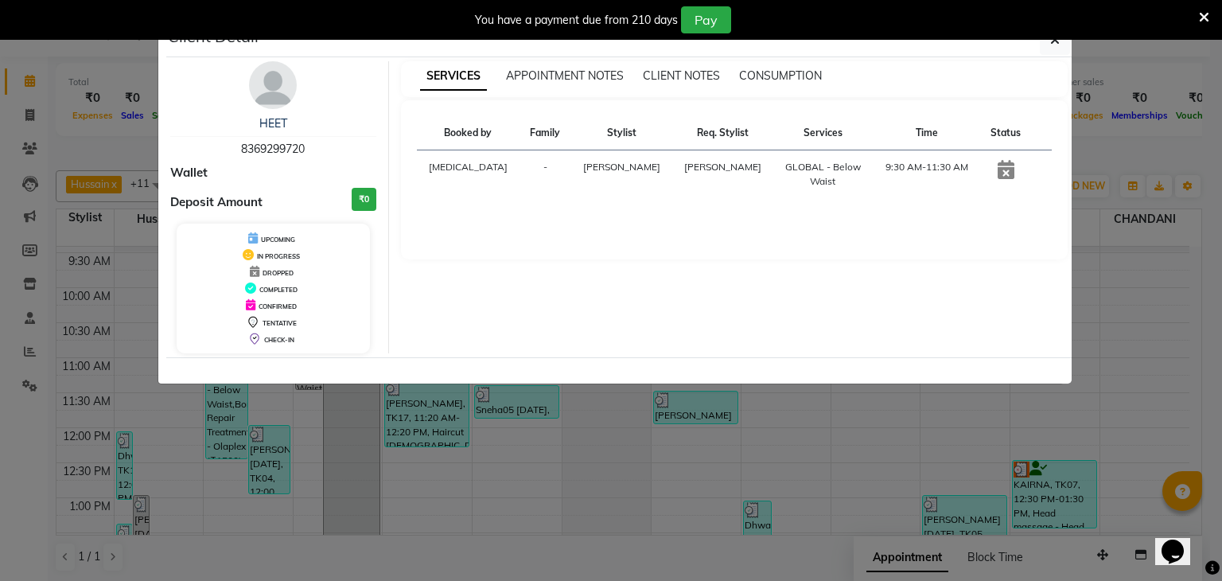
click at [272, 87] on img at bounding box center [273, 85] width 48 height 48
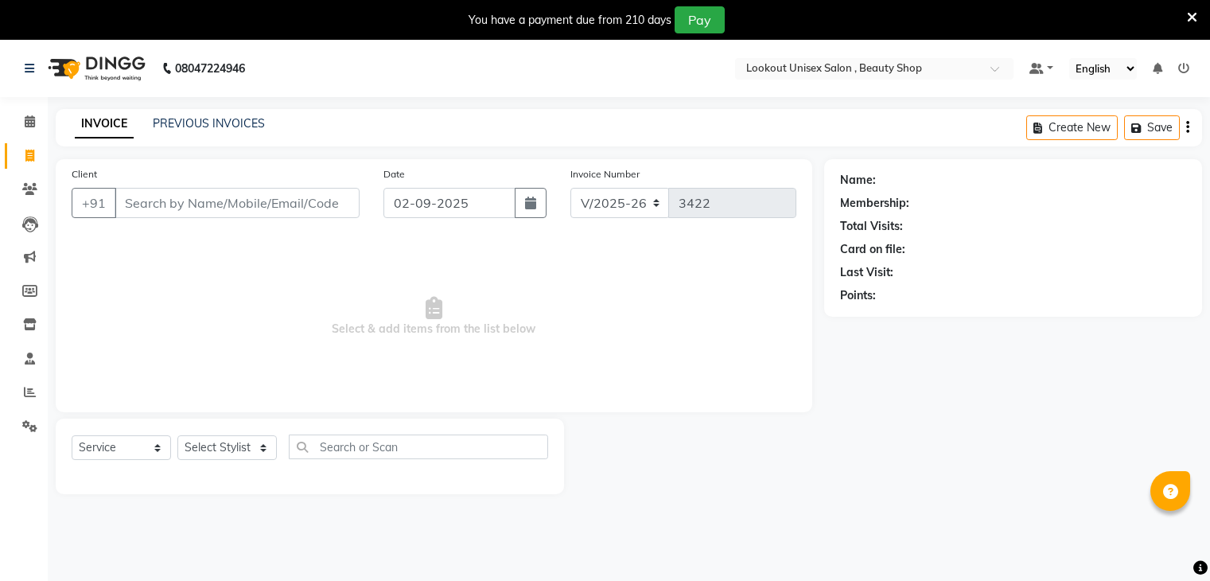
select select "7658"
select select "service"
select select "7658"
select select "service"
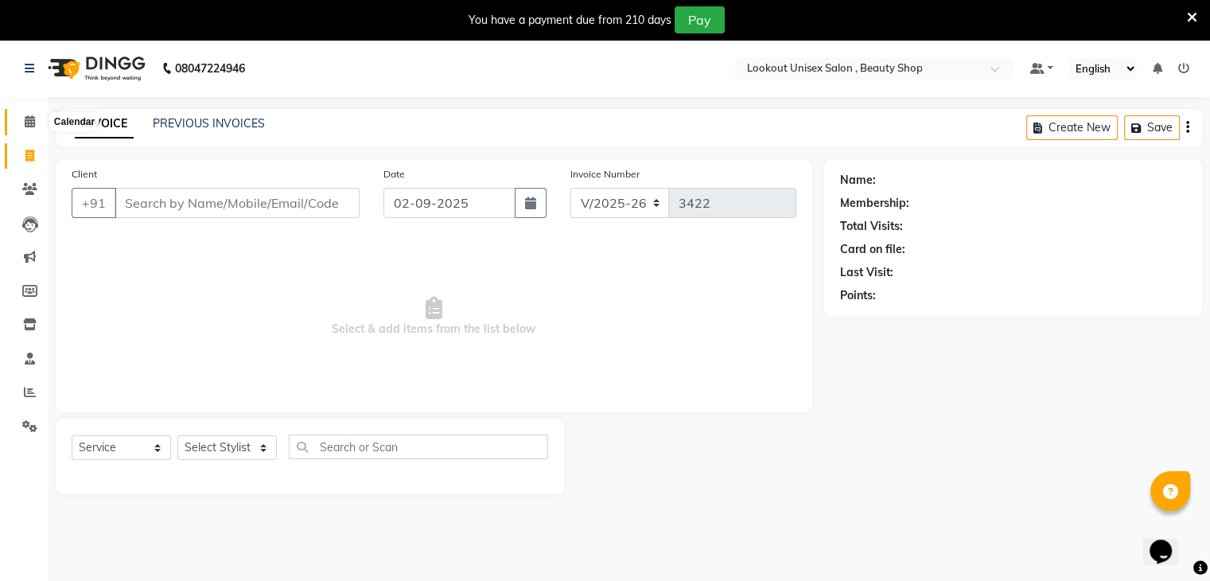
click at [25, 119] on icon at bounding box center [30, 121] width 10 height 12
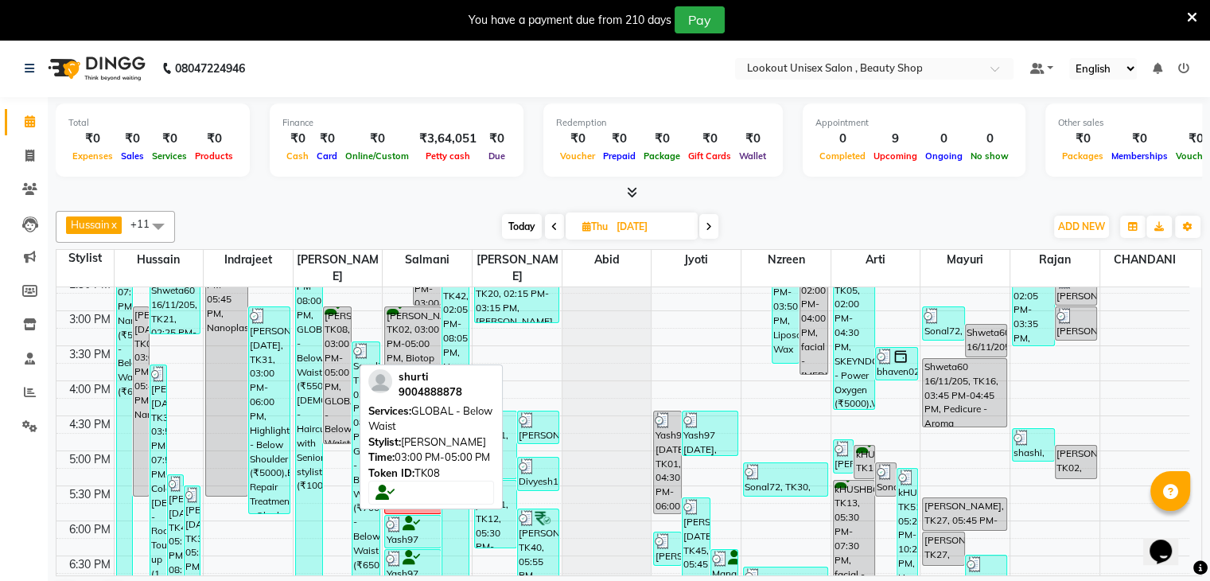
scroll to position [477, 0]
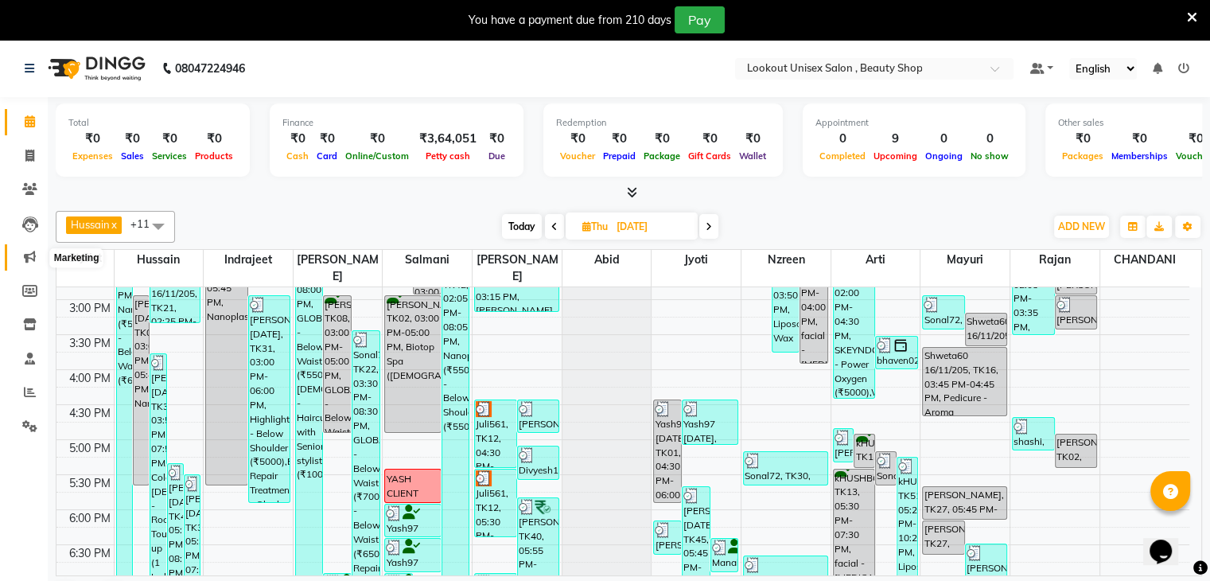
click at [25, 258] on icon at bounding box center [30, 257] width 12 height 12
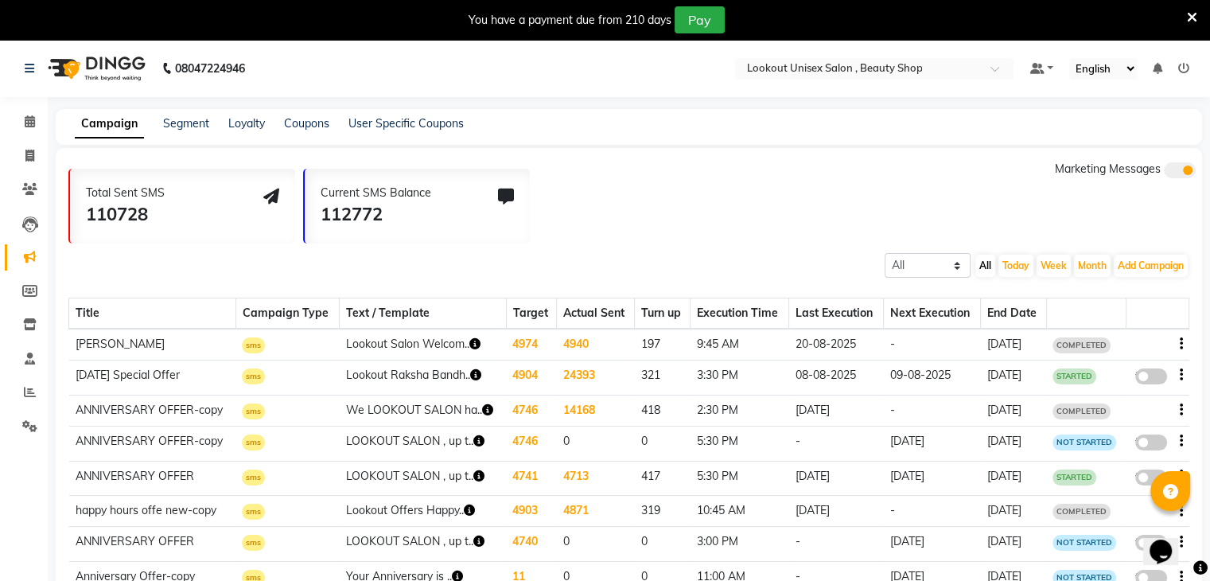
click at [1177, 343] on div at bounding box center [1157, 344] width 50 height 17
click at [1181, 344] on icon "button" at bounding box center [1181, 344] width 3 height 1
click at [1142, 322] on div "Copy" at bounding box center [1137, 324] width 49 height 20
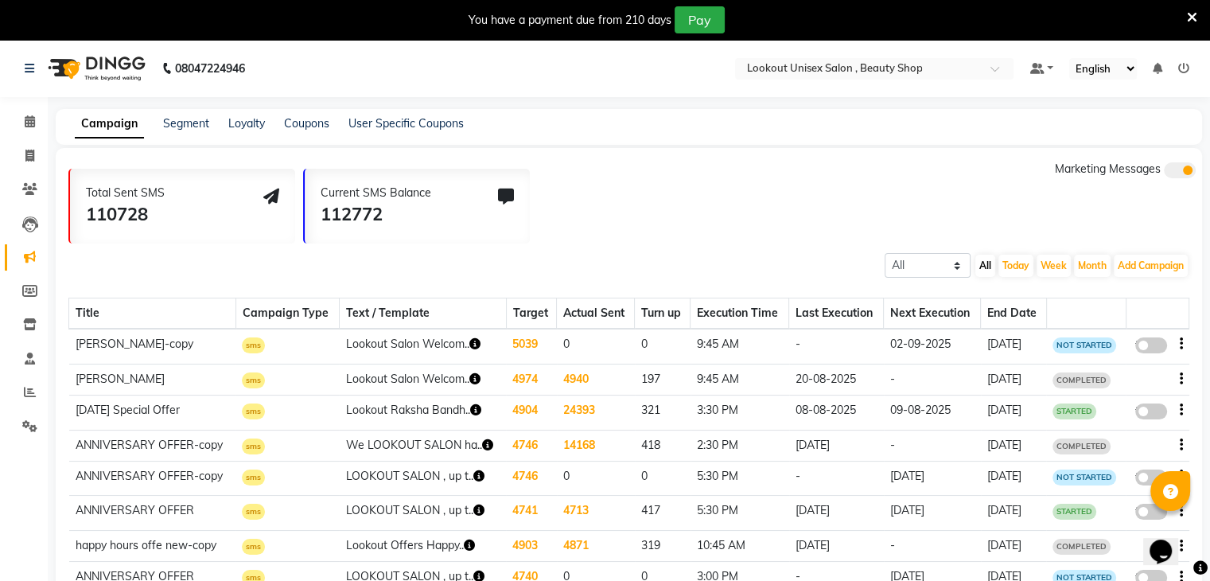
click at [1146, 341] on span at bounding box center [1151, 345] width 32 height 16
click at [1157, 348] on input "false" at bounding box center [1157, 348] width 0 height 0
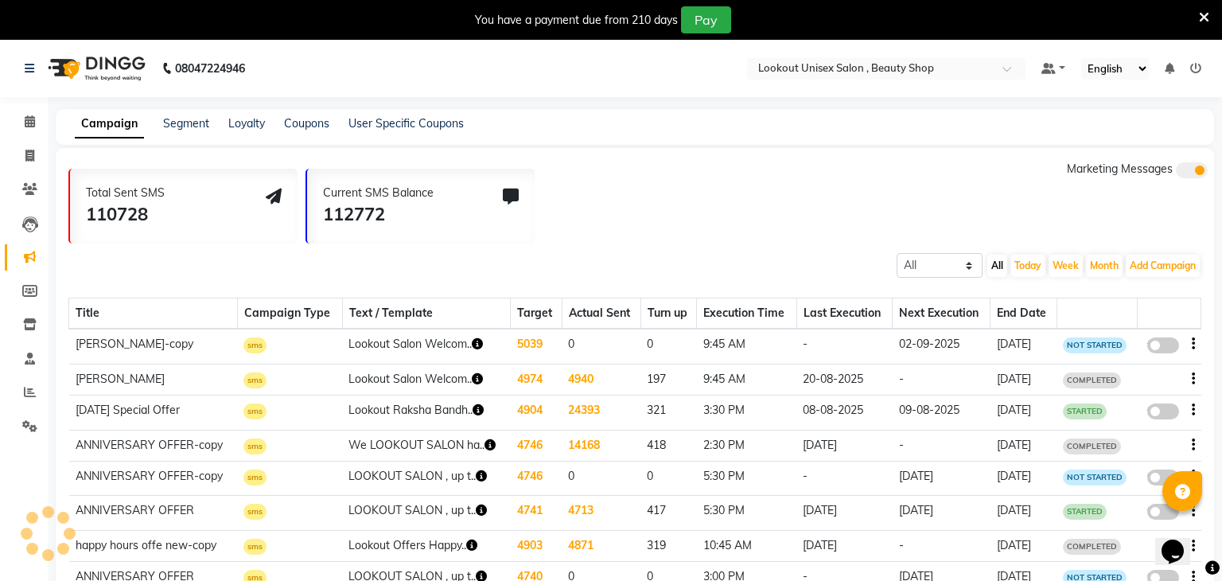
select select "3"
select select "35764"
select select "1"
select select "2"
select select "585"
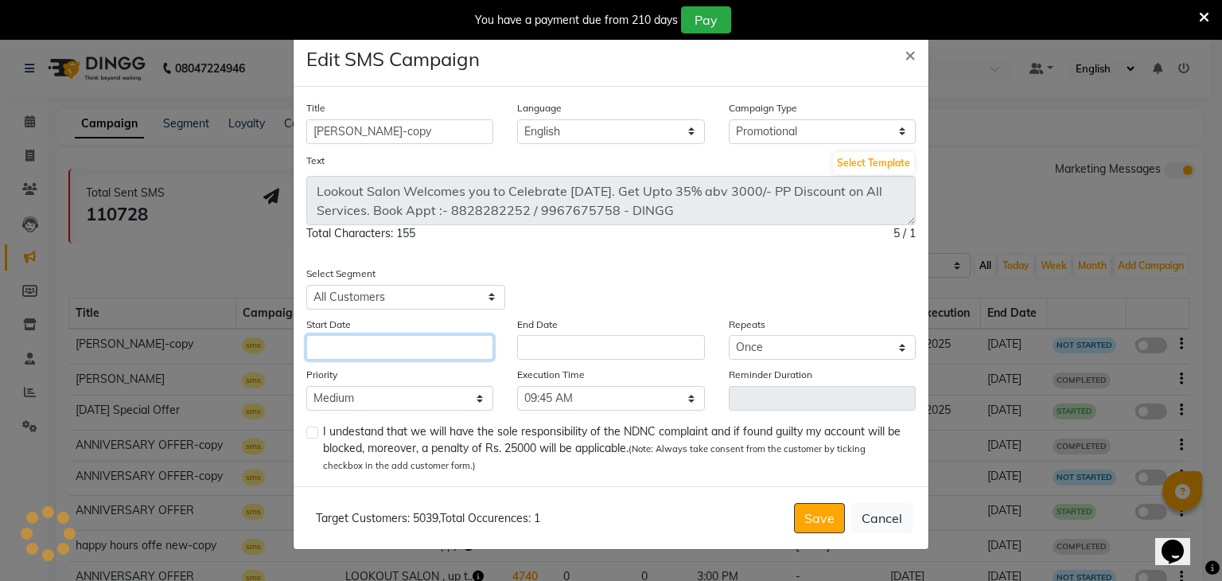
click at [406, 348] on input "text" at bounding box center [399, 347] width 187 height 25
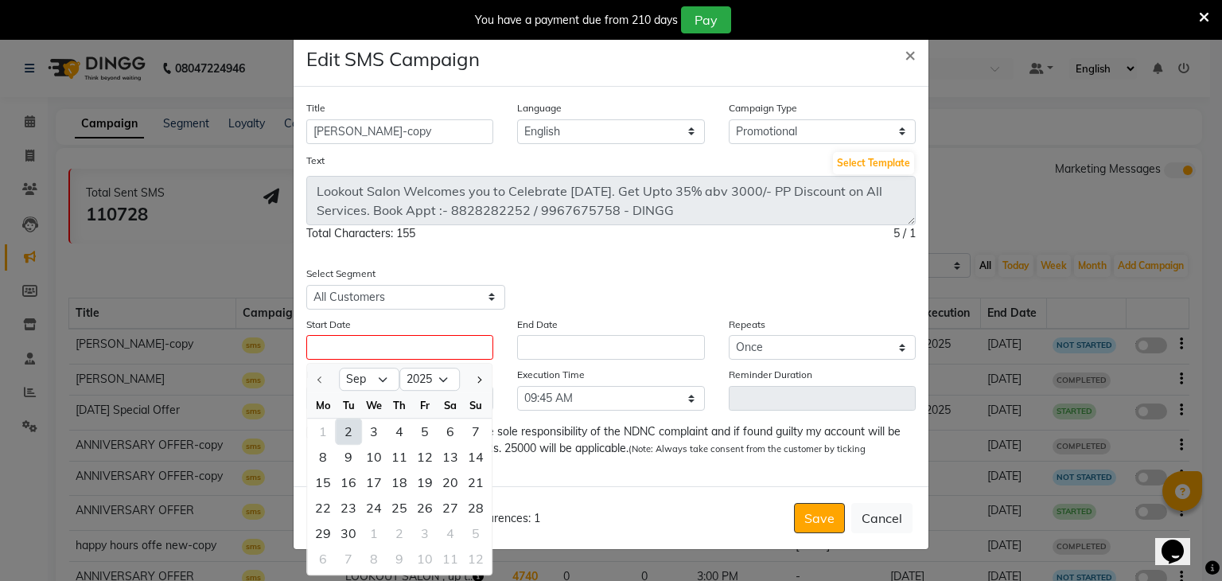
click at [350, 426] on div "2" at bounding box center [348, 430] width 25 height 25
type input "02-09-2025"
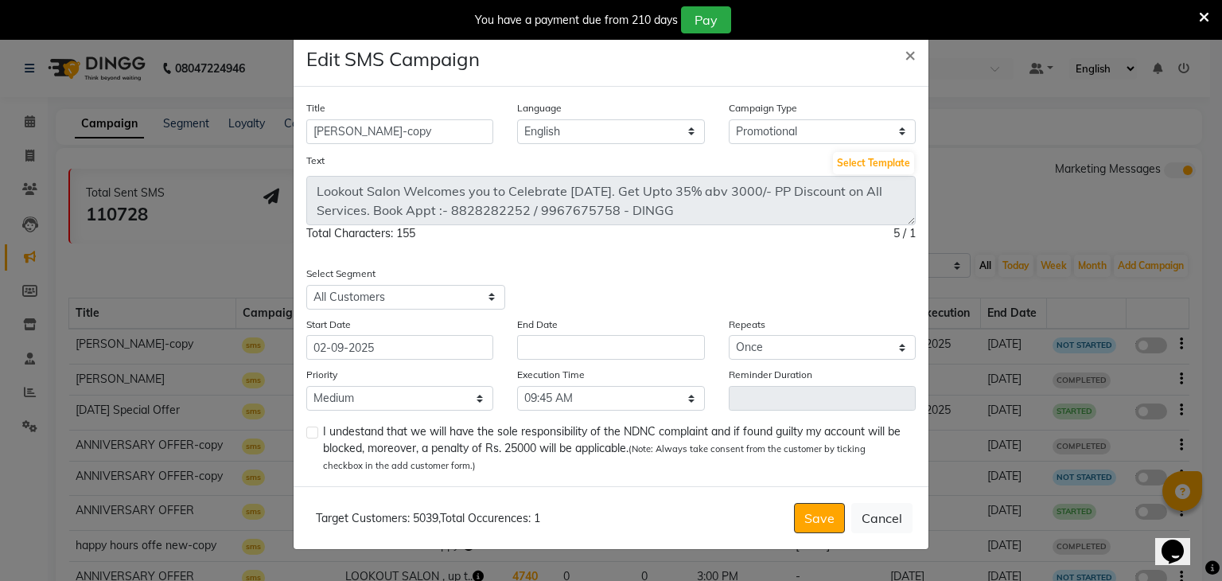
click at [551, 333] on div "End Date" at bounding box center [610, 338] width 211 height 45
click at [554, 342] on input "text" at bounding box center [610, 347] width 187 height 25
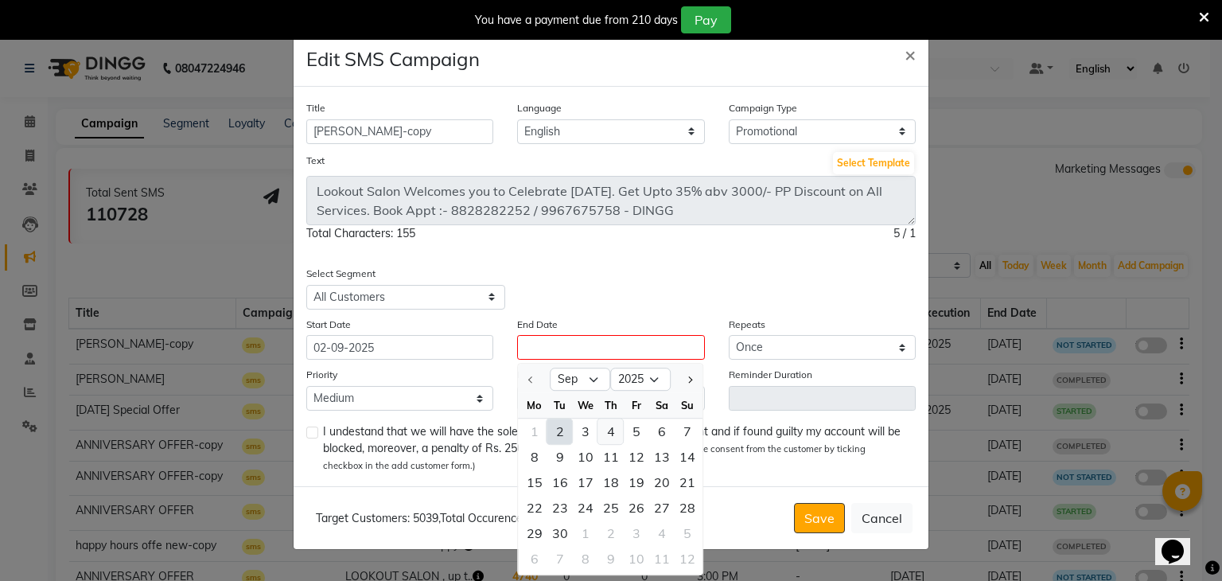
click at [609, 430] on div "4" at bounding box center [610, 430] width 25 height 25
type input "[DATE]"
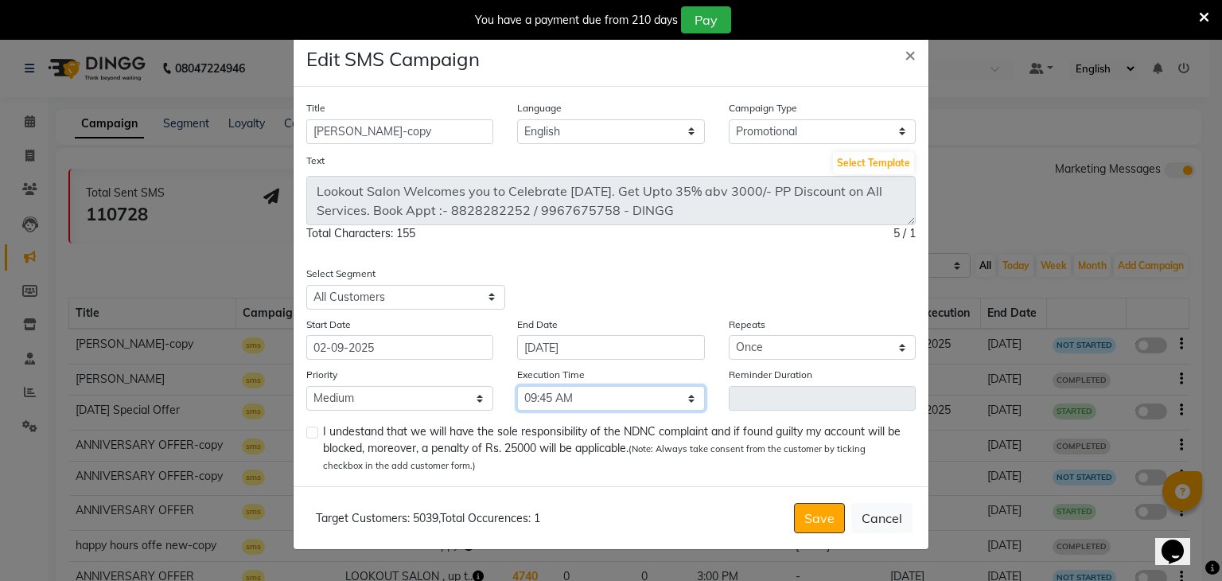
click at [691, 399] on select "Select 09:00 AM 09:15 AM 09:30 AM 09:45 AM 10:00 AM 10:15 AM 10:30 AM 10:45 AM …" at bounding box center [610, 398] width 187 height 25
select select "870"
click at [517, 387] on select "Select 09:00 AM 09:15 AM 09:30 AM 09:45 AM 10:00 AM 10:15 AM 10:30 AM 10:45 AM …" at bounding box center [610, 398] width 187 height 25
click at [313, 435] on label at bounding box center [312, 432] width 12 height 12
click at [313, 435] on input "checkbox" at bounding box center [311, 433] width 10 height 10
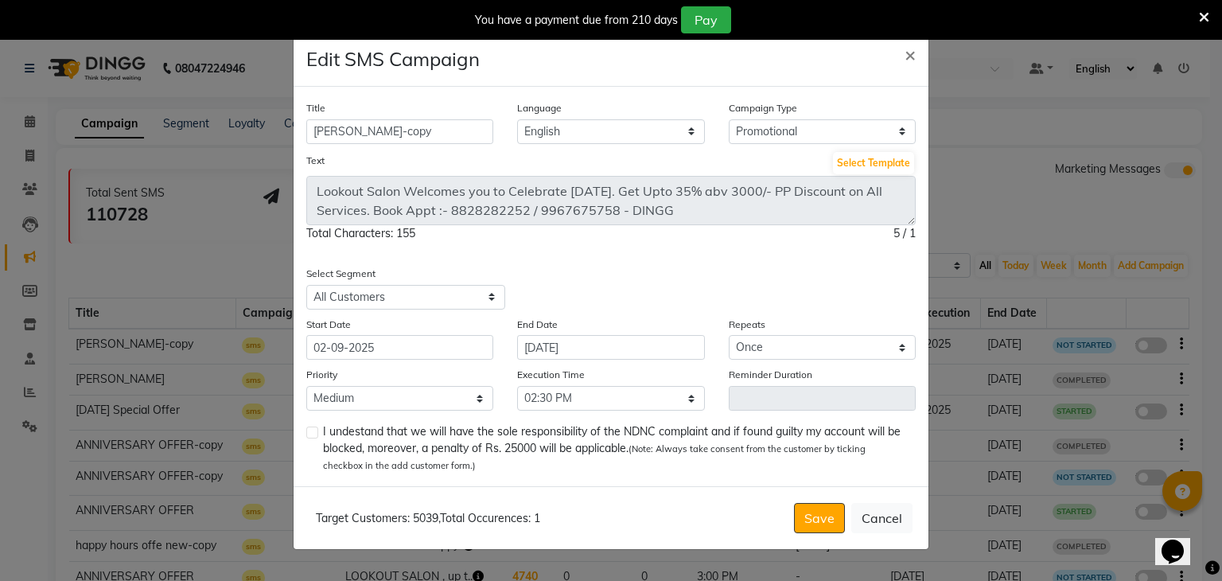
checkbox input "true"
click at [819, 523] on button "Save" at bounding box center [819, 518] width 51 height 30
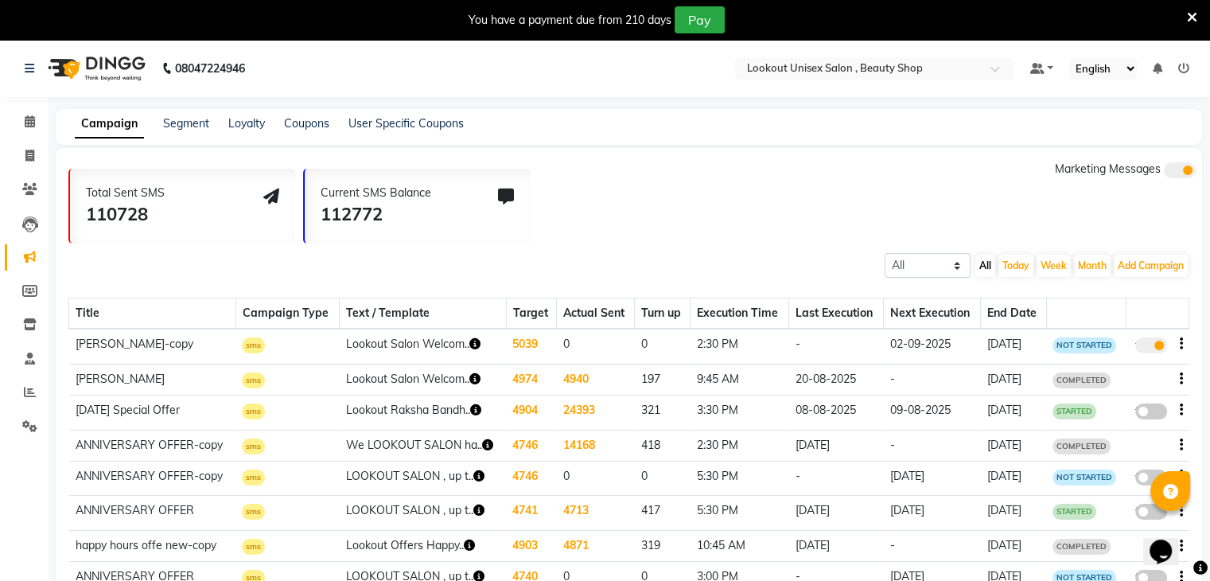
click at [410, 208] on div "112772" at bounding box center [376, 214] width 111 height 26
click at [951, 262] on select "All Scheduled Completed" at bounding box center [928, 265] width 86 height 25
